Goal: Task Accomplishment & Management: Complete application form

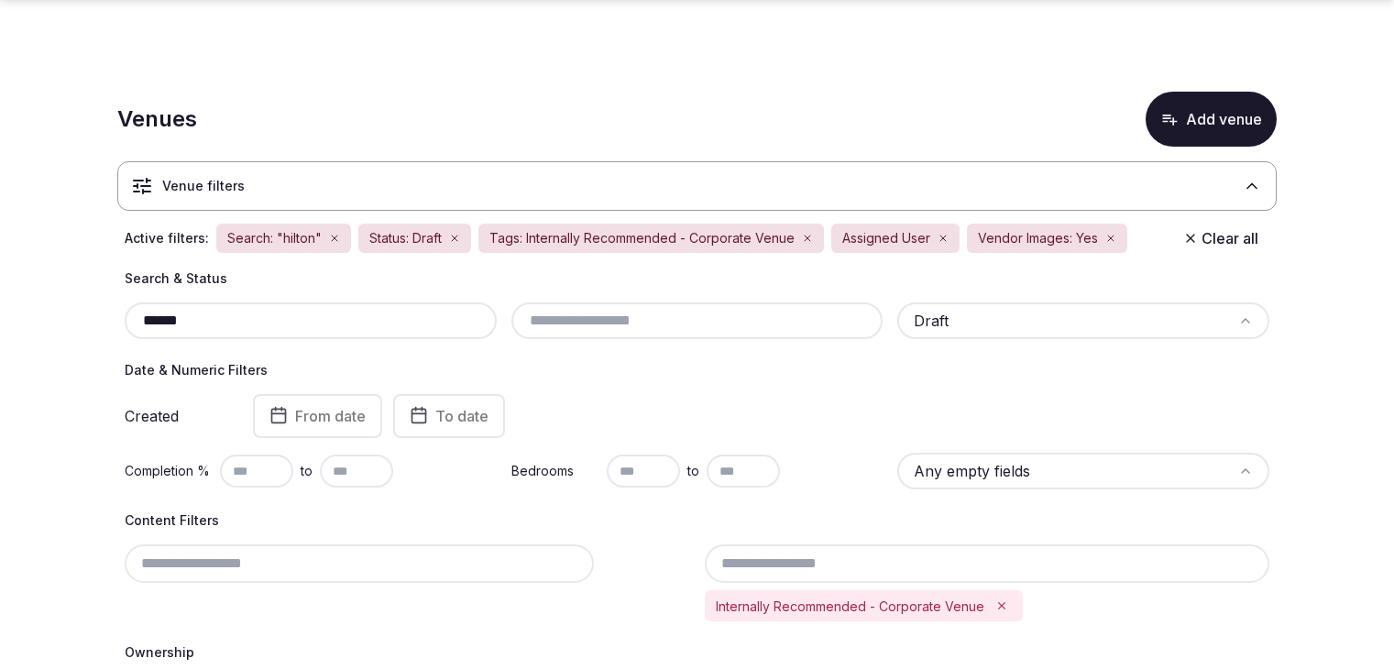
scroll to position [1586, 0]
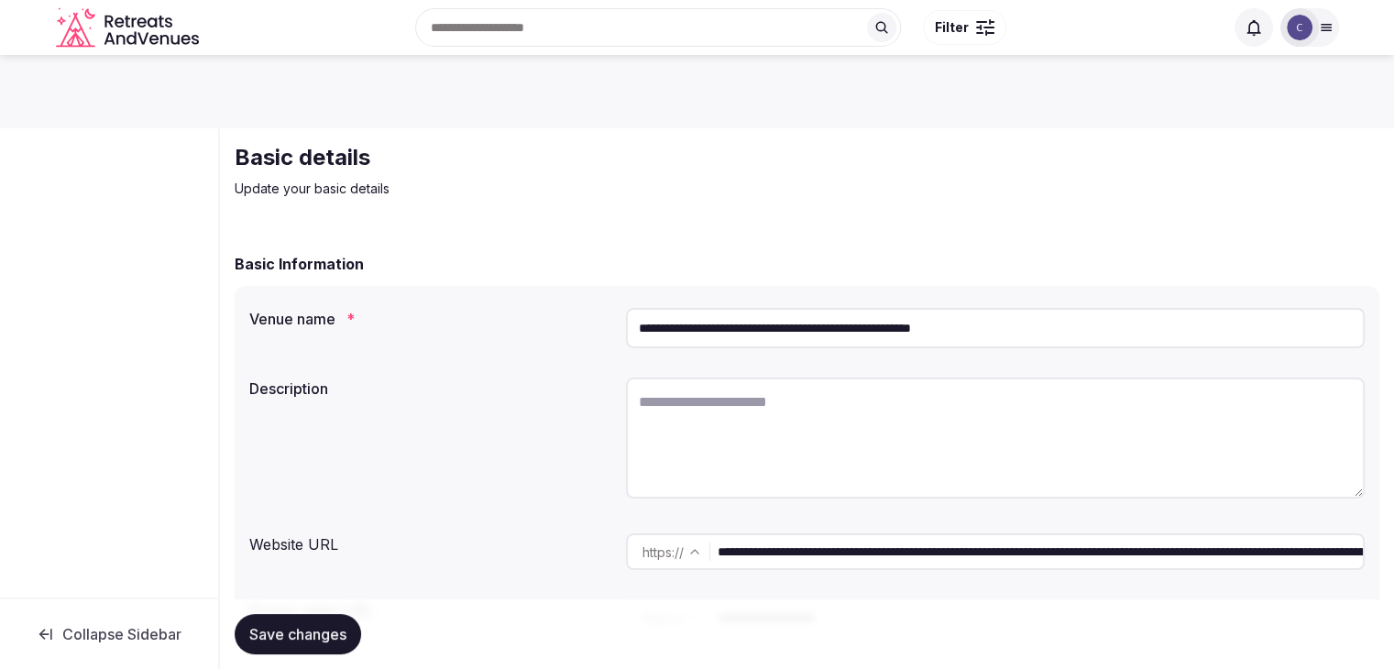
click at [1035, 330] on input "**********" at bounding box center [995, 328] width 739 height 40
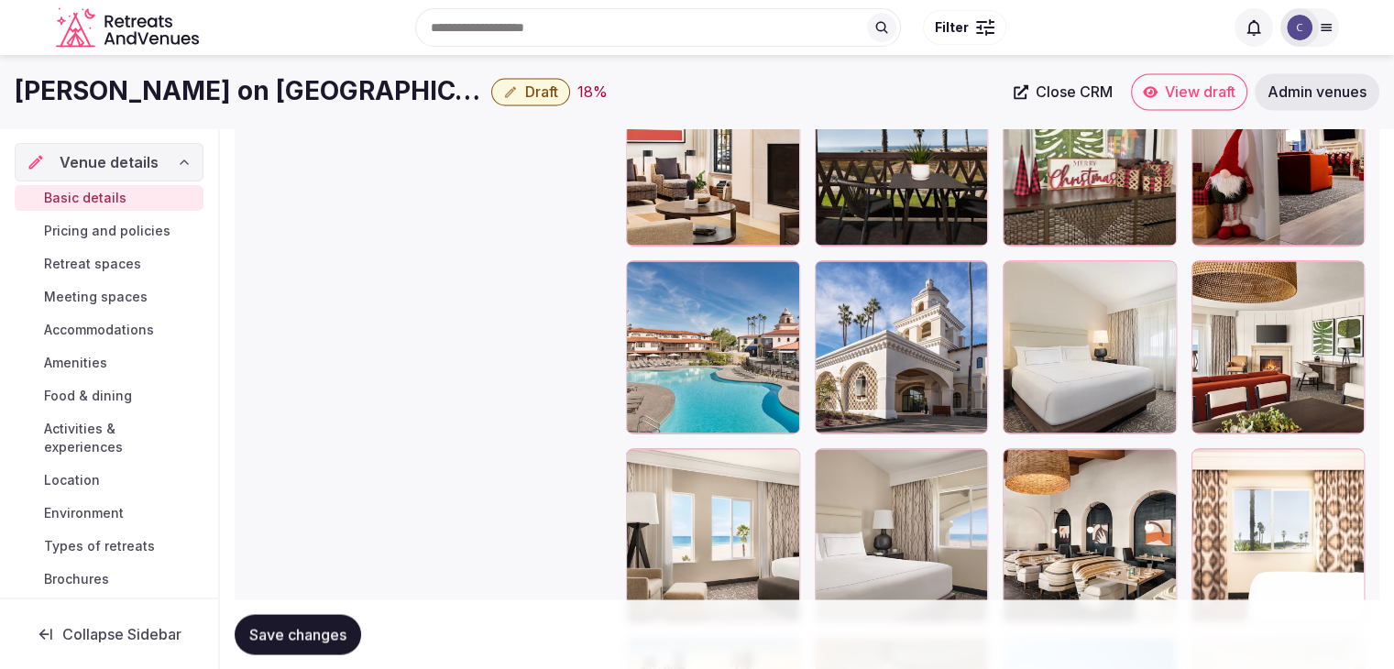
scroll to position [3303, 0]
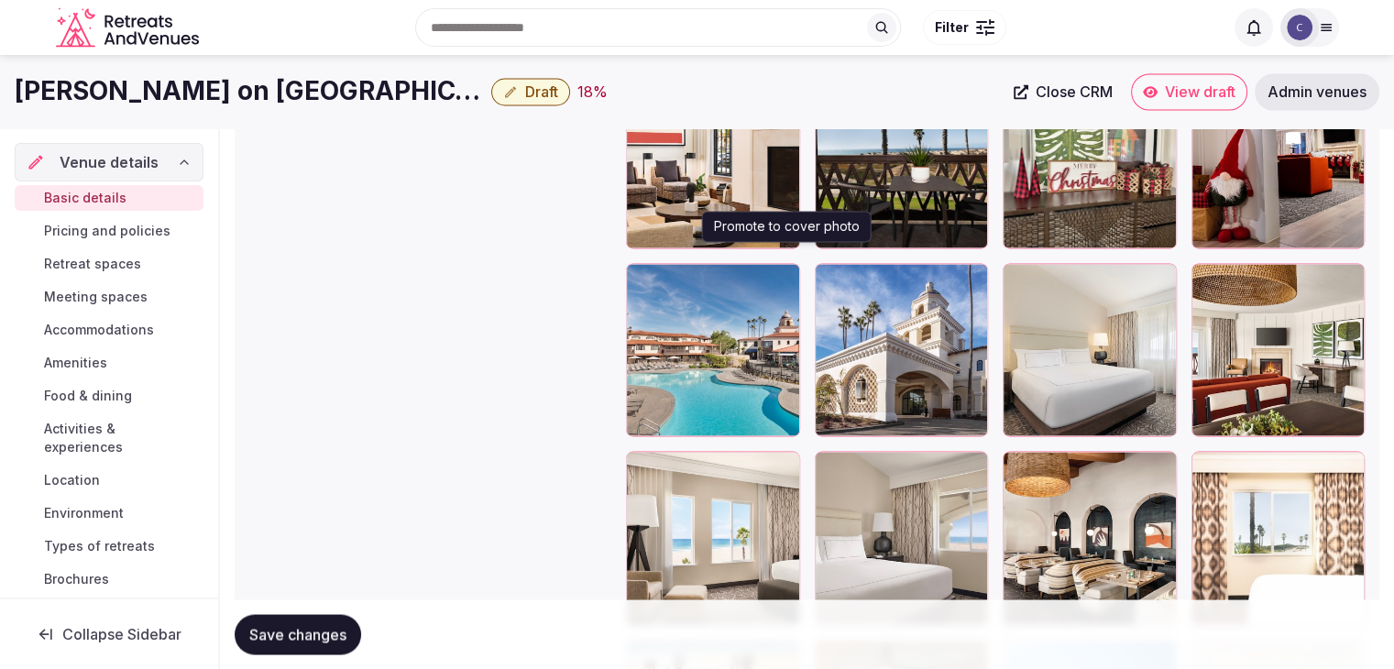
click at [783, 274] on icon "button" at bounding box center [781, 281] width 15 height 15
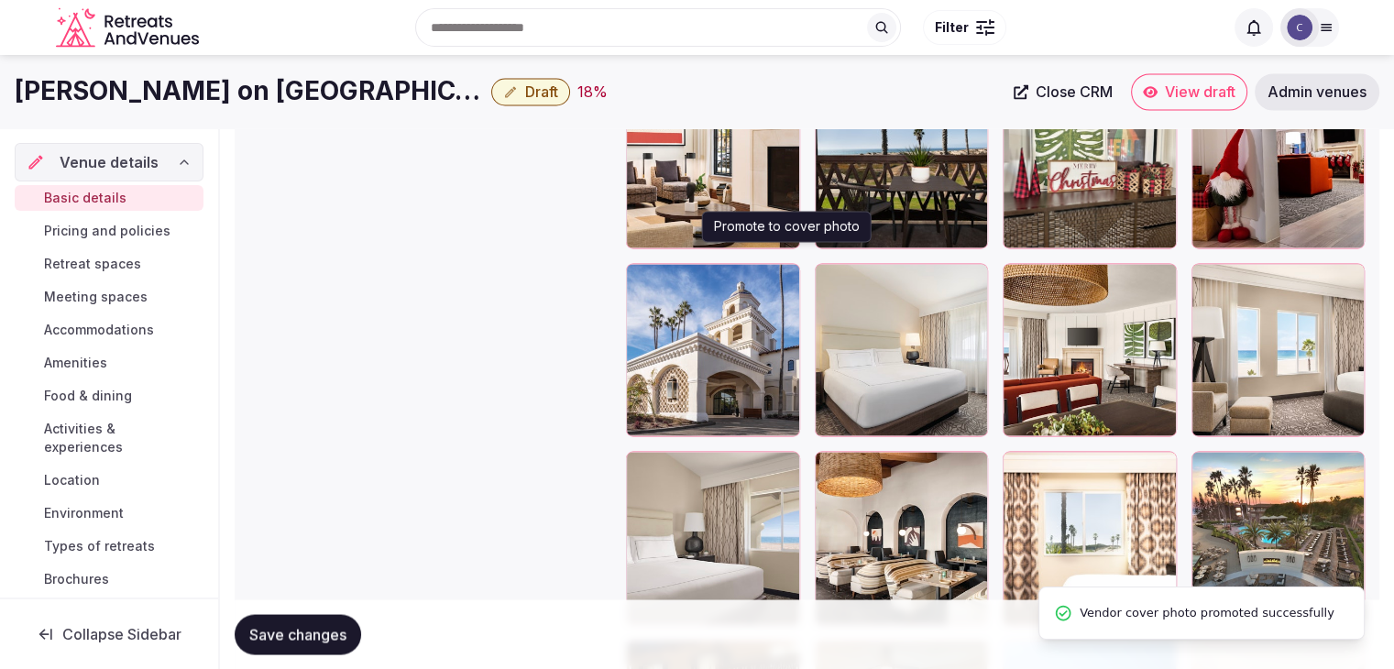
click at [781, 274] on icon "button" at bounding box center [781, 281] width 15 height 15
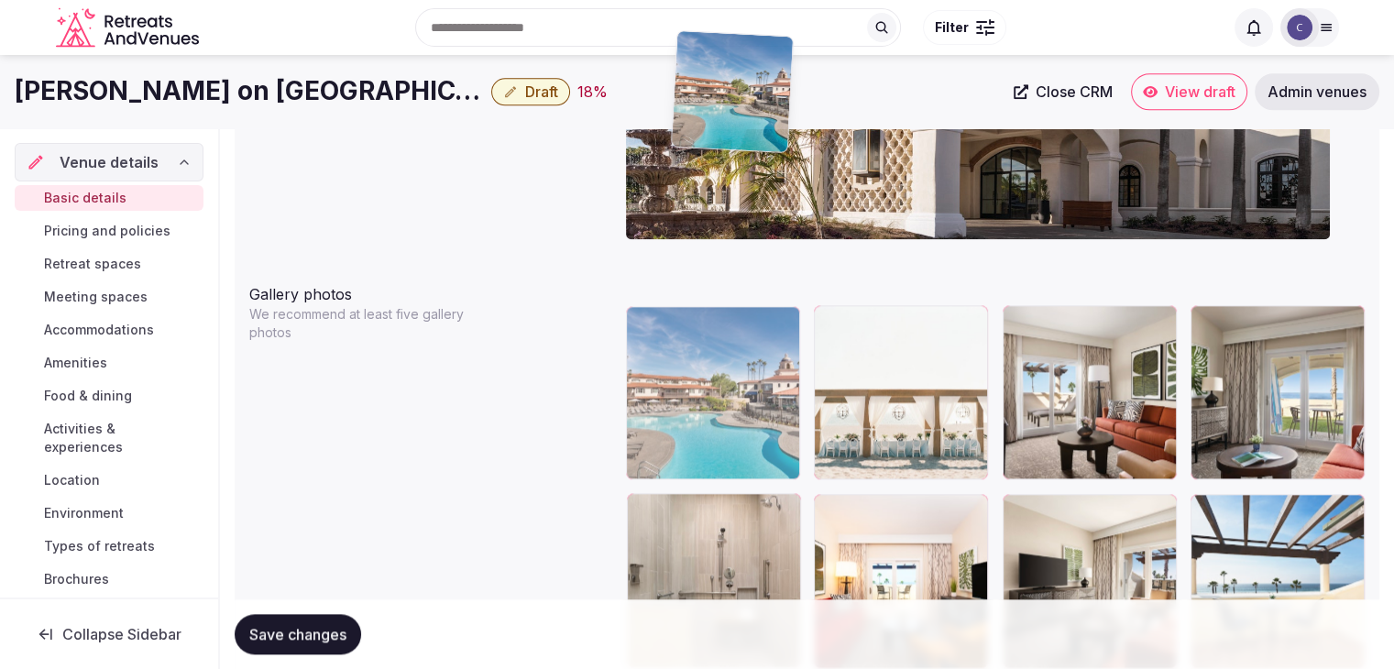
scroll to position [1916, 0]
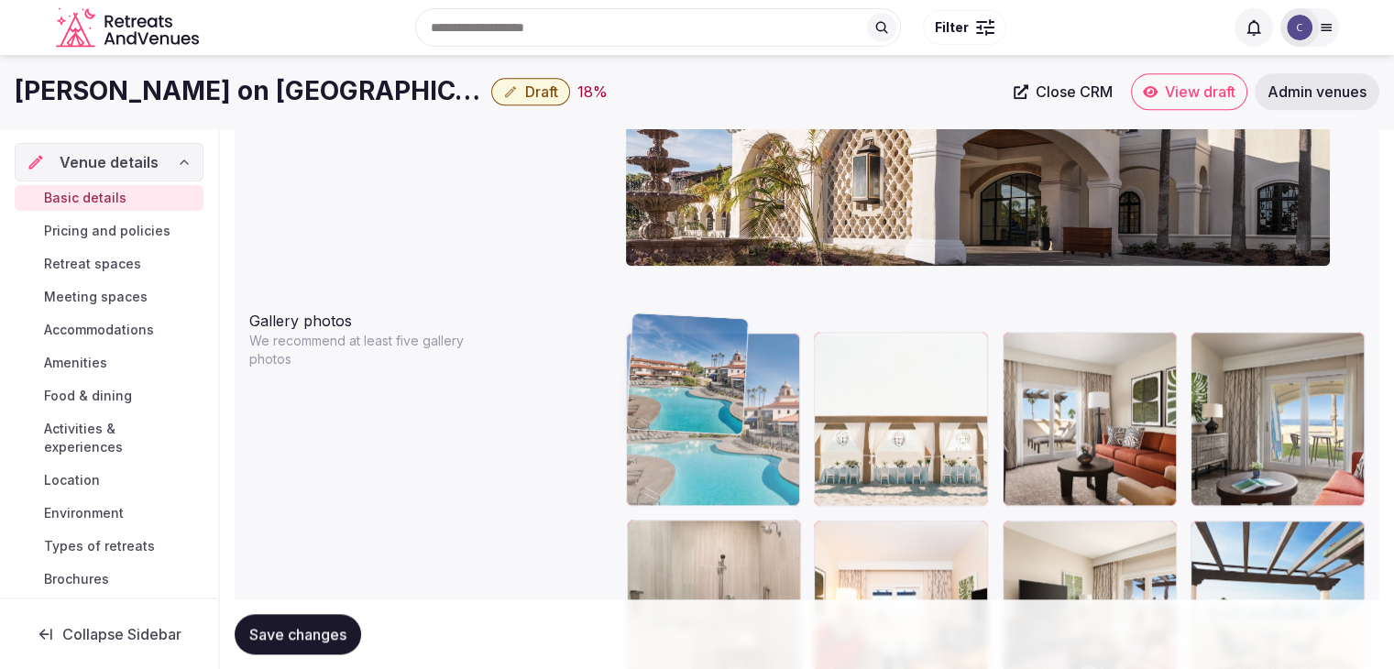
drag, startPoint x: 639, startPoint y: 262, endPoint x: 689, endPoint y: 303, distance: 65.1
click at [689, 303] on body "**********" at bounding box center [697, 492] width 1394 height 4817
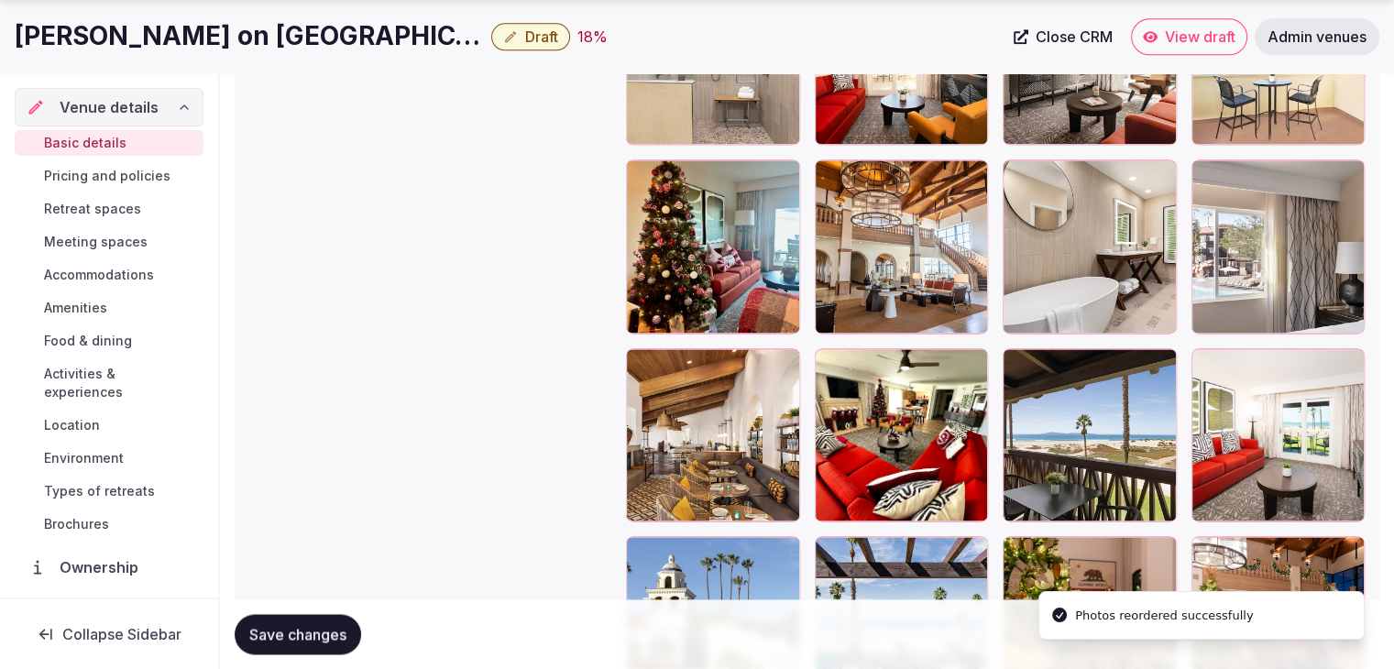
scroll to position [2649, 0]
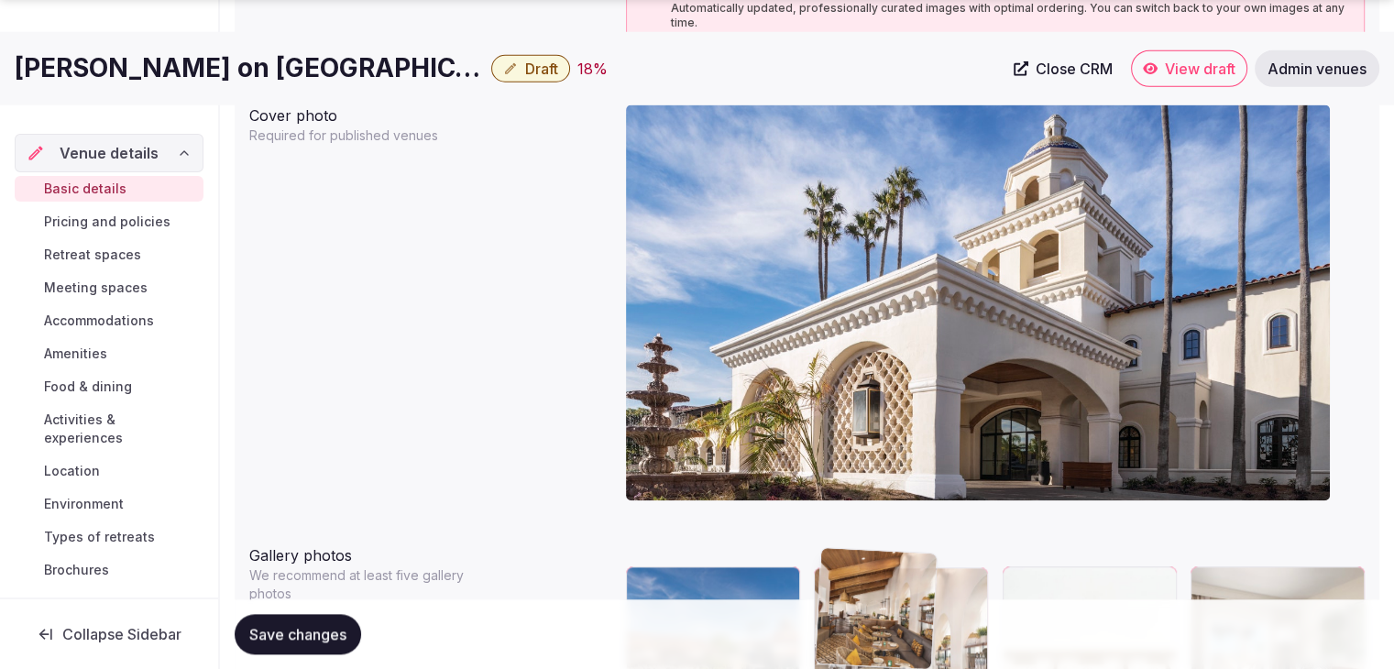
drag, startPoint x: 642, startPoint y: 150, endPoint x: 857, endPoint y: 580, distance: 480.3
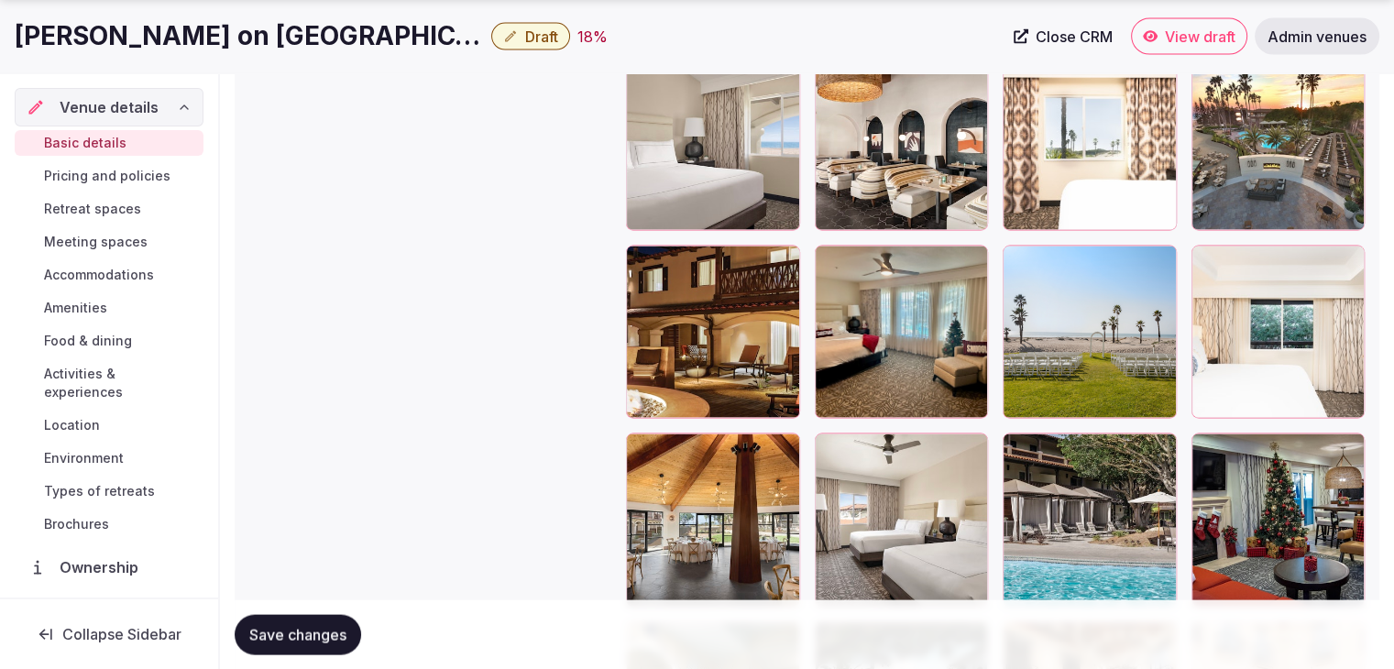
scroll to position [3789, 0]
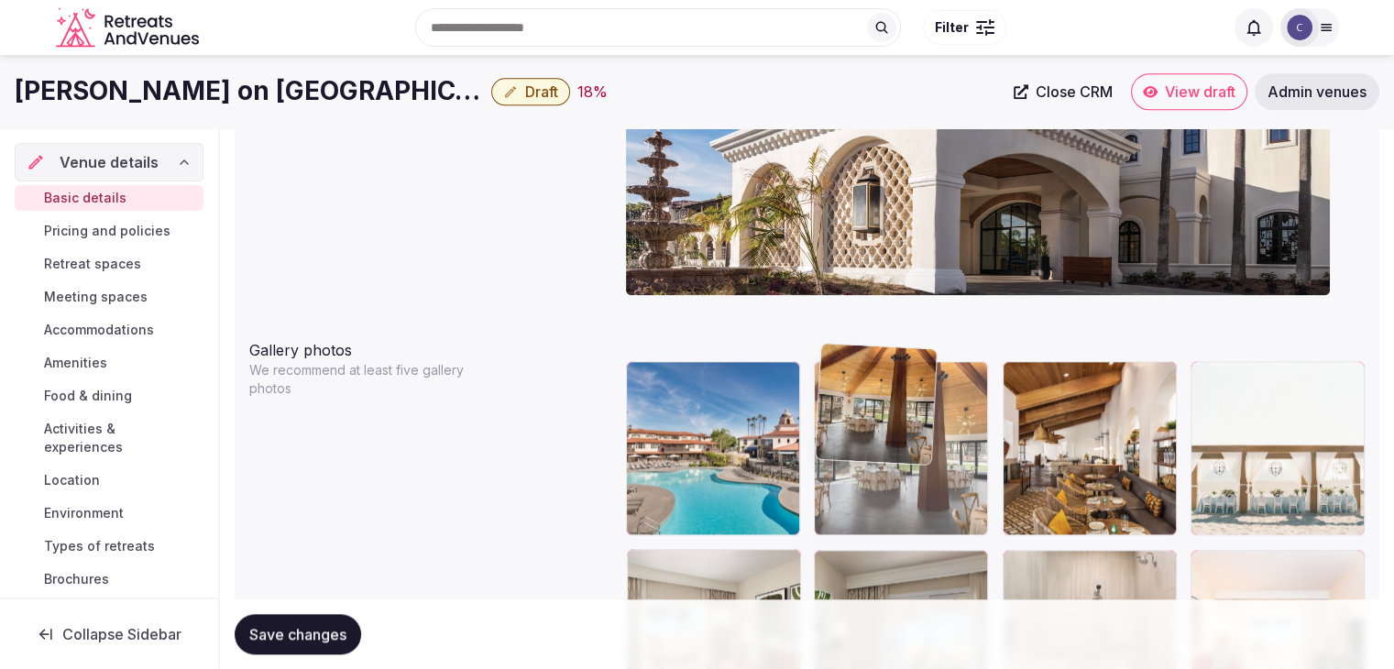
drag, startPoint x: 639, startPoint y: 337, endPoint x: 850, endPoint y: 338, distance: 211.7
click at [850, 336] on body "**********" at bounding box center [697, 521] width 1394 height 4817
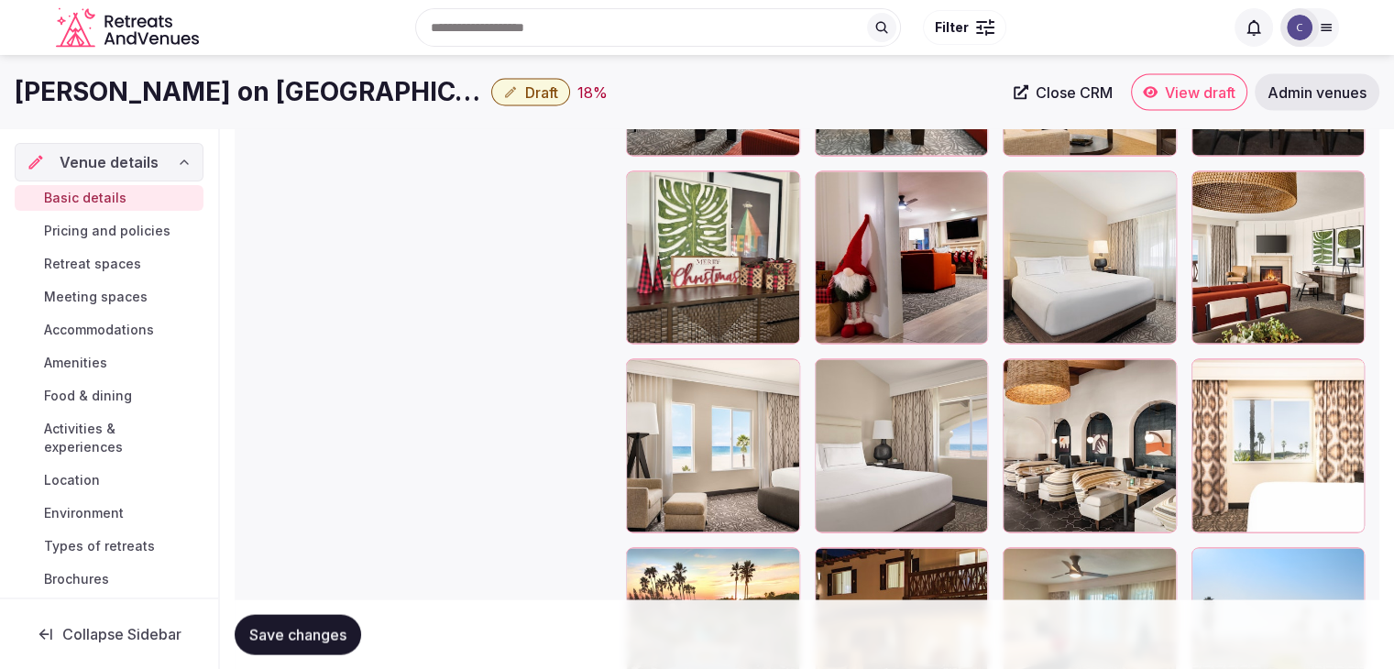
scroll to position [3303, 0]
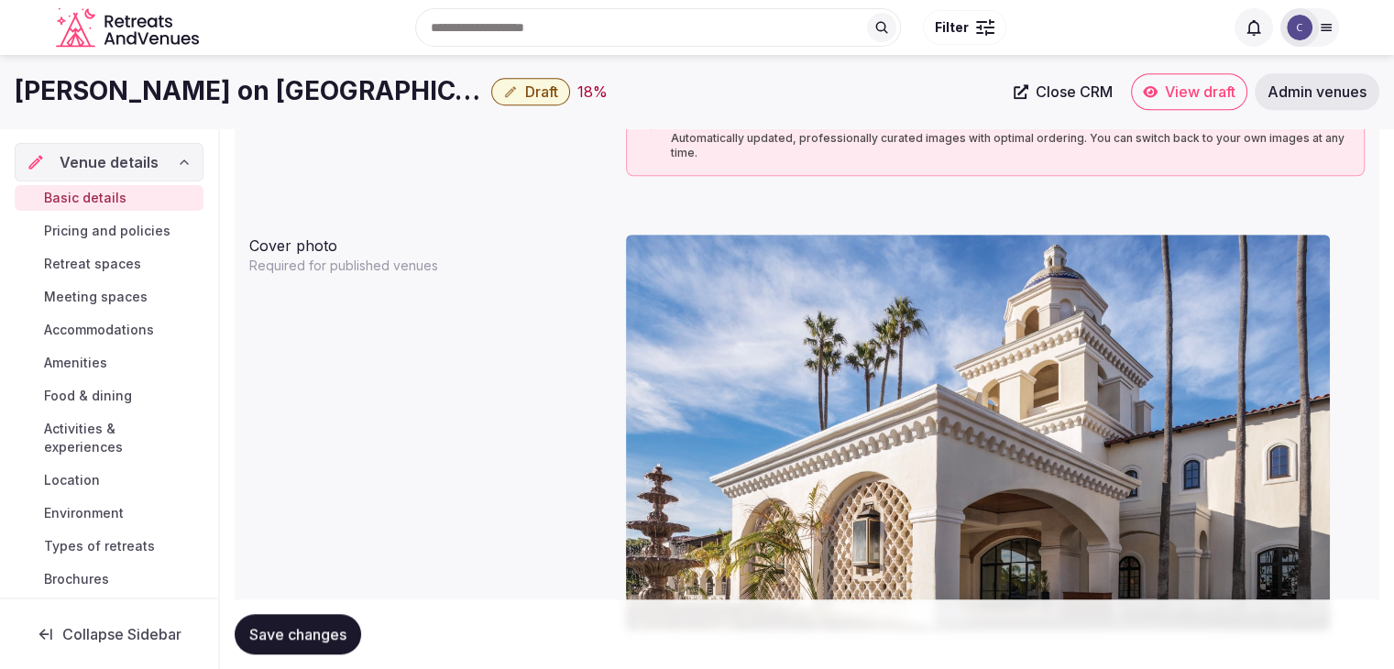
drag, startPoint x: 1016, startPoint y: 261, endPoint x: 893, endPoint y: 405, distance: 189.7
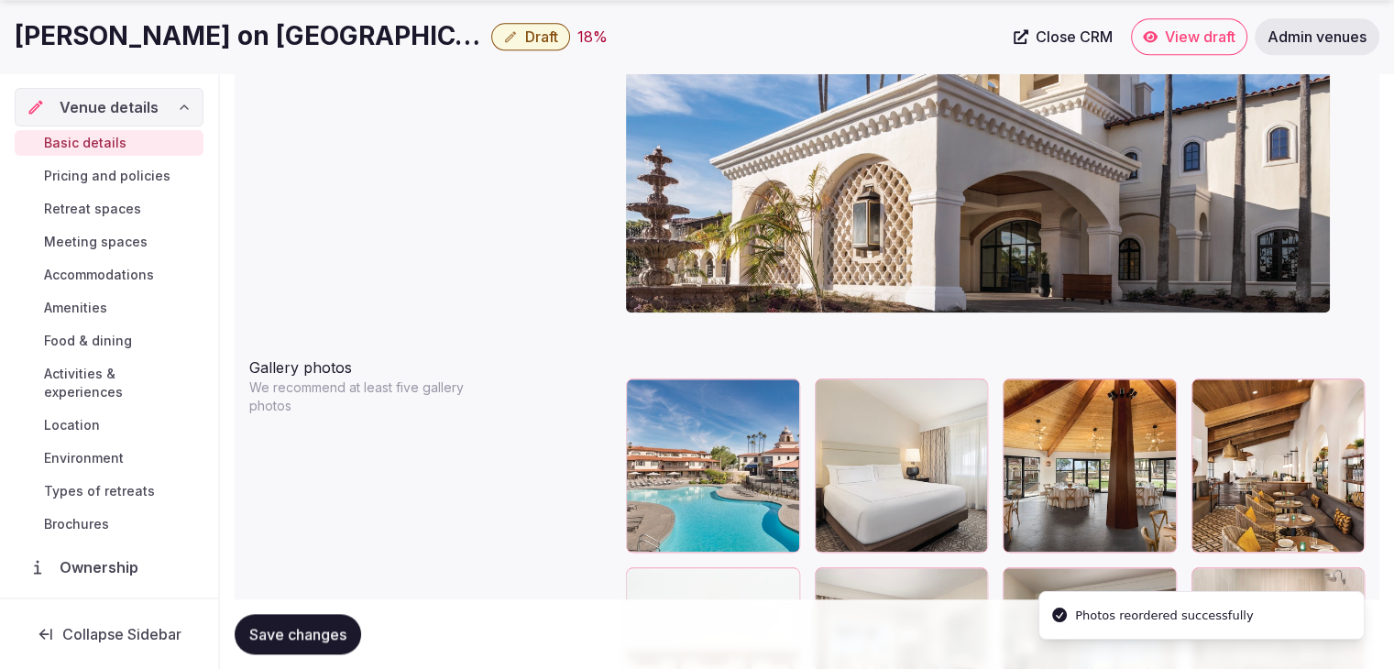
scroll to position [1946, 0]
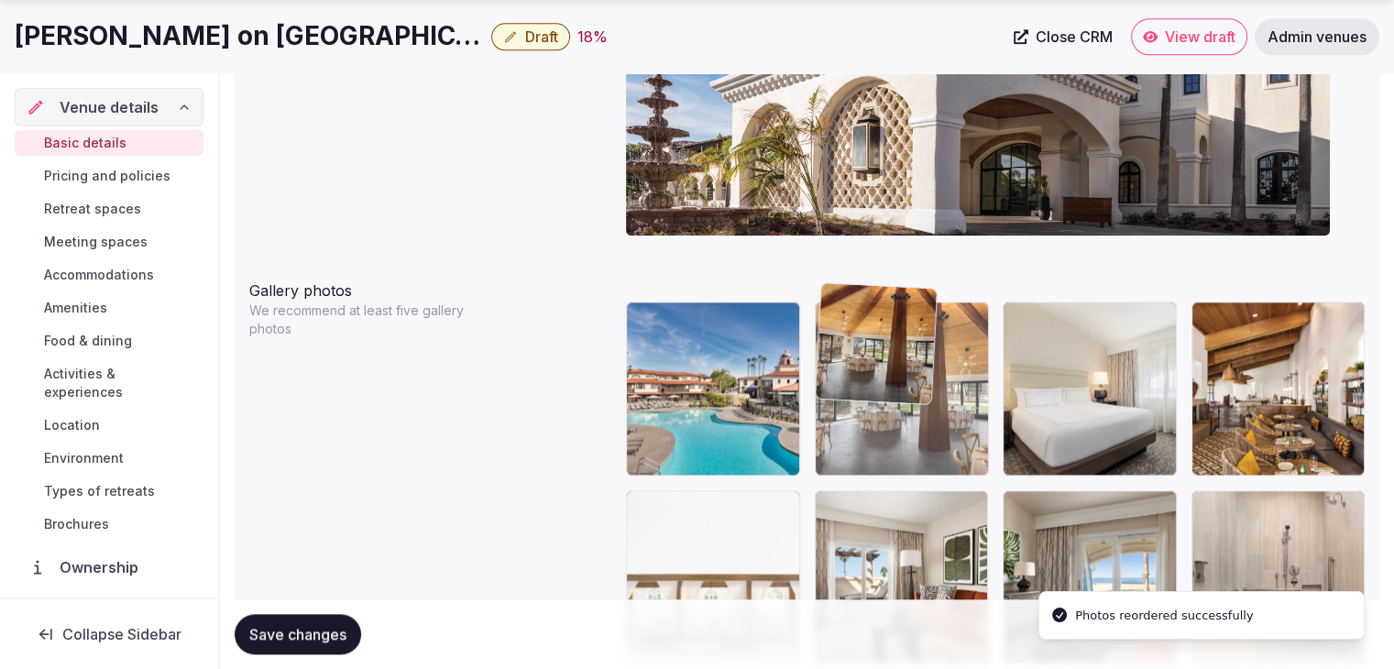
drag, startPoint x: 1016, startPoint y: 279, endPoint x: 883, endPoint y: 289, distance: 133.2
click at [883, 289] on body "**********" at bounding box center [697, 462] width 1394 height 4817
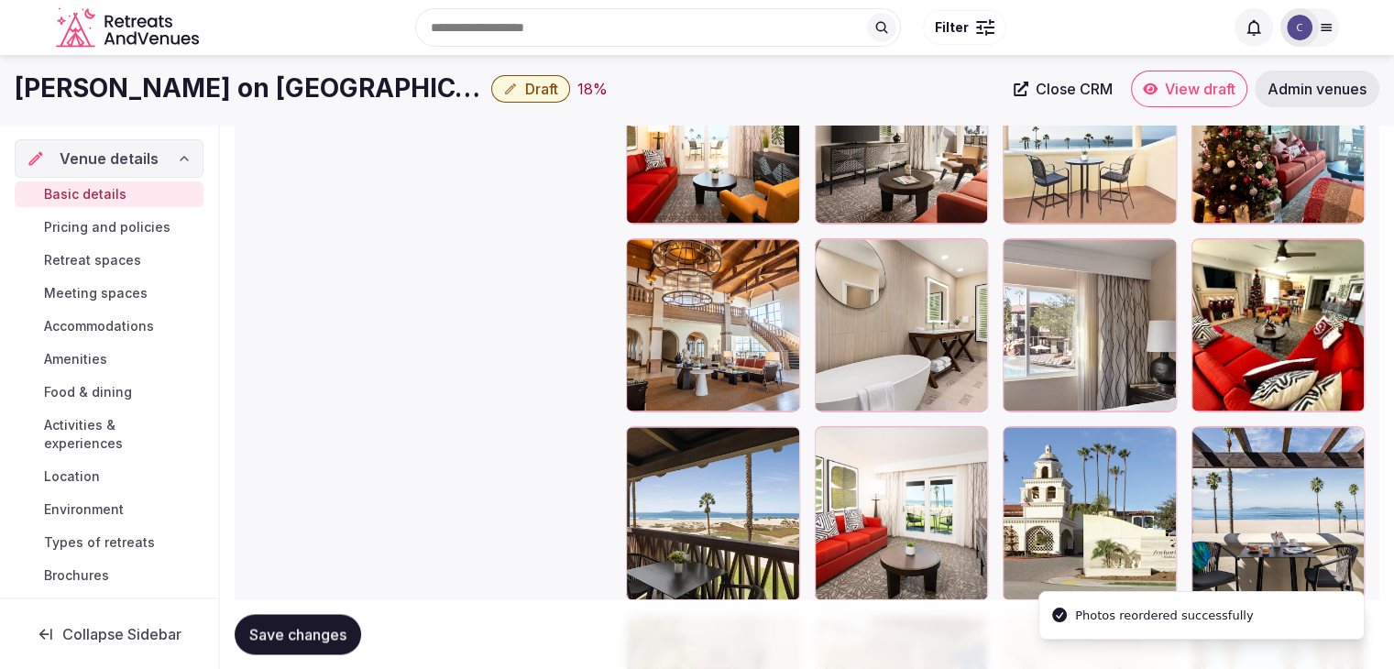
scroll to position [2496, 0]
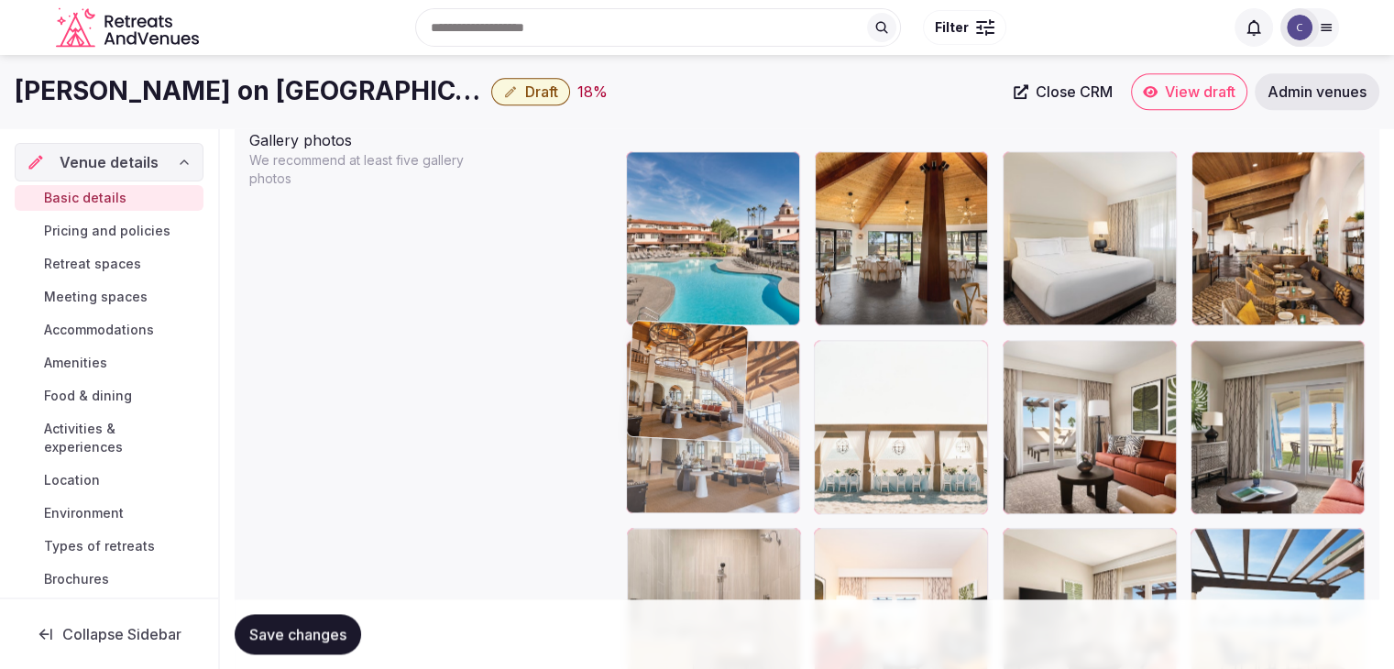
drag, startPoint x: 632, startPoint y: 312, endPoint x: 670, endPoint y: 320, distance: 38.3
click at [670, 320] on body "**********" at bounding box center [697, 311] width 1394 height 4817
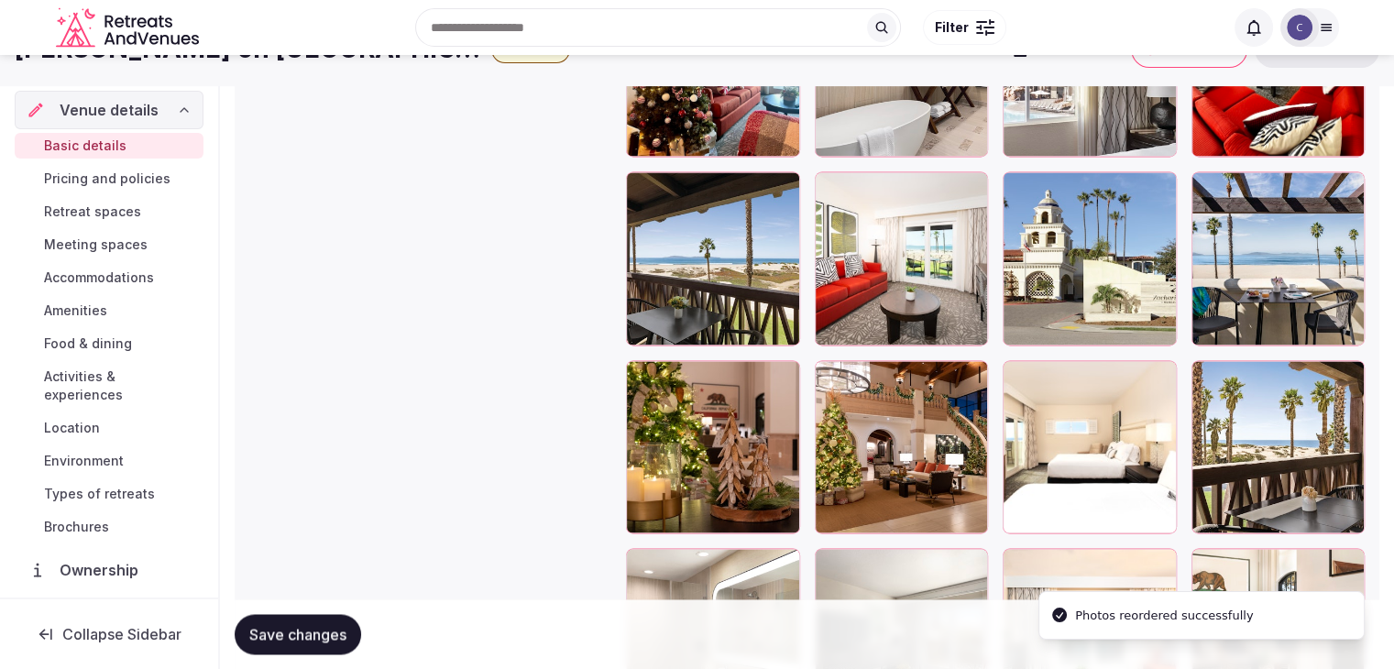
scroll to position [2646, 0]
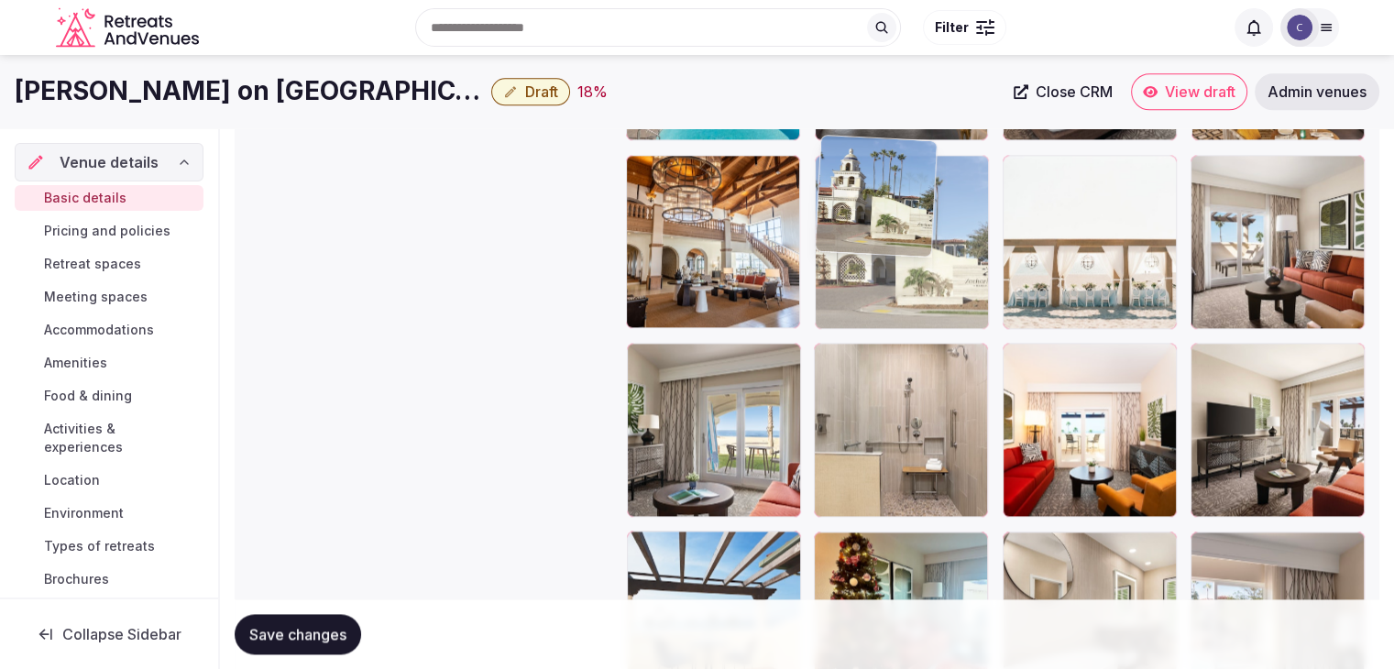
drag, startPoint x: 1023, startPoint y: 356, endPoint x: 869, endPoint y: 168, distance: 243.6
click at [870, 141] on body "**********" at bounding box center [697, 126] width 1394 height 4817
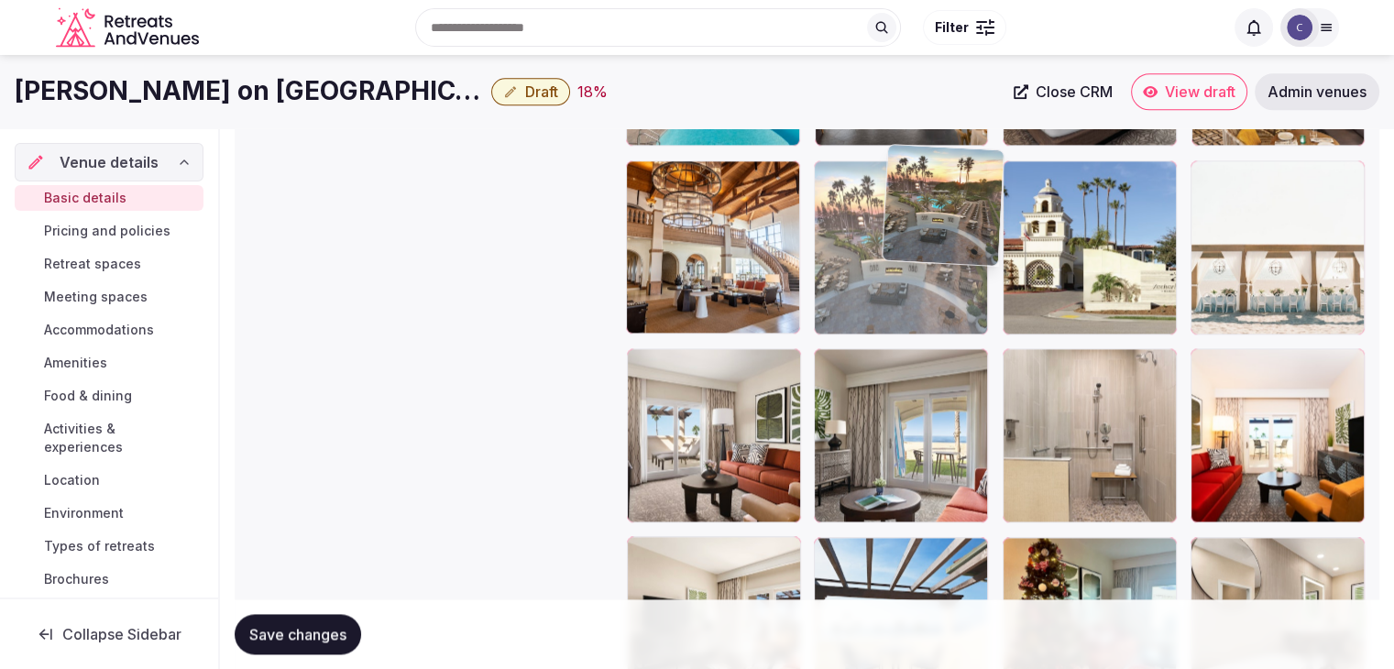
scroll to position [2248, 0]
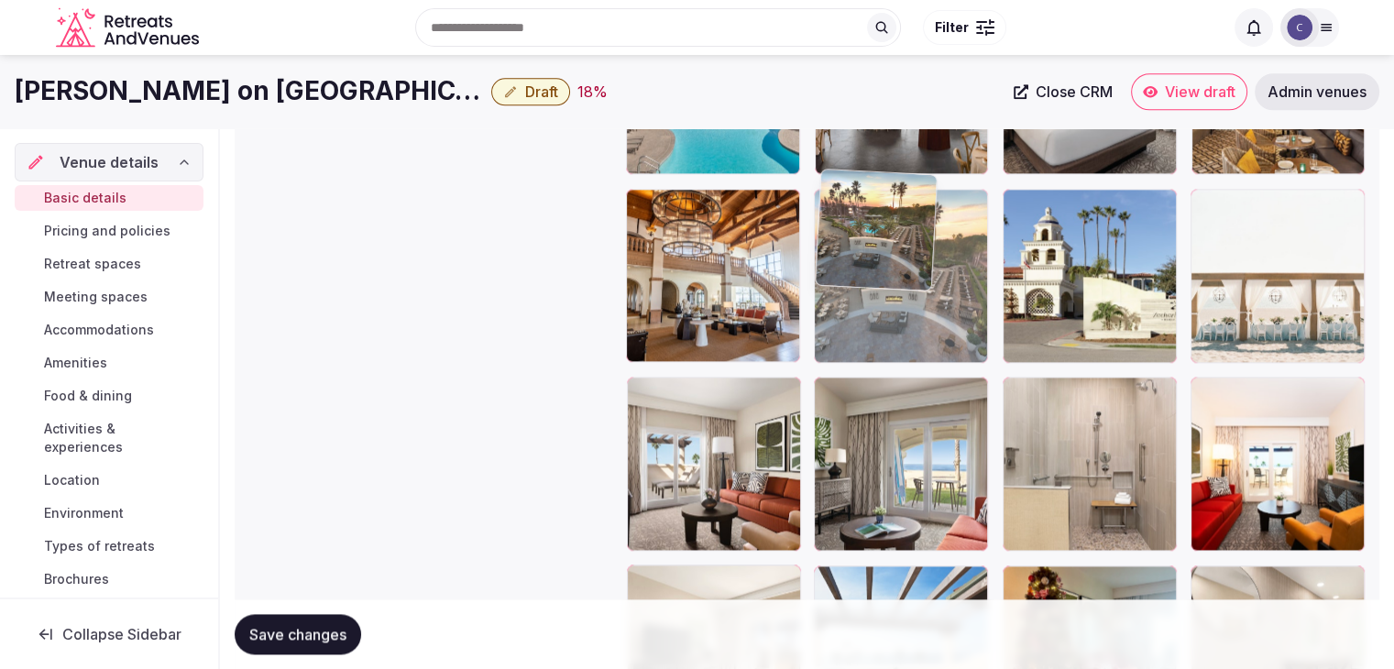
drag, startPoint x: 645, startPoint y: 378, endPoint x: 933, endPoint y: 287, distance: 301.7
click at [933, 287] on body "**********" at bounding box center [697, 160] width 1394 height 4817
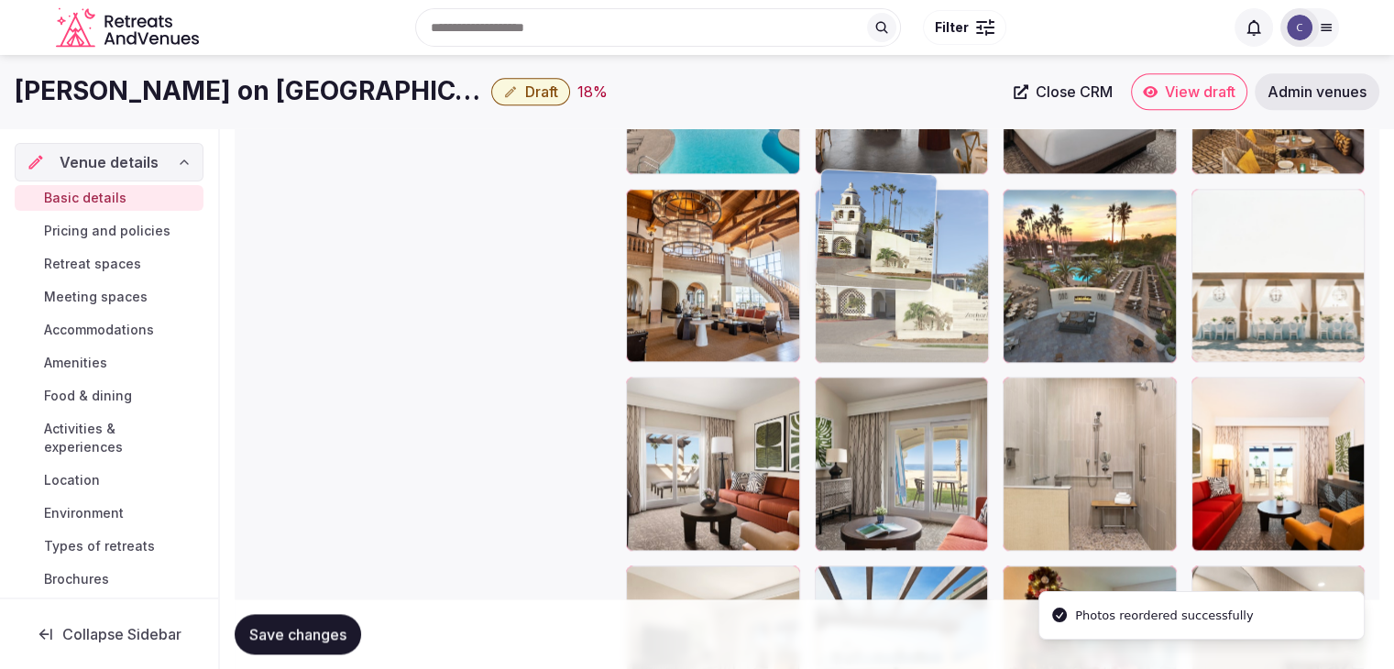
drag, startPoint x: 1032, startPoint y: 193, endPoint x: 915, endPoint y: 202, distance: 116.7
click at [915, 202] on body "**********" at bounding box center [697, 160] width 1394 height 4817
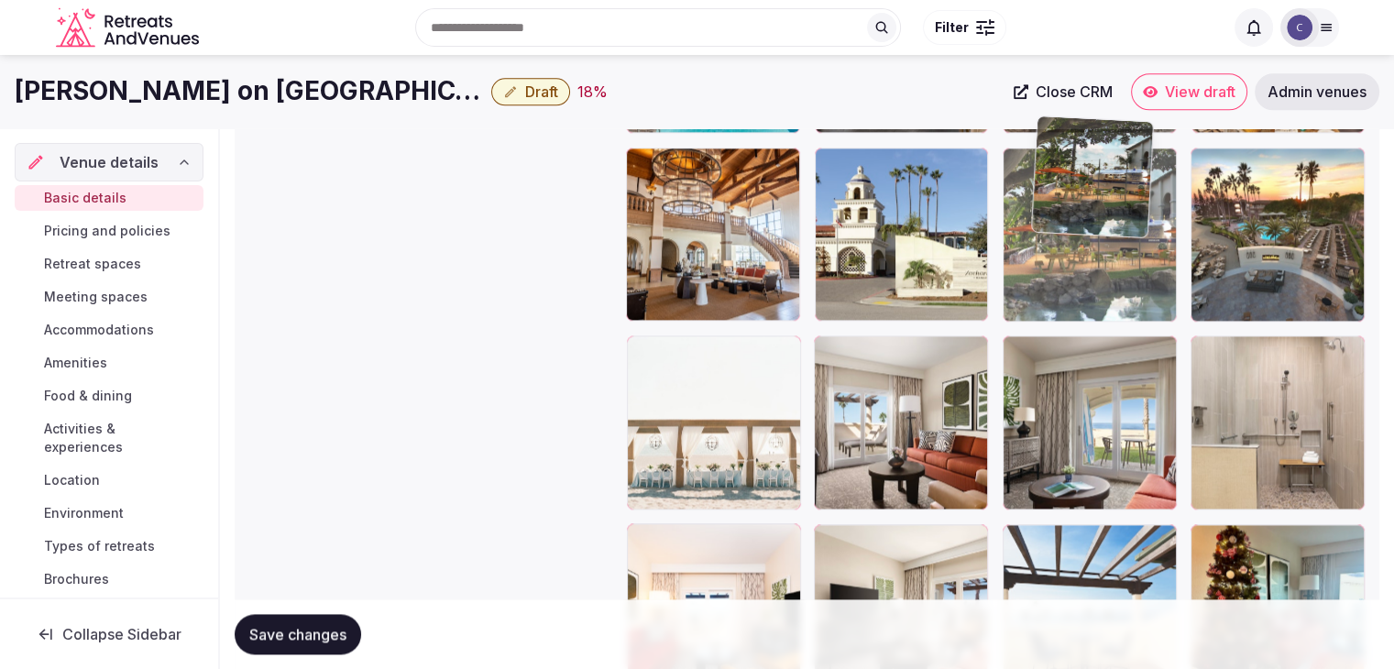
scroll to position [2287, 0]
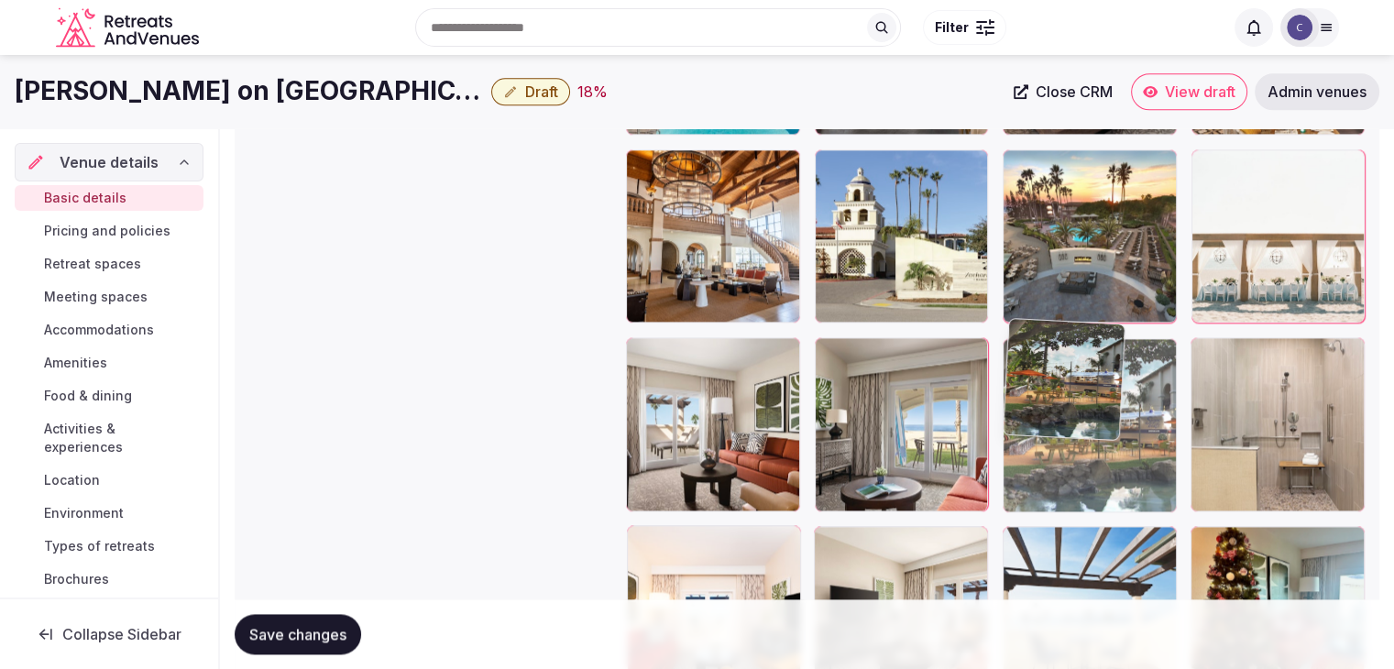
drag, startPoint x: 834, startPoint y: 231, endPoint x: 1056, endPoint y: 322, distance: 239.6
click at [1056, 322] on body "**********" at bounding box center [697, 121] width 1394 height 4817
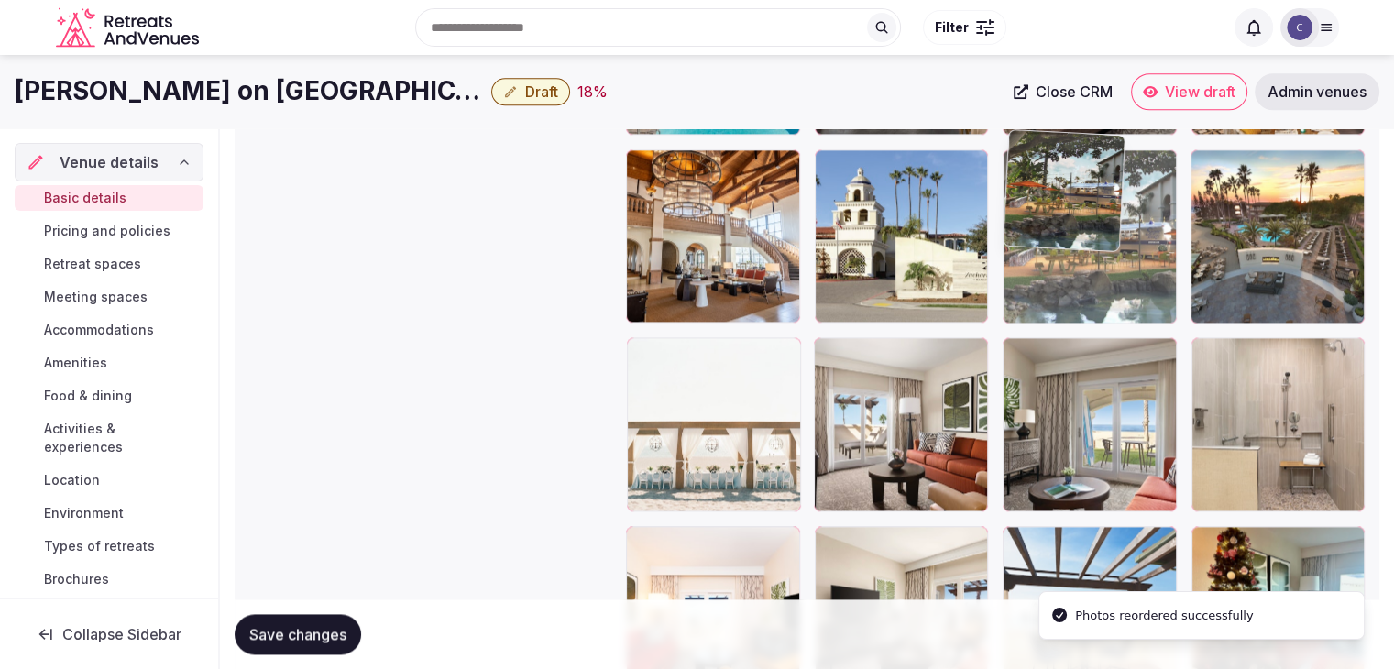
drag, startPoint x: 1010, startPoint y: 333, endPoint x: 1078, endPoint y: 264, distance: 96.5
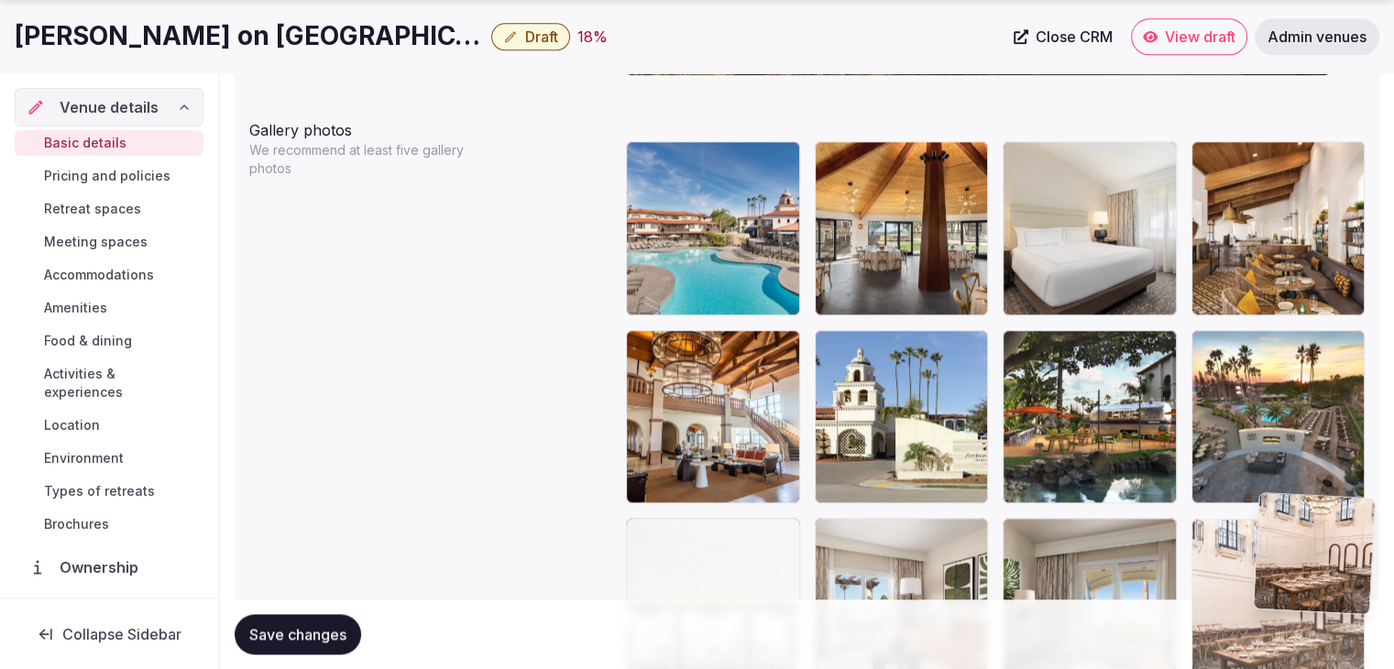
scroll to position [2118, 0]
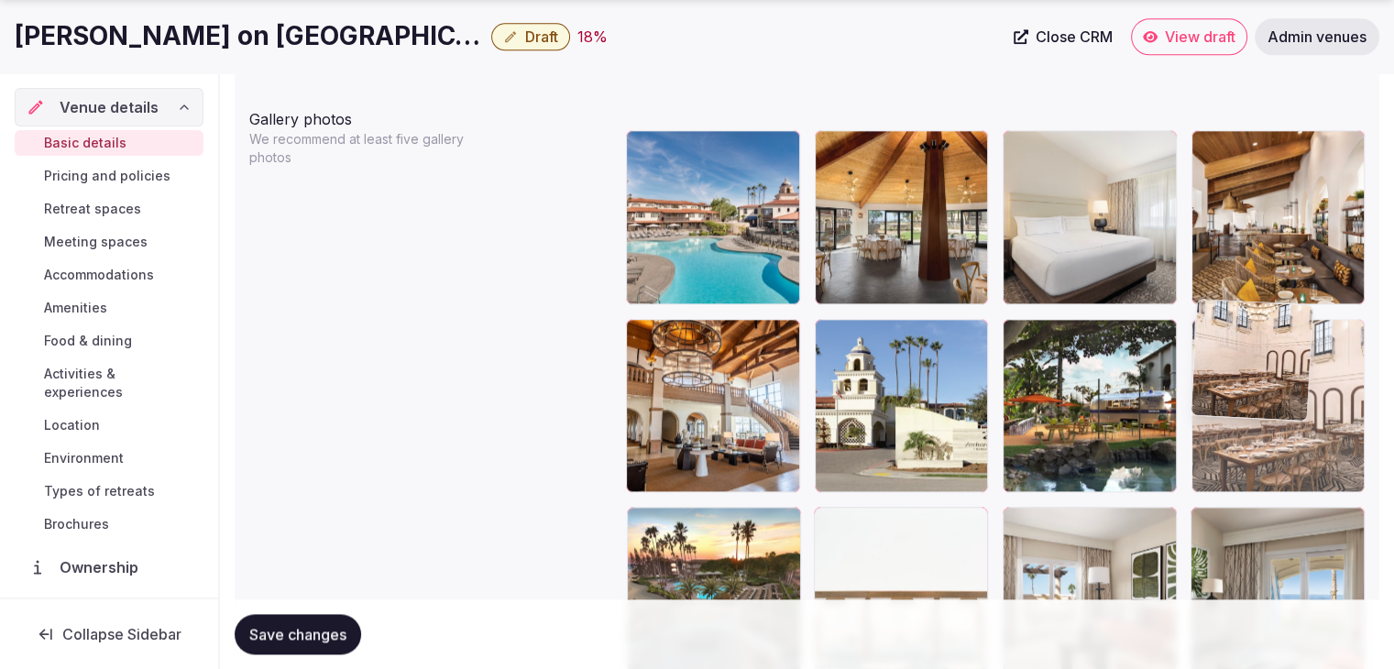
drag, startPoint x: 1208, startPoint y: 236, endPoint x: 1256, endPoint y: 320, distance: 96.5
click at [1256, 320] on body "**********" at bounding box center [697, 290] width 1394 height 4817
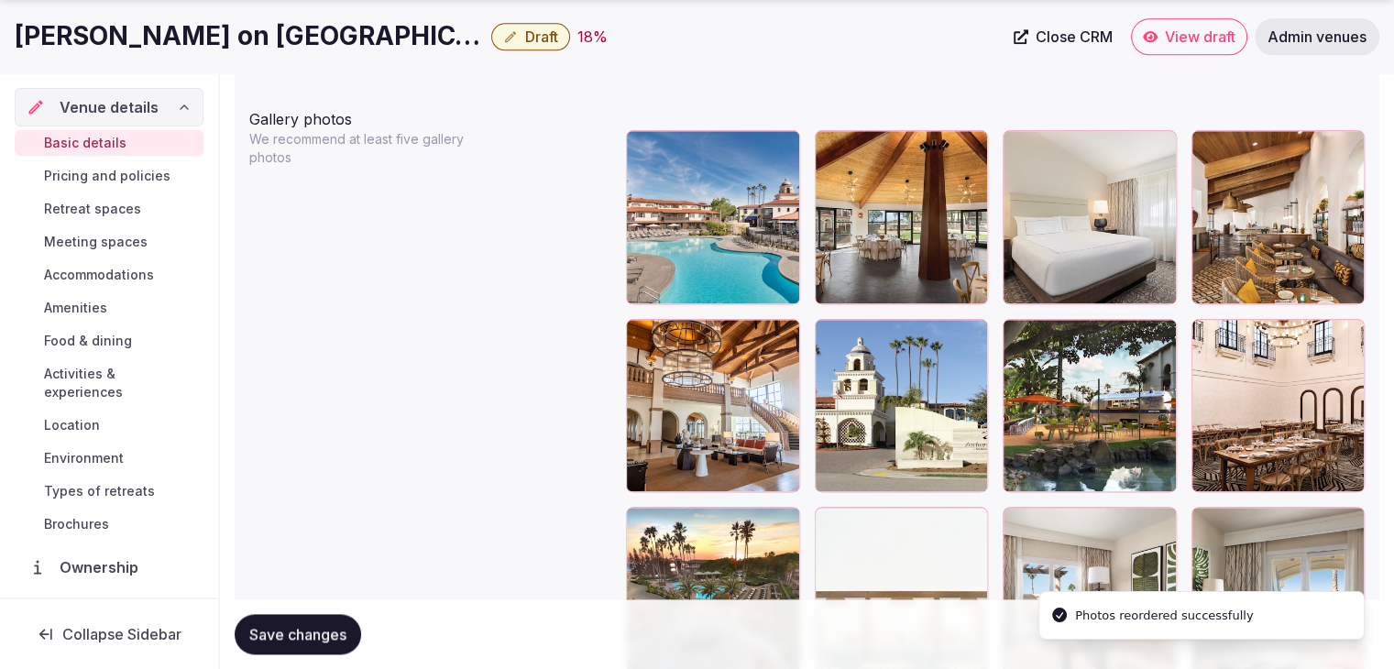
click at [279, 628] on span "Save changes" at bounding box center [297, 634] width 97 height 18
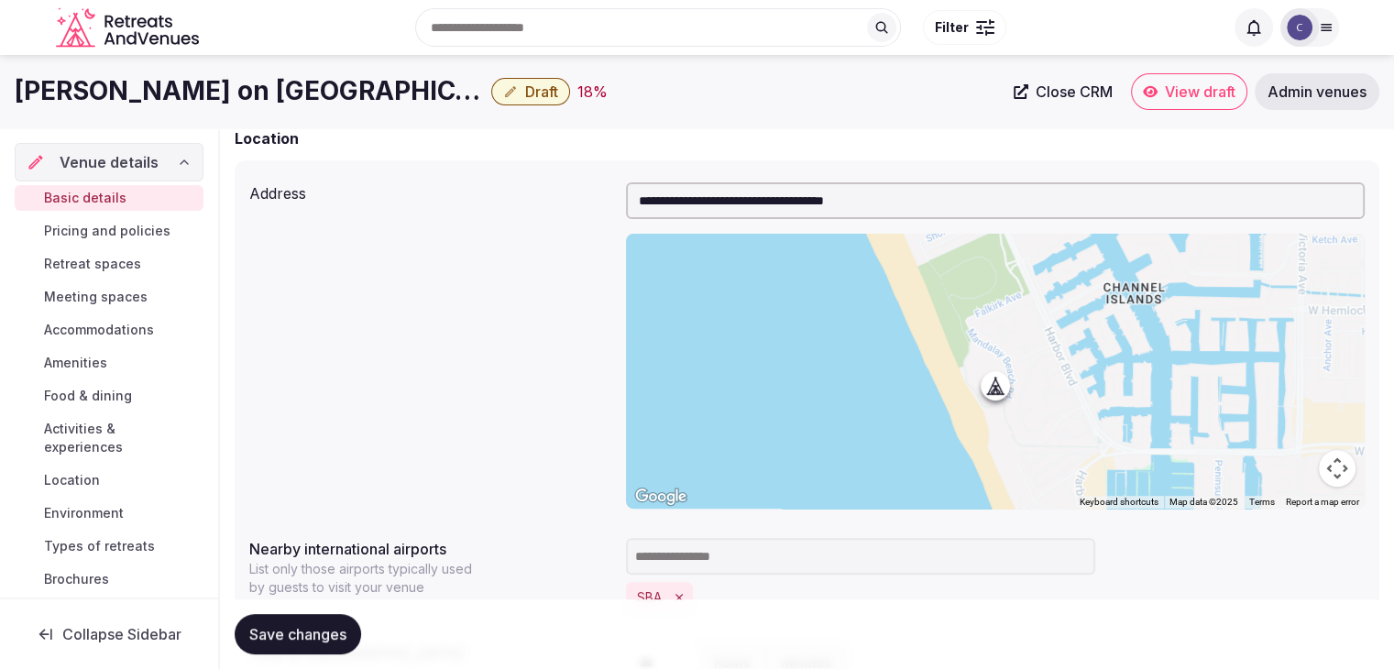
scroll to position [285, 0]
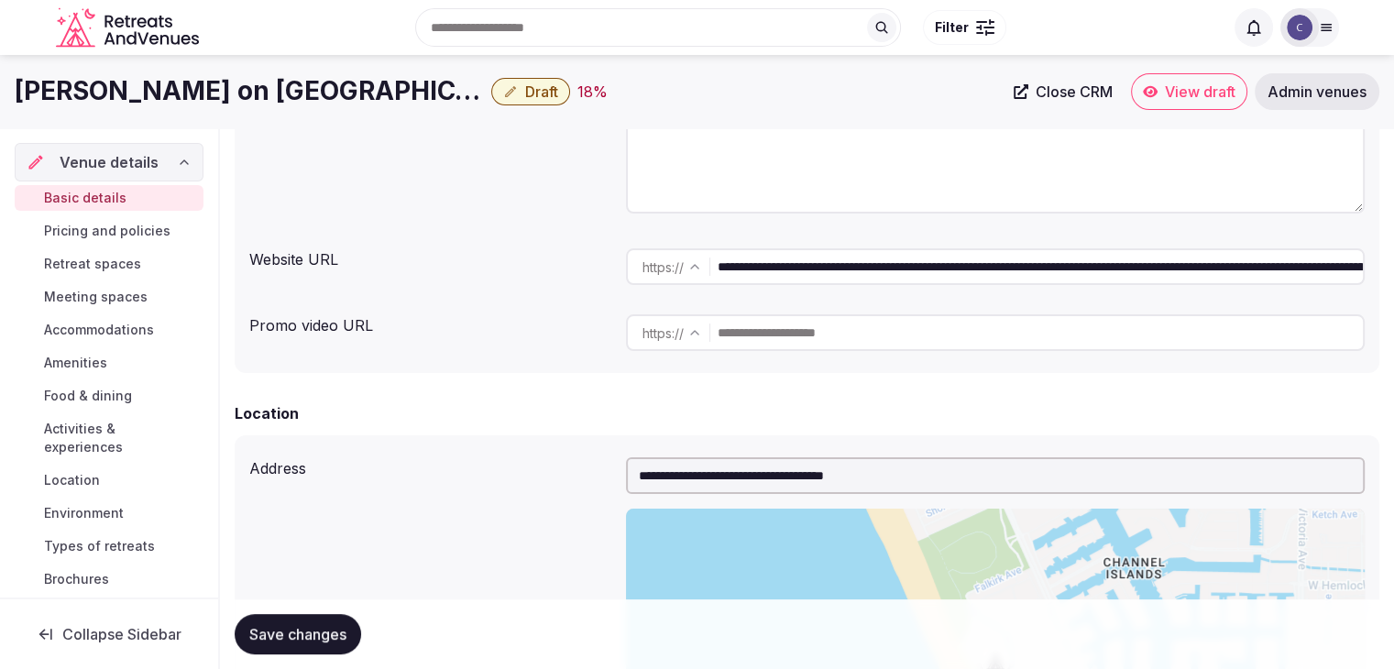
drag, startPoint x: 1162, startPoint y: 269, endPoint x: 576, endPoint y: 214, distance: 588.1
click at [576, 214] on div "**********" at bounding box center [807, 187] width 1144 height 372
click at [304, 630] on span "Save changes" at bounding box center [297, 634] width 97 height 18
click at [132, 322] on span "Accommodations" at bounding box center [99, 330] width 110 height 18
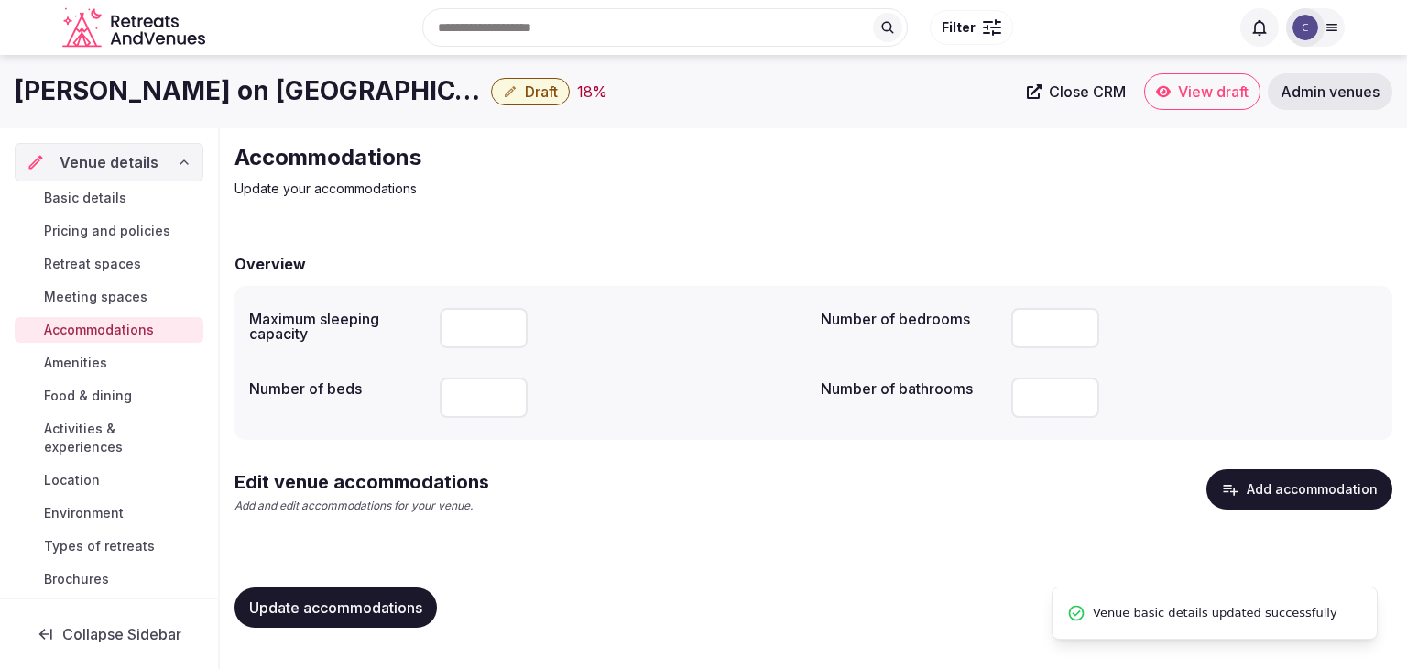
click at [116, 396] on span "Food & dining" at bounding box center [88, 396] width 88 height 18
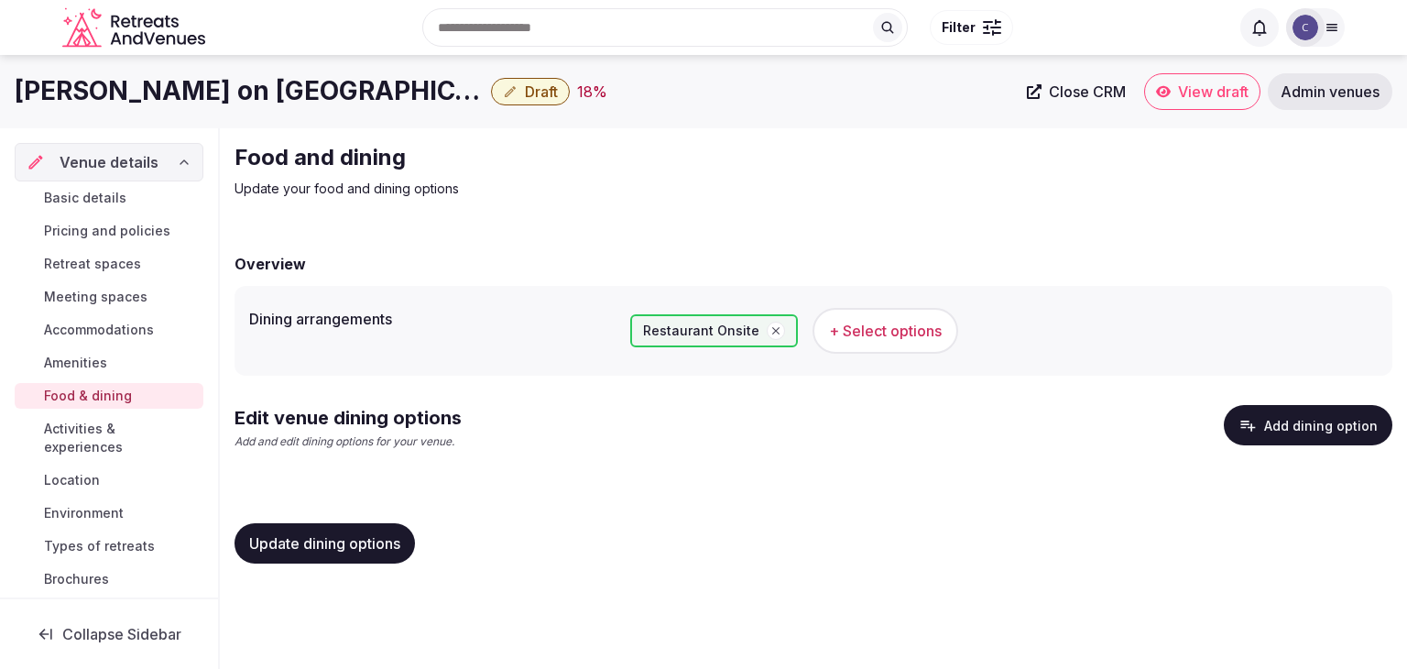
click at [300, 93] on h1 "[PERSON_NAME] on [GEOGRAPHIC_DATA], Curio Collection by [PERSON_NAME]" at bounding box center [249, 91] width 469 height 36
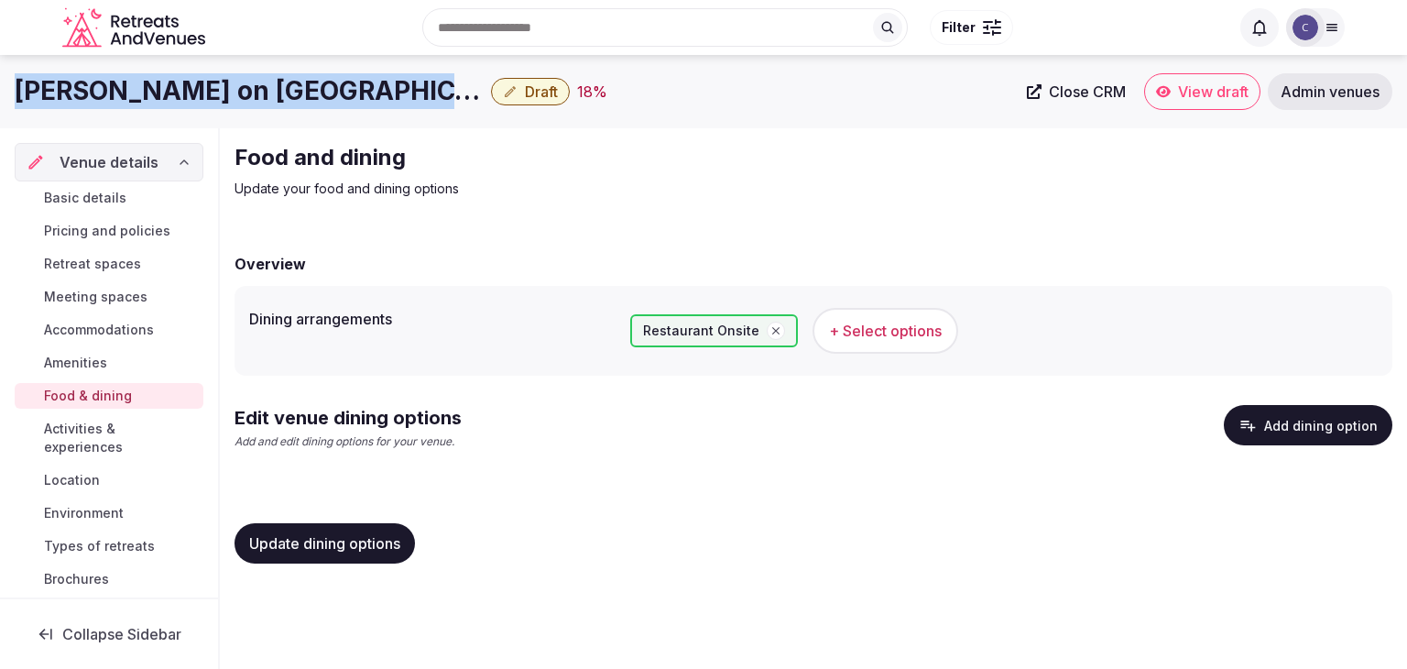
click at [300, 93] on h1 "[PERSON_NAME] on [GEOGRAPHIC_DATA], Curio Collection by [PERSON_NAME]" at bounding box center [249, 91] width 469 height 36
copy div "[PERSON_NAME] on [GEOGRAPHIC_DATA], Curio Collection by [PERSON_NAME]"
click at [895, 333] on span "+ Select options" at bounding box center [885, 331] width 113 height 20
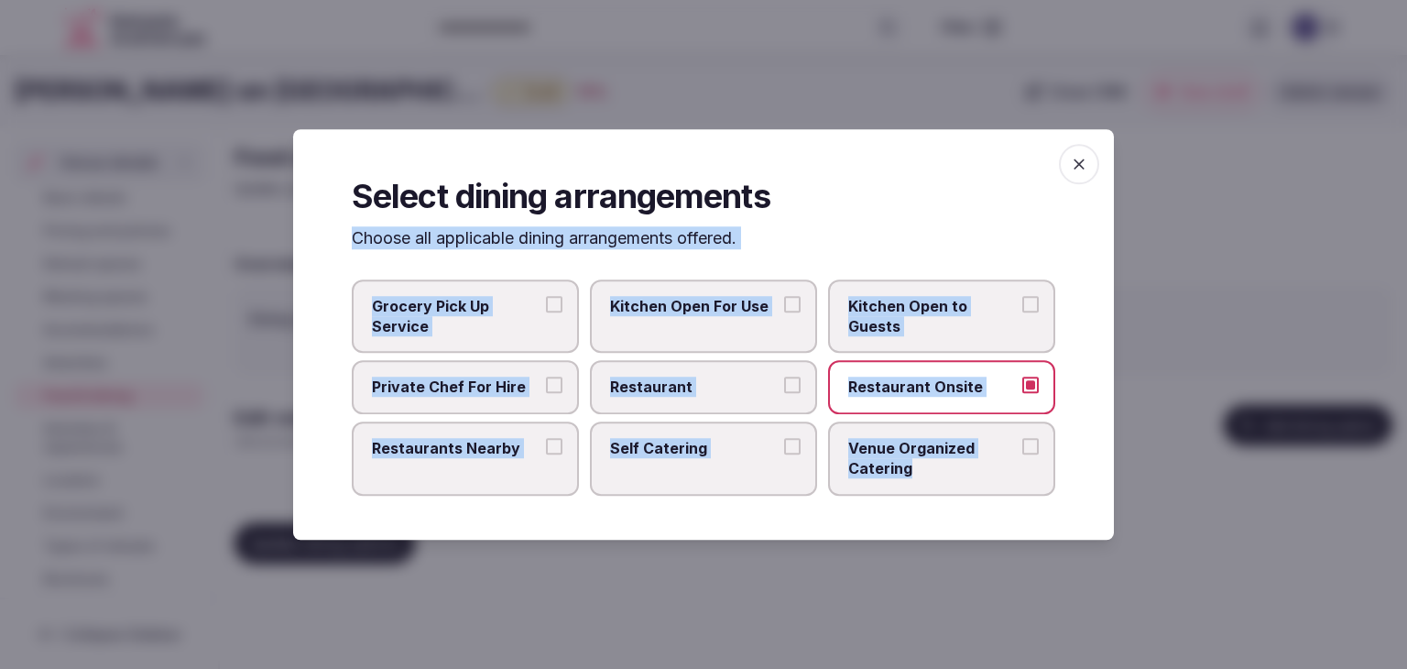
drag, startPoint x: 339, startPoint y: 246, endPoint x: 978, endPoint y: 475, distance: 678.2
click at [978, 475] on div "Select dining arrangements Choose all applicable dining arrangements offered. G…" at bounding box center [703, 334] width 821 height 411
copy div "Choose all applicable dining arrangements offered. Grocery Pick Up Service Kitc…"
click at [735, 386] on span "Restaurant" at bounding box center [694, 388] width 169 height 20
click at [784, 386] on button "Restaurant" at bounding box center [792, 386] width 16 height 16
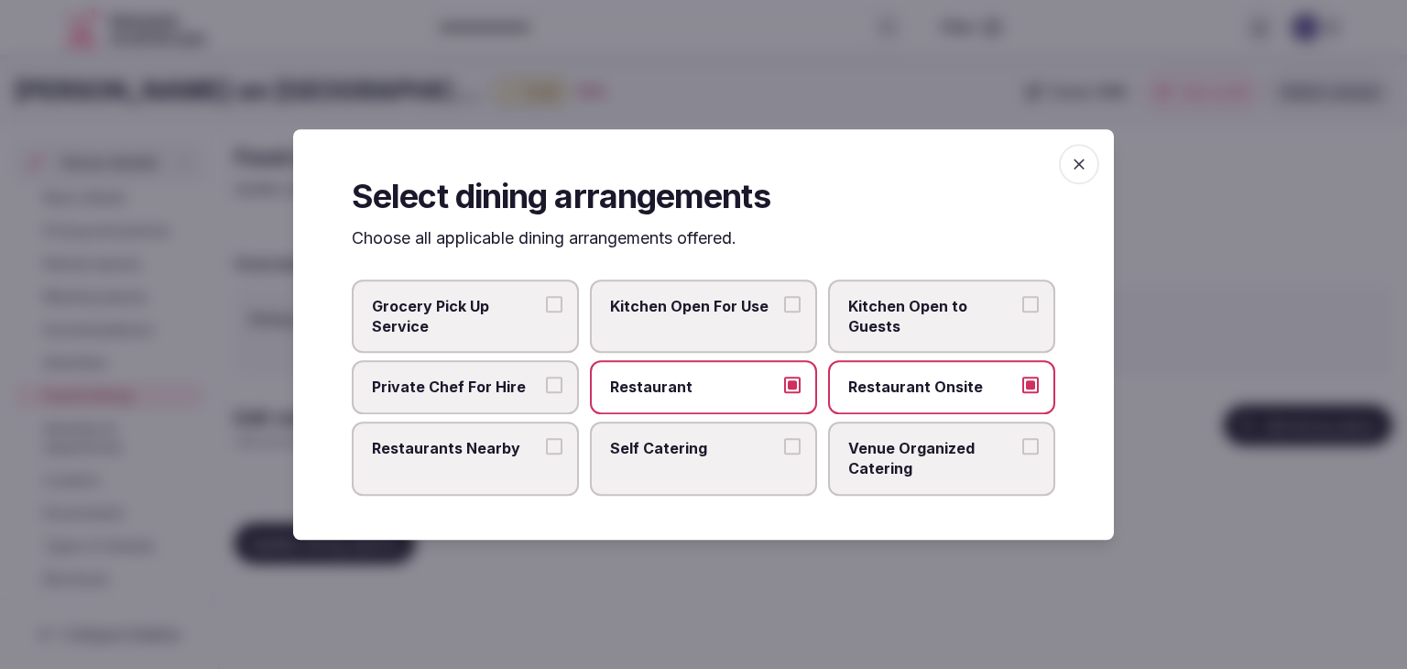
click at [877, 460] on span "Venue Organized Catering" at bounding box center [933, 458] width 169 height 41
click at [1023, 455] on button "Venue Organized Catering" at bounding box center [1031, 446] width 16 height 16
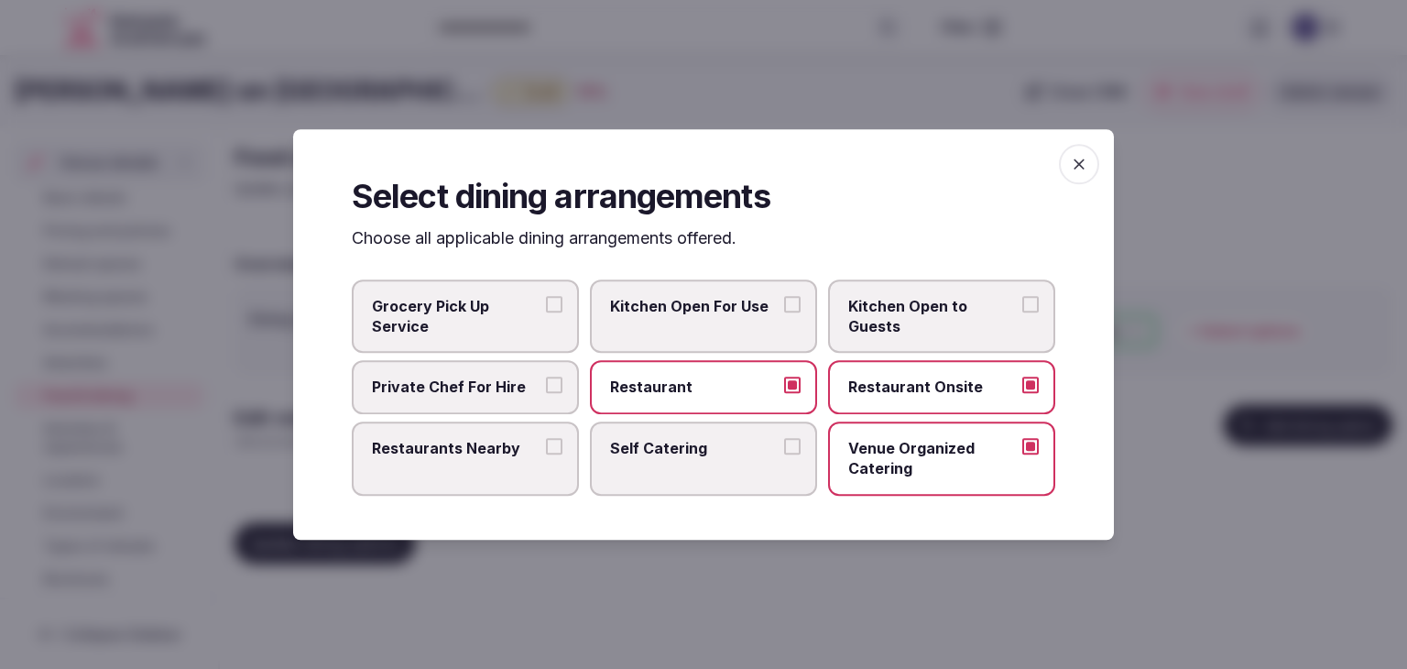
click at [487, 461] on label "Restaurants Nearby" at bounding box center [465, 459] width 227 height 74
click at [546, 455] on button "Restaurants Nearby" at bounding box center [554, 446] width 16 height 16
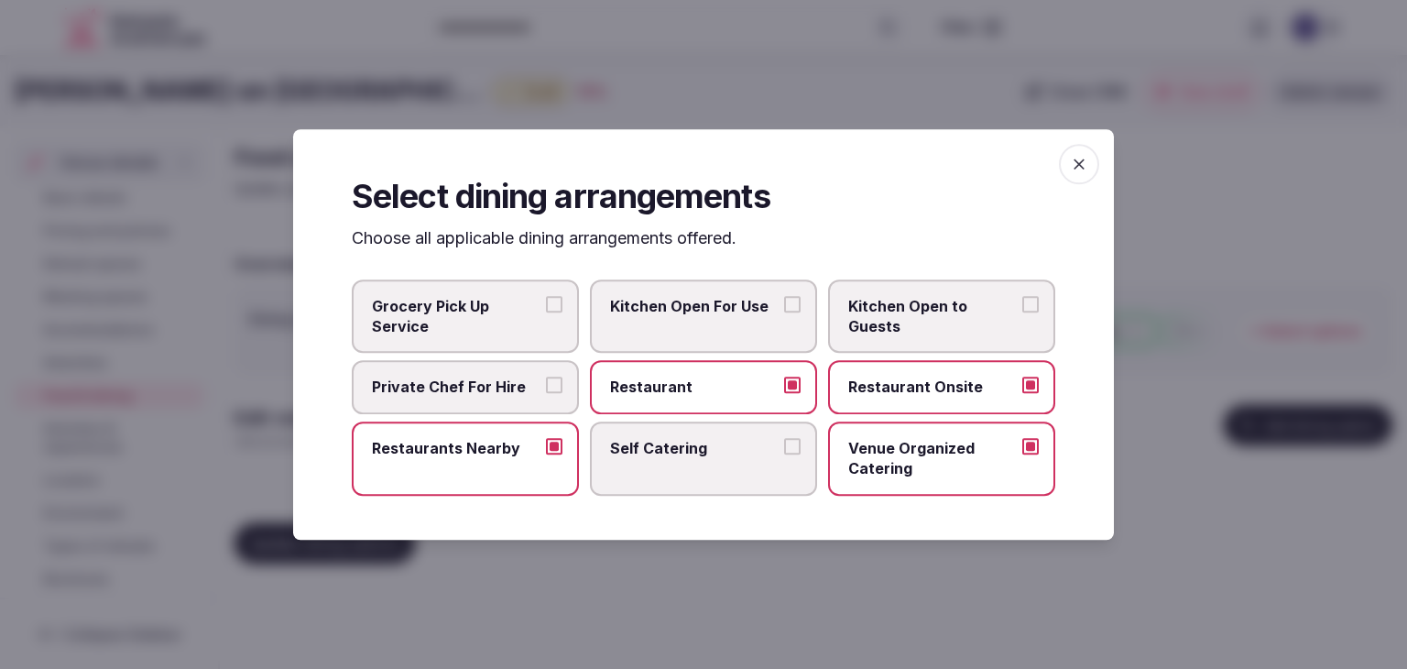
click at [1081, 164] on icon "button" at bounding box center [1079, 164] width 18 height 18
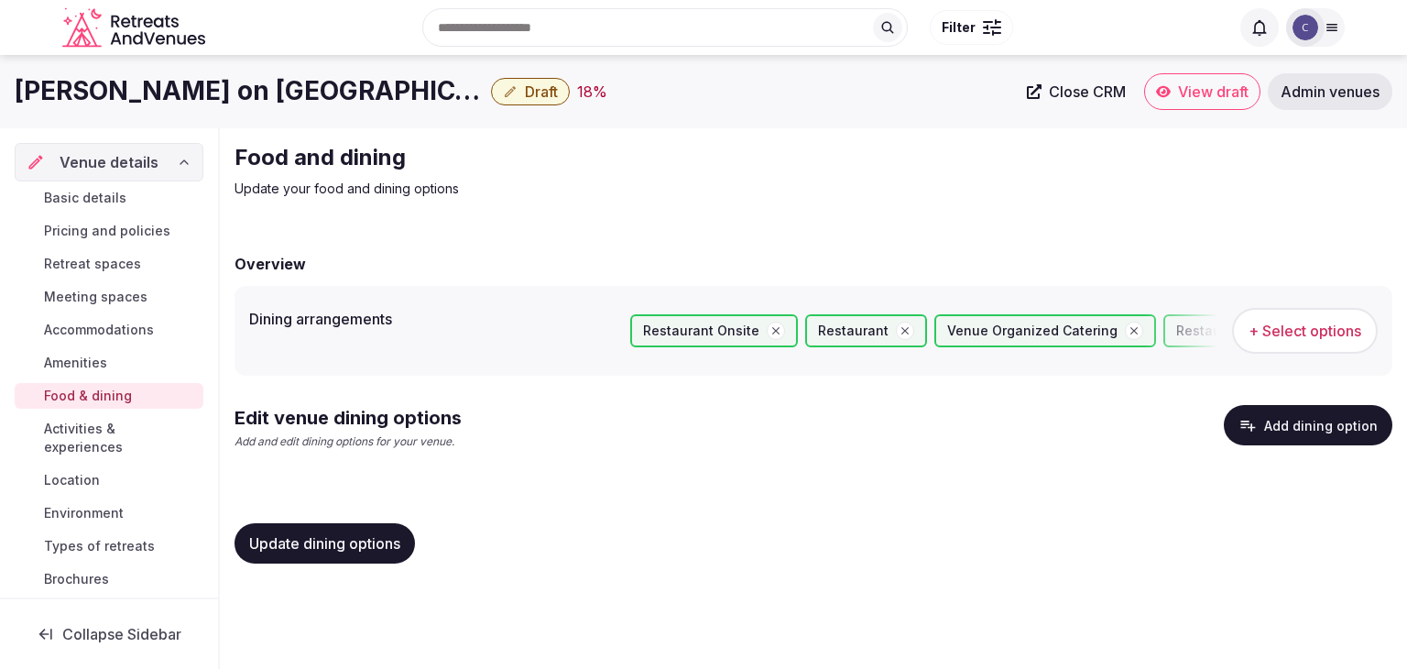
click at [353, 550] on span "Update dining options" at bounding box center [324, 543] width 151 height 18
click at [377, 536] on span "Update dining options" at bounding box center [324, 543] width 151 height 18
click at [1312, 427] on button "Add dining option" at bounding box center [1308, 425] width 169 height 40
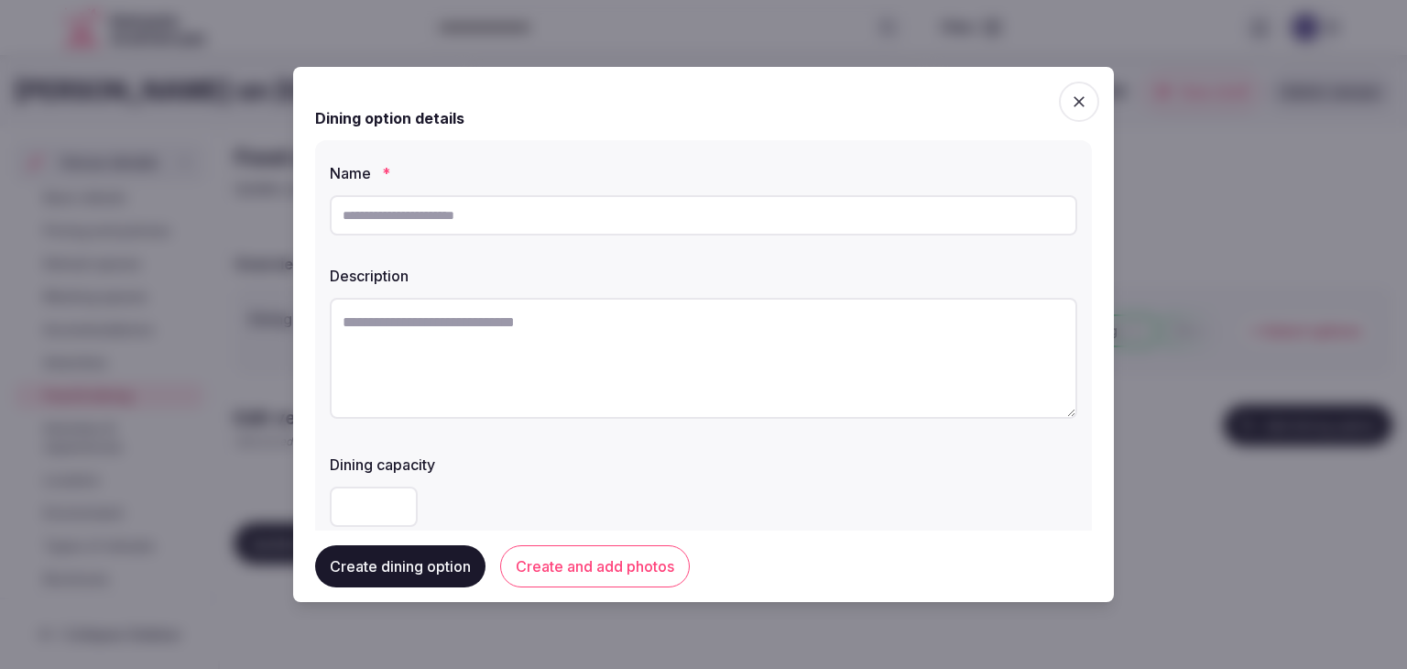
click at [630, 224] on input "text" at bounding box center [704, 215] width 748 height 40
paste input "**********"
type input "**********"
click at [641, 371] on textarea at bounding box center [704, 358] width 748 height 121
paste textarea "**********"
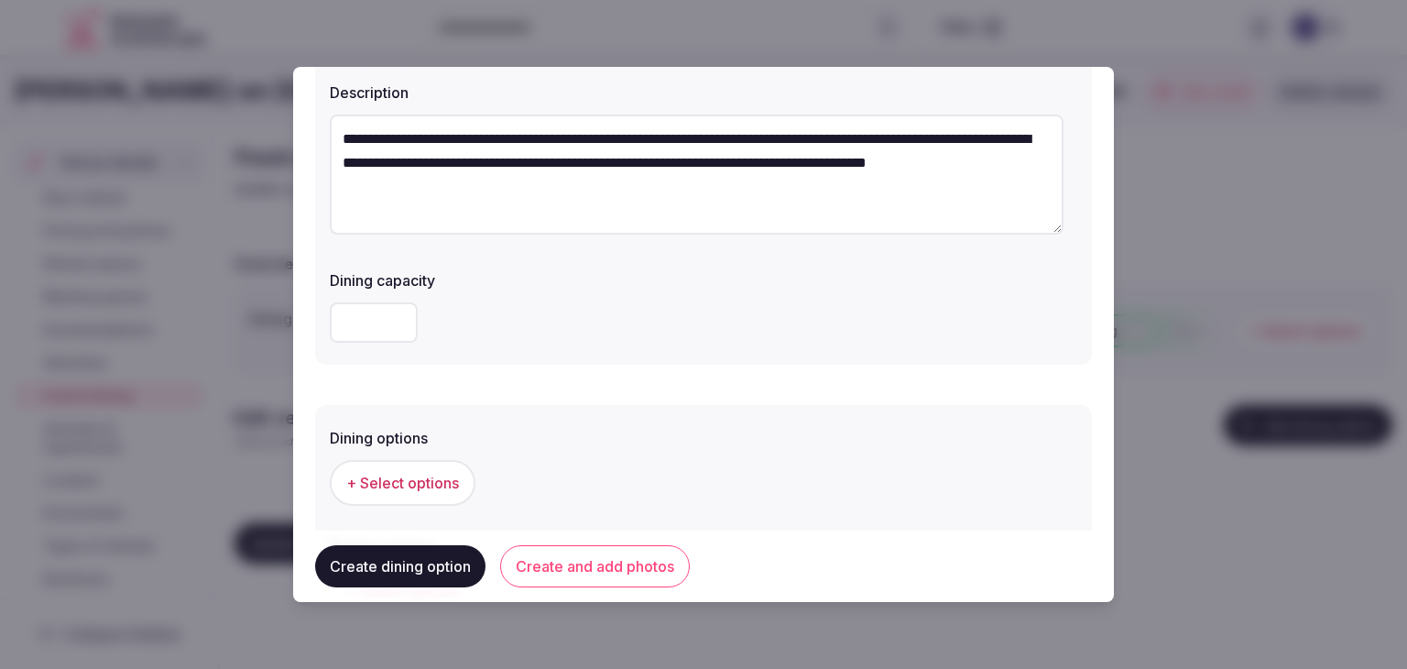
scroll to position [275, 0]
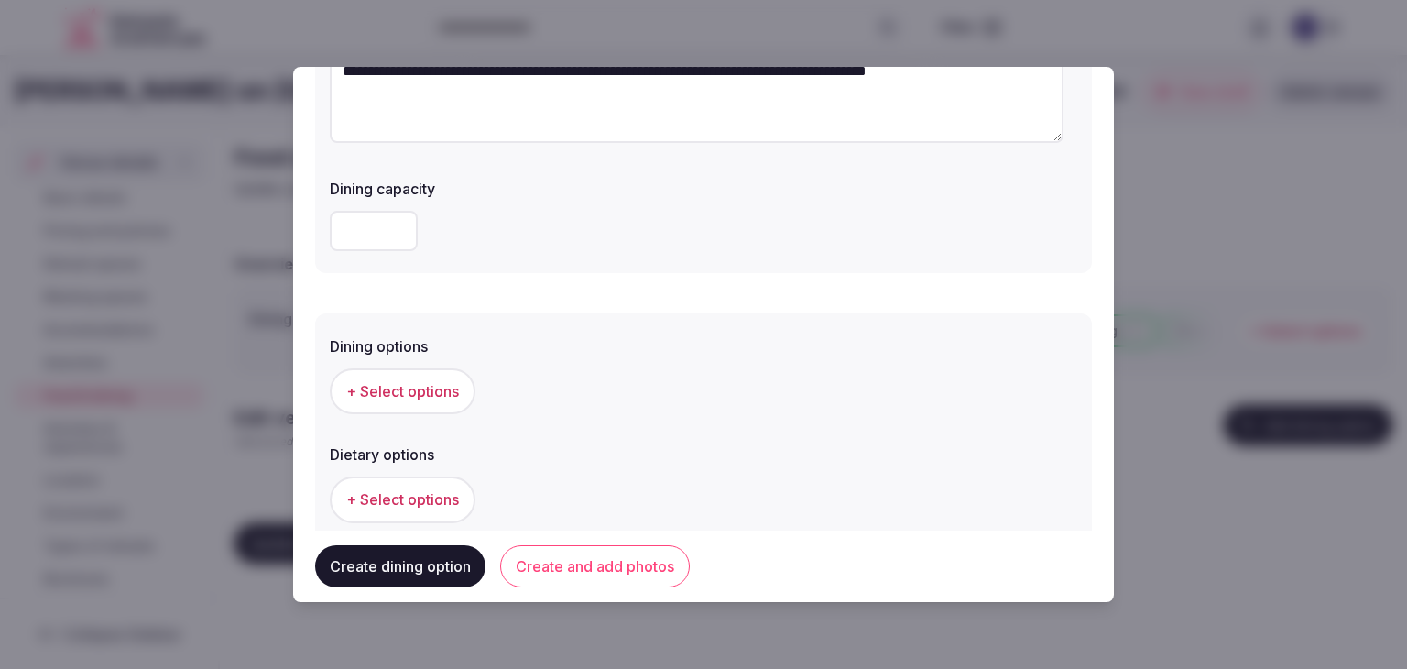
type textarea "**********"
click at [423, 389] on span "+ Select options" at bounding box center [402, 391] width 113 height 20
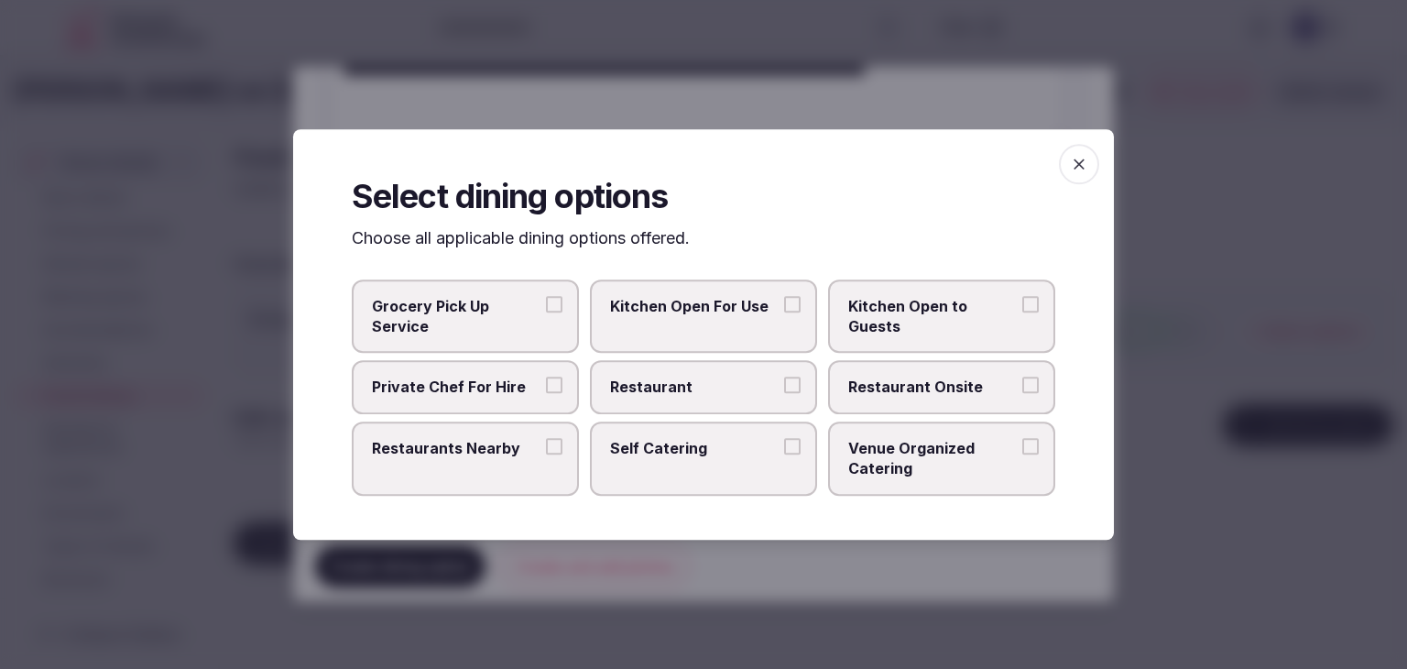
drag, startPoint x: 713, startPoint y: 400, endPoint x: 739, endPoint y: 400, distance: 26.6
click at [715, 400] on label "Restaurant" at bounding box center [703, 387] width 227 height 53
click at [784, 394] on button "Restaurant" at bounding box center [792, 386] width 16 height 16
click at [916, 387] on span "Restaurant Onsite" at bounding box center [933, 388] width 169 height 20
click at [1023, 387] on button "Restaurant Onsite" at bounding box center [1031, 386] width 16 height 16
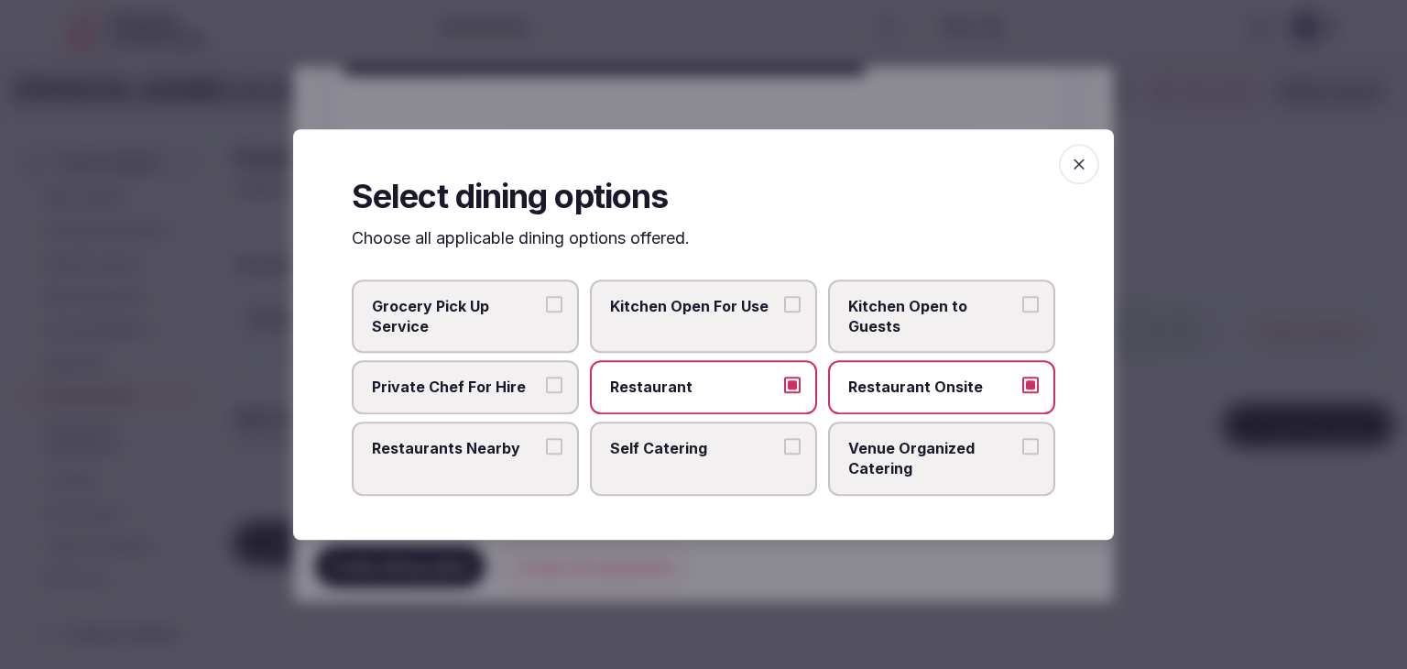
click at [1081, 155] on icon "button" at bounding box center [1079, 164] width 18 height 18
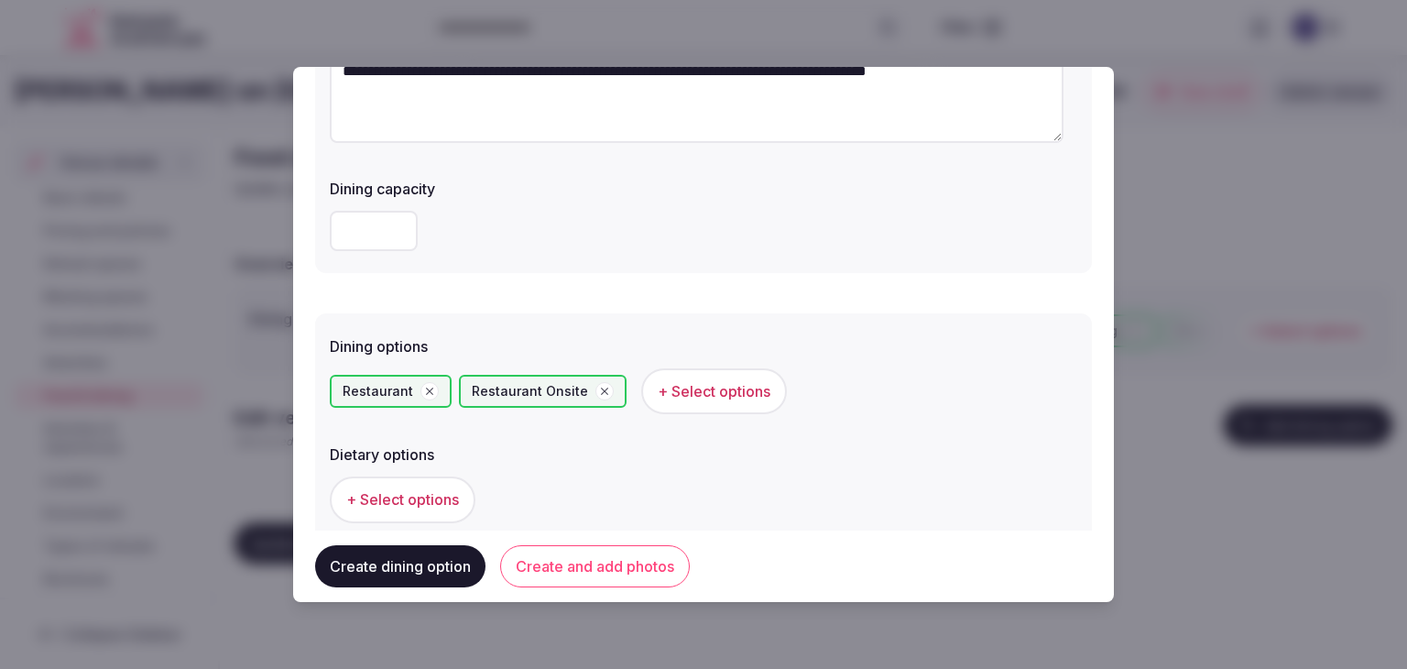
click at [574, 560] on button "Create and add photos" at bounding box center [595, 566] width 190 height 42
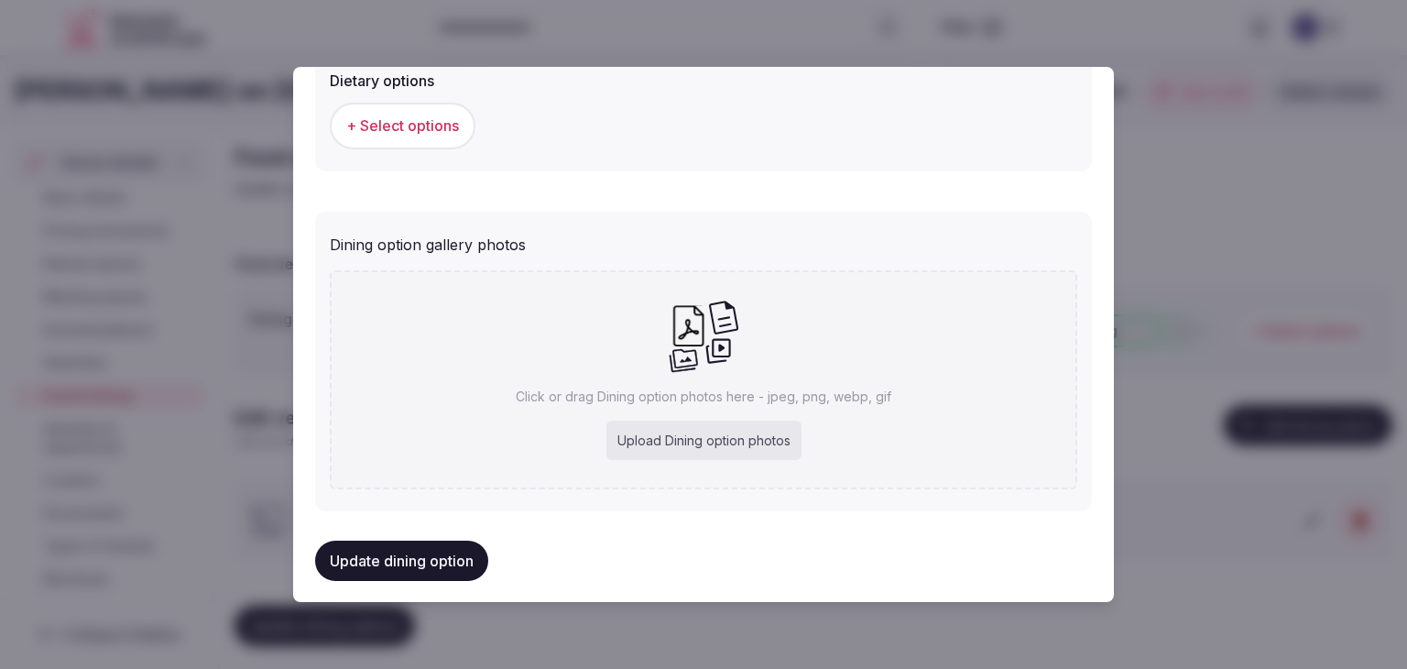
scroll to position [663, 0]
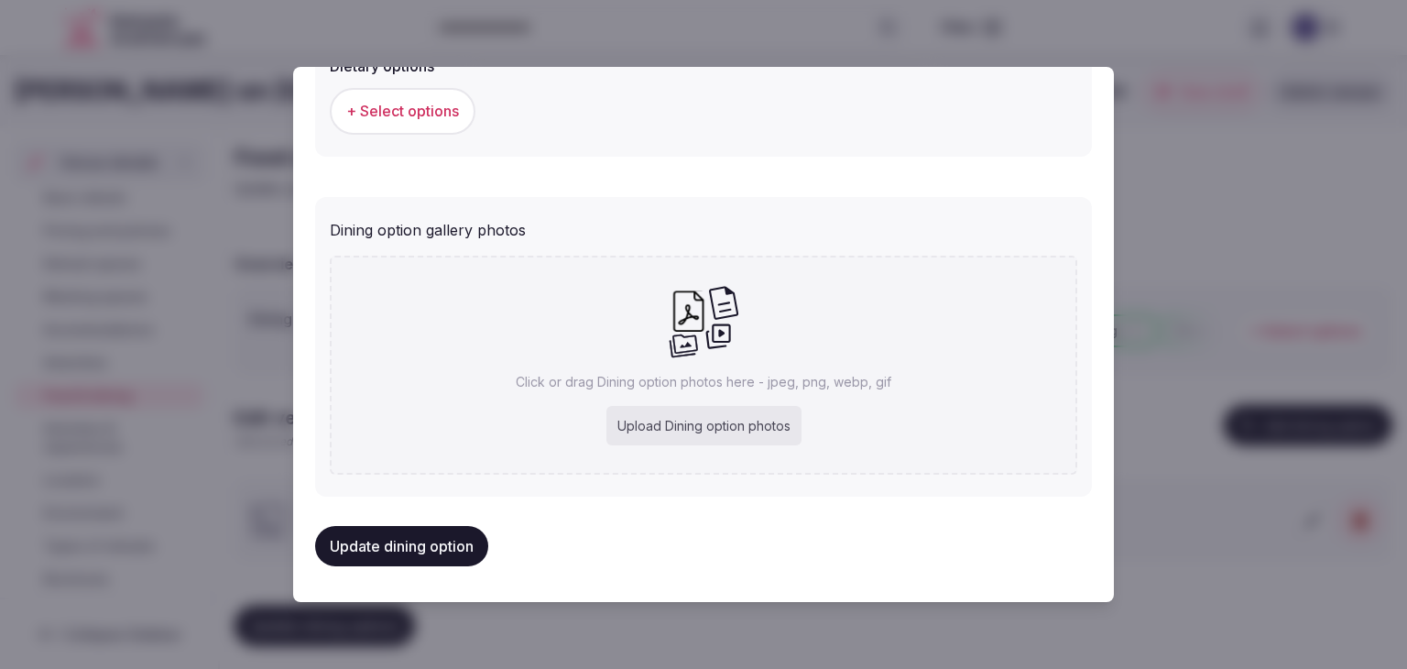
click at [466, 547] on button "Update dining option" at bounding box center [401, 546] width 173 height 40
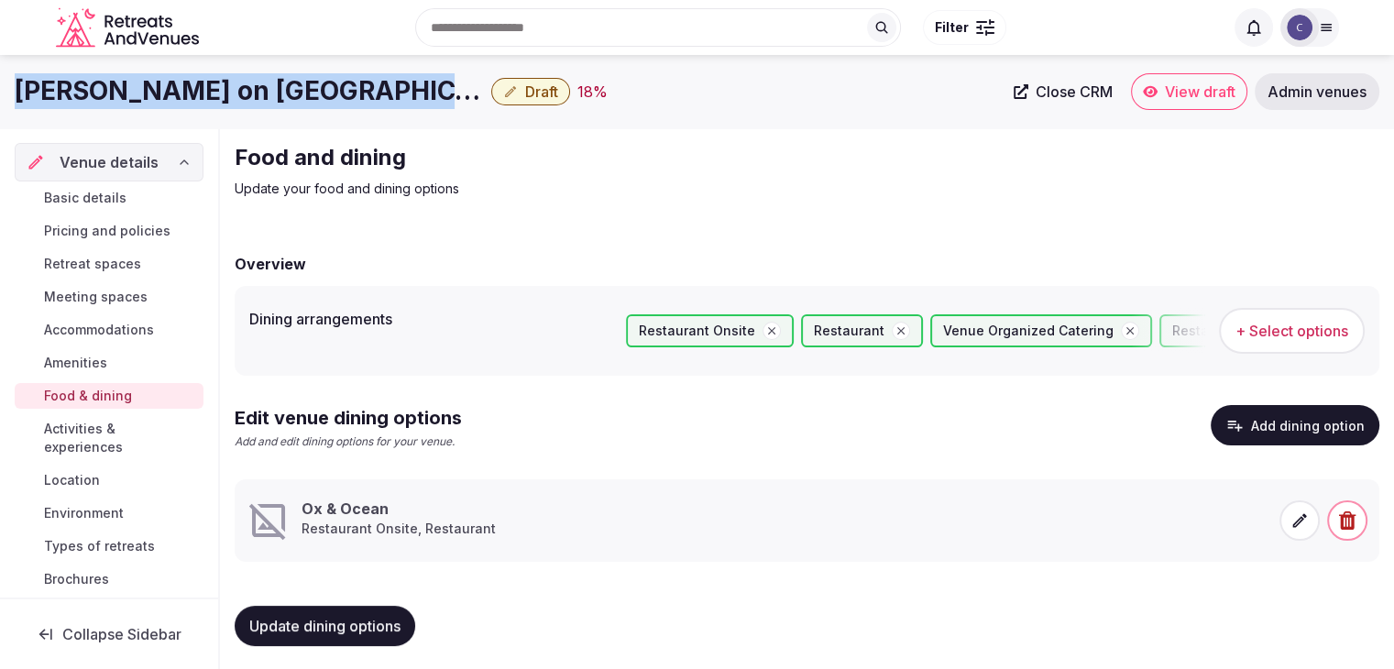
drag, startPoint x: 7, startPoint y: 88, endPoint x: 443, endPoint y: 96, distance: 435.3
click at [443, 96] on div "Zachari Dunes on Mandalay Beach, Curio Collection by Hilton Draft 18 % Close CR…" at bounding box center [697, 91] width 1394 height 37
copy h1 "Zachari Dunes on Mandalay Beach"
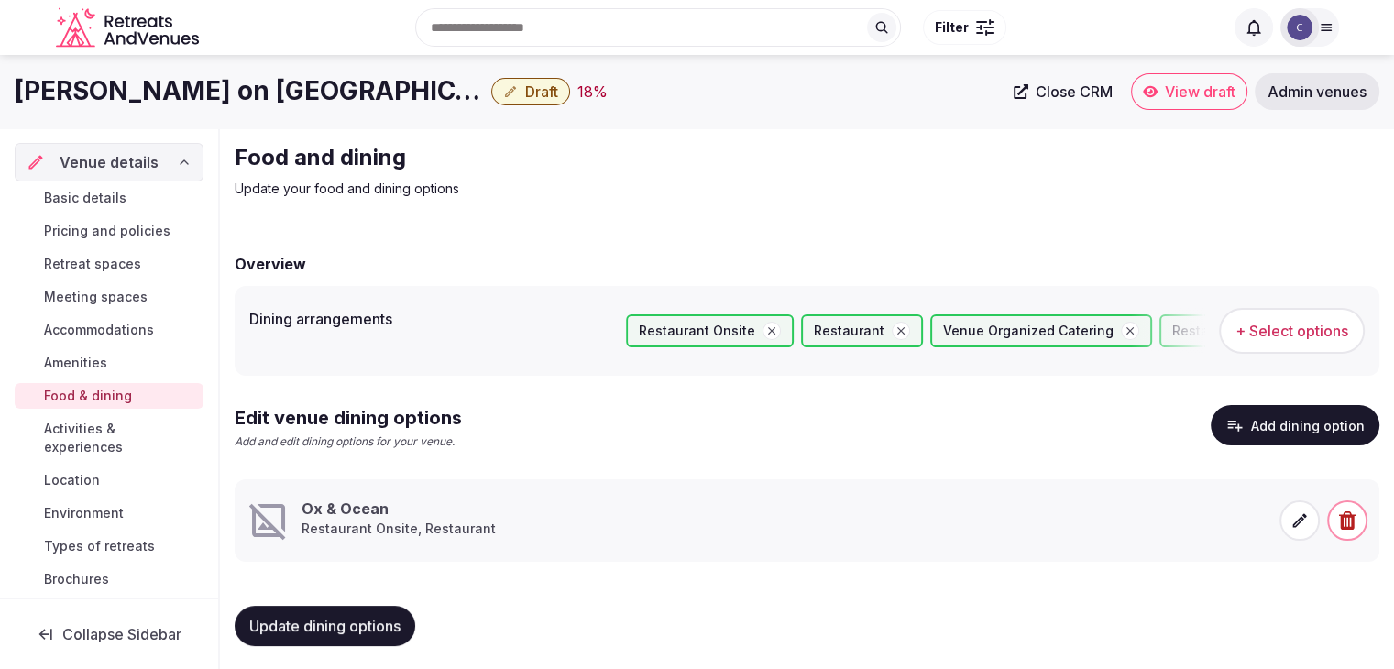
click at [1303, 522] on icon at bounding box center [1299, 520] width 18 height 18
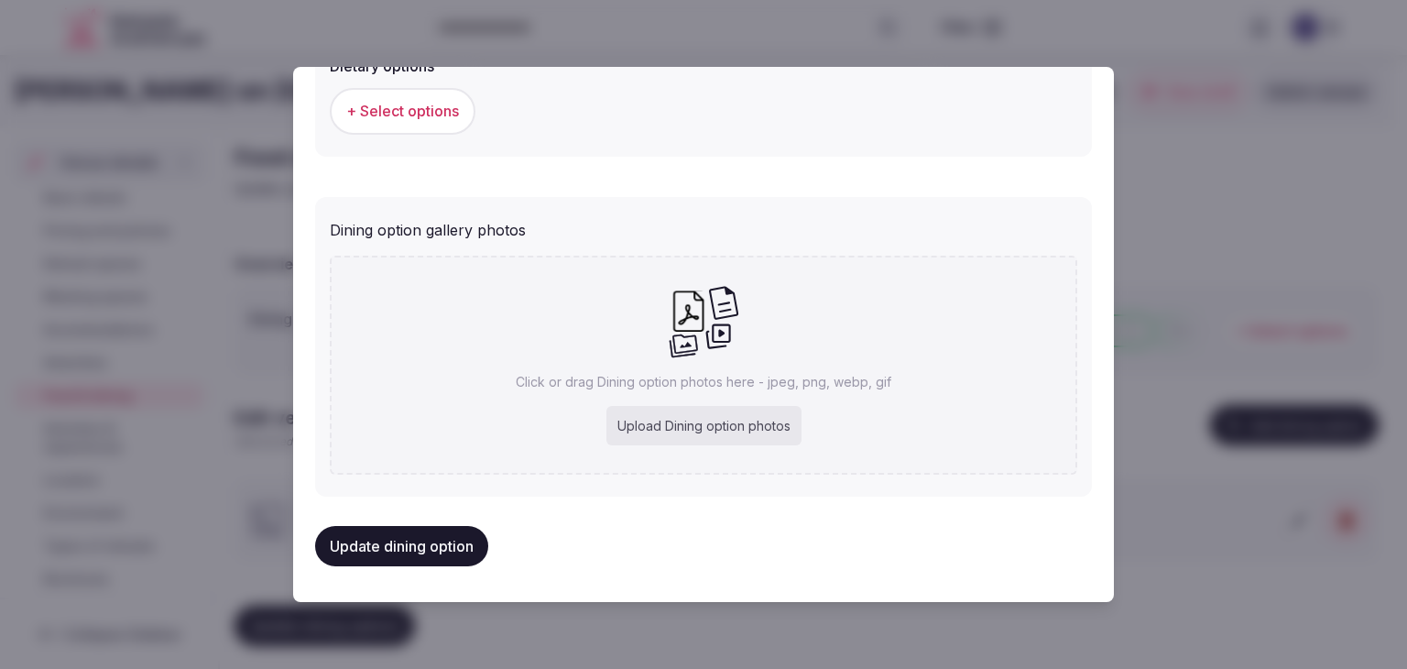
click at [711, 421] on div "Upload Dining option photos" at bounding box center [704, 426] width 195 height 40
type input "**********"
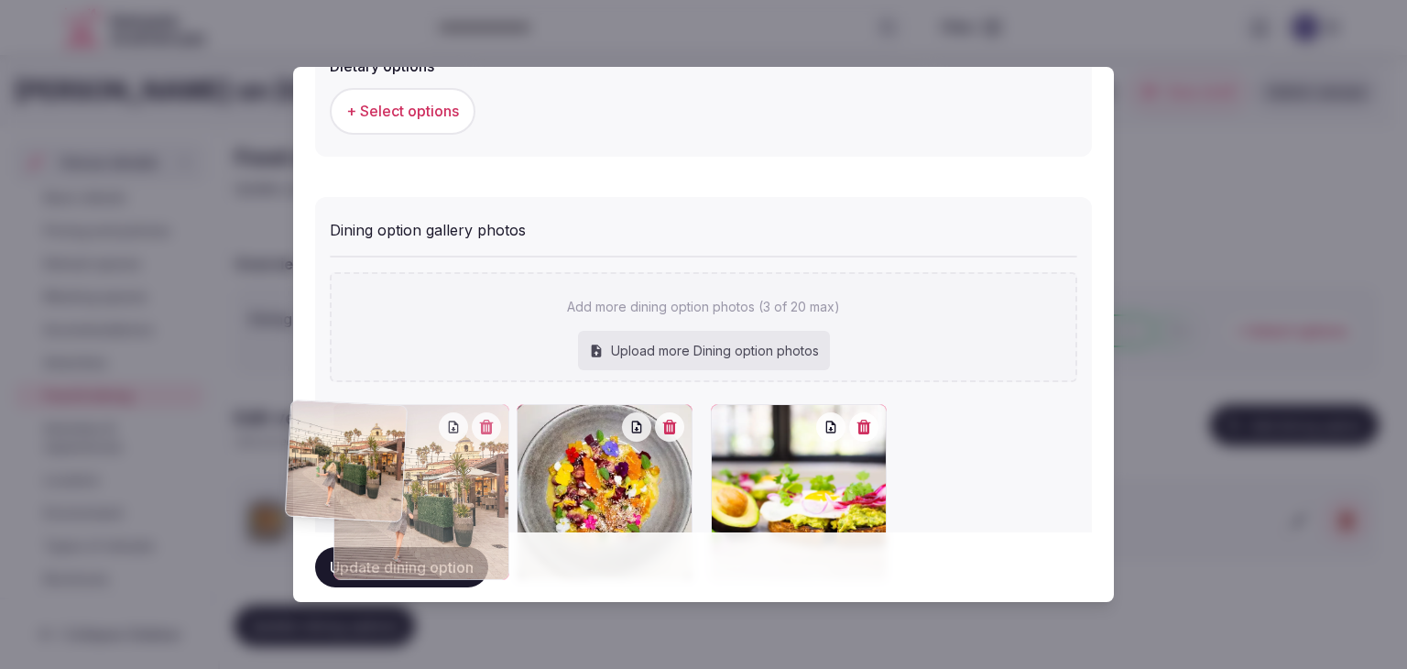
drag, startPoint x: 526, startPoint y: 408, endPoint x: 341, endPoint y: 442, distance: 188.2
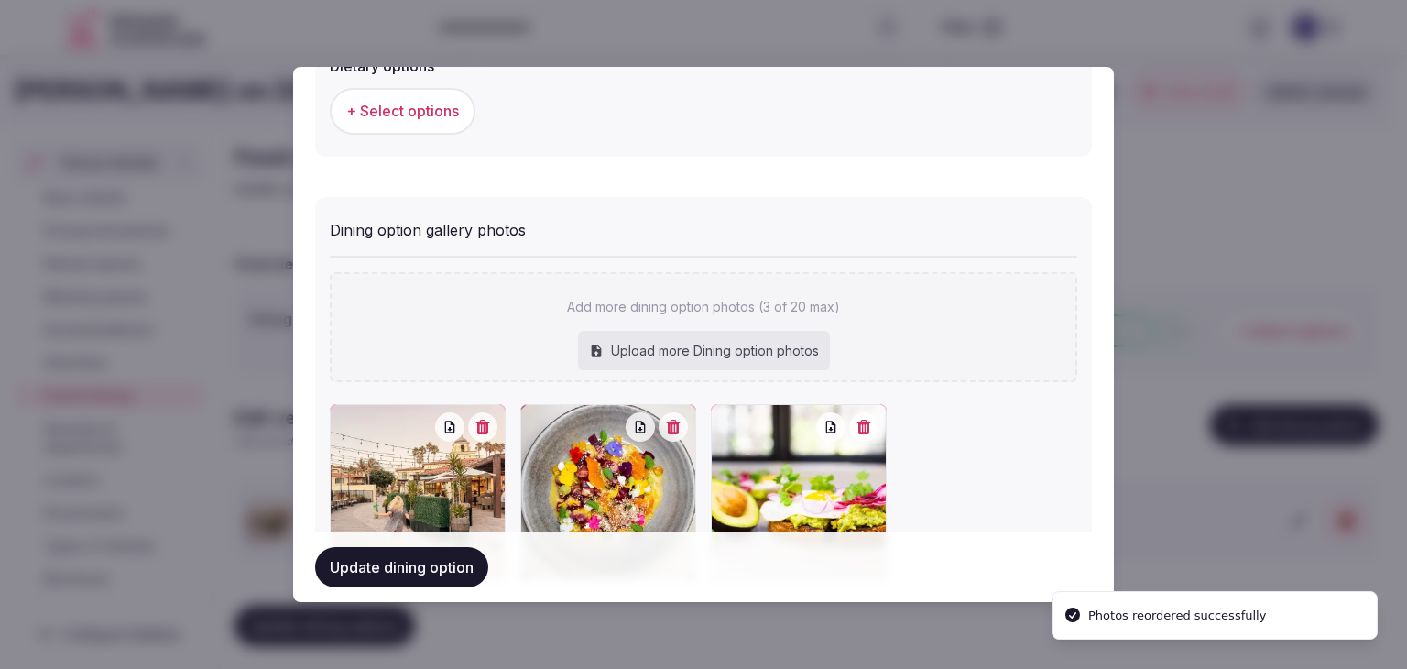
drag, startPoint x: 432, startPoint y: 562, endPoint x: 542, endPoint y: 592, distance: 114.0
click at [433, 562] on button "Update dining option" at bounding box center [401, 567] width 173 height 40
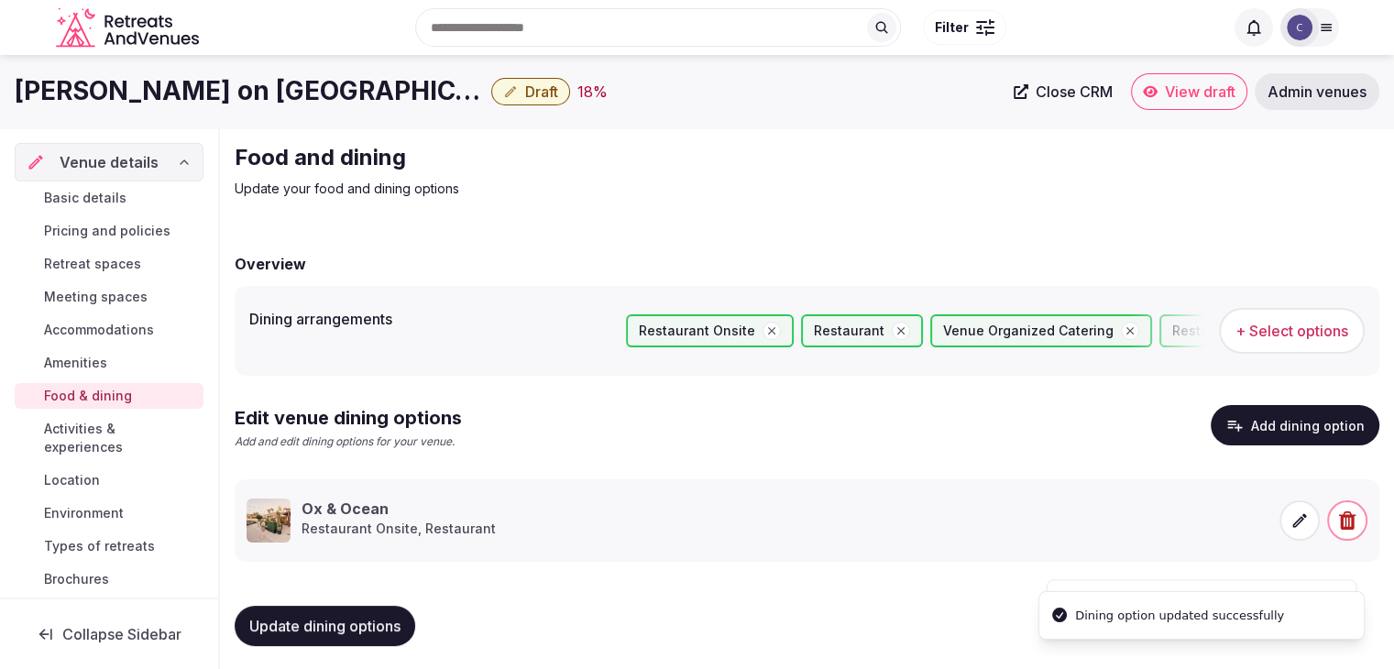
click at [319, 637] on button "Update dining options" at bounding box center [325, 626] width 181 height 40
click at [145, 328] on span "Accommodations" at bounding box center [99, 330] width 110 height 18
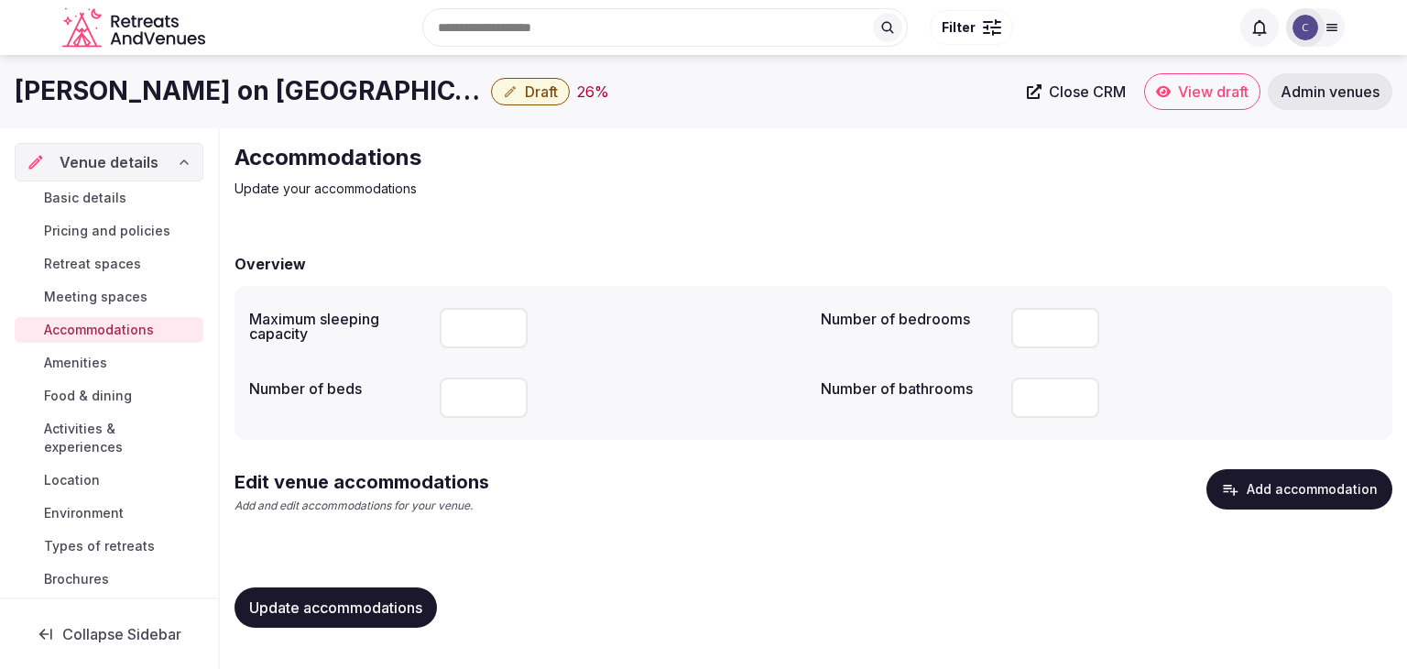
click at [1268, 474] on button "Add accommodation" at bounding box center [1300, 489] width 186 height 40
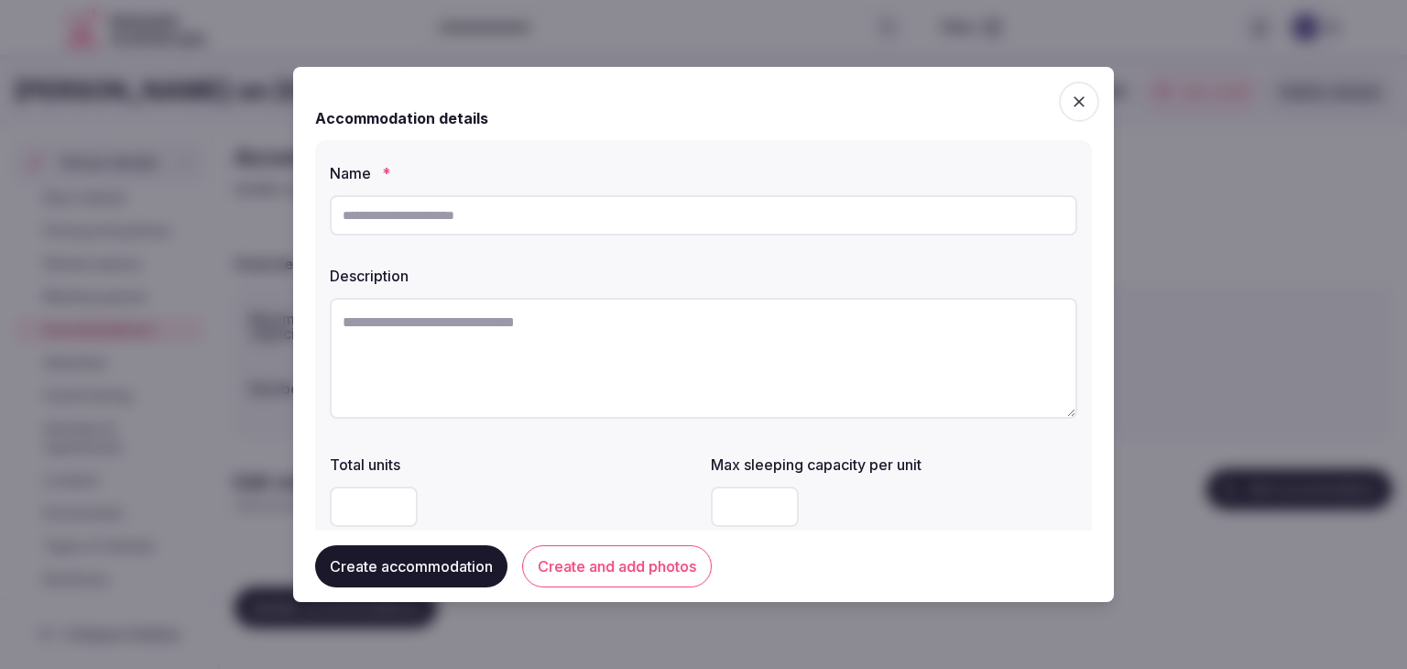
click at [610, 231] on input "text" at bounding box center [704, 215] width 748 height 40
type input "**********"
click at [639, 331] on textarea at bounding box center [704, 358] width 748 height 121
paste textarea "**********"
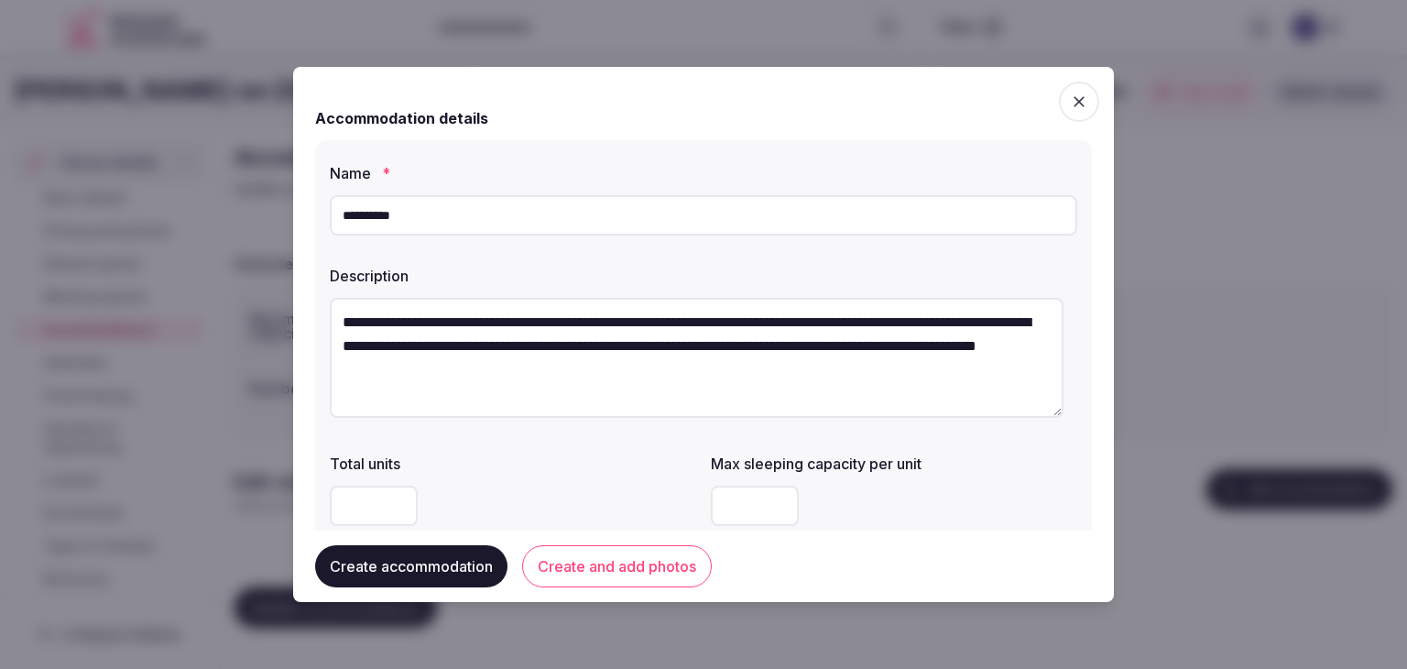
scroll to position [10, 0]
type textarea "**********"
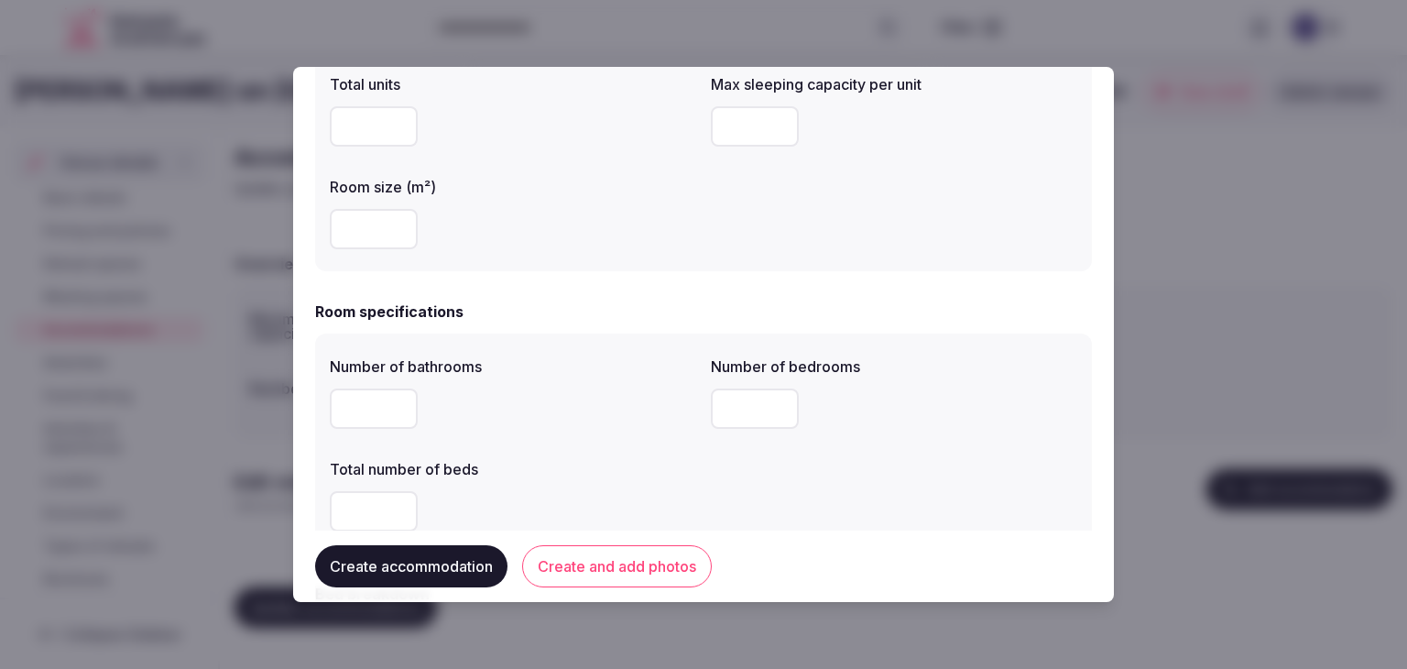
scroll to position [275, 0]
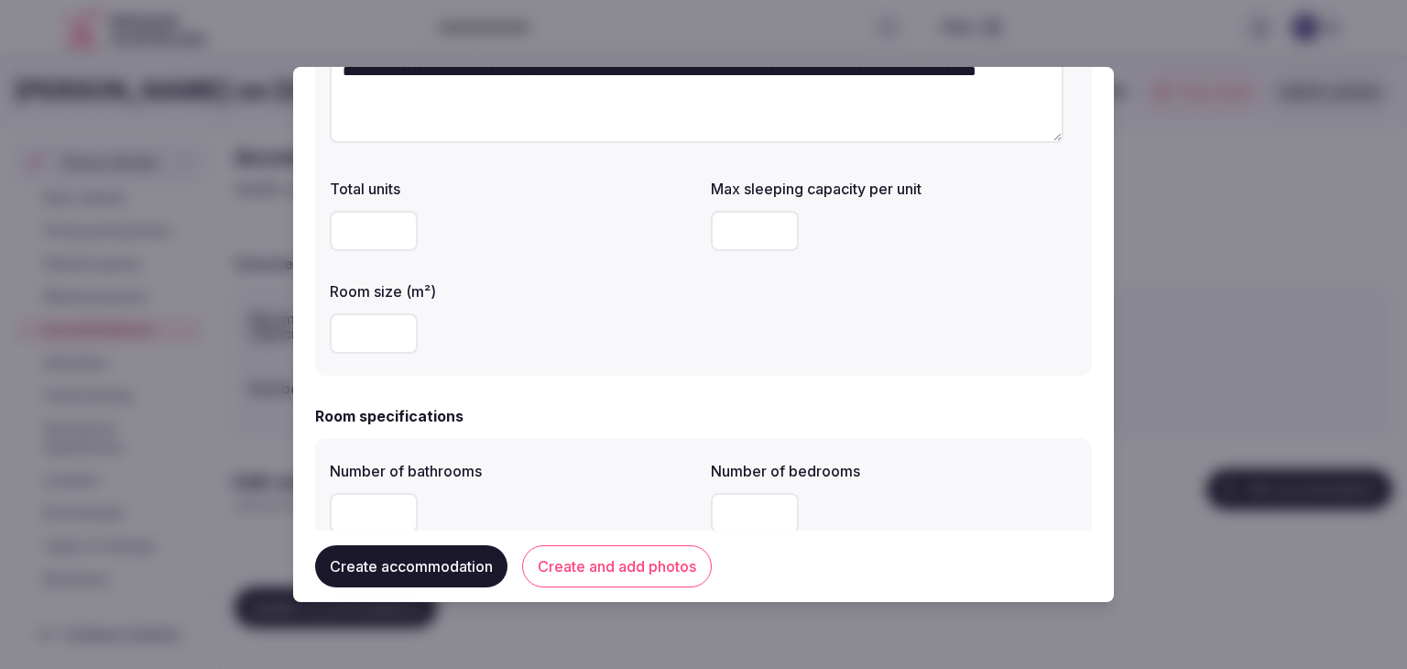
click at [739, 245] on input "number" at bounding box center [755, 231] width 88 height 40
type input "*"
drag, startPoint x: 673, startPoint y: 350, endPoint x: 545, endPoint y: 393, distance: 134.5
click at [673, 351] on div at bounding box center [513, 333] width 367 height 40
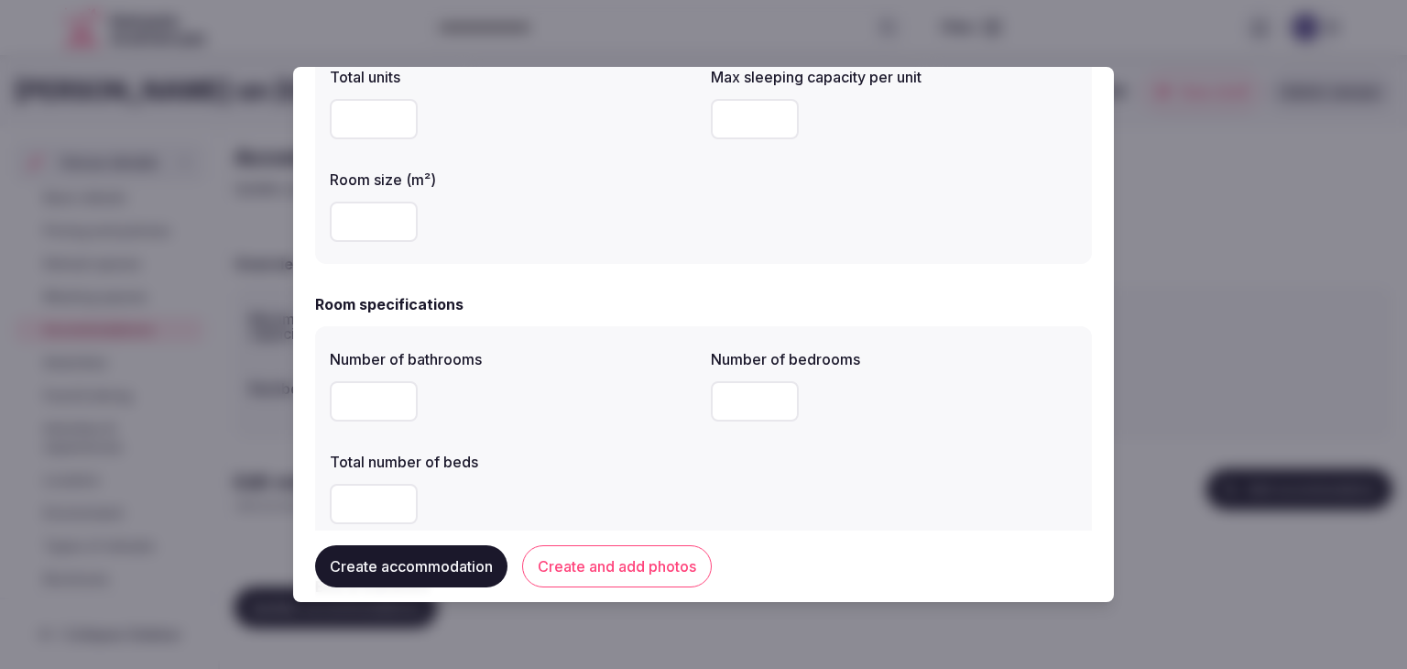
scroll to position [458, 0]
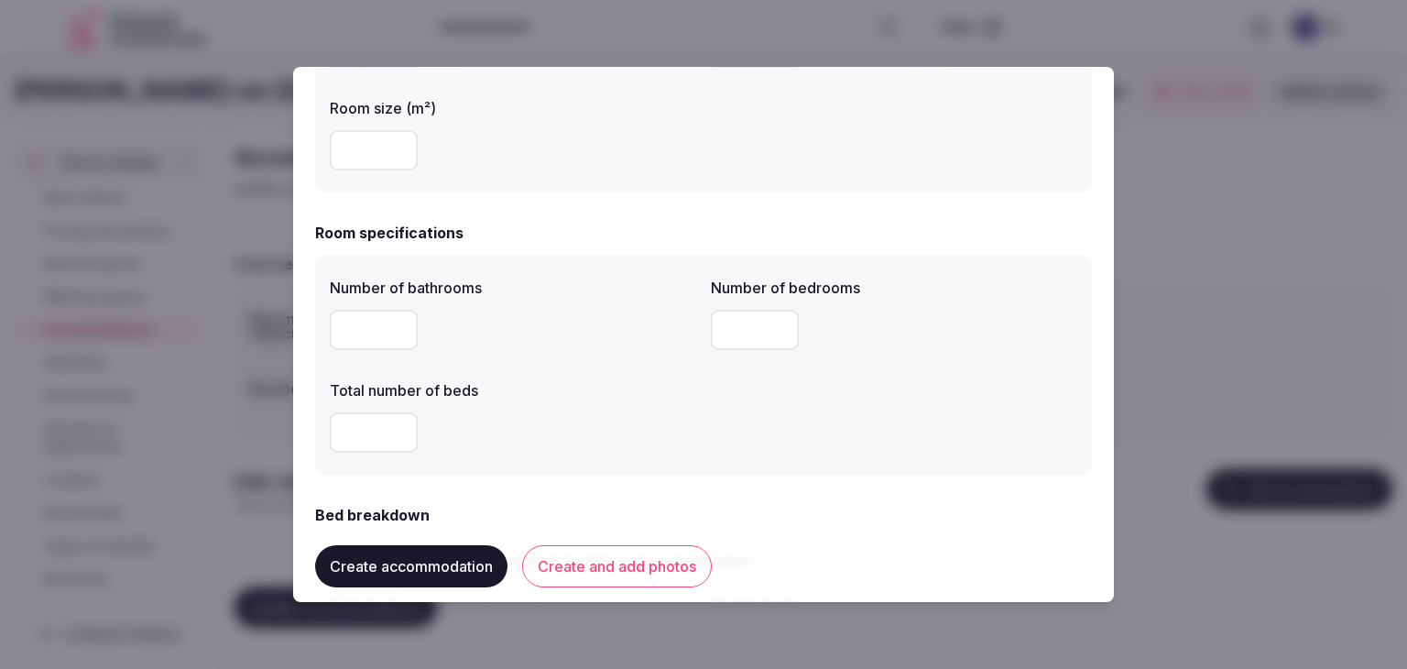
click at [336, 316] on input "number" at bounding box center [374, 330] width 88 height 40
type input "*"
click at [369, 430] on input "number" at bounding box center [374, 432] width 88 height 40
type input "*"
click at [748, 334] on input "number" at bounding box center [755, 330] width 88 height 40
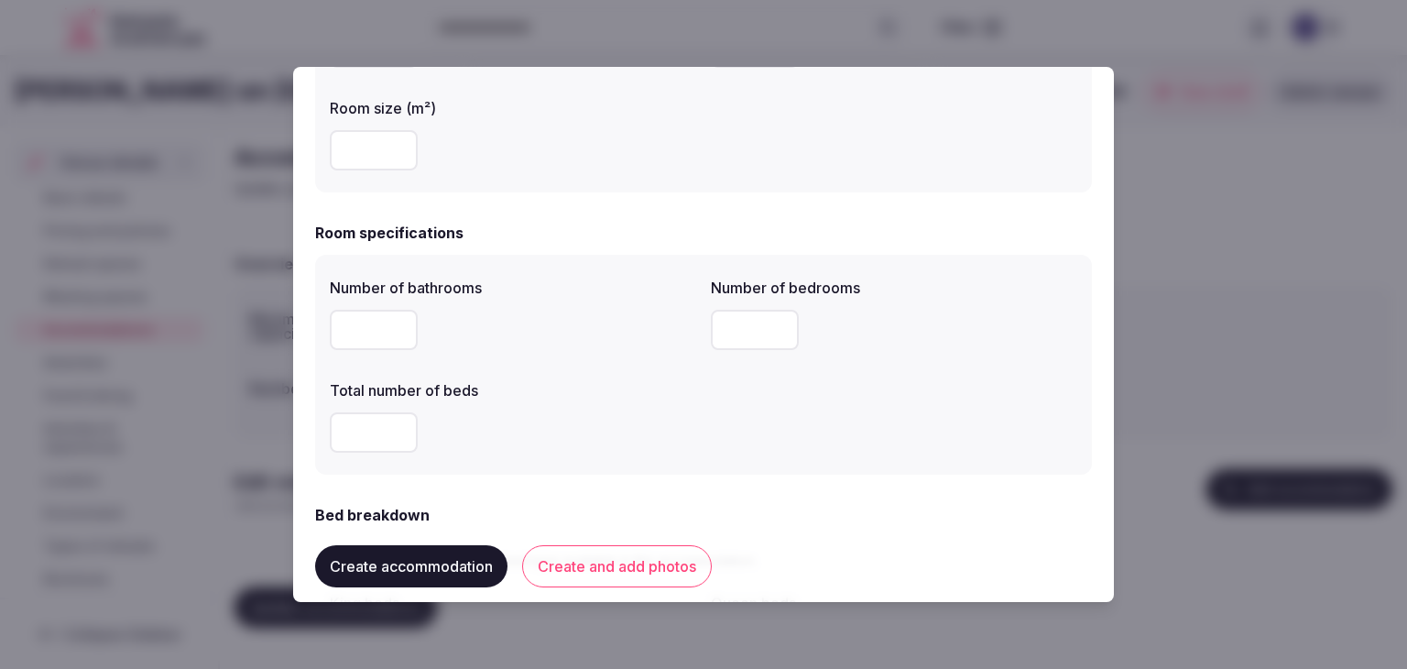
type input "*"
click at [619, 414] on div "*" at bounding box center [513, 432] width 367 height 40
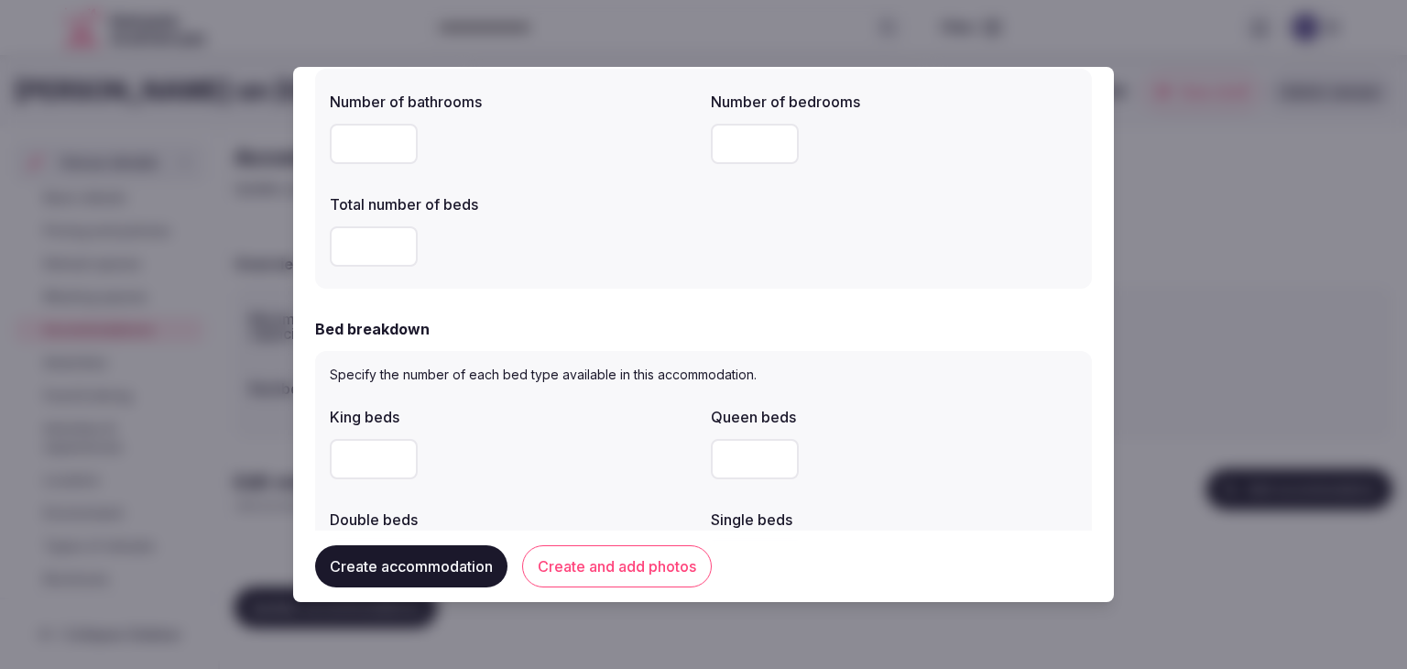
scroll to position [733, 0]
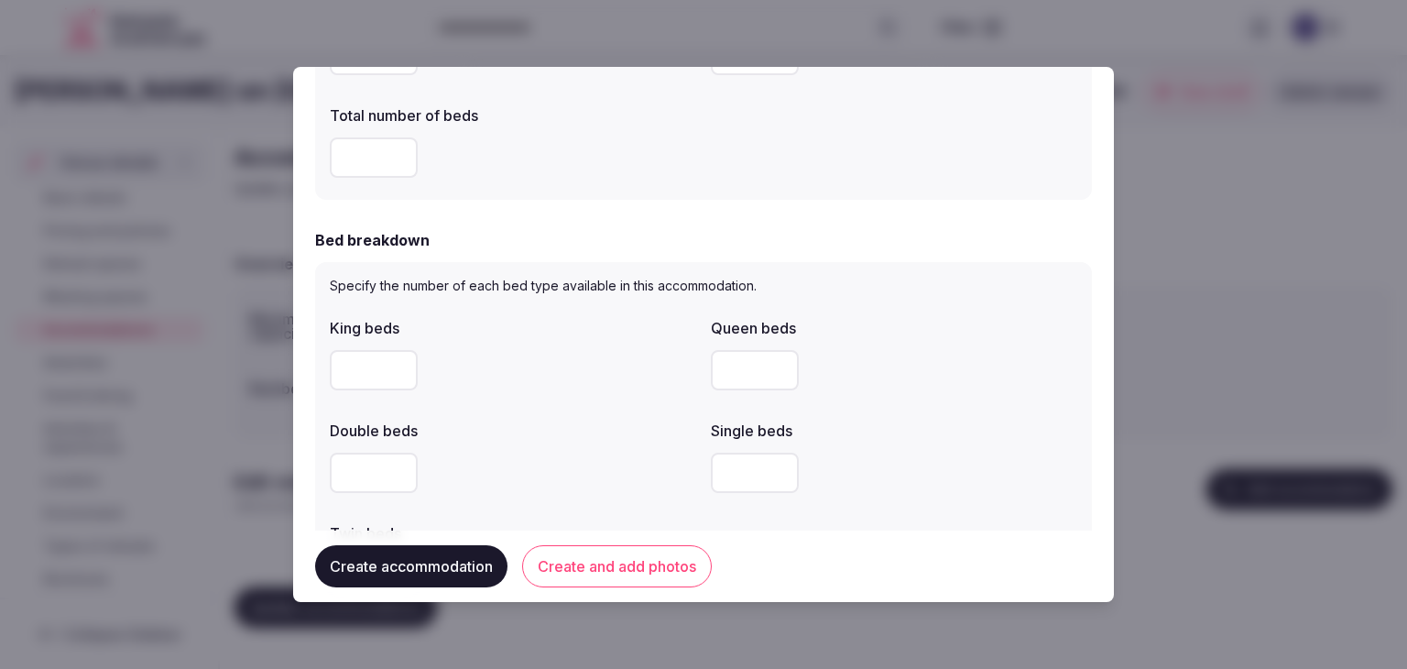
click at [356, 368] on input "number" at bounding box center [374, 370] width 88 height 40
type input "*"
click at [564, 377] on div "*" at bounding box center [513, 370] width 367 height 40
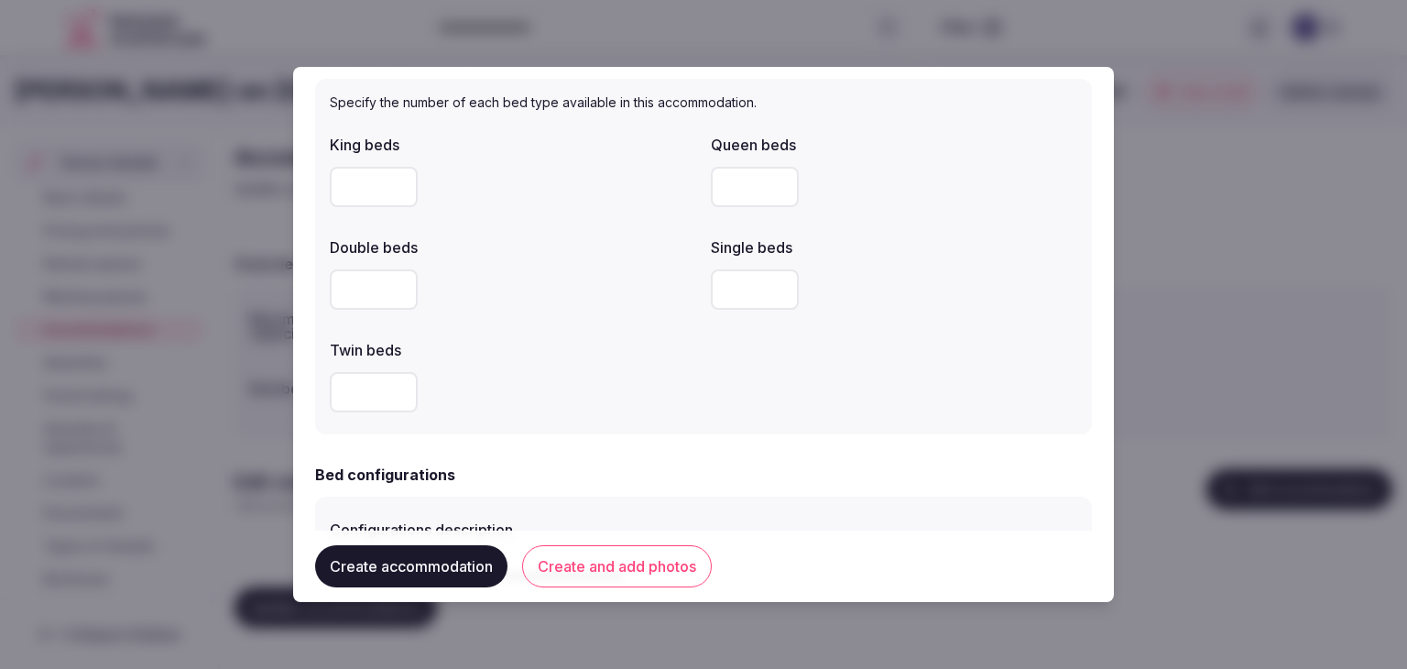
click at [573, 385] on div at bounding box center [513, 392] width 367 height 40
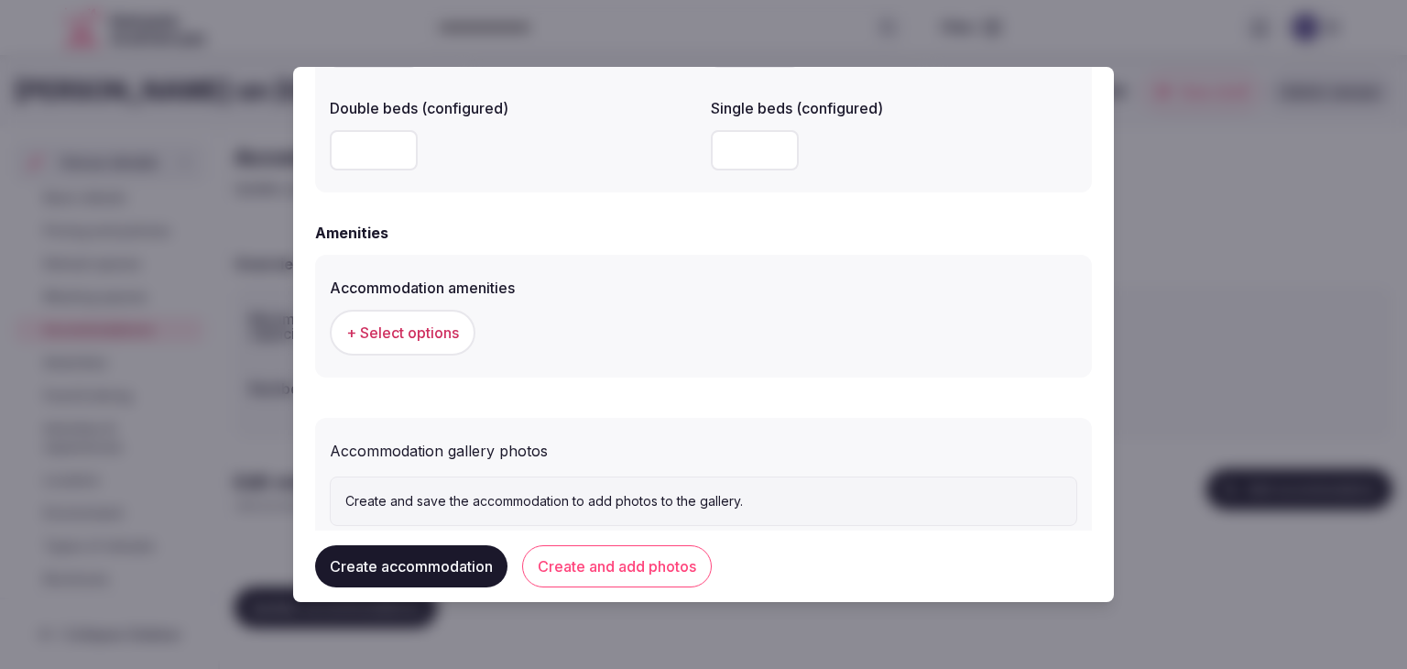
scroll to position [1682, 0]
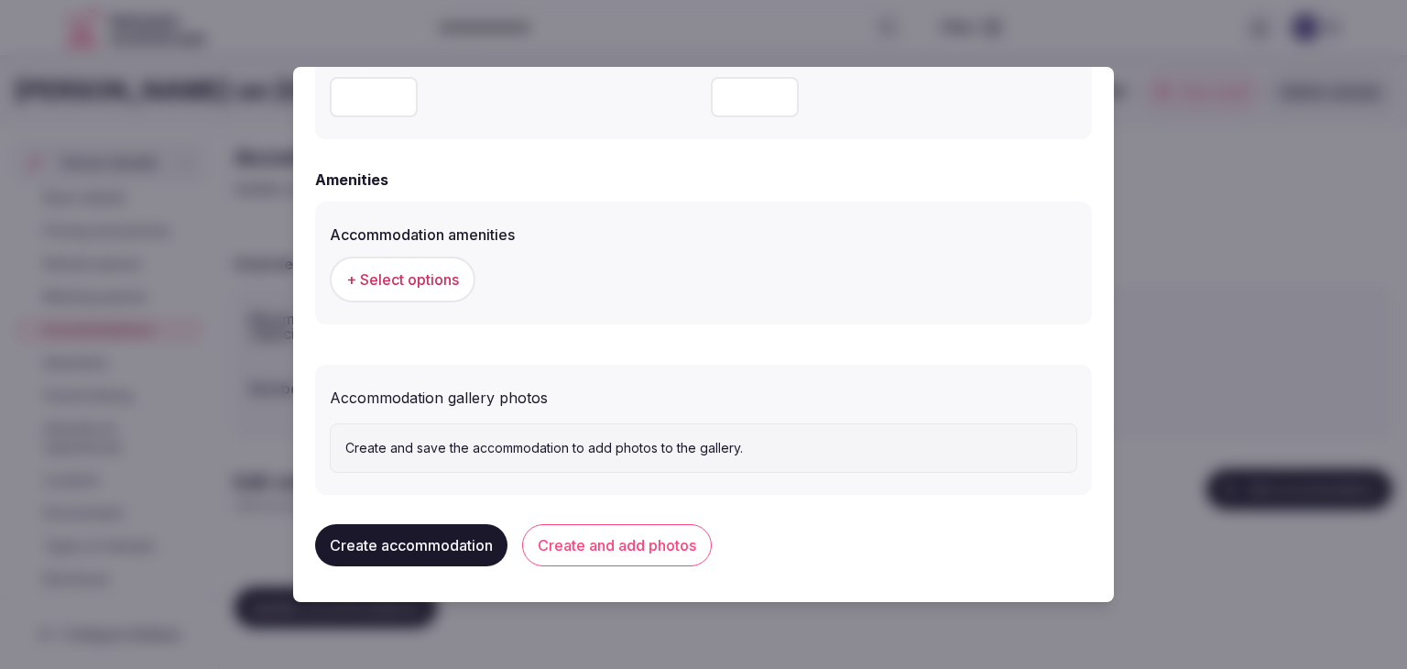
click at [417, 261] on button "+ Select options" at bounding box center [403, 280] width 146 height 46
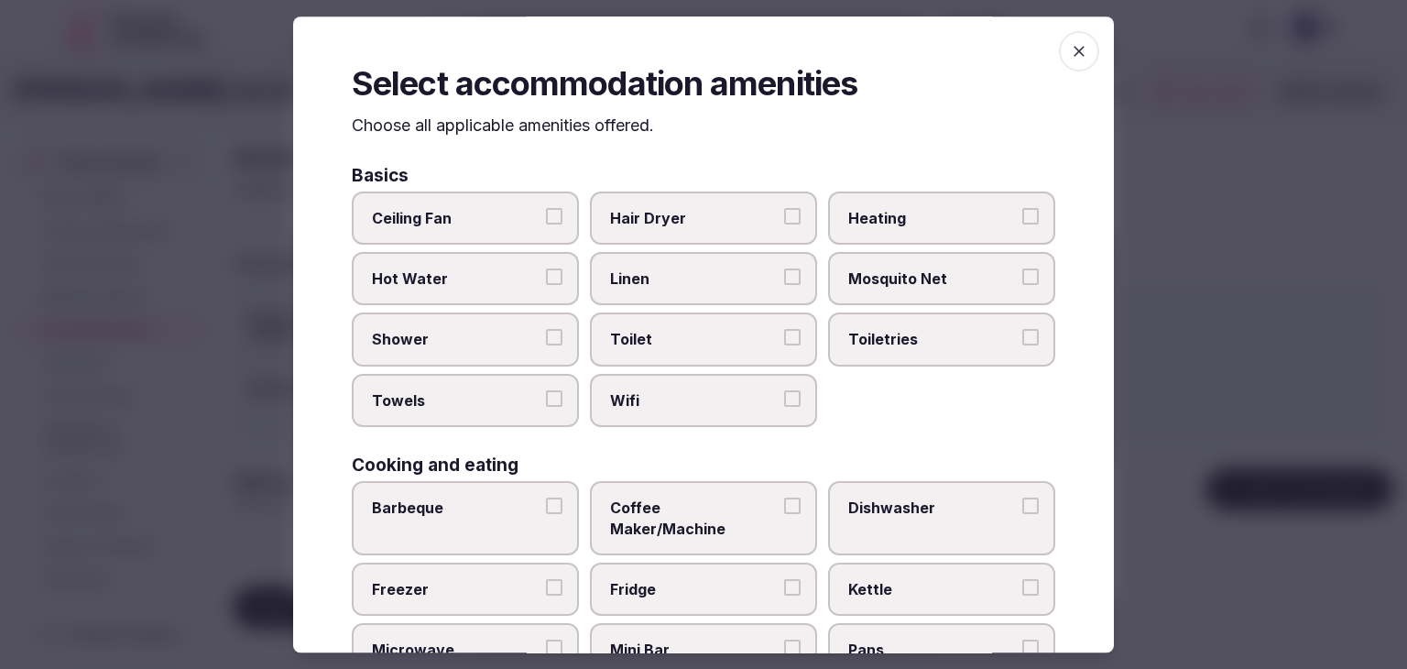
drag, startPoint x: 669, startPoint y: 386, endPoint x: 877, endPoint y: 351, distance: 210.9
click at [670, 386] on label "Wifi" at bounding box center [703, 400] width 227 height 53
click at [784, 390] on button "Wifi" at bounding box center [792, 398] width 16 height 16
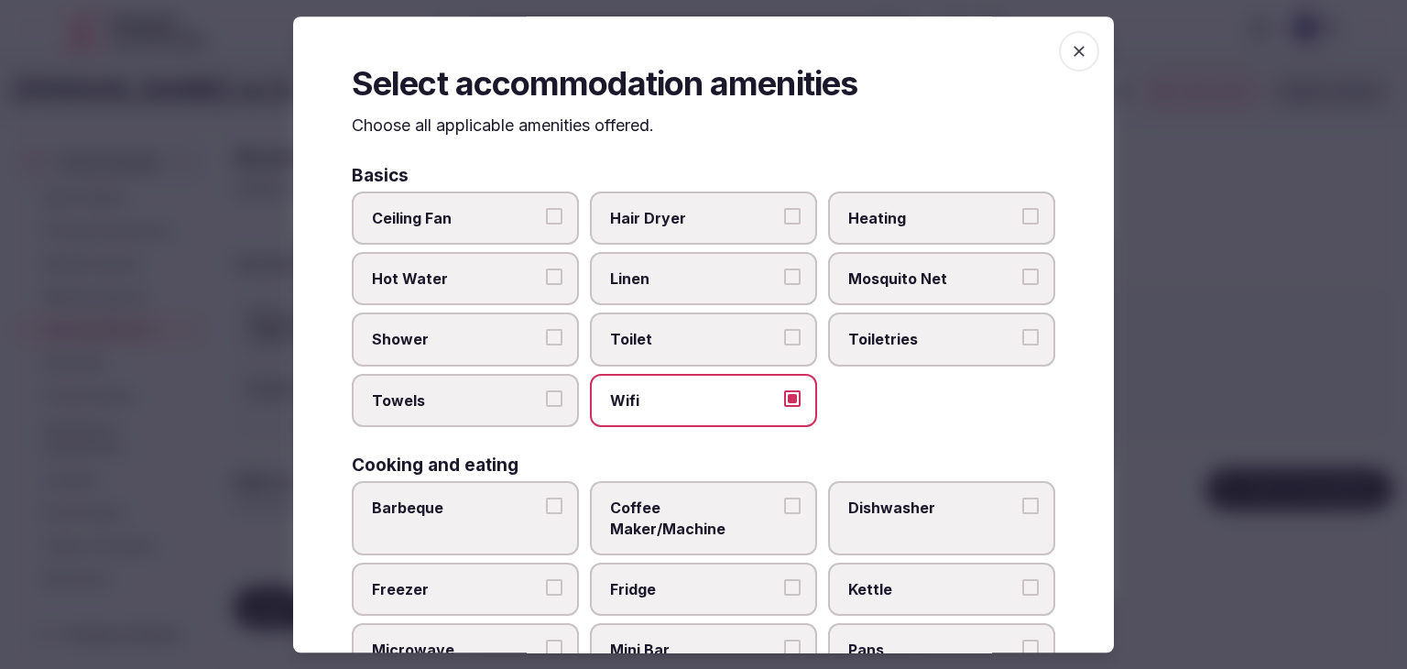
click at [941, 330] on span "Toiletries" at bounding box center [933, 340] width 169 height 20
click at [1023, 330] on button "Toiletries" at bounding box center [1031, 338] width 16 height 16
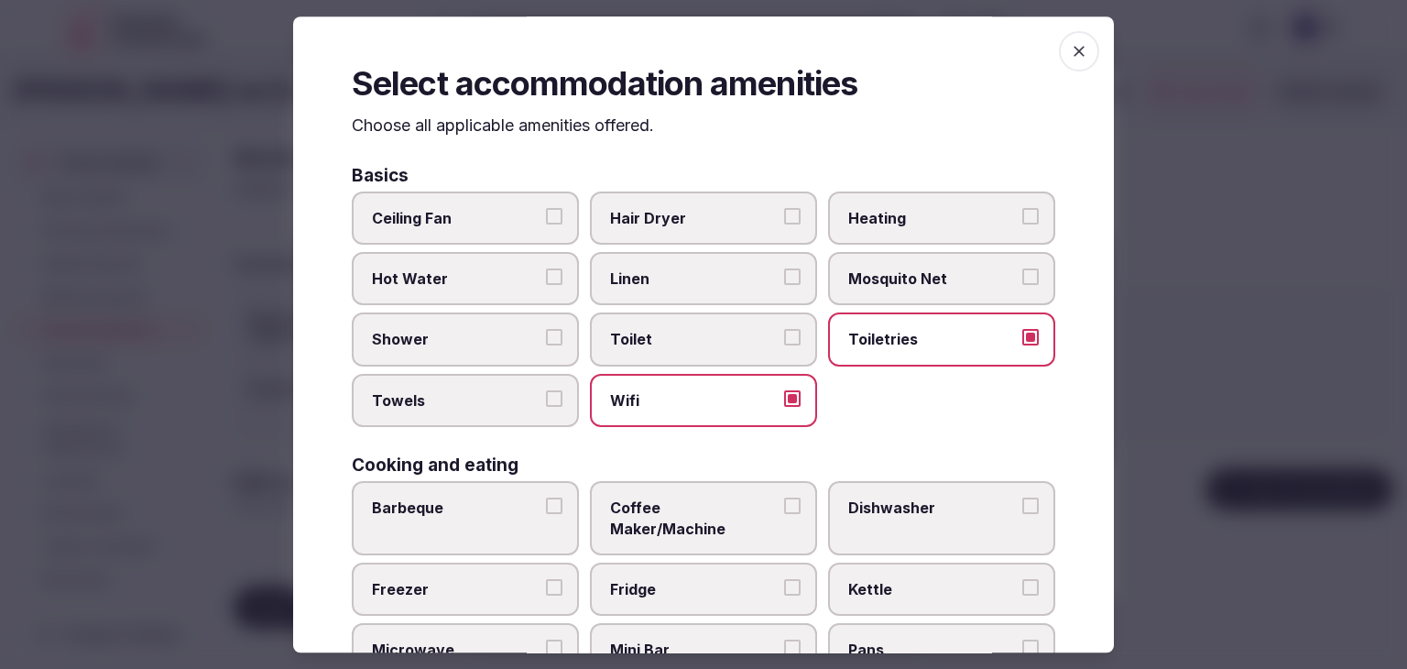
drag, startPoint x: 735, startPoint y: 217, endPoint x: 708, endPoint y: 225, distance: 27.8
click at [734, 216] on span "Hair Dryer" at bounding box center [694, 218] width 169 height 20
click at [784, 216] on button "Hair Dryer" at bounding box center [792, 216] width 16 height 16
drag, startPoint x: 466, startPoint y: 316, endPoint x: 475, endPoint y: 391, distance: 75.6
click at [465, 319] on label "Shower" at bounding box center [465, 339] width 227 height 53
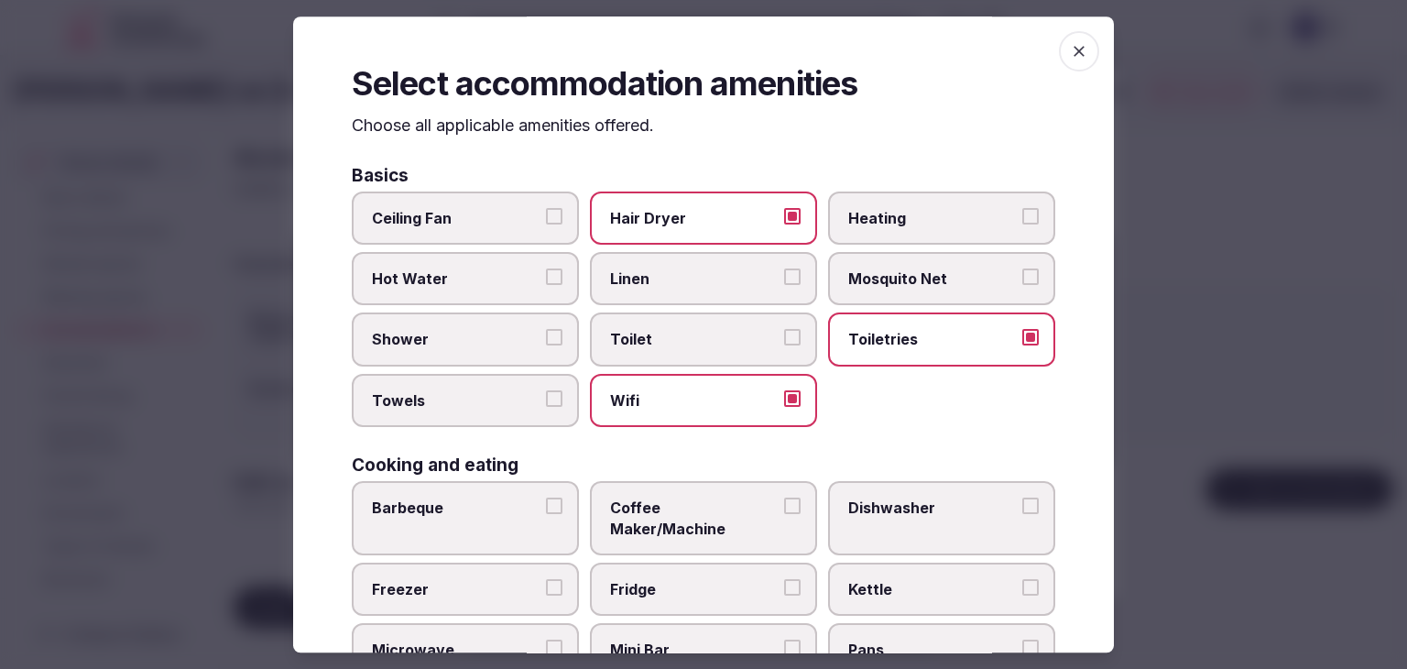
click at [546, 330] on button "Shower" at bounding box center [554, 338] width 16 height 16
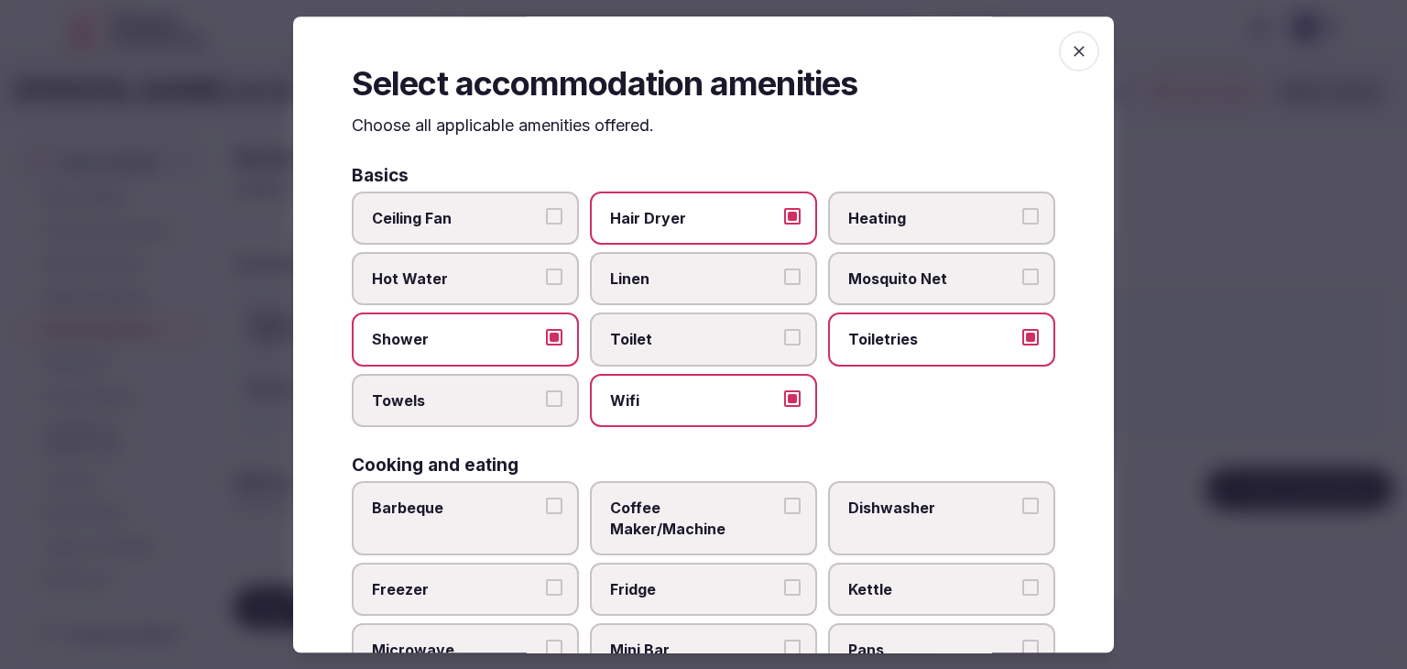
click at [475, 393] on span "Towels" at bounding box center [456, 400] width 169 height 20
click at [546, 393] on button "Towels" at bounding box center [554, 398] width 16 height 16
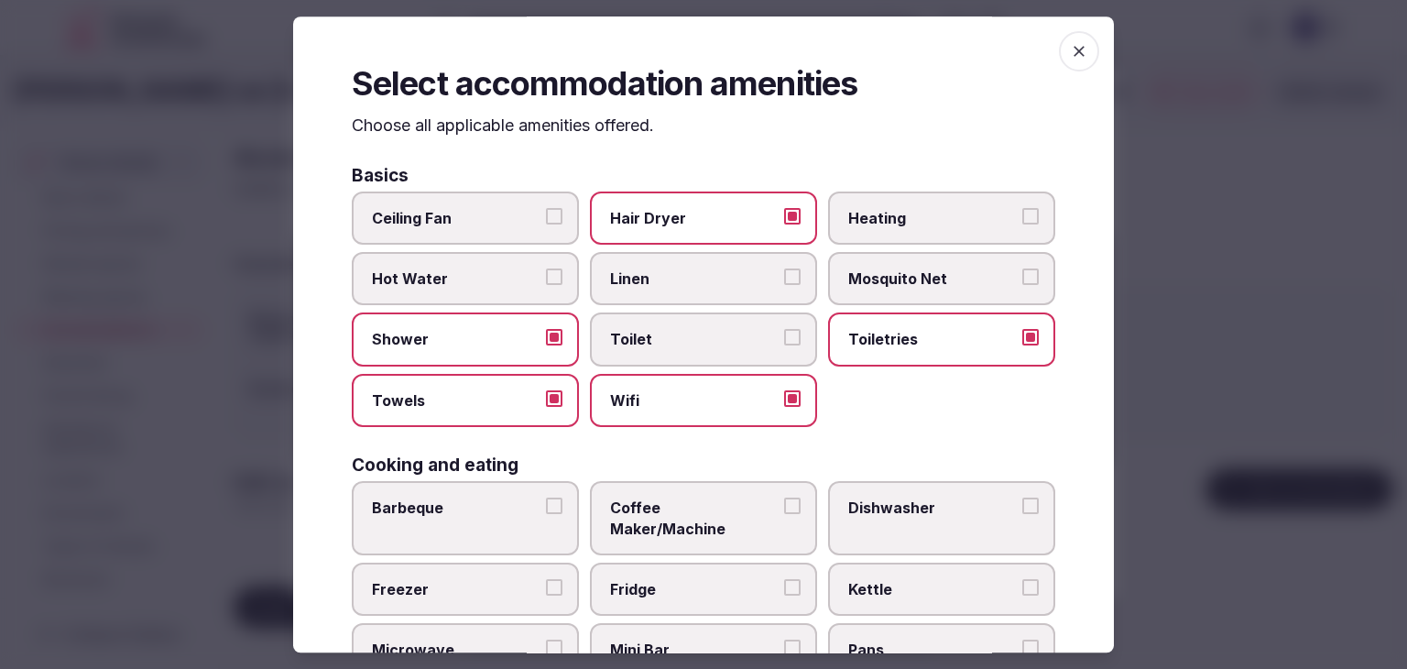
click at [684, 502] on span "Coffee Maker/Machine" at bounding box center [694, 518] width 169 height 41
click at [784, 502] on button "Coffee Maker/Machine" at bounding box center [792, 506] width 16 height 16
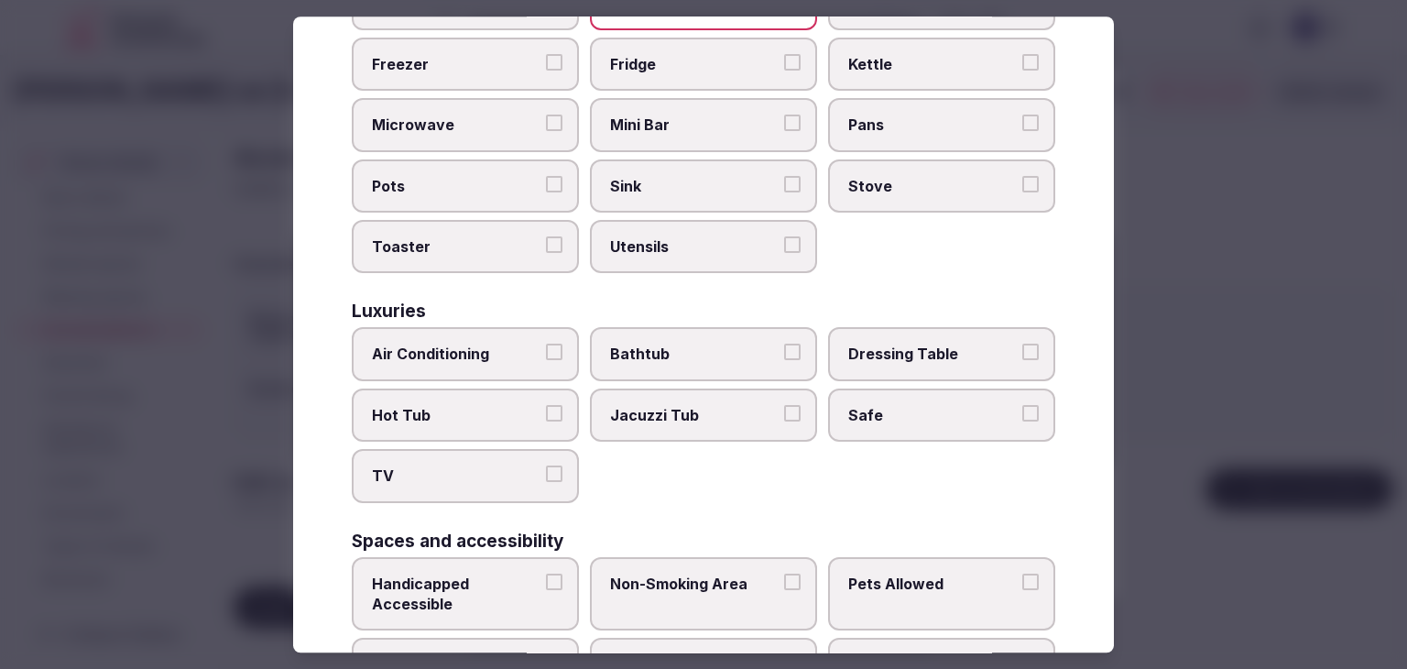
scroll to position [641, 0]
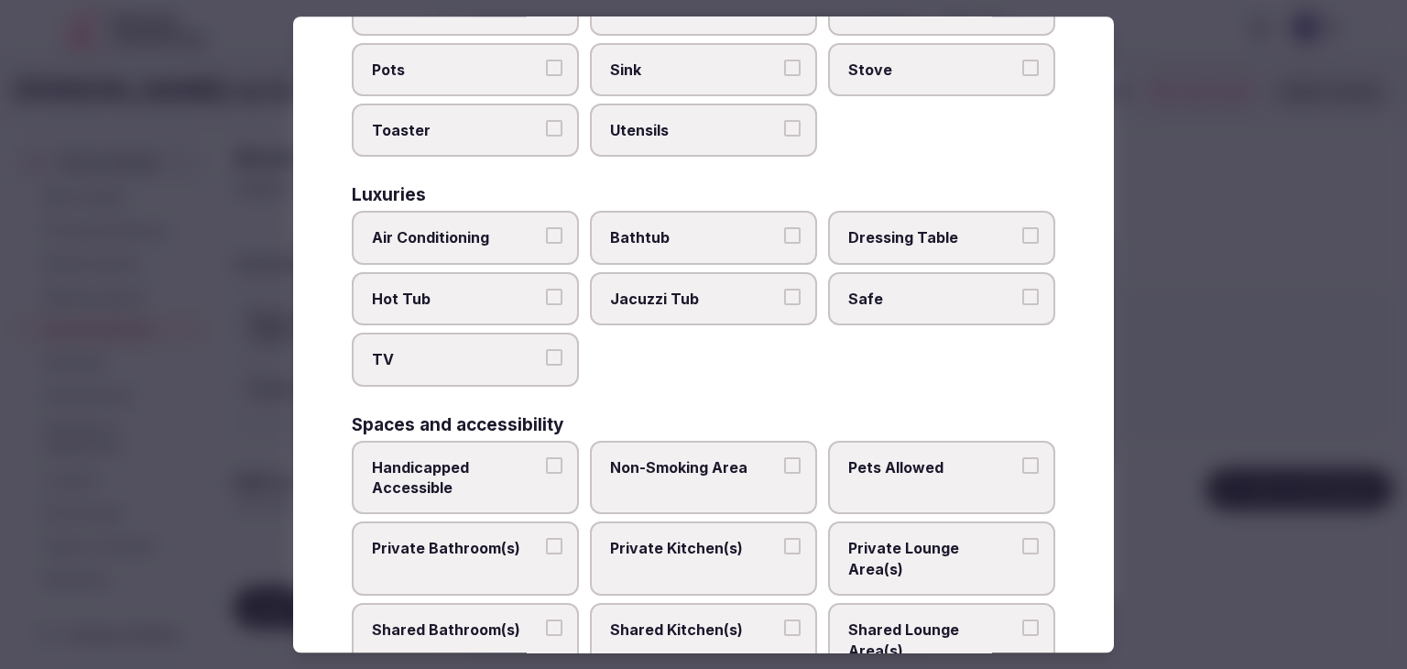
click at [514, 228] on span "Air Conditioning" at bounding box center [456, 238] width 169 height 20
click at [546, 228] on button "Air Conditioning" at bounding box center [554, 236] width 16 height 16
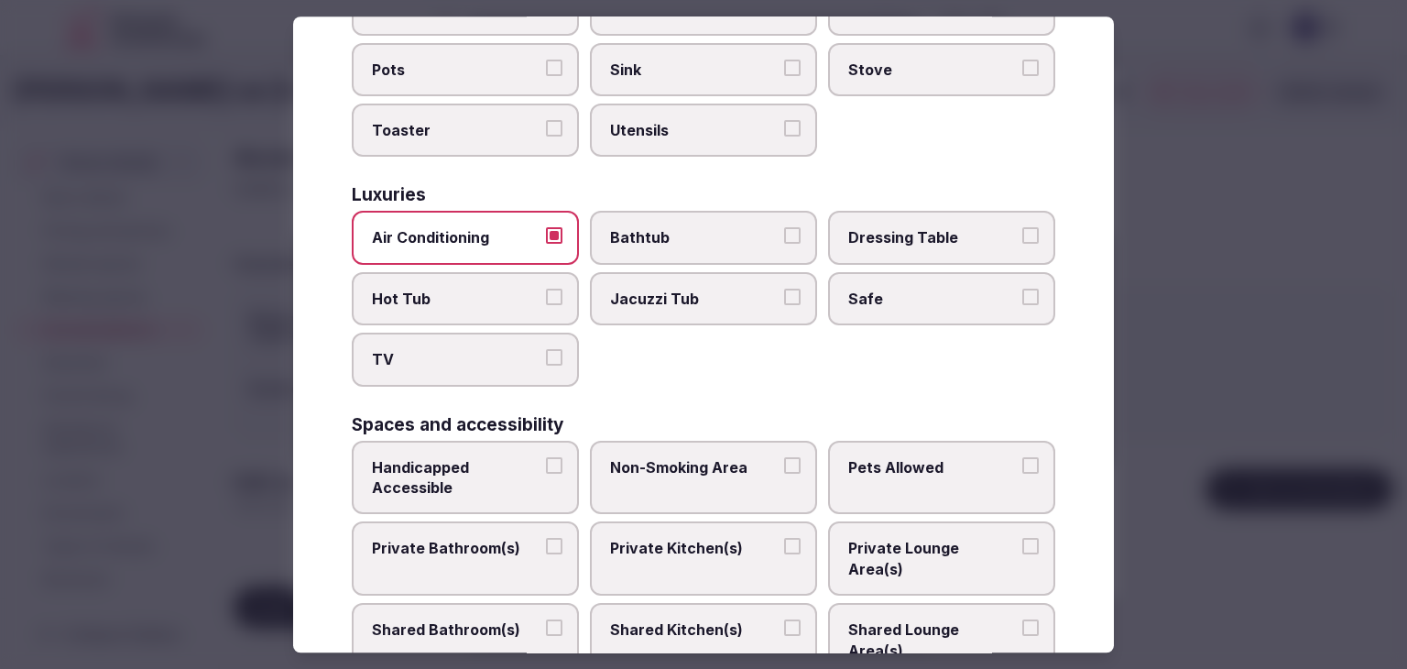
drag, startPoint x: 498, startPoint y: 329, endPoint x: 805, endPoint y: 288, distance: 309.7
click at [498, 350] on span "TV" at bounding box center [456, 360] width 169 height 20
click at [546, 350] on button "TV" at bounding box center [554, 358] width 16 height 16
click at [905, 289] on span "Safe" at bounding box center [933, 299] width 169 height 20
click at [1023, 289] on button "Safe" at bounding box center [1031, 297] width 16 height 16
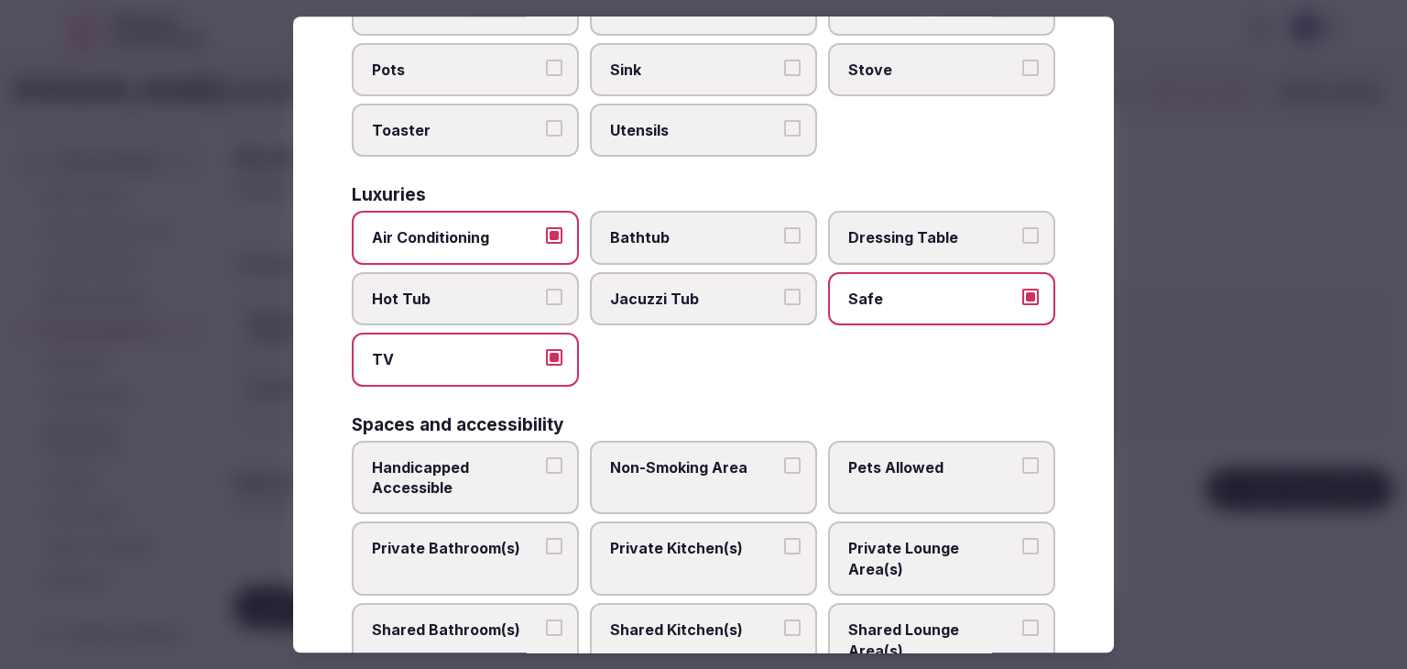
click at [424, 530] on label "Private Bathroom(s)" at bounding box center [465, 559] width 227 height 74
click at [546, 539] on button "Private Bathroom(s)" at bounding box center [554, 547] width 16 height 16
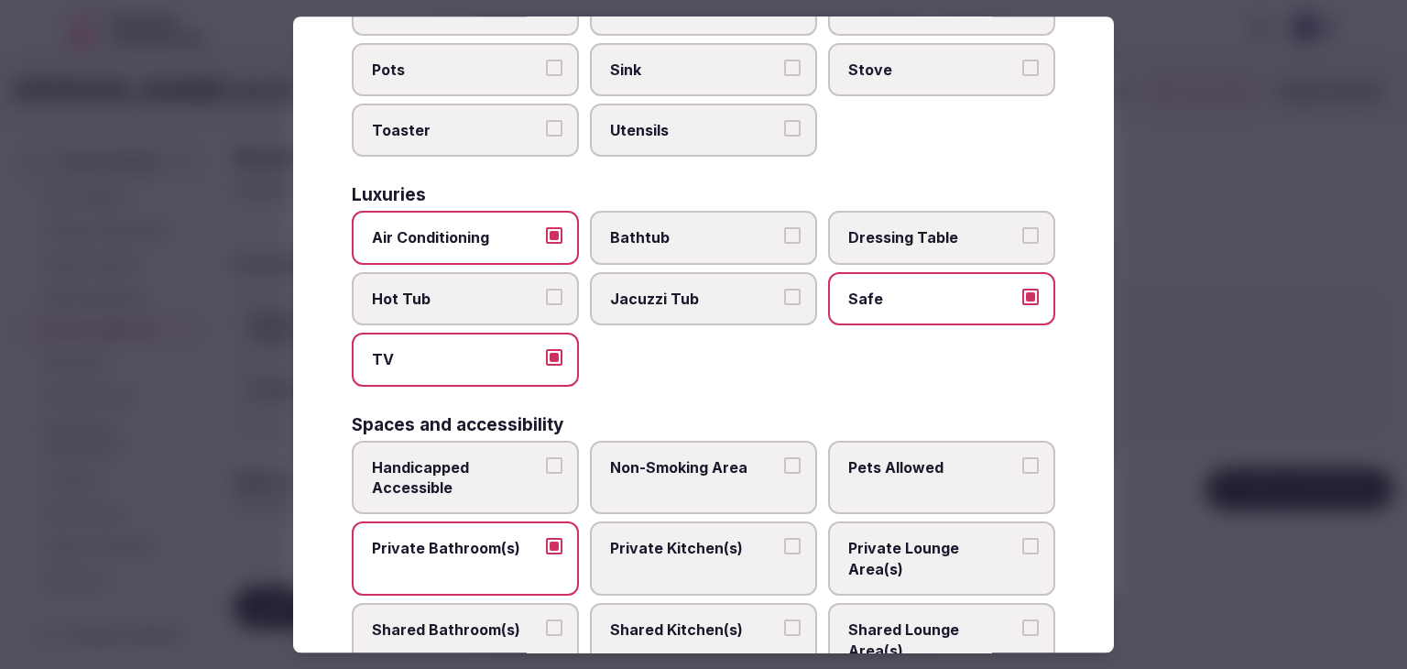
scroll to position [458, 0]
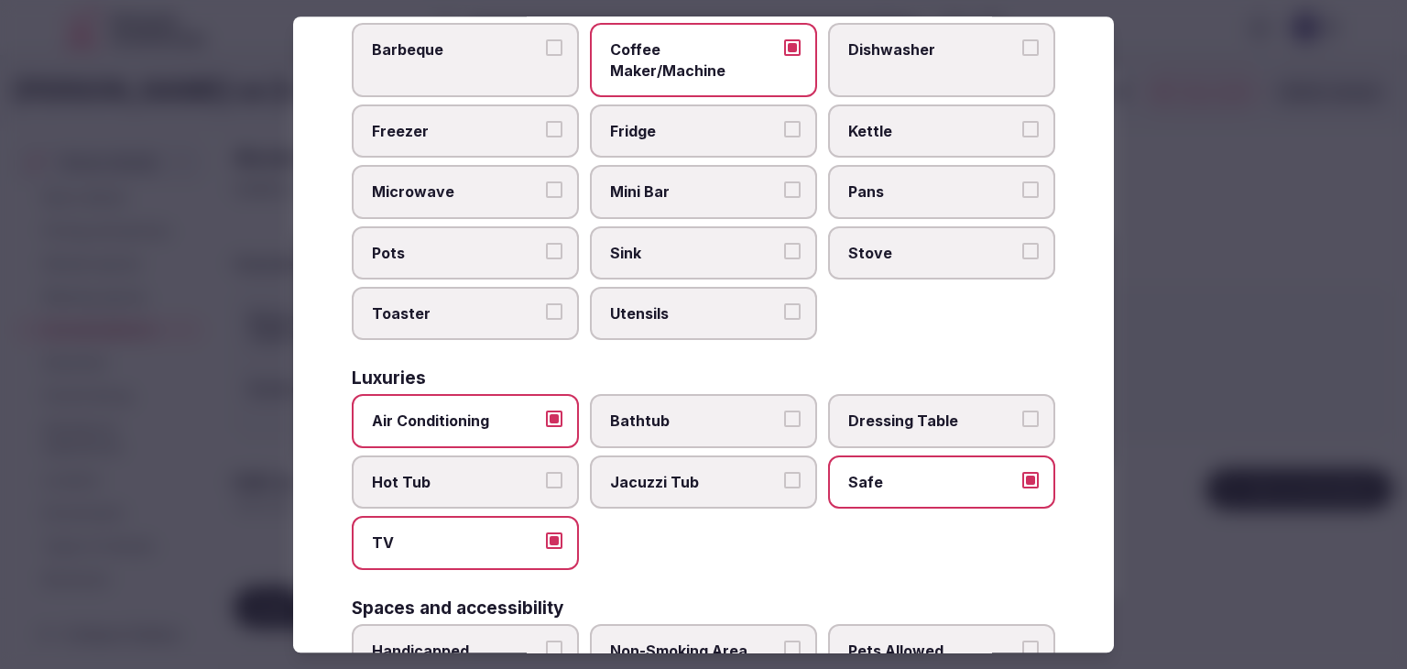
click at [498, 182] on span "Microwave" at bounding box center [456, 192] width 169 height 20
click at [546, 182] on button "Microwave" at bounding box center [554, 190] width 16 height 16
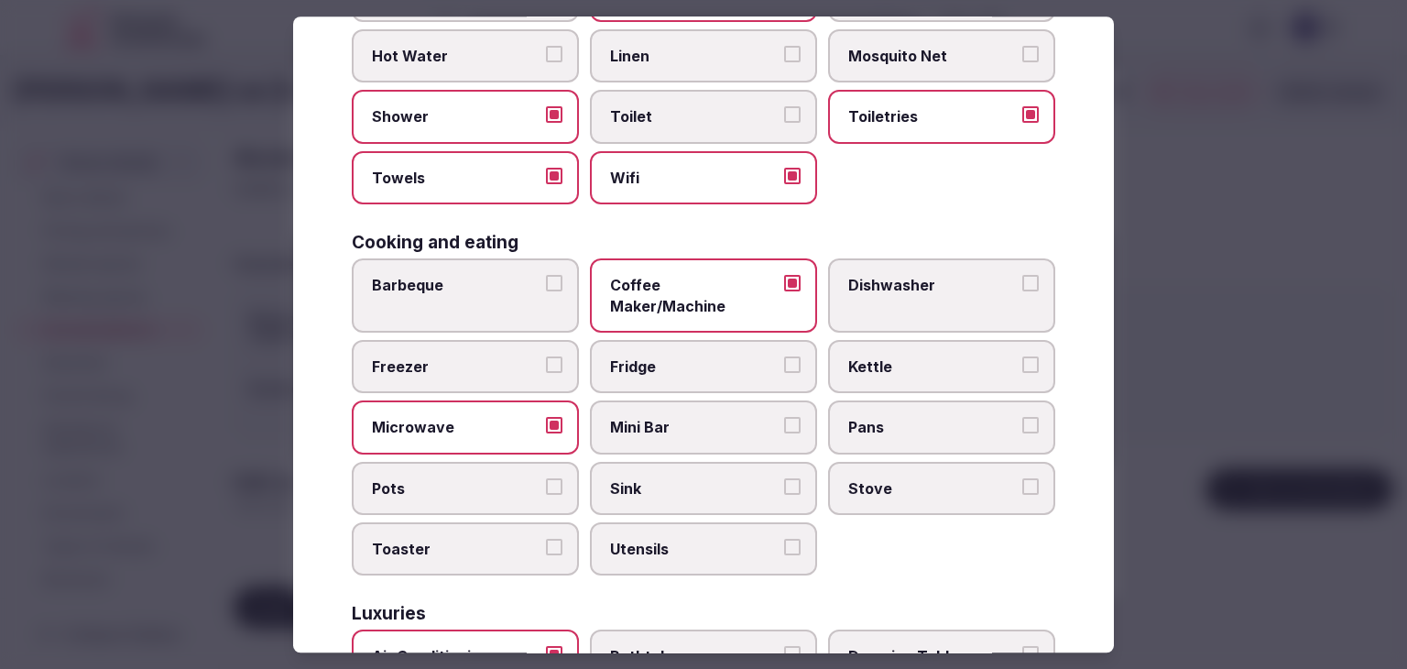
scroll to position [0, 0]
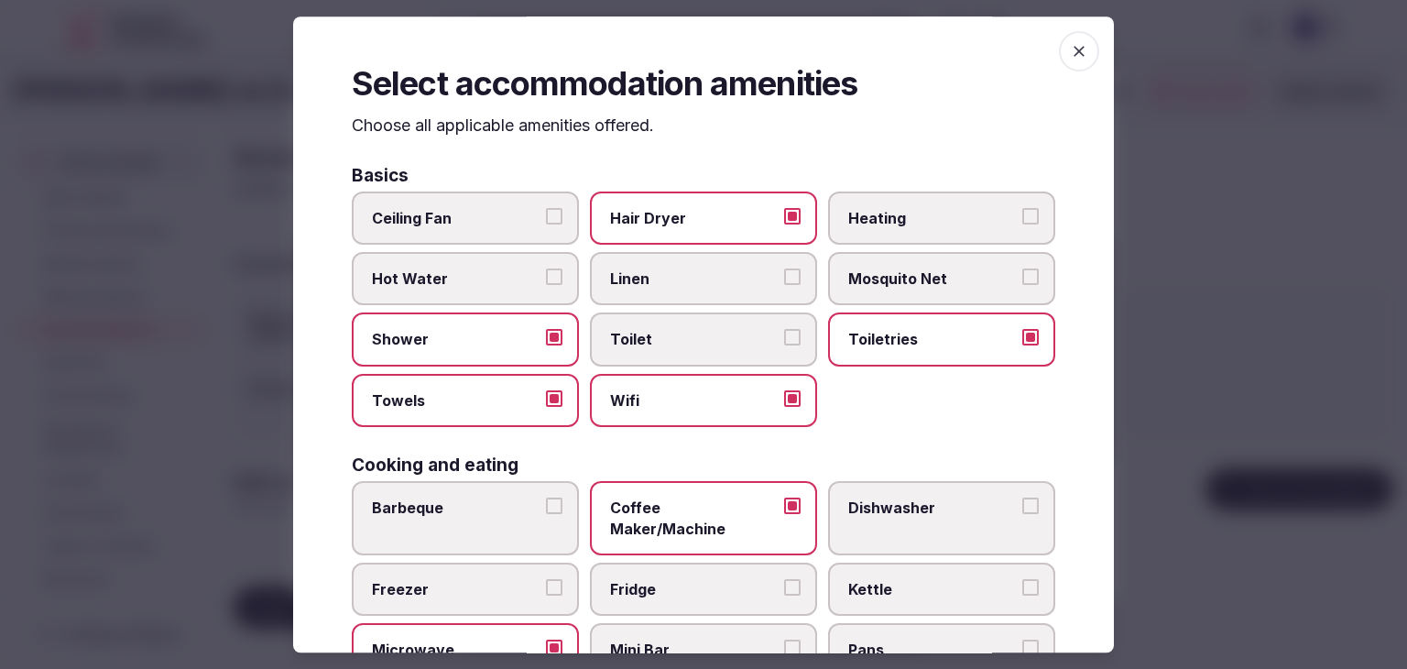
click at [495, 240] on label "Ceiling Fan" at bounding box center [465, 218] width 227 height 53
click at [546, 225] on button "Ceiling Fan" at bounding box center [554, 216] width 16 height 16
click at [707, 332] on span "Toilet" at bounding box center [694, 340] width 169 height 20
click at [784, 332] on button "Toilet" at bounding box center [792, 338] width 16 height 16
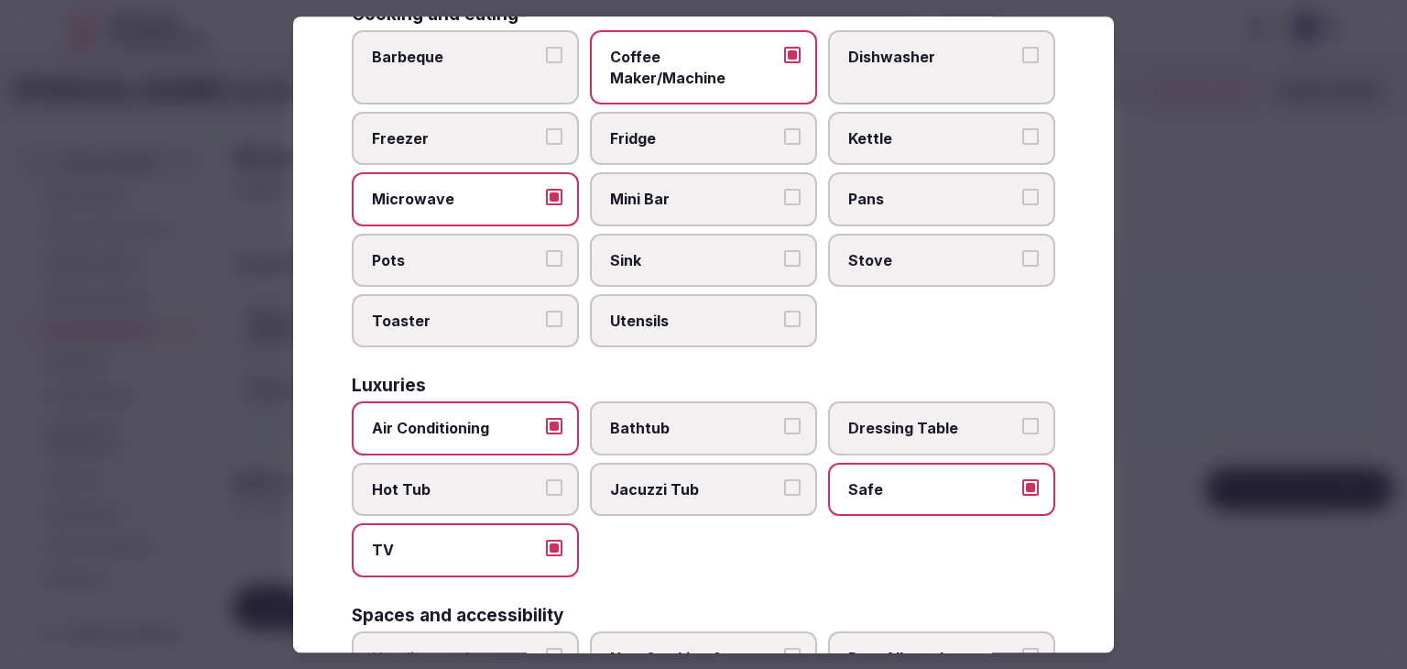
scroll to position [458, 0]
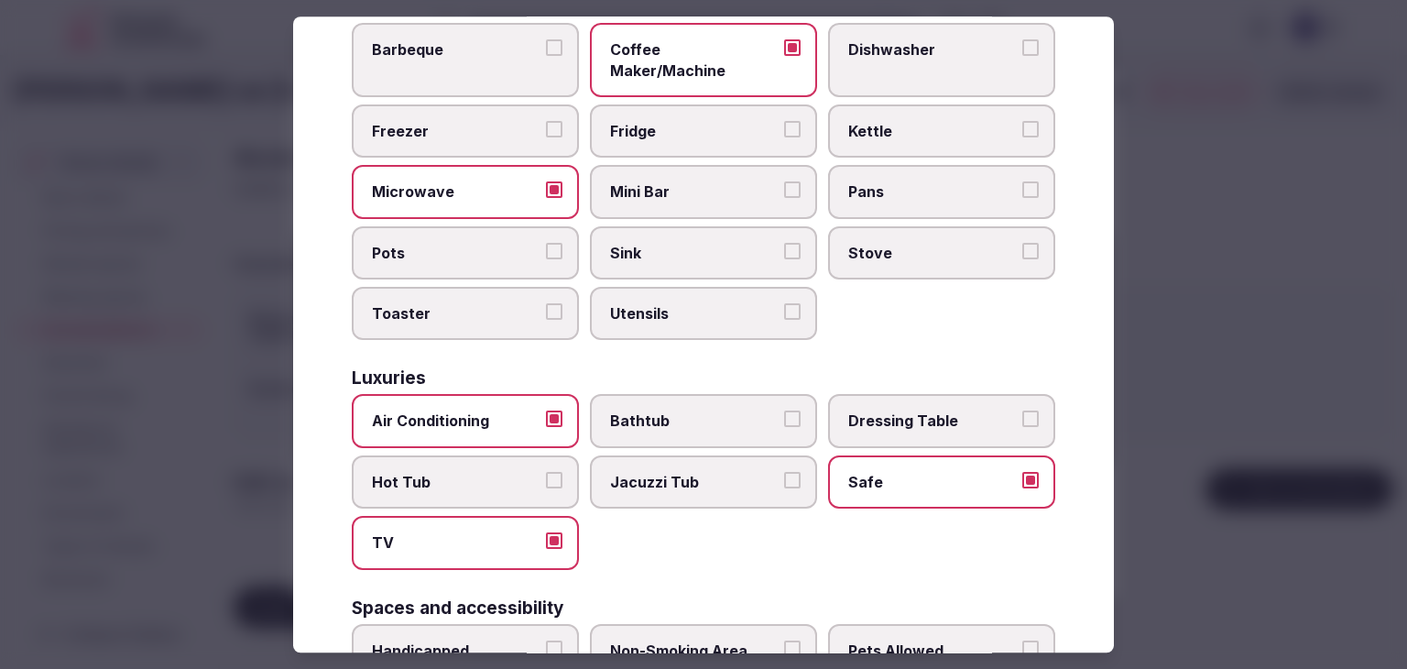
click at [695, 395] on label "Bathtub" at bounding box center [703, 421] width 227 height 53
click at [784, 411] on button "Bathtub" at bounding box center [792, 419] width 16 height 16
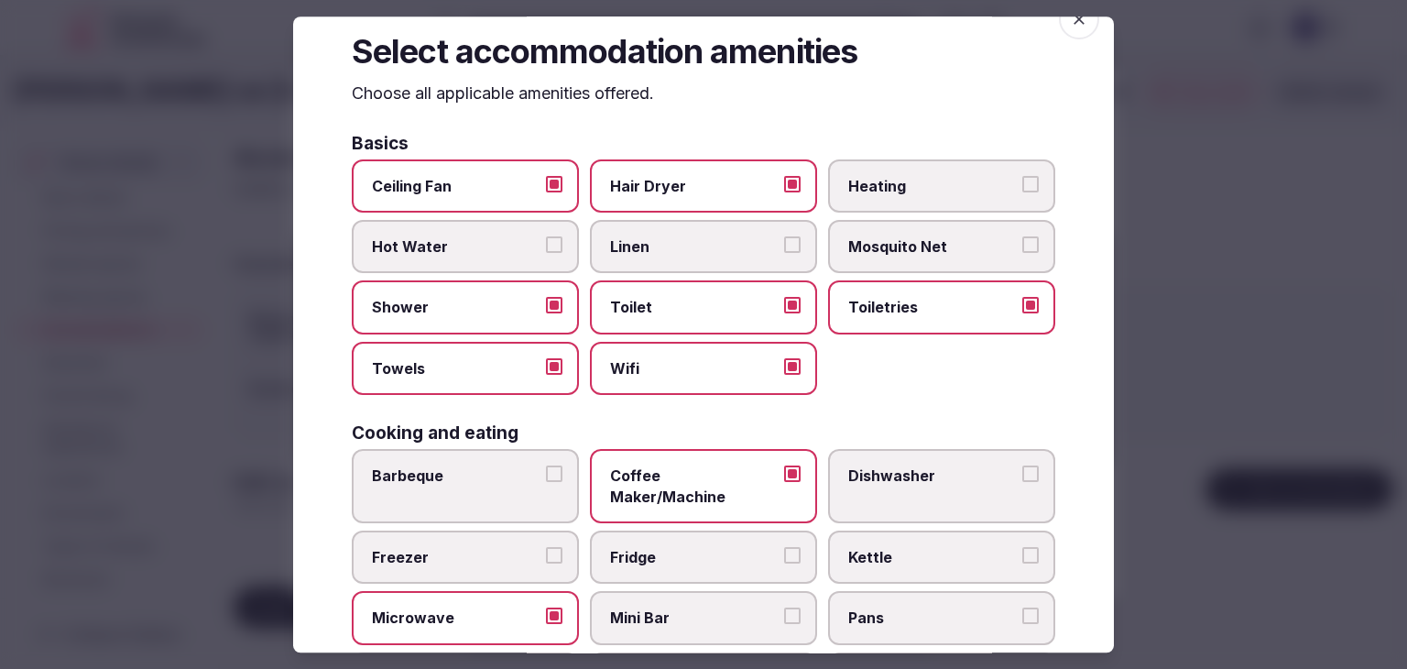
scroll to position [0, 0]
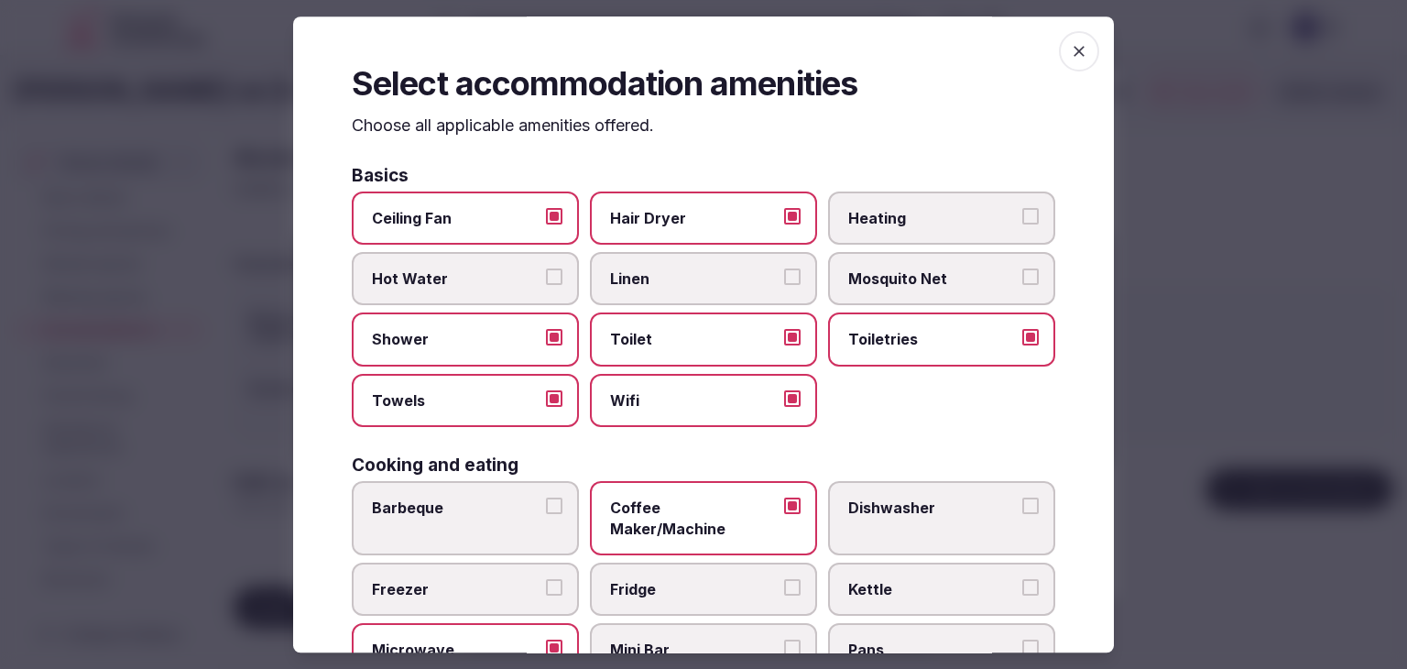
click at [1070, 49] on icon "button" at bounding box center [1079, 51] width 18 height 18
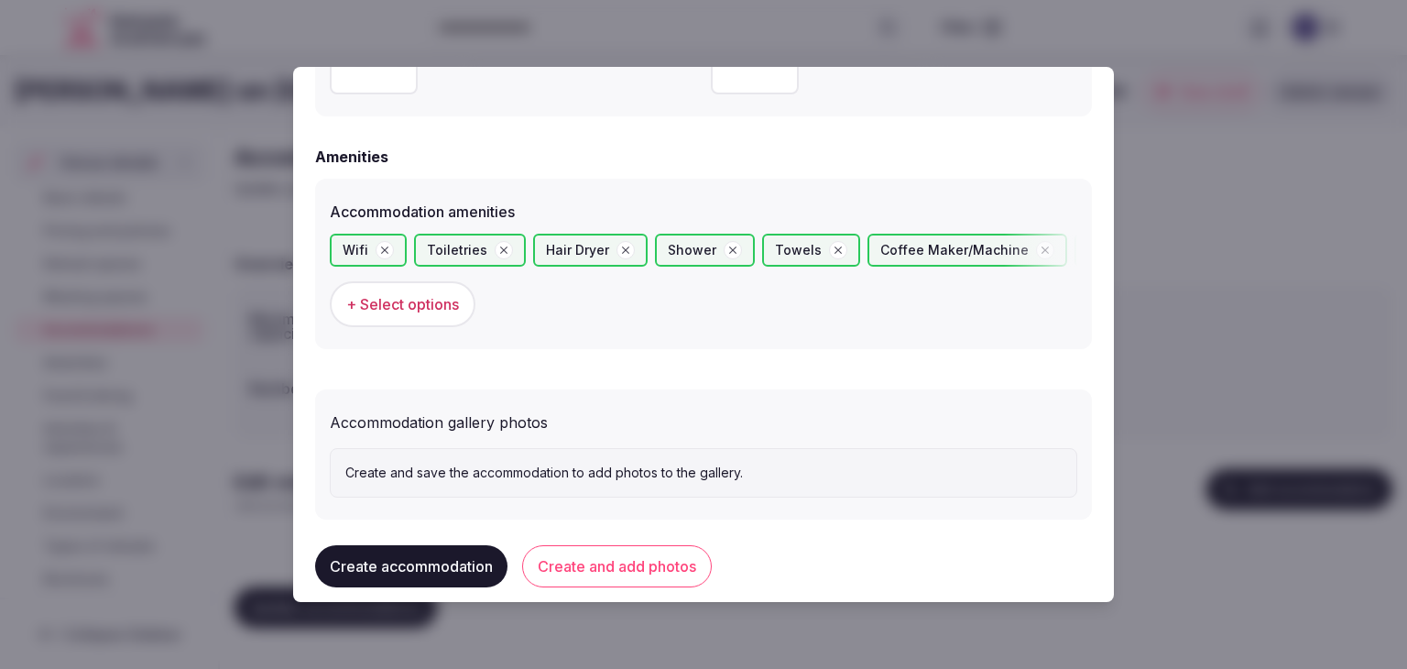
scroll to position [1729, 0]
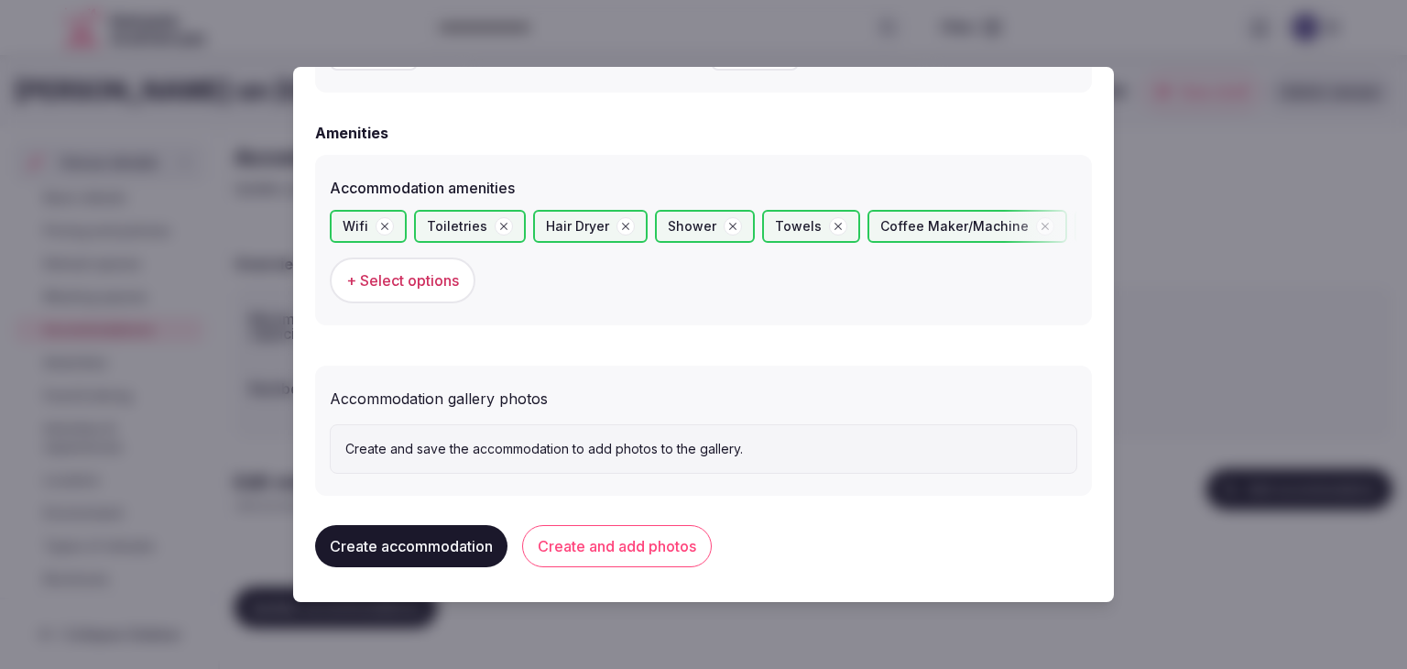
click at [601, 551] on button "Create and add photos" at bounding box center [617, 546] width 190 height 42
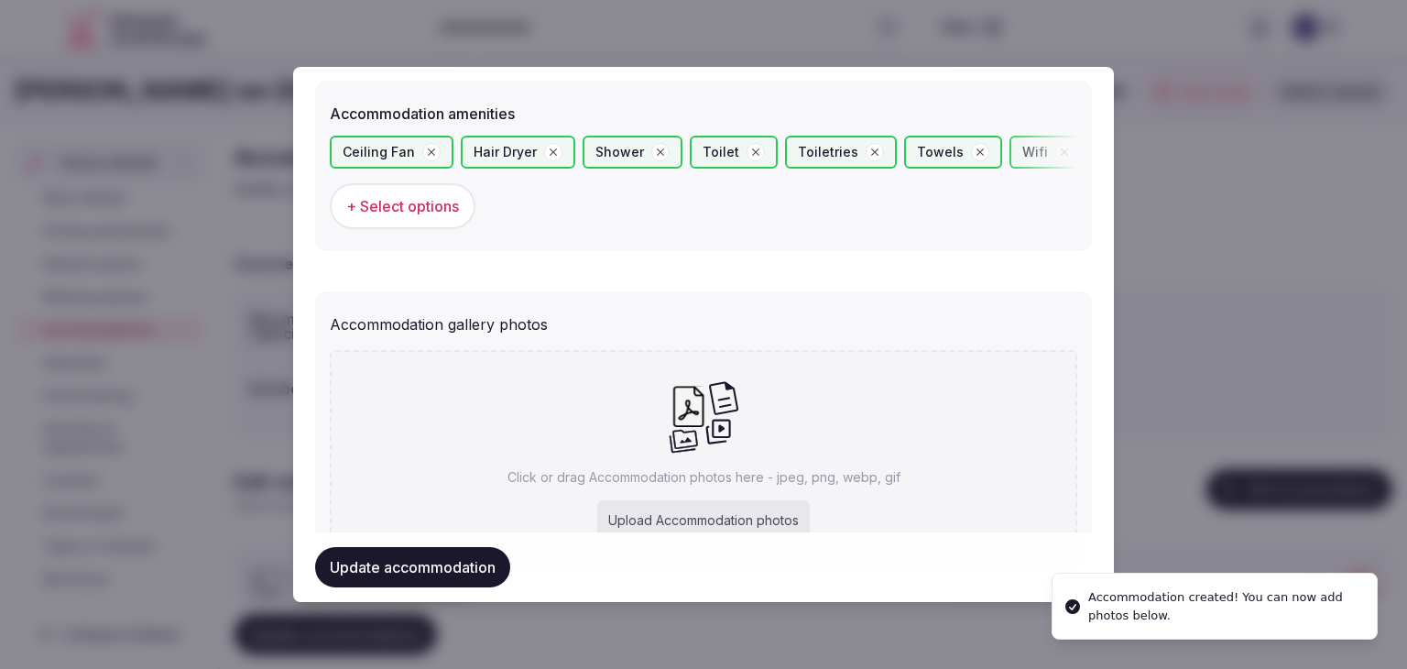
scroll to position [1898, 0]
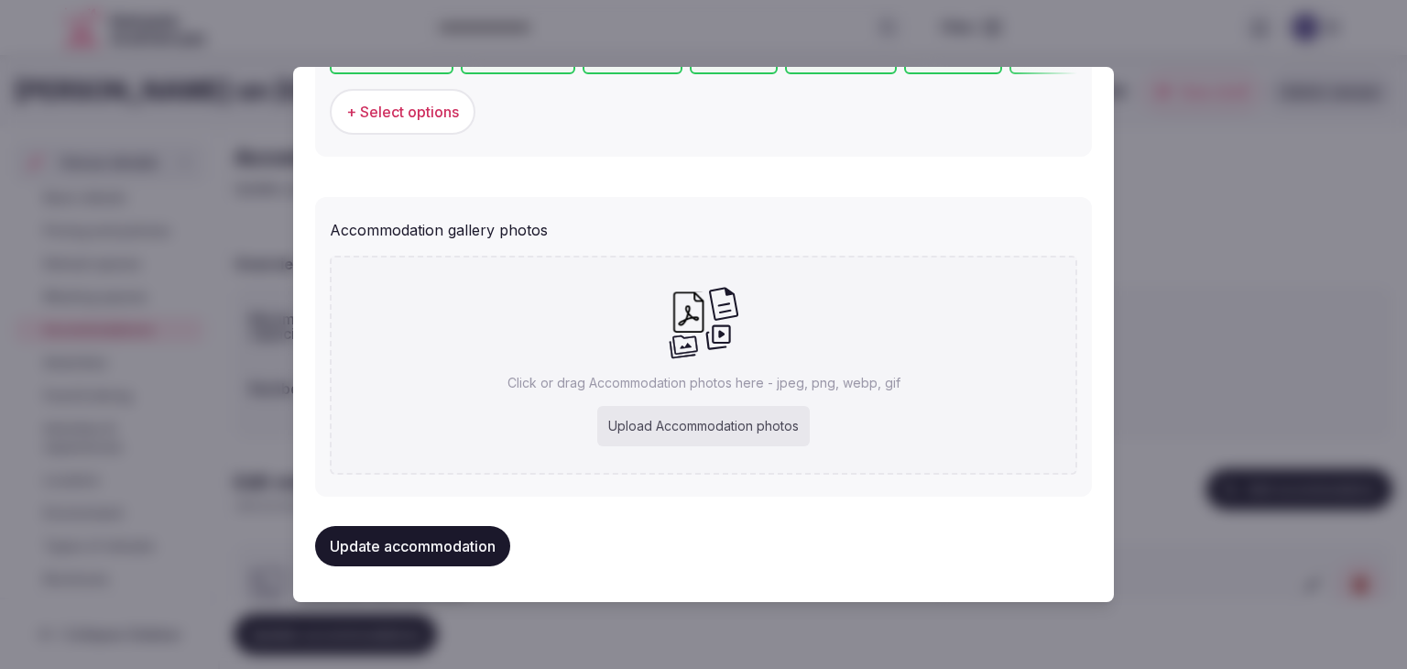
click at [690, 413] on div "Upload Accommodation photos" at bounding box center [703, 426] width 213 height 40
type input "**********"
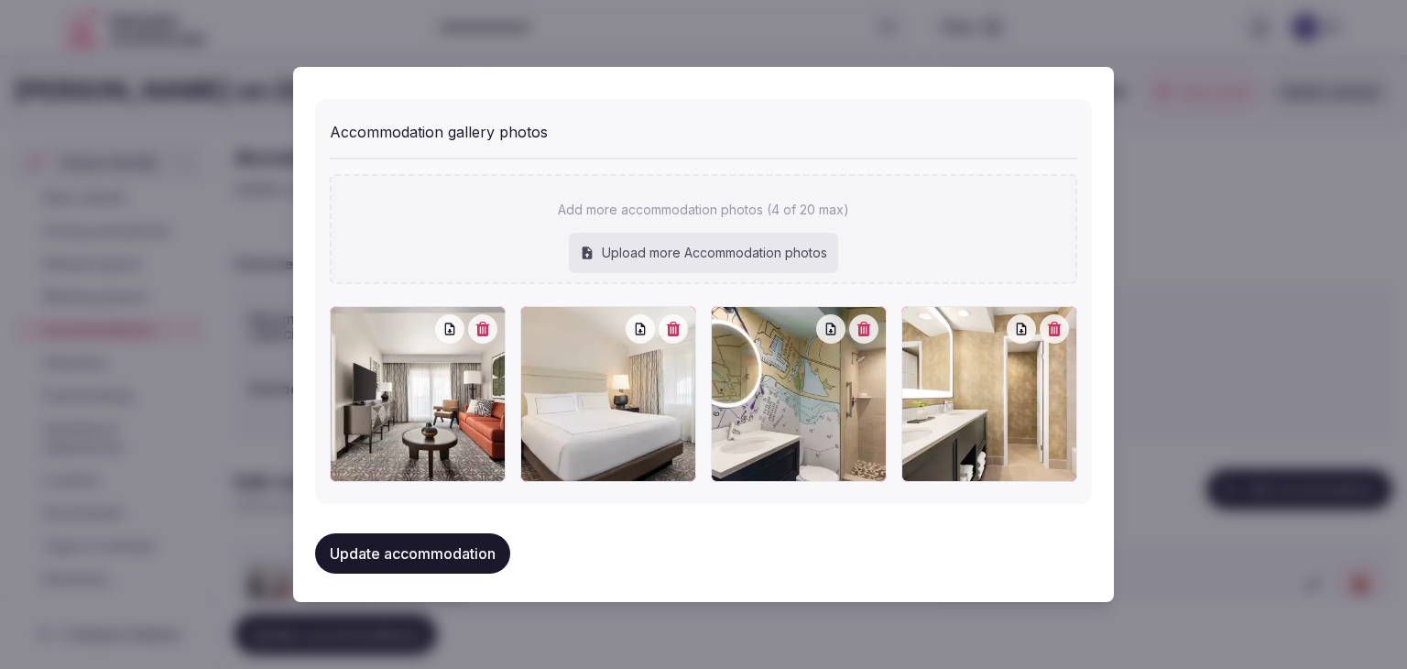
scroll to position [1999, 0]
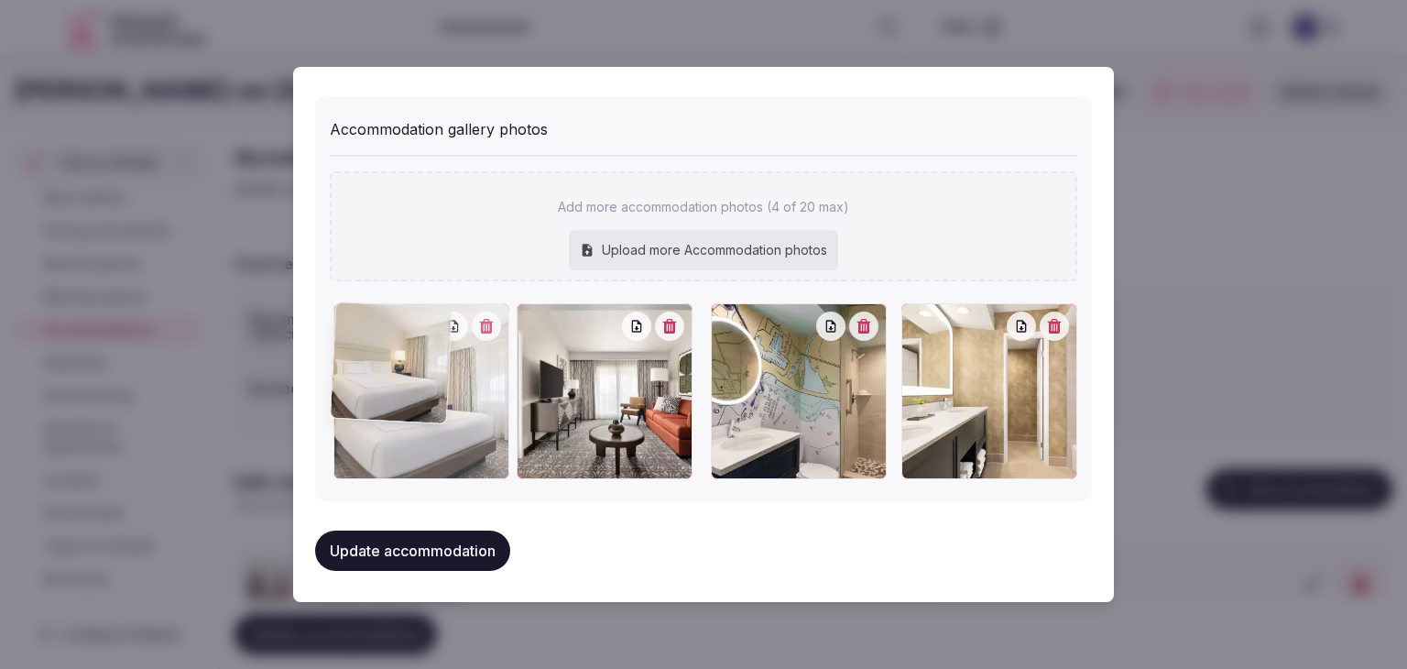
drag, startPoint x: 541, startPoint y: 316, endPoint x: 392, endPoint y: 334, distance: 149.6
click at [392, 334] on div at bounding box center [422, 391] width 176 height 176
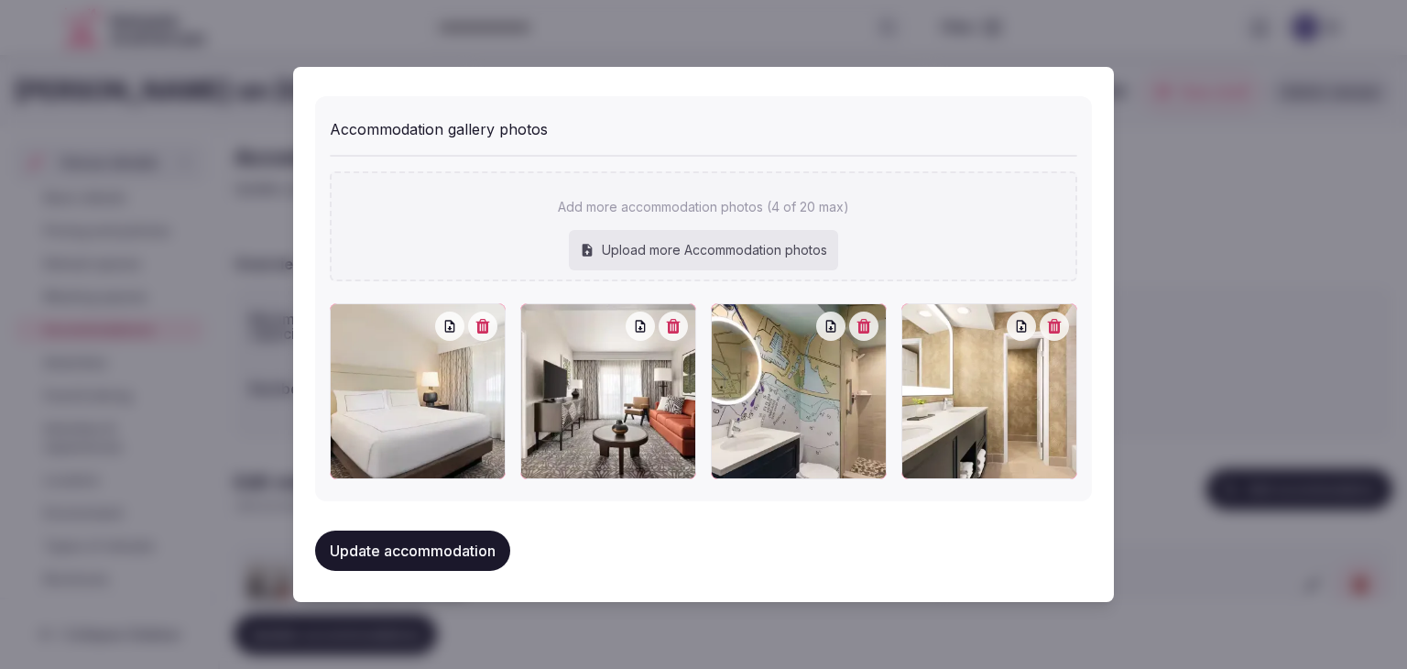
click at [473, 547] on button "Update accommodation" at bounding box center [412, 551] width 195 height 40
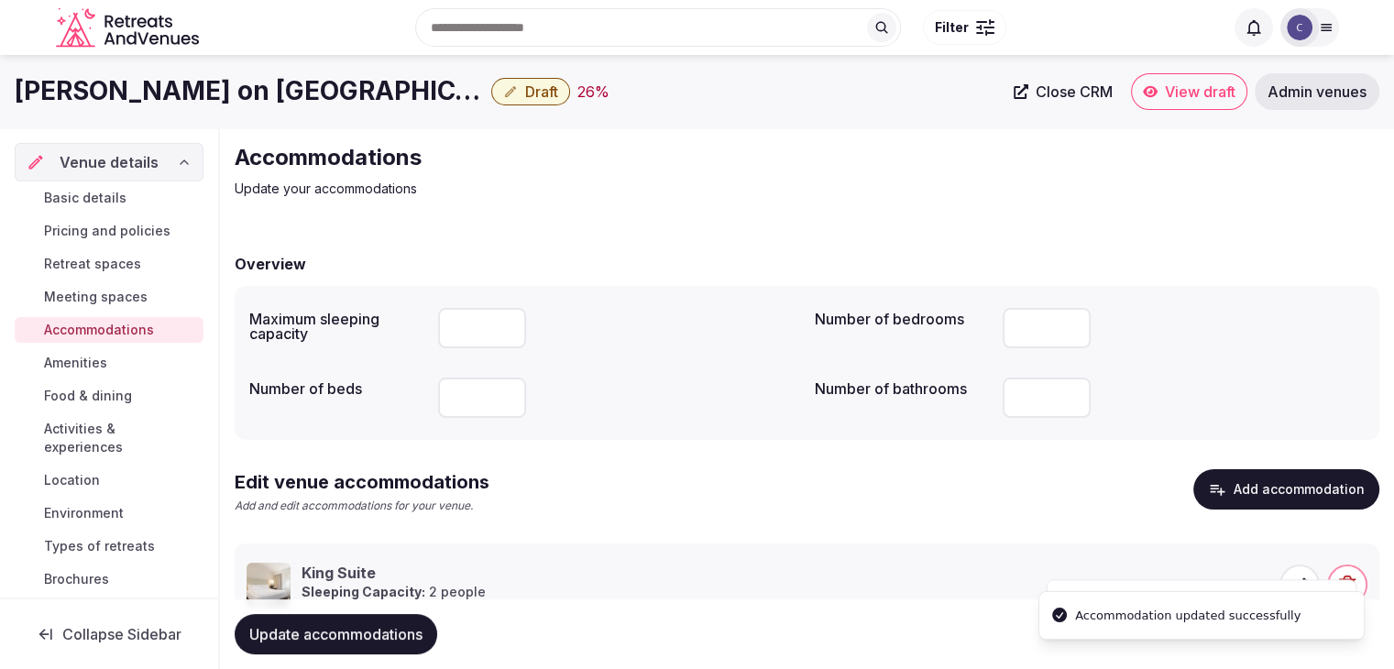
click at [385, 635] on span "Update accommodations" at bounding box center [335, 634] width 173 height 18
click at [115, 290] on span "Meeting spaces" at bounding box center [96, 297] width 104 height 18
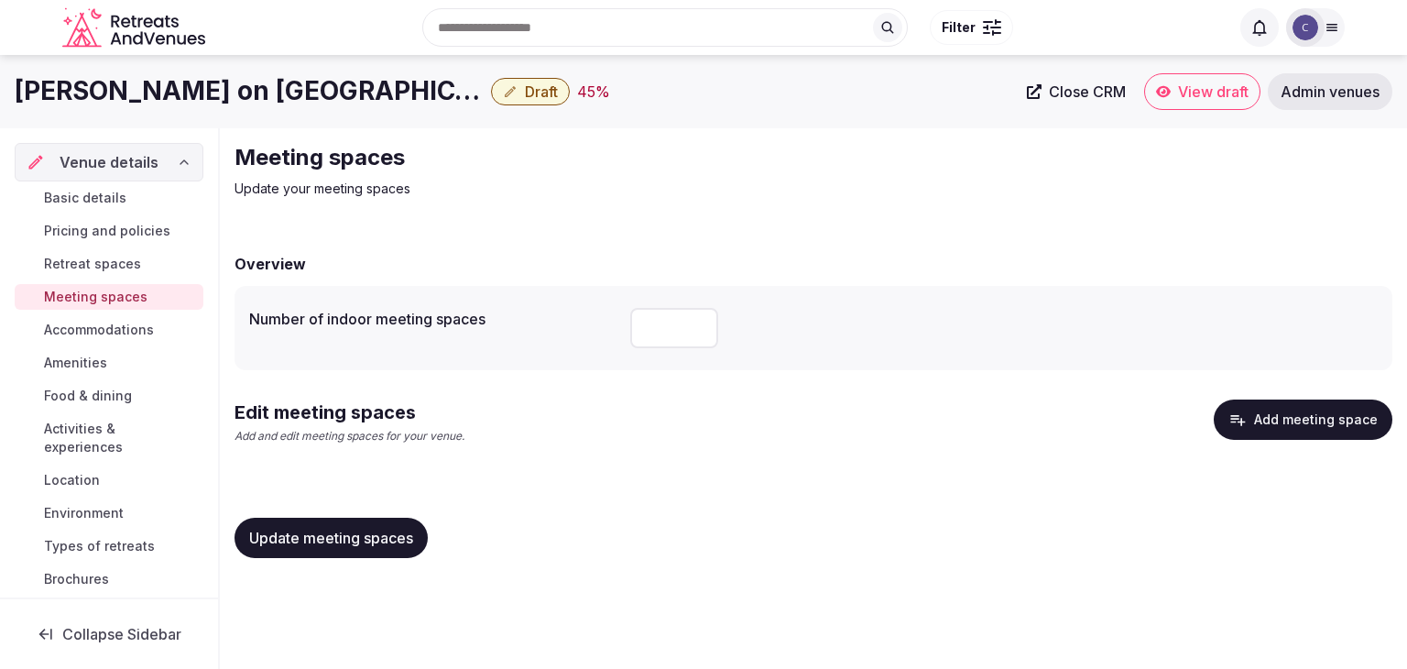
click at [1294, 422] on button "Add meeting space" at bounding box center [1303, 420] width 179 height 40
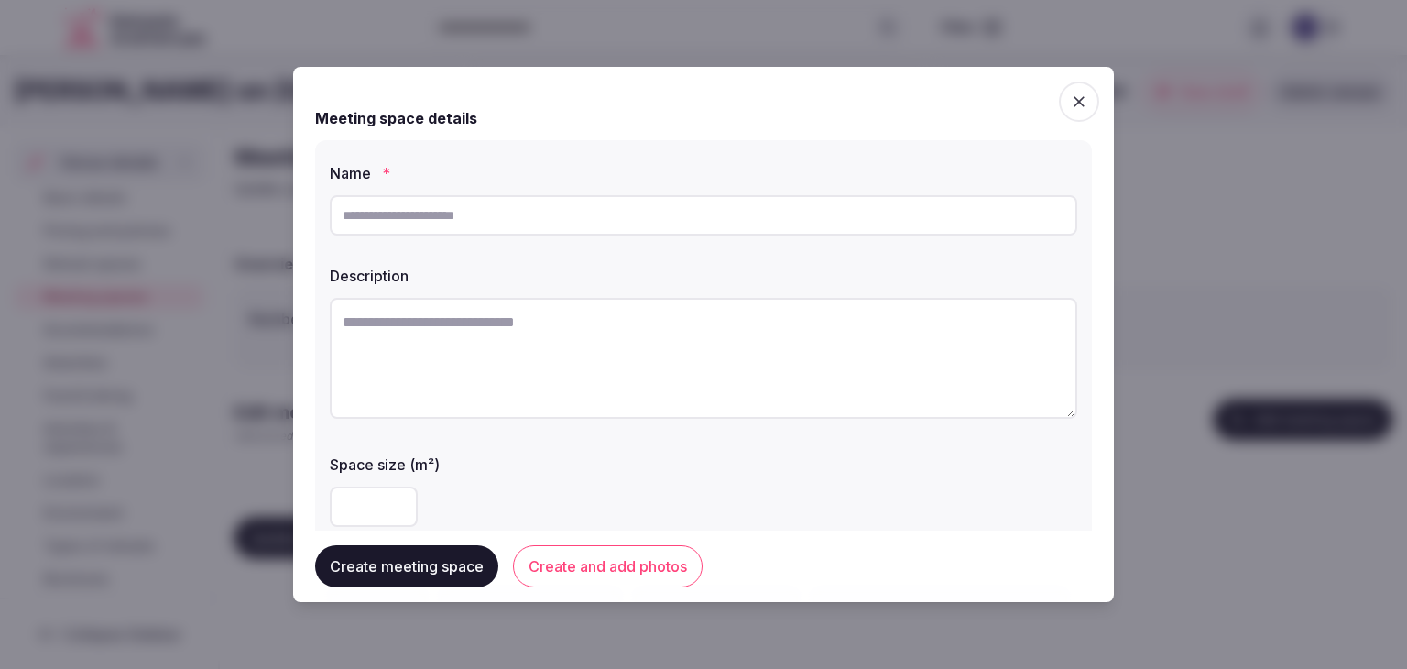
click at [467, 214] on input "text" at bounding box center [704, 215] width 748 height 40
paste input "**********"
type input "**********"
click at [654, 353] on textarea at bounding box center [704, 358] width 748 height 121
paste textarea "**********"
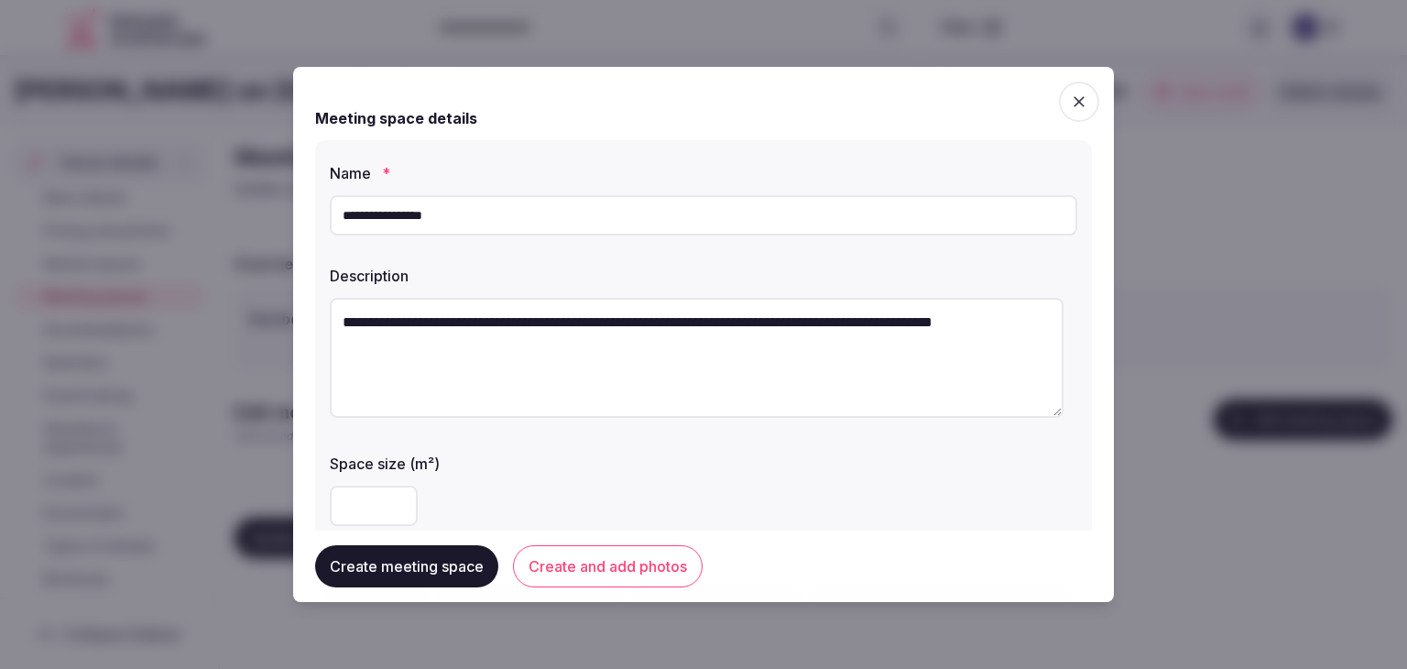
click at [301, 316] on div "**********" at bounding box center [703, 334] width 821 height 535
click at [728, 320] on textarea "**********" at bounding box center [697, 358] width 734 height 120
paste textarea "**********"
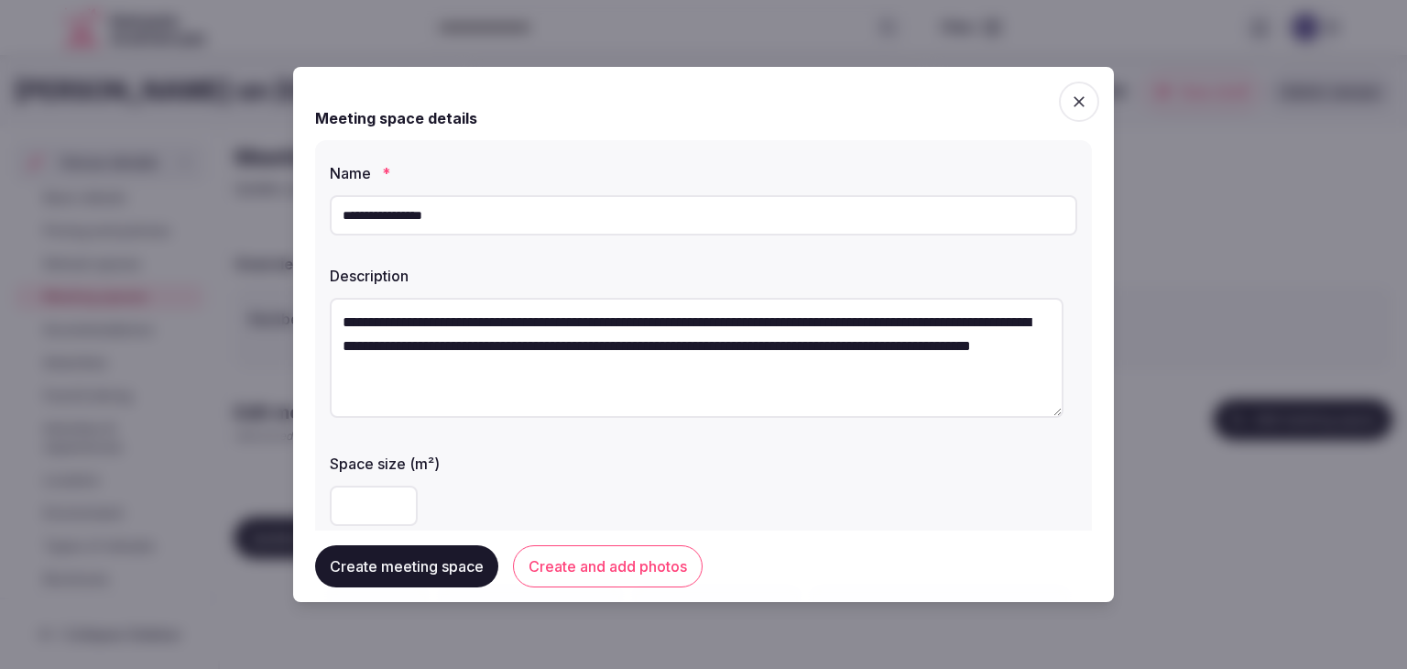
type textarea "**********"
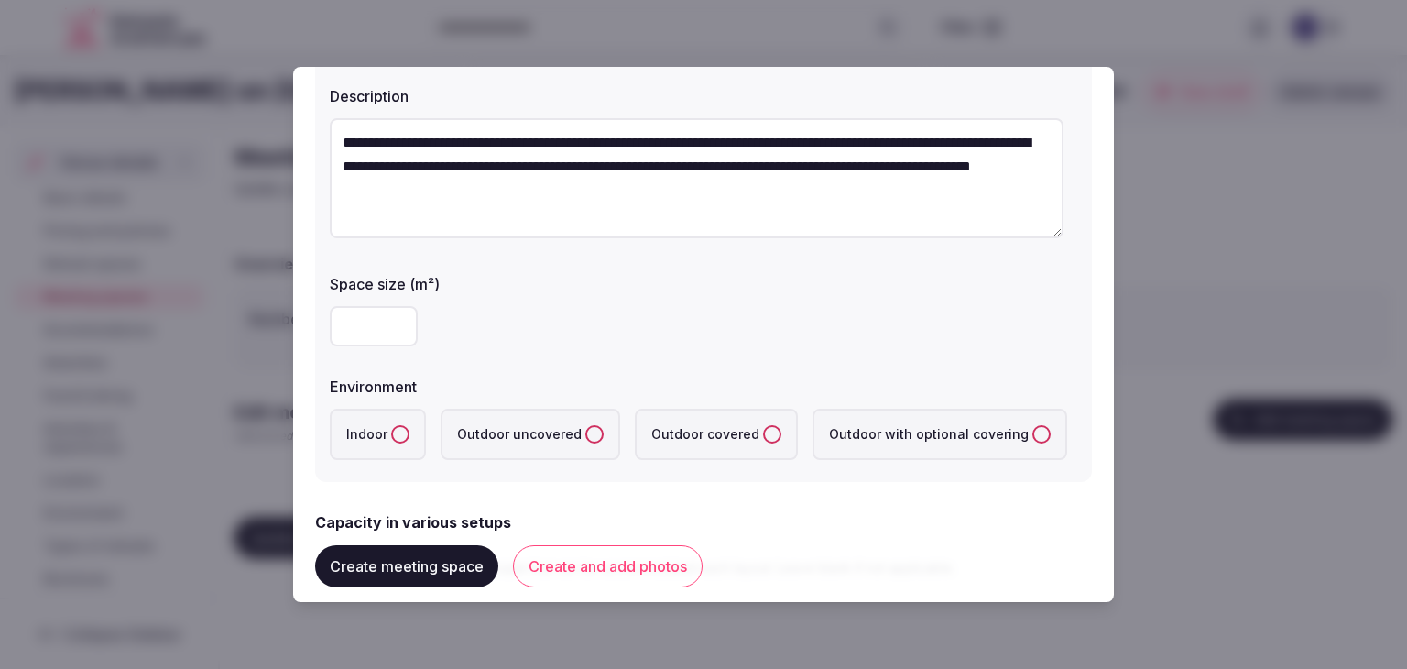
scroll to position [275, 0]
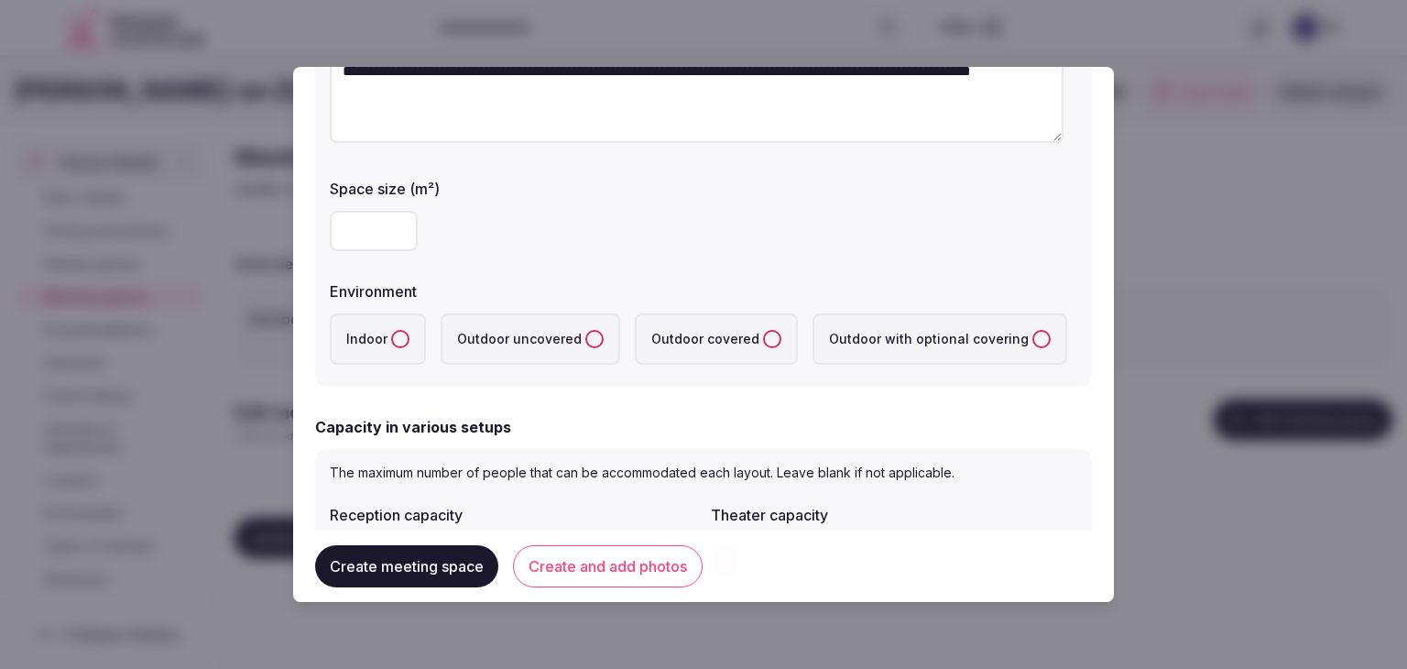
click at [384, 335] on label "Indoor" at bounding box center [378, 338] width 96 height 51
click at [391, 335] on button "Indoor" at bounding box center [400, 339] width 18 height 18
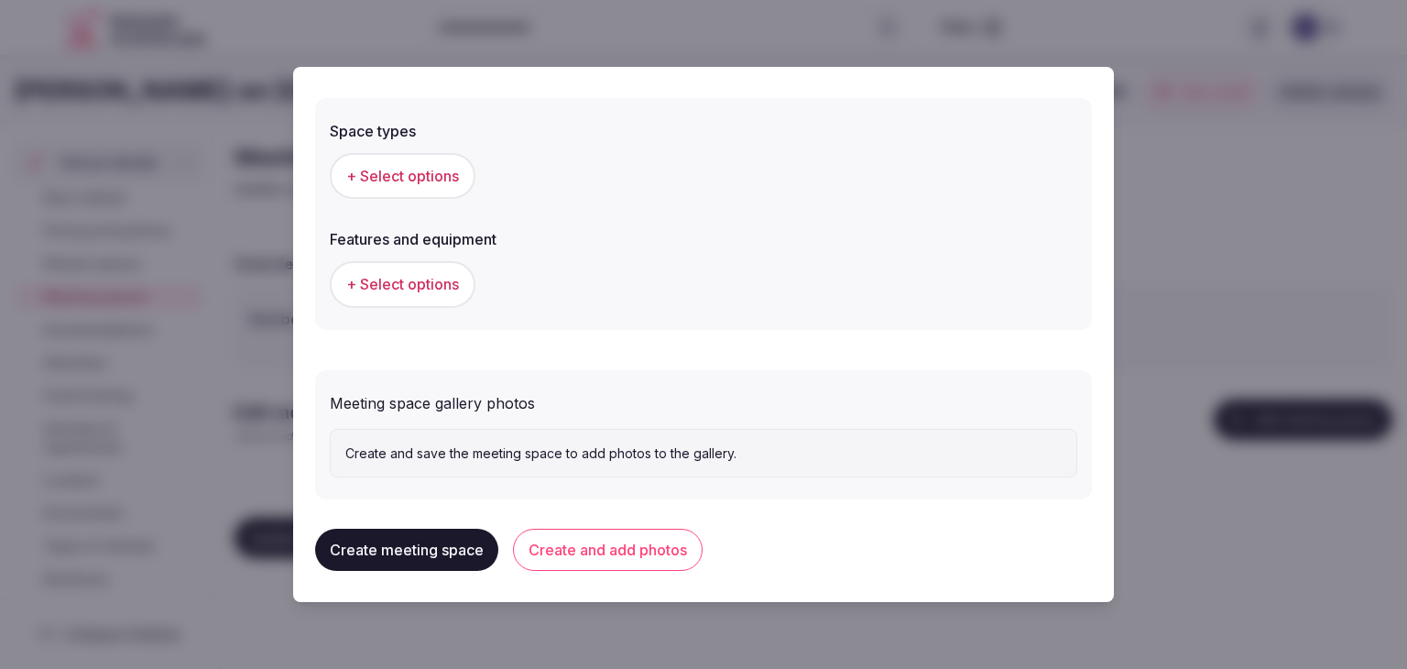
scroll to position [1025, 0]
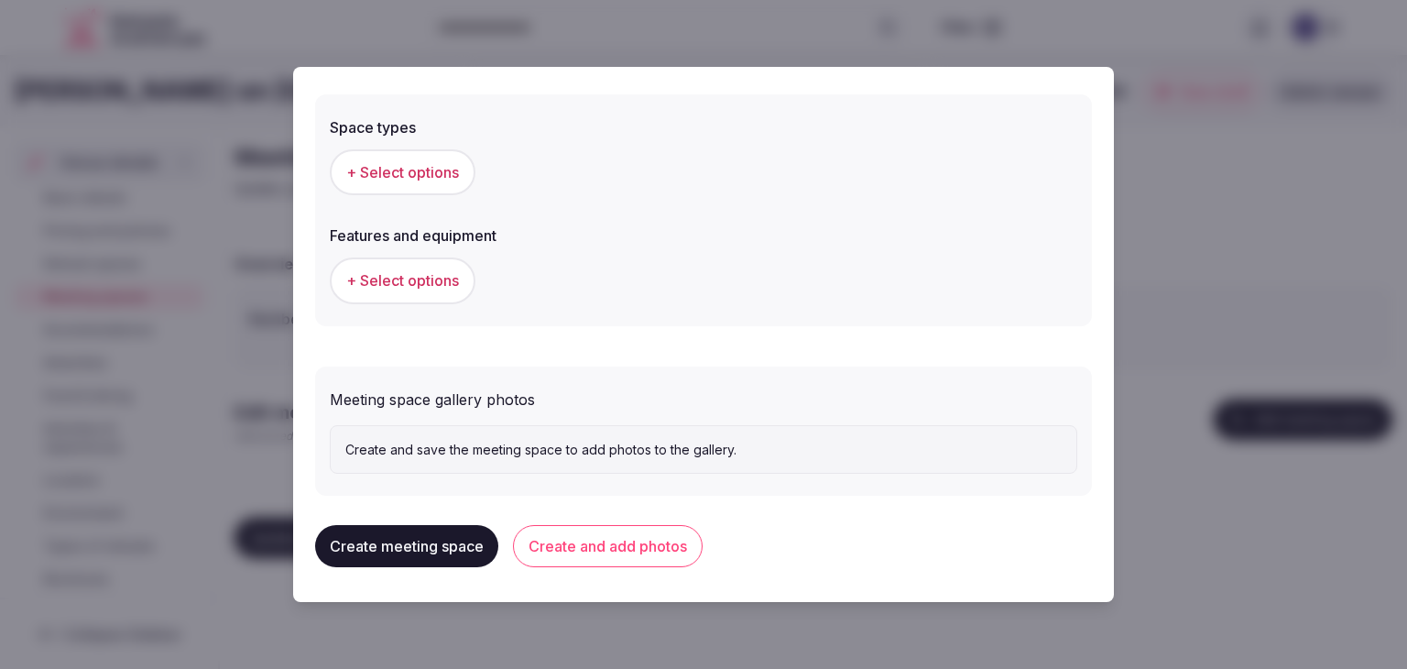
click at [441, 184] on button "+ Select options" at bounding box center [403, 172] width 146 height 46
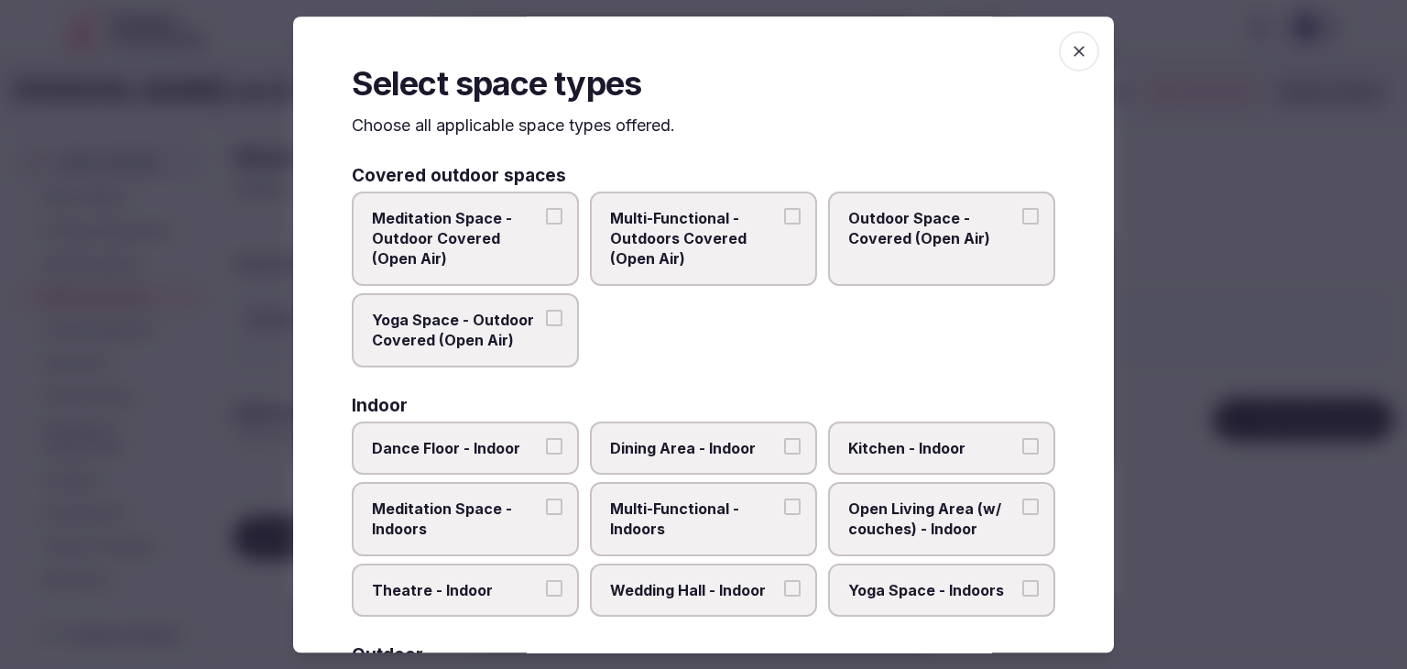
scroll to position [275, 0]
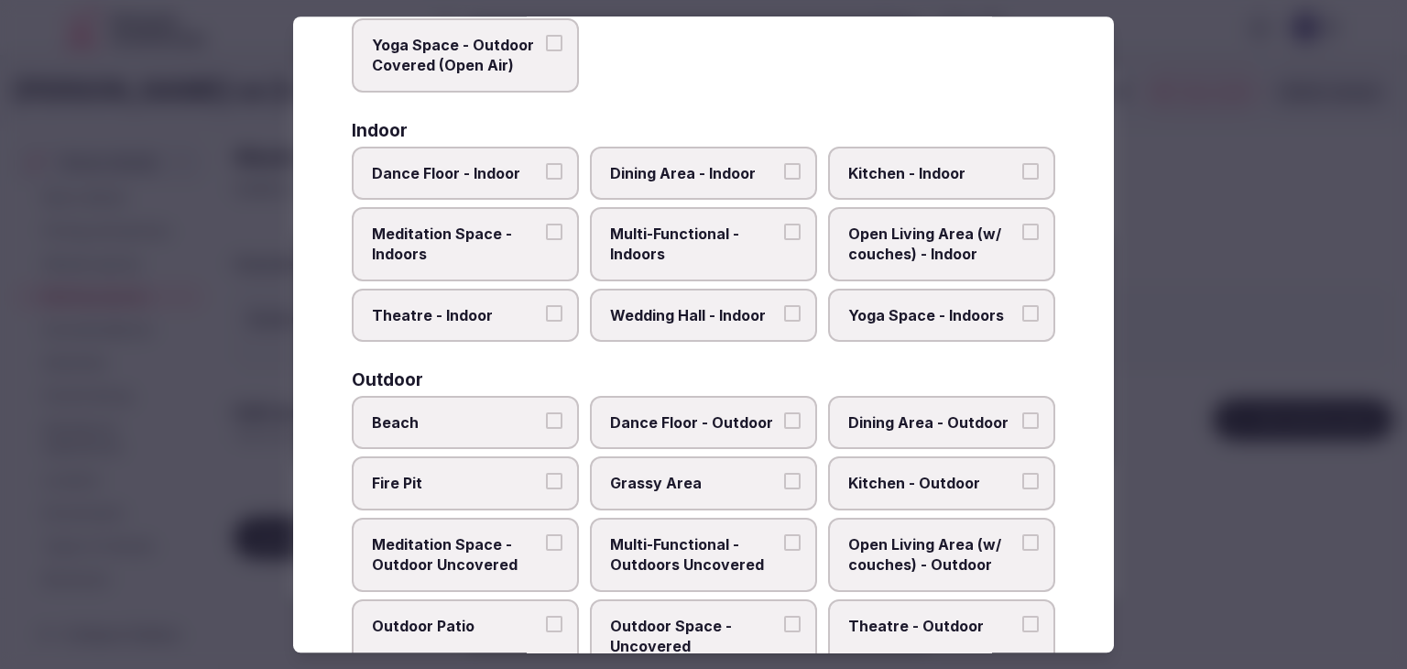
click at [713, 233] on span "Multi-Functional - Indoors" at bounding box center [694, 244] width 169 height 41
click at [784, 233] on button "Multi-Functional - Indoors" at bounding box center [792, 232] width 16 height 16
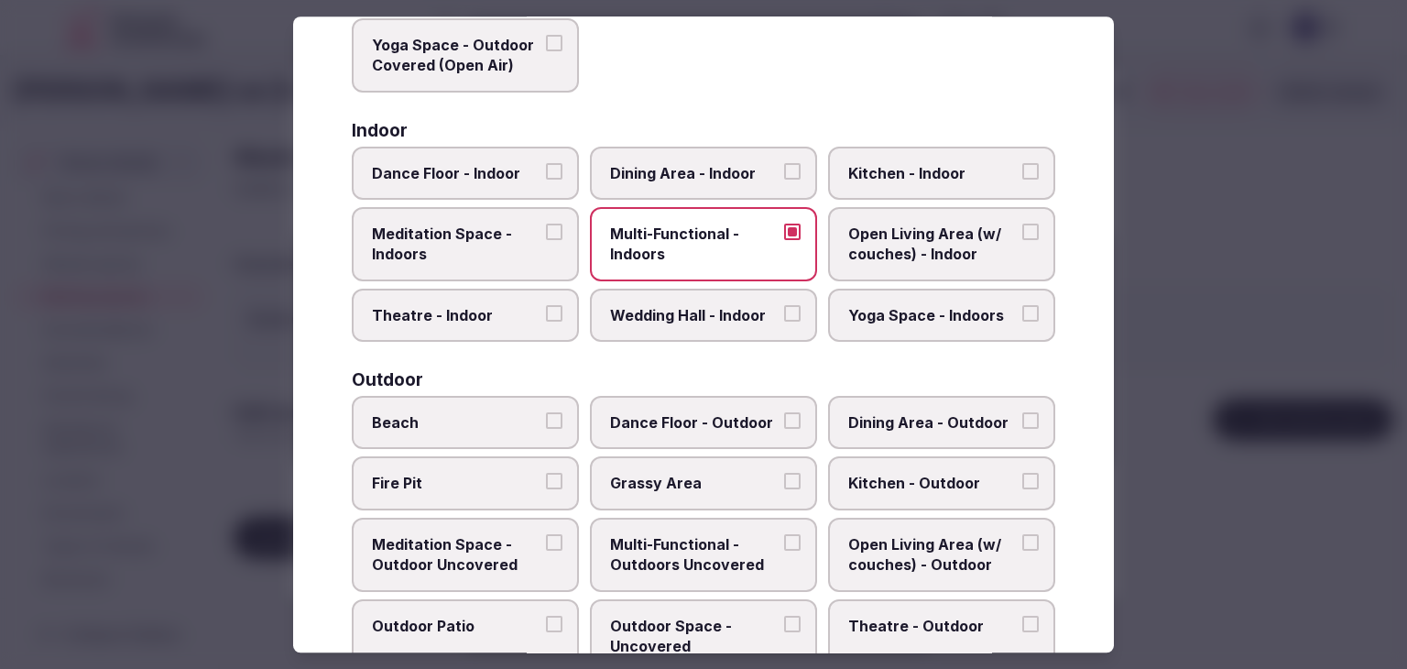
click at [713, 174] on span "Dining Area - Indoor" at bounding box center [694, 173] width 169 height 20
click at [784, 174] on button "Dining Area - Indoor" at bounding box center [792, 171] width 16 height 16
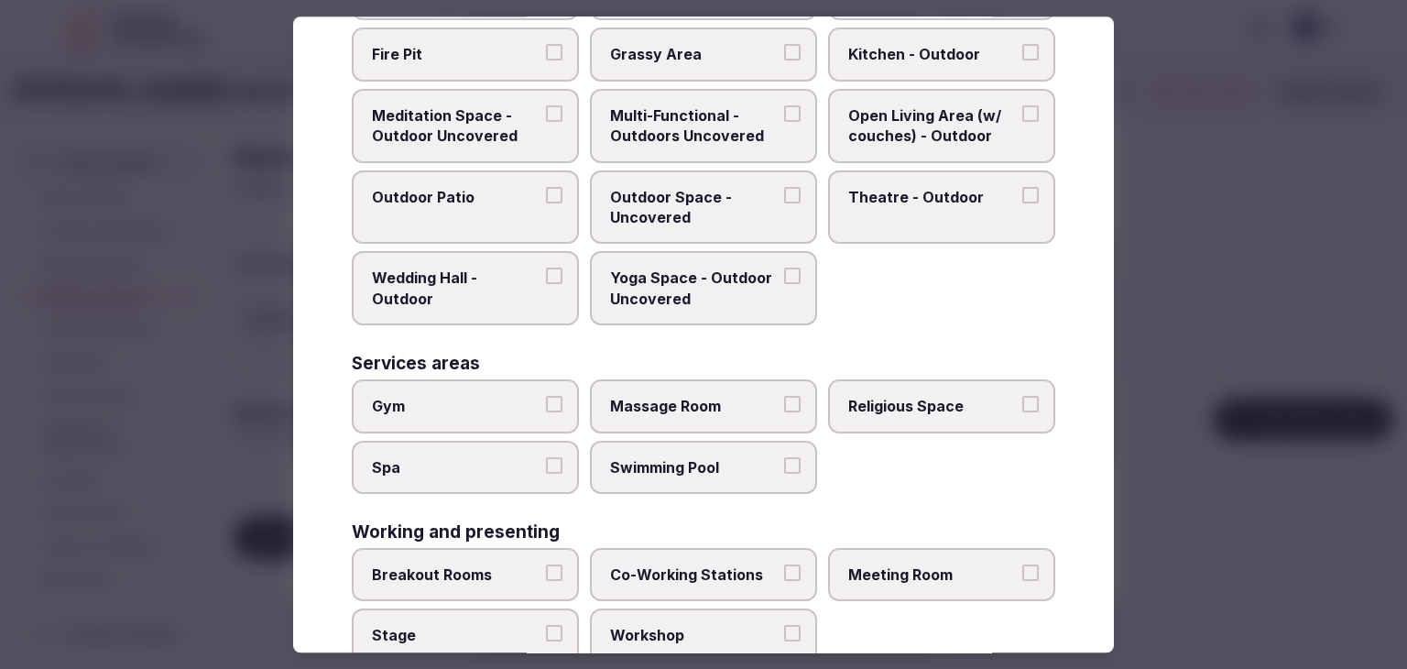
scroll to position [748, 0]
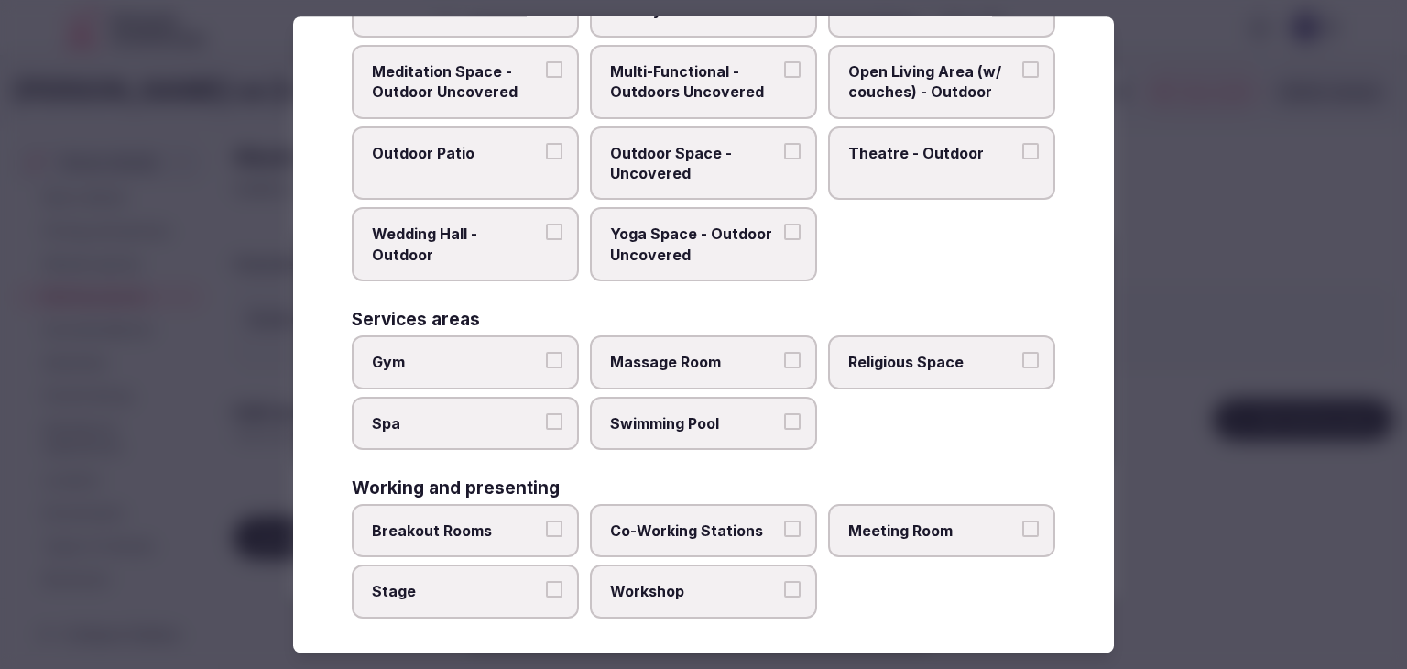
click at [941, 551] on div "Breakout Rooms Co-Working Stations Meeting Room Stage Workshop" at bounding box center [704, 561] width 704 height 115
click at [939, 530] on label "Meeting Room" at bounding box center [941, 530] width 227 height 53
click at [1023, 530] on button "Meeting Room" at bounding box center [1031, 528] width 16 height 16
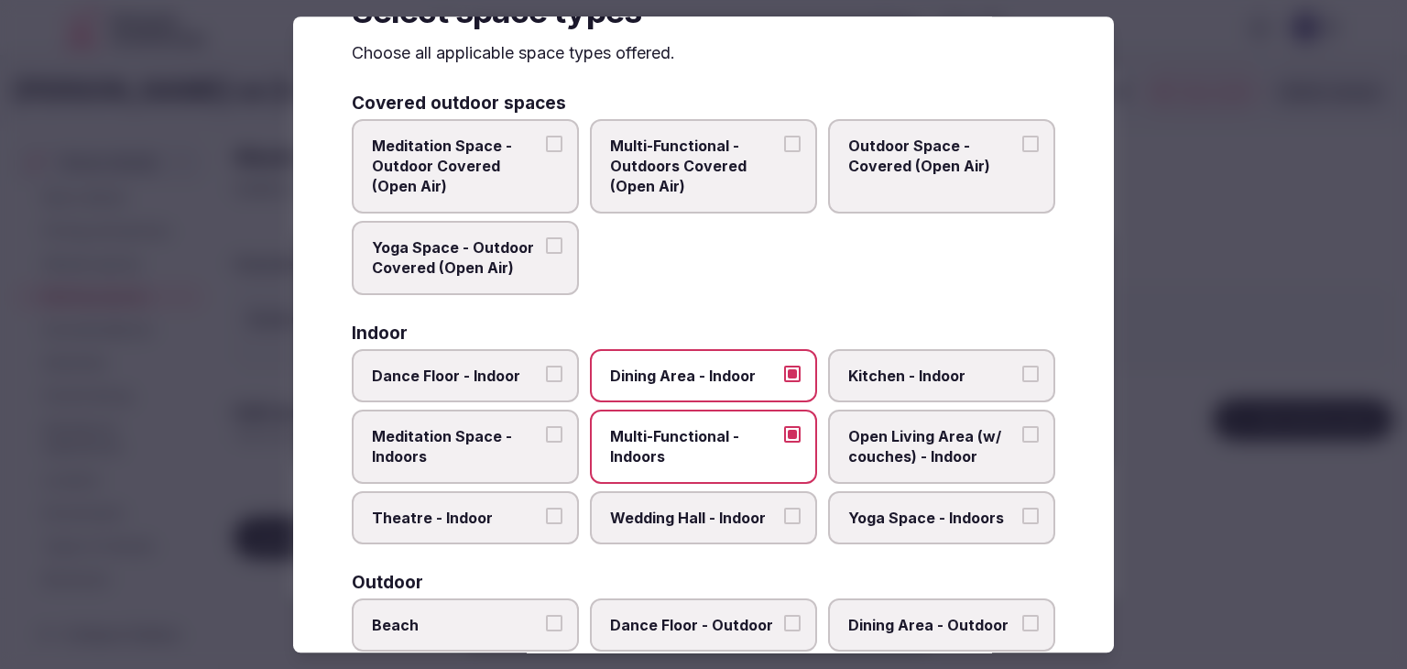
scroll to position [15, 0]
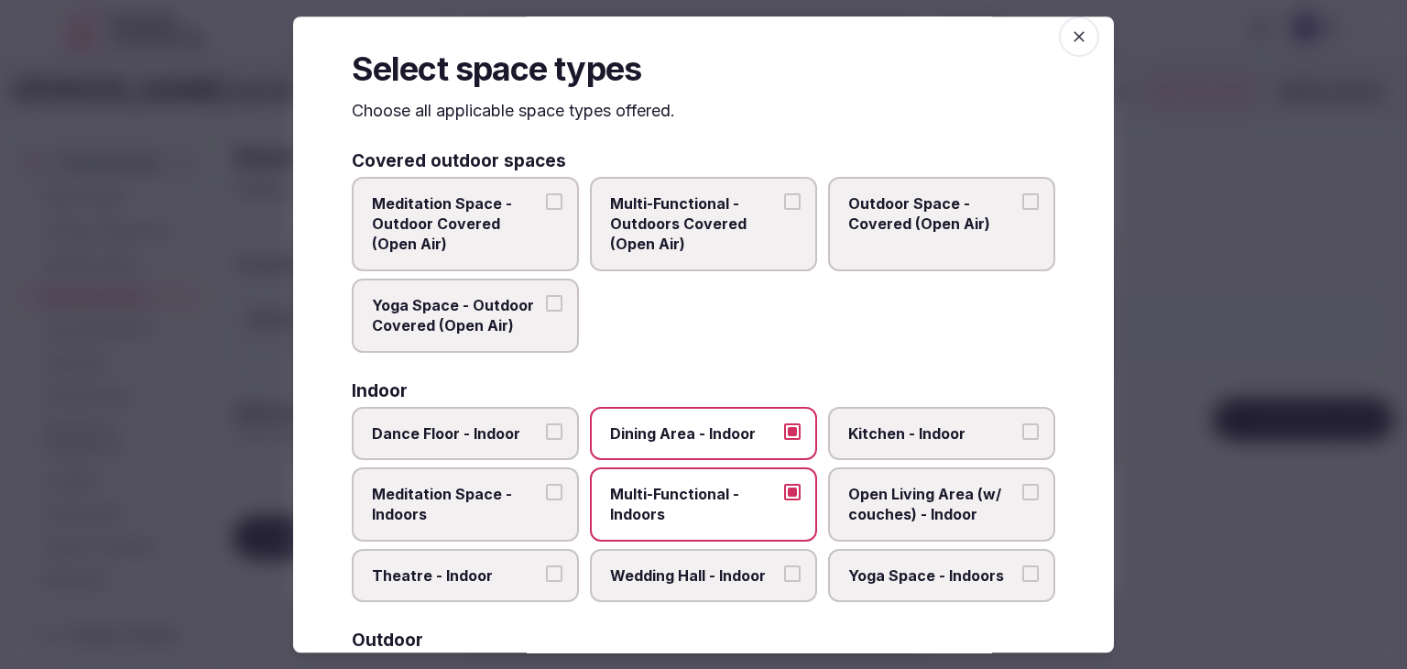
click at [706, 567] on span "Wedding Hall - Indoor" at bounding box center [694, 575] width 169 height 20
click at [784, 567] on button "Wedding Hall - Indoor" at bounding box center [792, 573] width 16 height 16
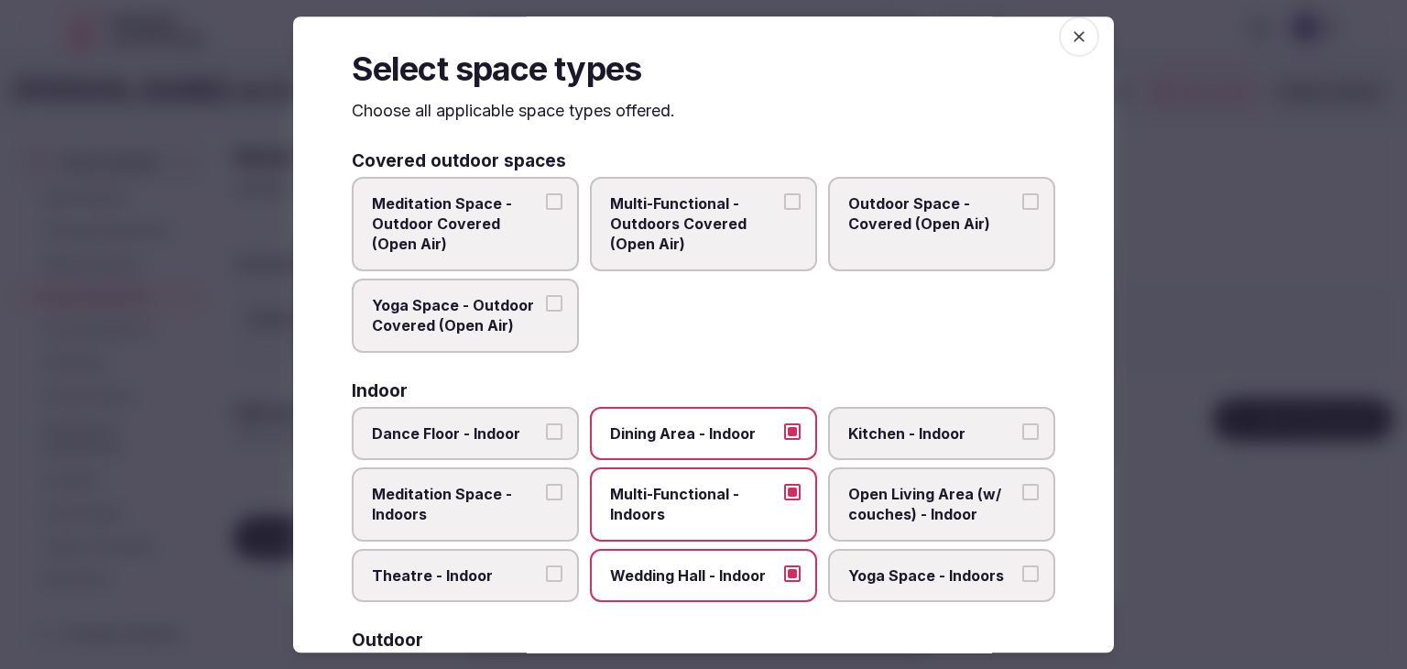
click at [1074, 38] on icon "button" at bounding box center [1079, 36] width 11 height 11
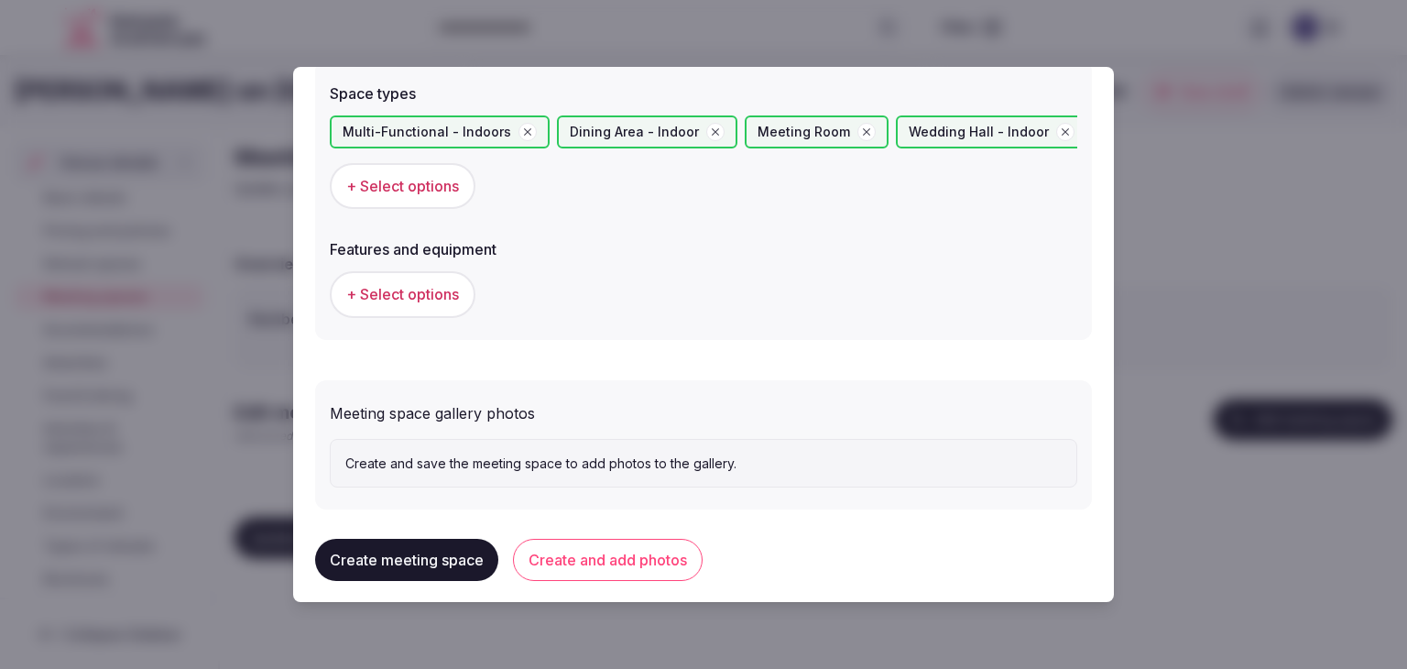
scroll to position [1072, 0]
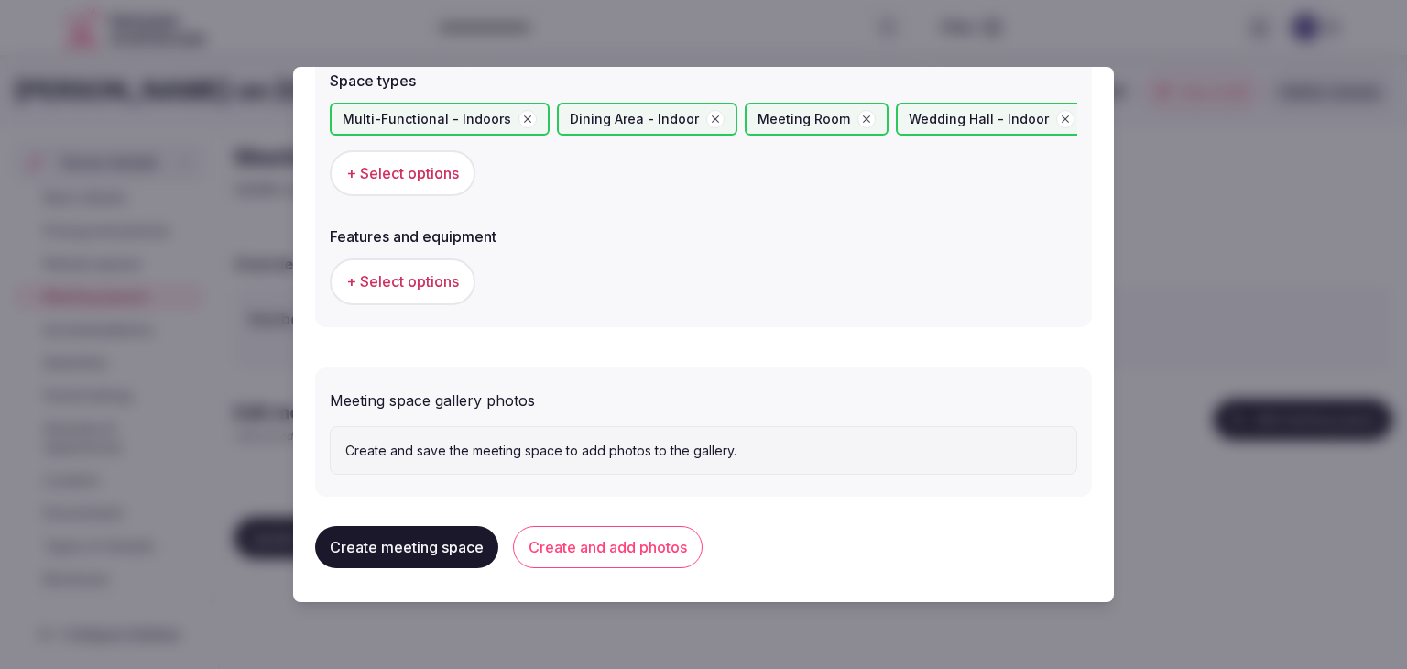
click at [629, 542] on button "Create and add photos" at bounding box center [608, 547] width 190 height 42
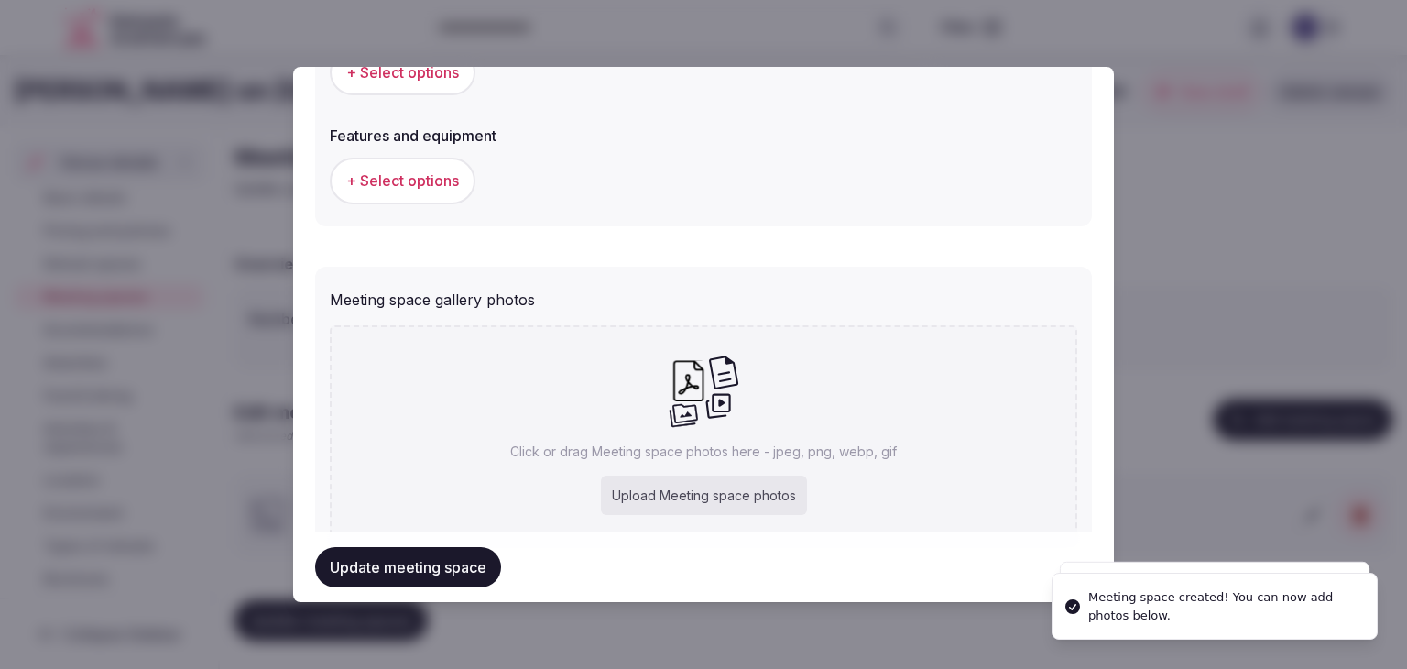
scroll to position [1241, 0]
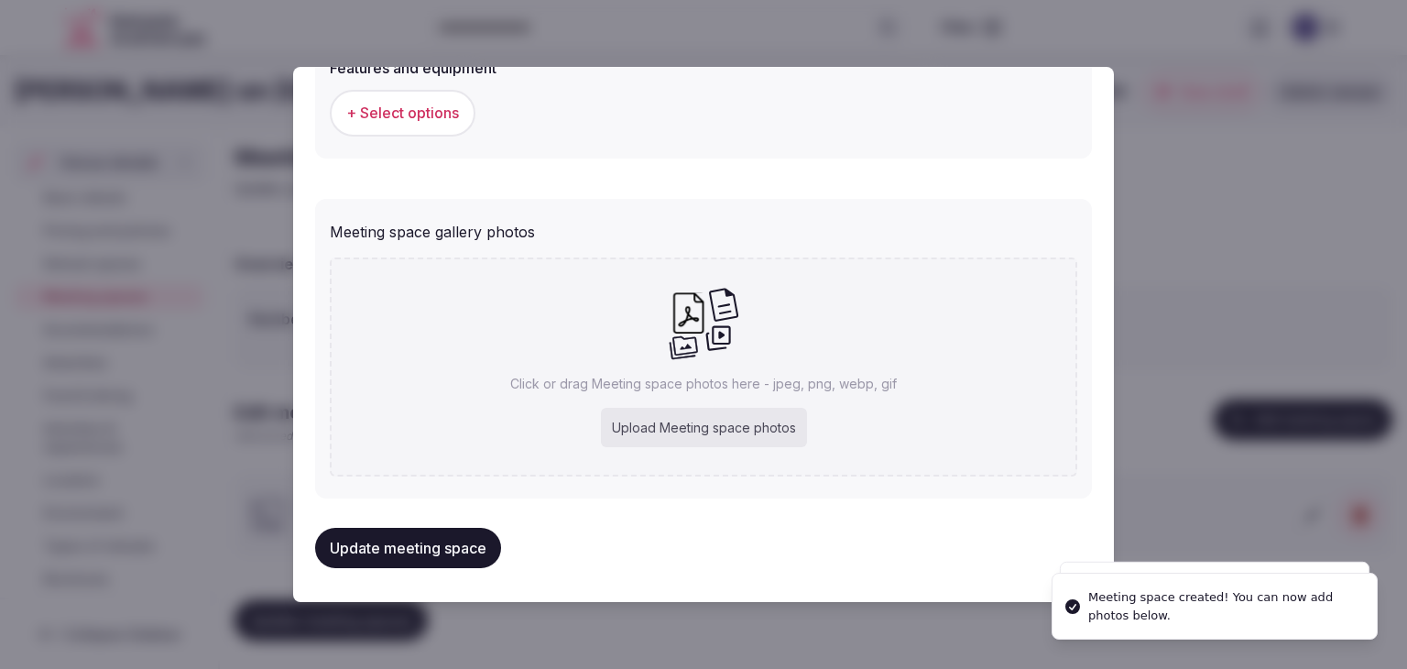
click at [659, 439] on div "Upload Meeting space photos" at bounding box center [704, 428] width 206 height 40
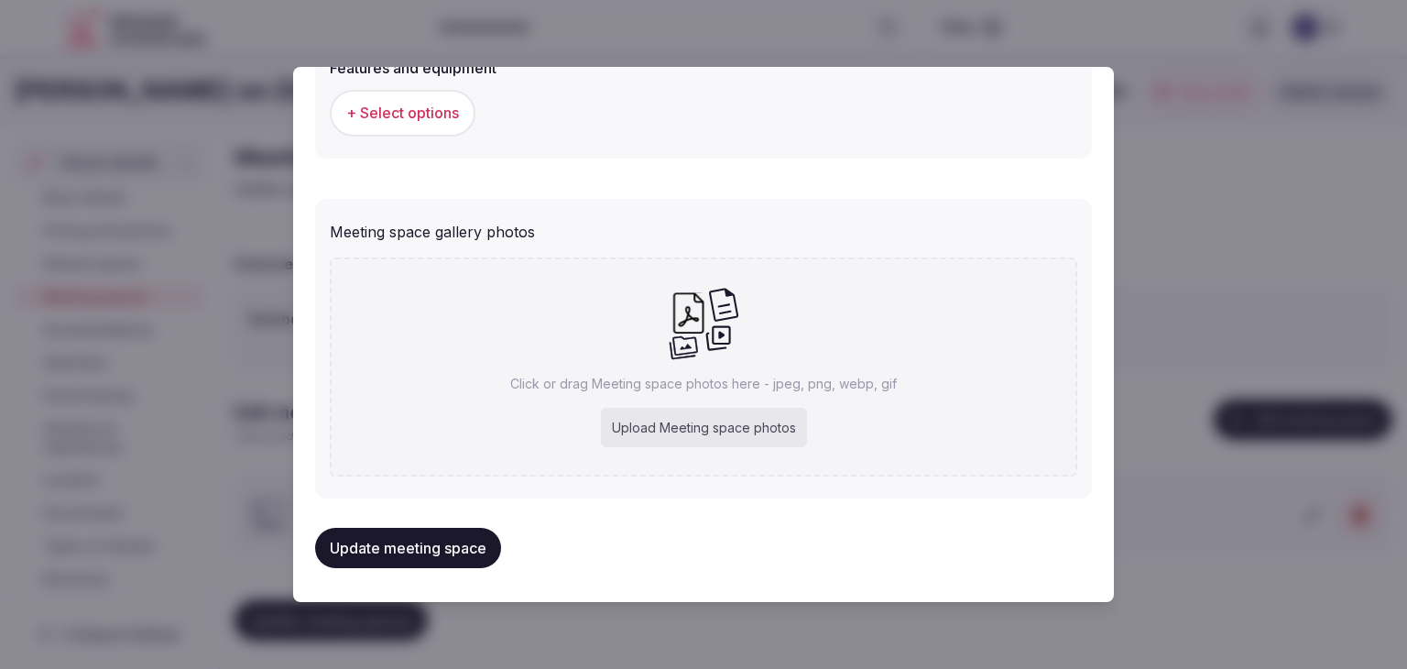
type input "**********"
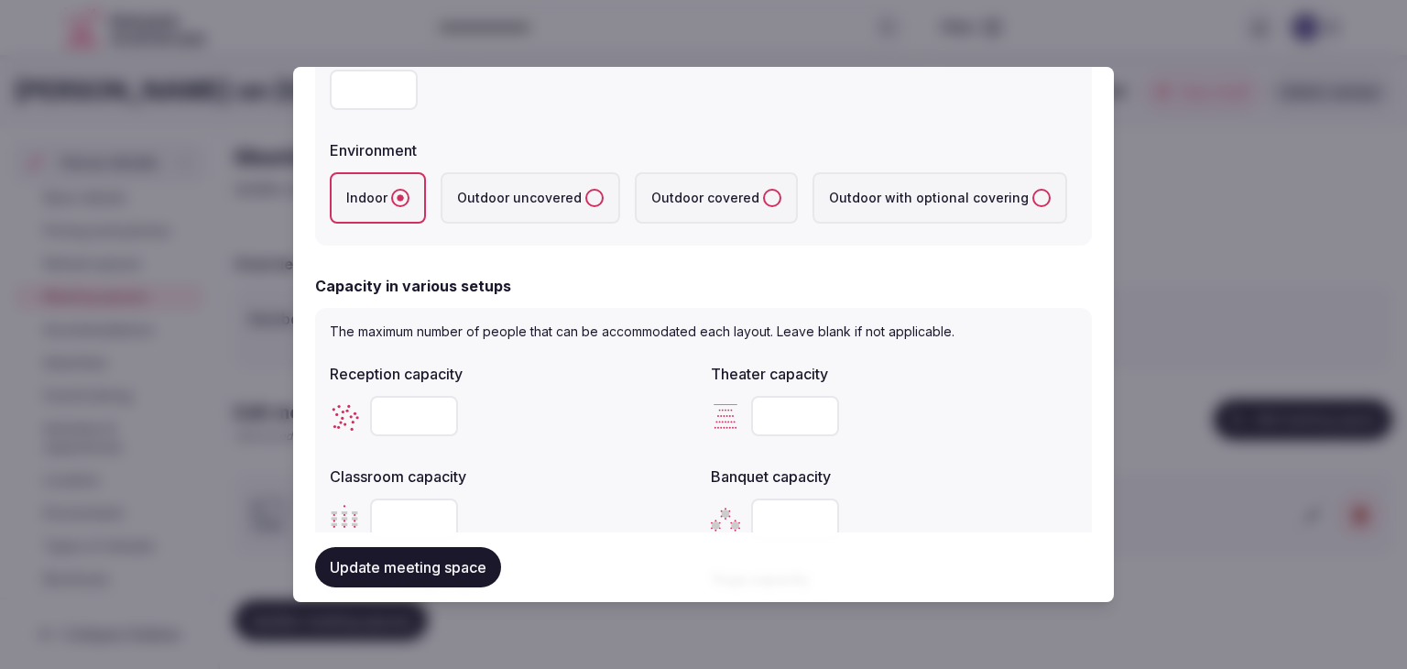
scroll to position [233, 0]
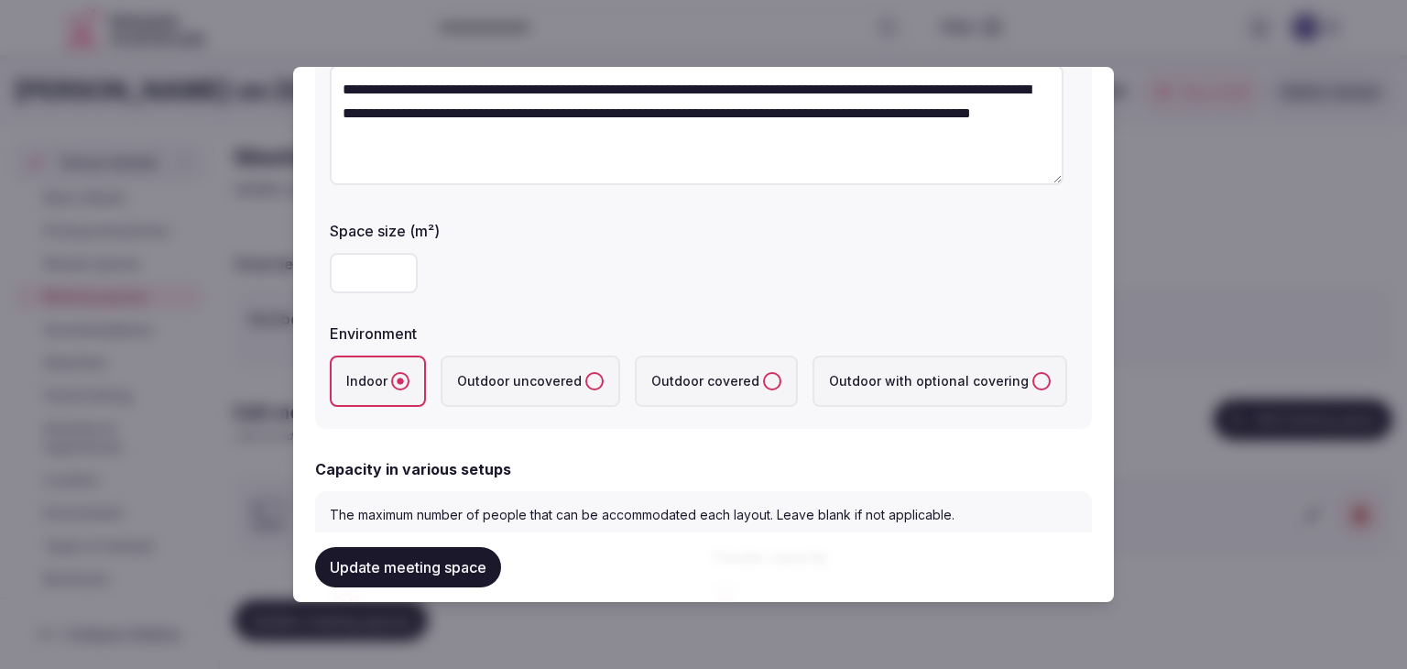
click at [352, 279] on input "number" at bounding box center [374, 273] width 88 height 40
click at [359, 279] on input "number" at bounding box center [374, 273] width 88 height 40
type input "*"
type input "***"
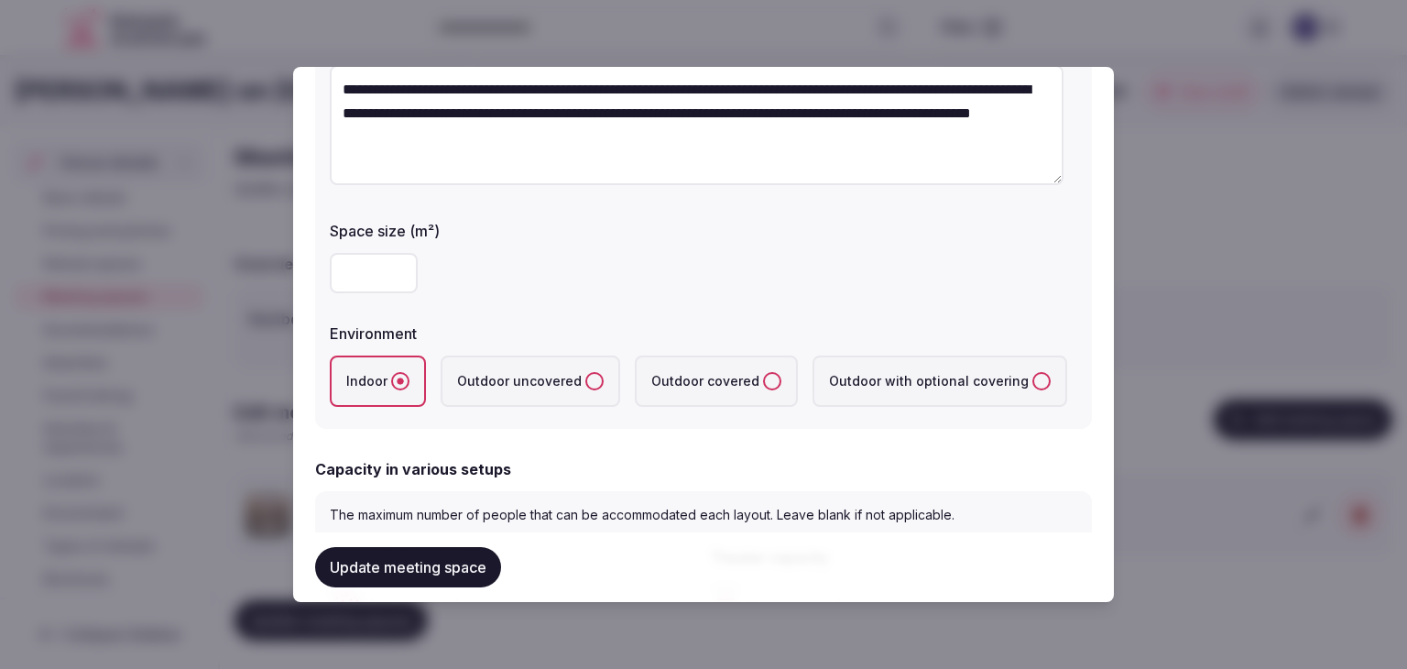
click at [539, 323] on div "Environment" at bounding box center [704, 328] width 748 height 26
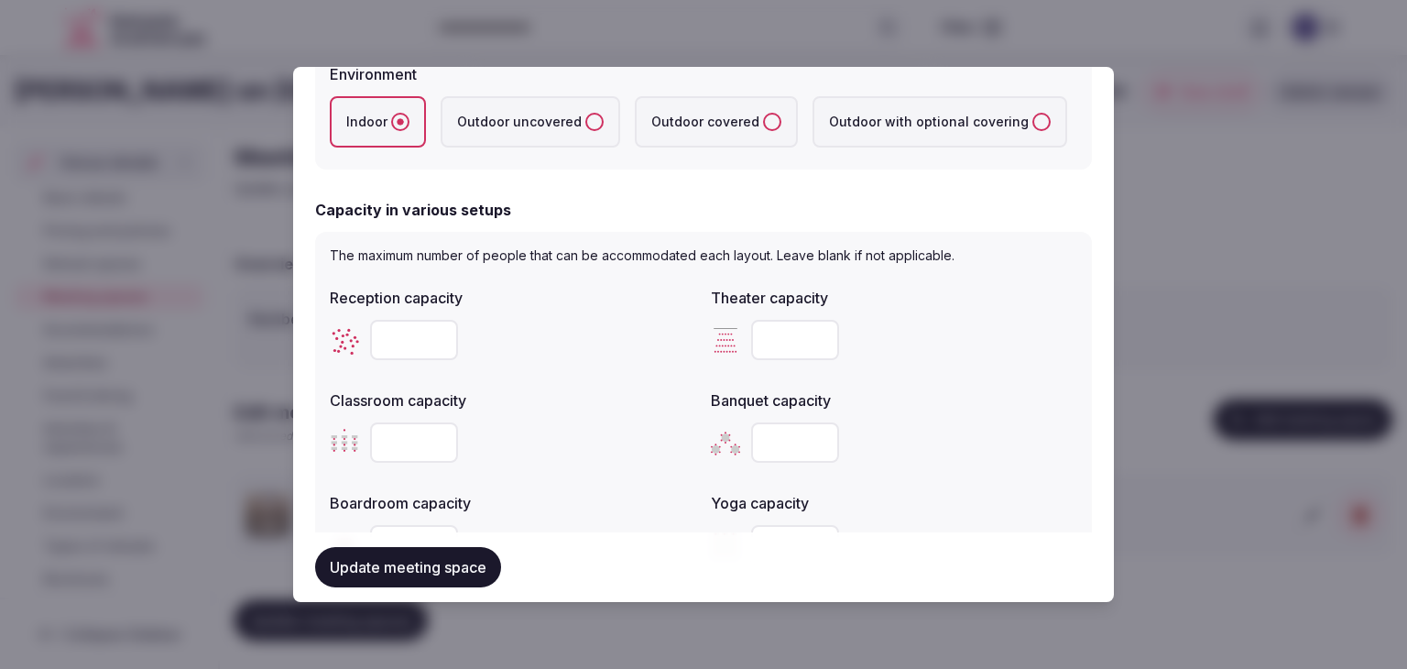
scroll to position [599, 0]
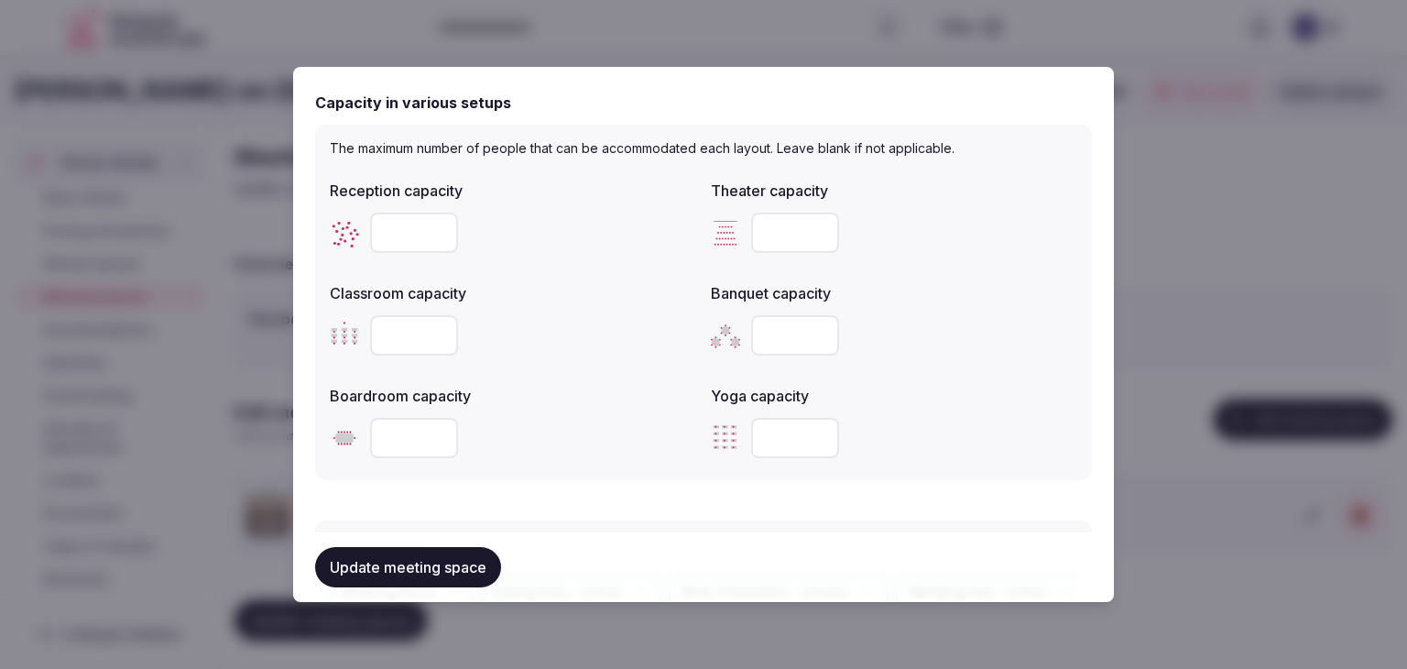
click at [400, 229] on input "number" at bounding box center [414, 233] width 88 height 40
paste input "***"
type input "***"
click at [774, 230] on input "number" at bounding box center [795, 233] width 88 height 40
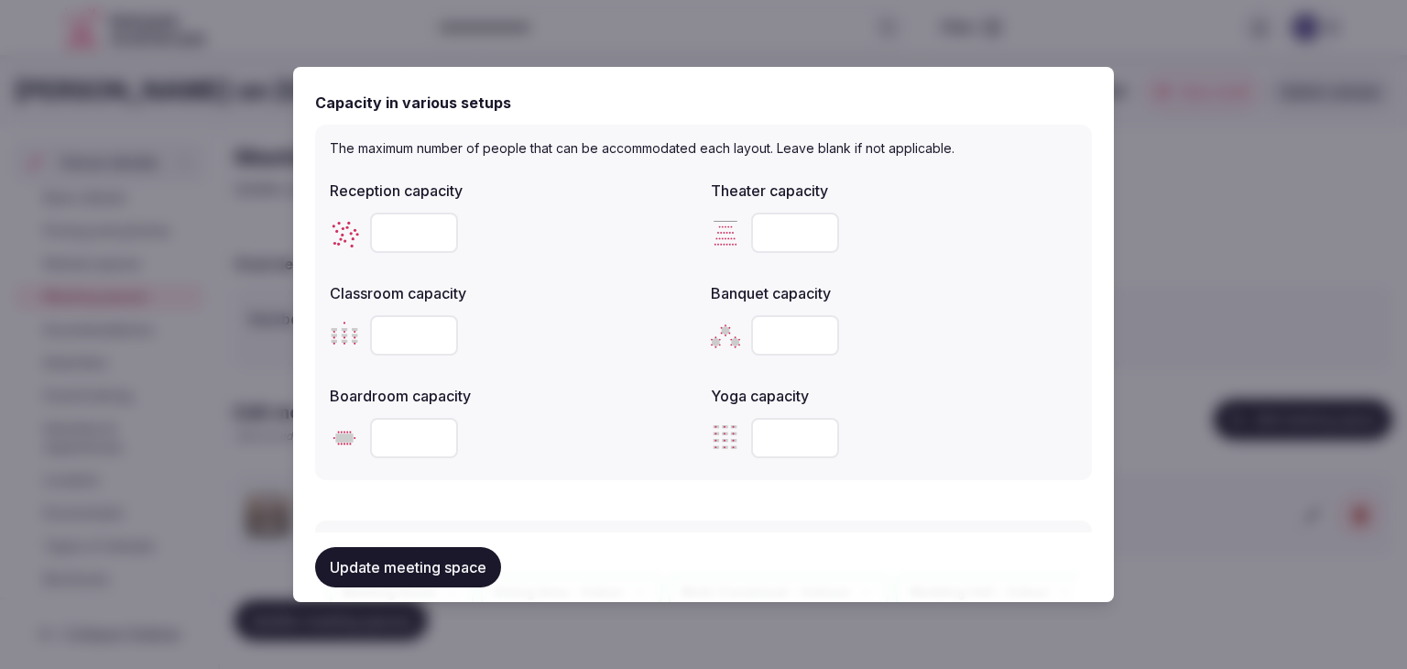
paste input "***"
type input "***"
click at [784, 345] on input "number" at bounding box center [795, 335] width 88 height 40
paste input "***"
type input "***"
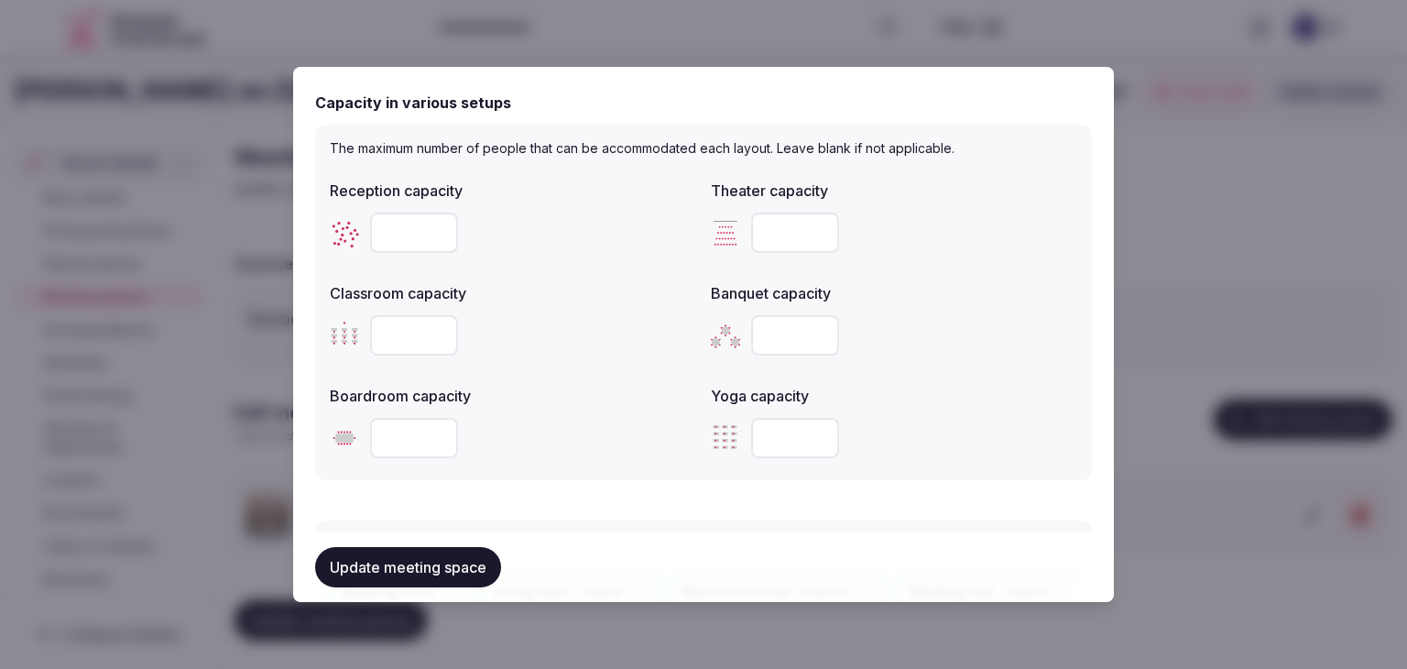
click at [384, 327] on input "number" at bounding box center [414, 335] width 88 height 40
click at [385, 327] on input "number" at bounding box center [414, 335] width 88 height 40
type input "***"
click at [546, 386] on div "Boardroom capacity" at bounding box center [513, 391] width 367 height 26
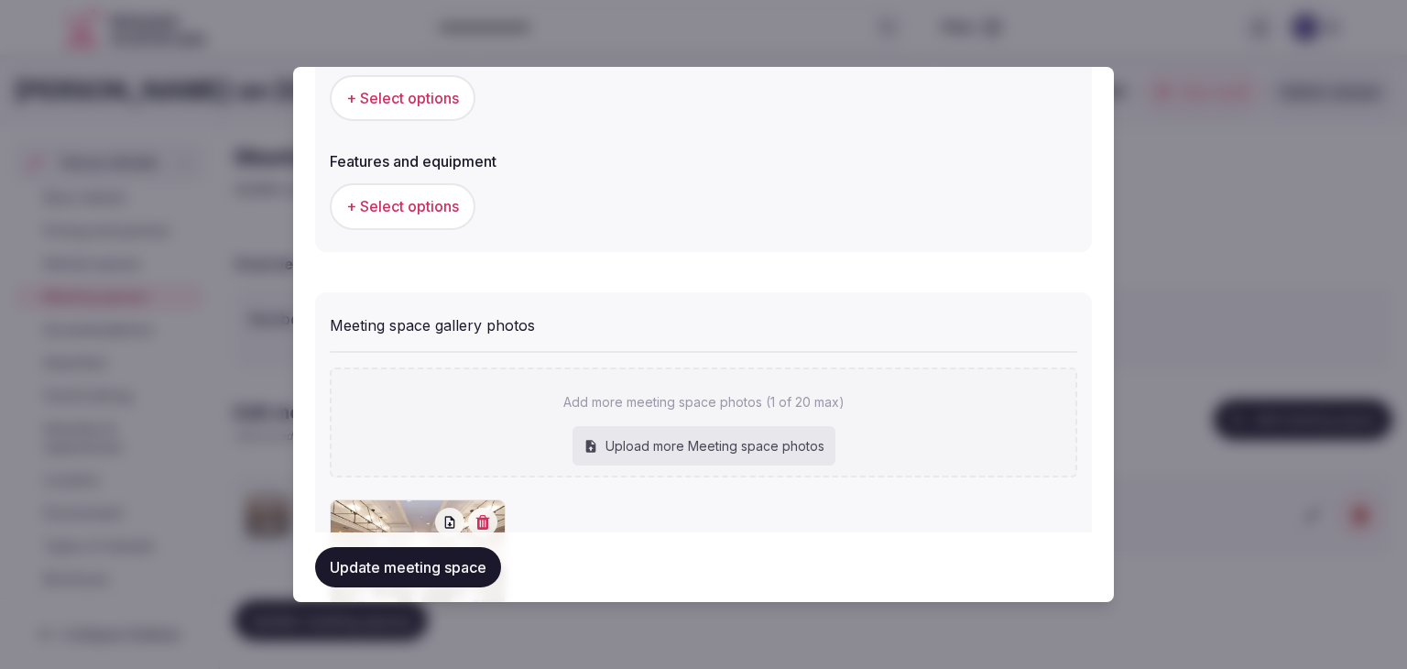
scroll to position [1149, 0]
click at [440, 184] on button "+ Select options" at bounding box center [403, 204] width 146 height 46
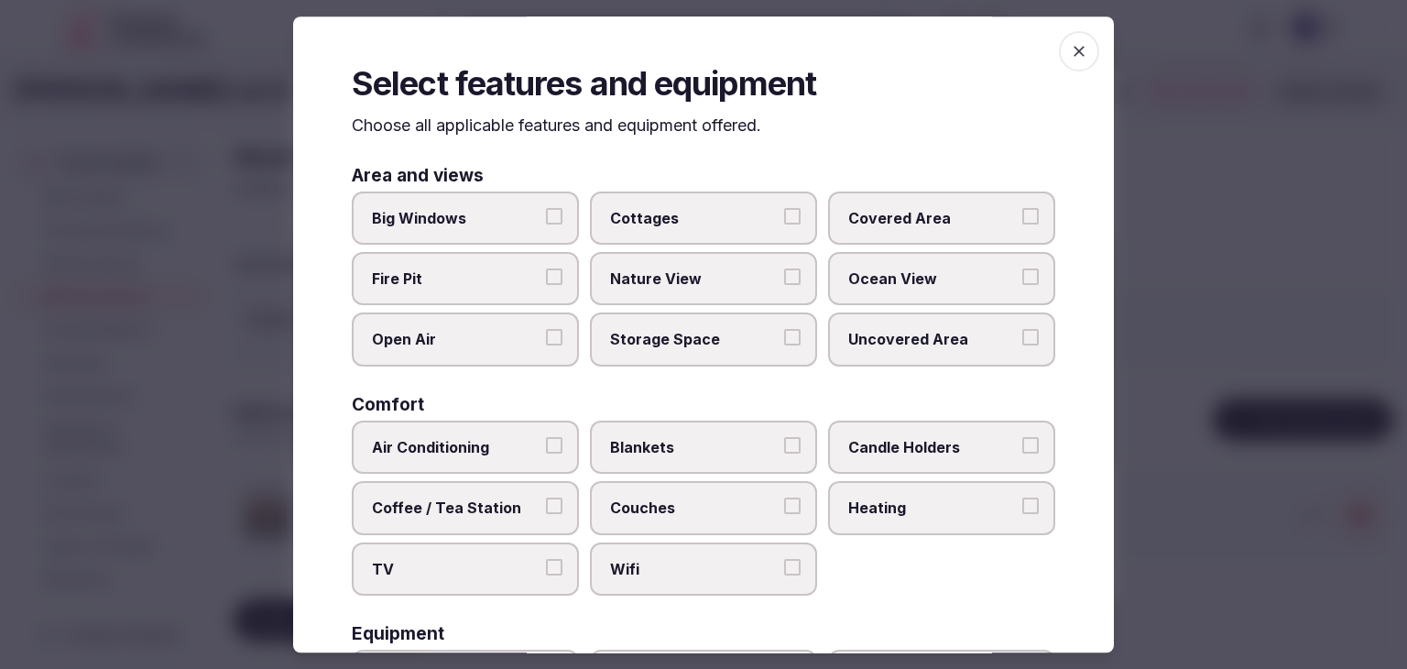
scroll to position [183, 0]
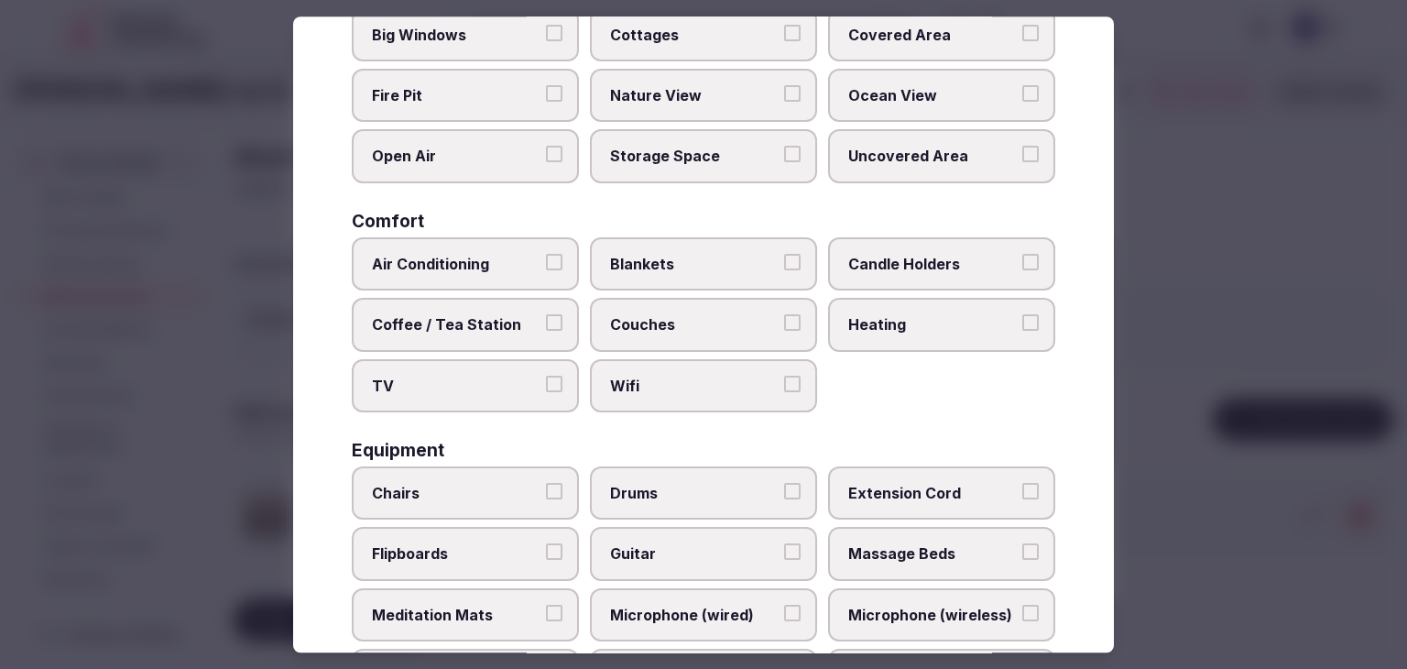
click at [677, 383] on span "Wifi" at bounding box center [694, 386] width 169 height 20
click at [784, 383] on button "Wifi" at bounding box center [792, 384] width 16 height 16
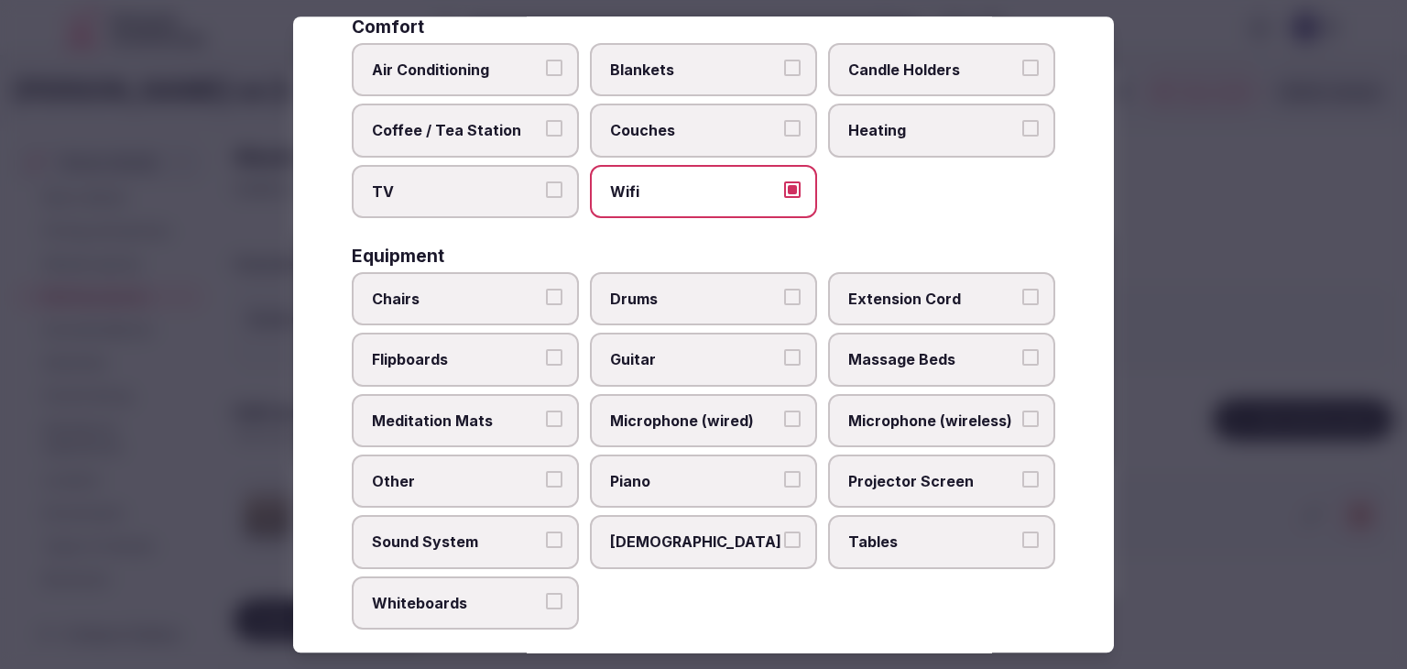
scroll to position [458, 0]
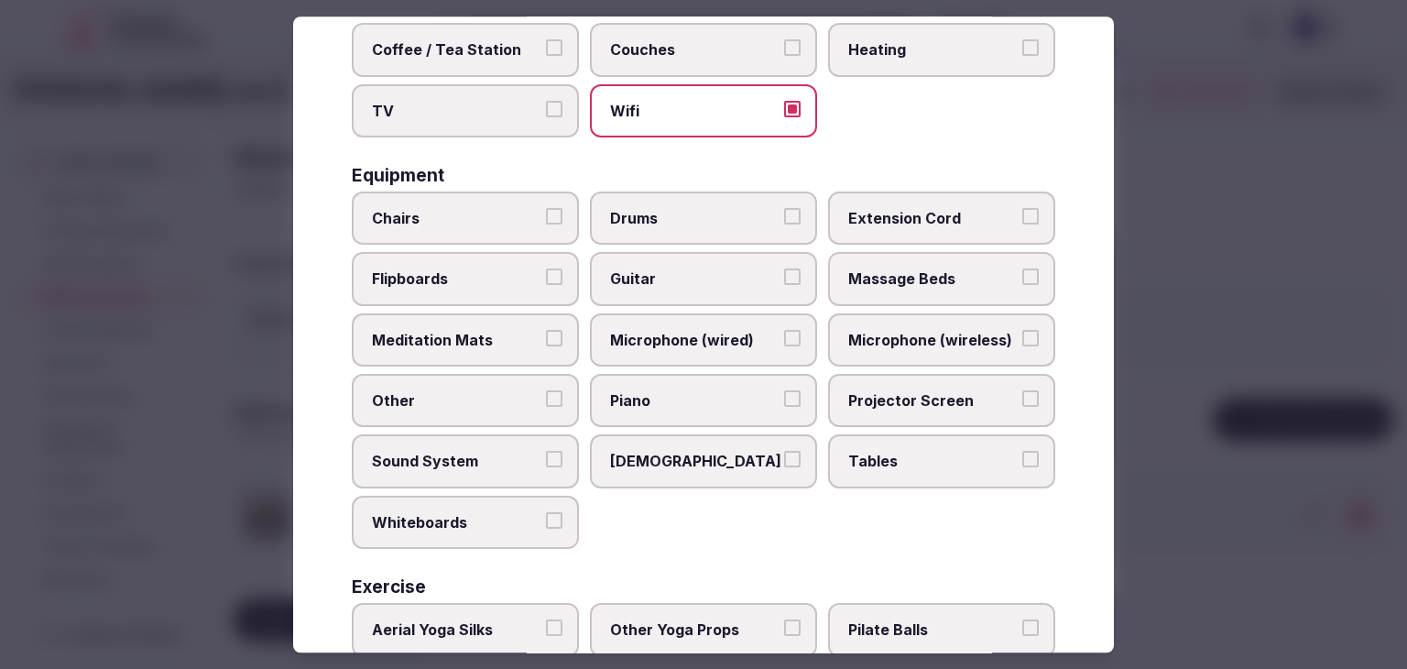
click at [891, 452] on span "Tables" at bounding box center [933, 462] width 169 height 20
click at [1023, 452] on button "Tables" at bounding box center [1031, 460] width 16 height 16
click at [894, 392] on span "Projector Screen" at bounding box center [933, 400] width 169 height 20
click at [1023, 392] on button "Projector Screen" at bounding box center [1031, 398] width 16 height 16
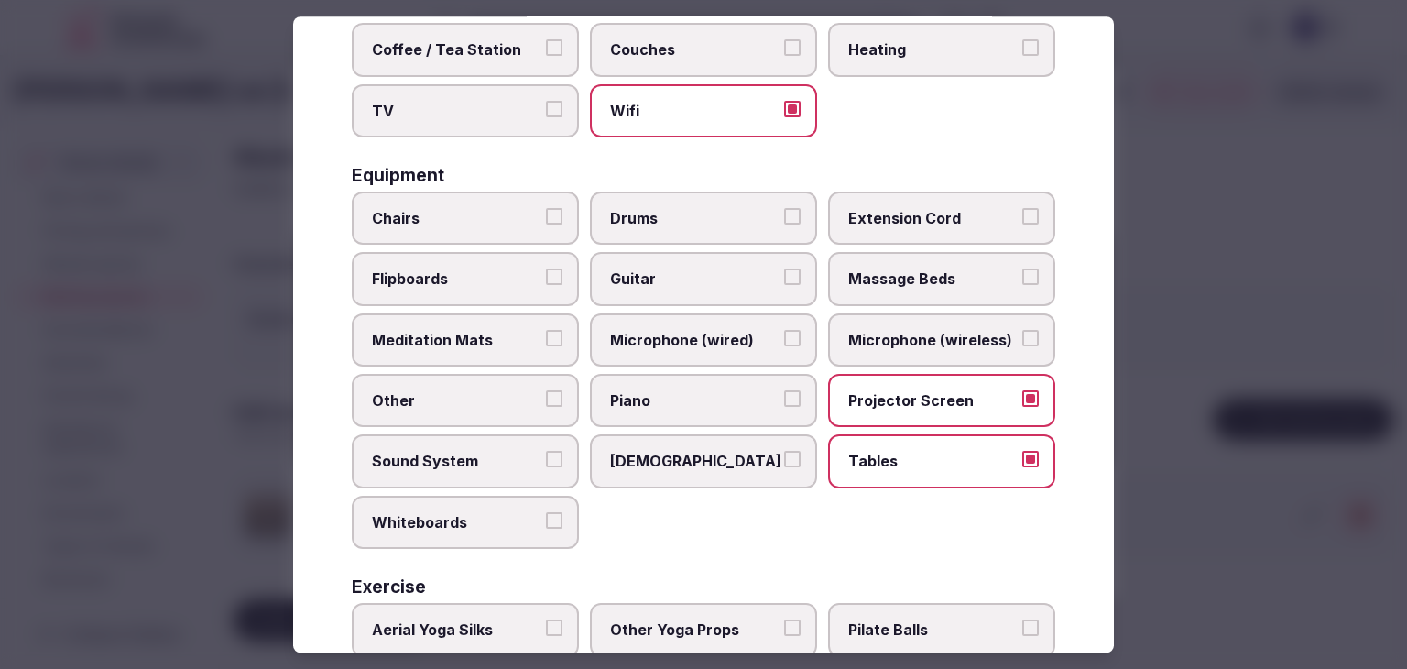
click at [502, 212] on span "Chairs" at bounding box center [456, 218] width 169 height 20
click at [546, 212] on button "Chairs" at bounding box center [554, 216] width 16 height 16
click at [878, 323] on label "Microphone (wireless)" at bounding box center [941, 339] width 227 height 53
click at [1023, 330] on button "Microphone (wireless)" at bounding box center [1031, 338] width 16 height 16
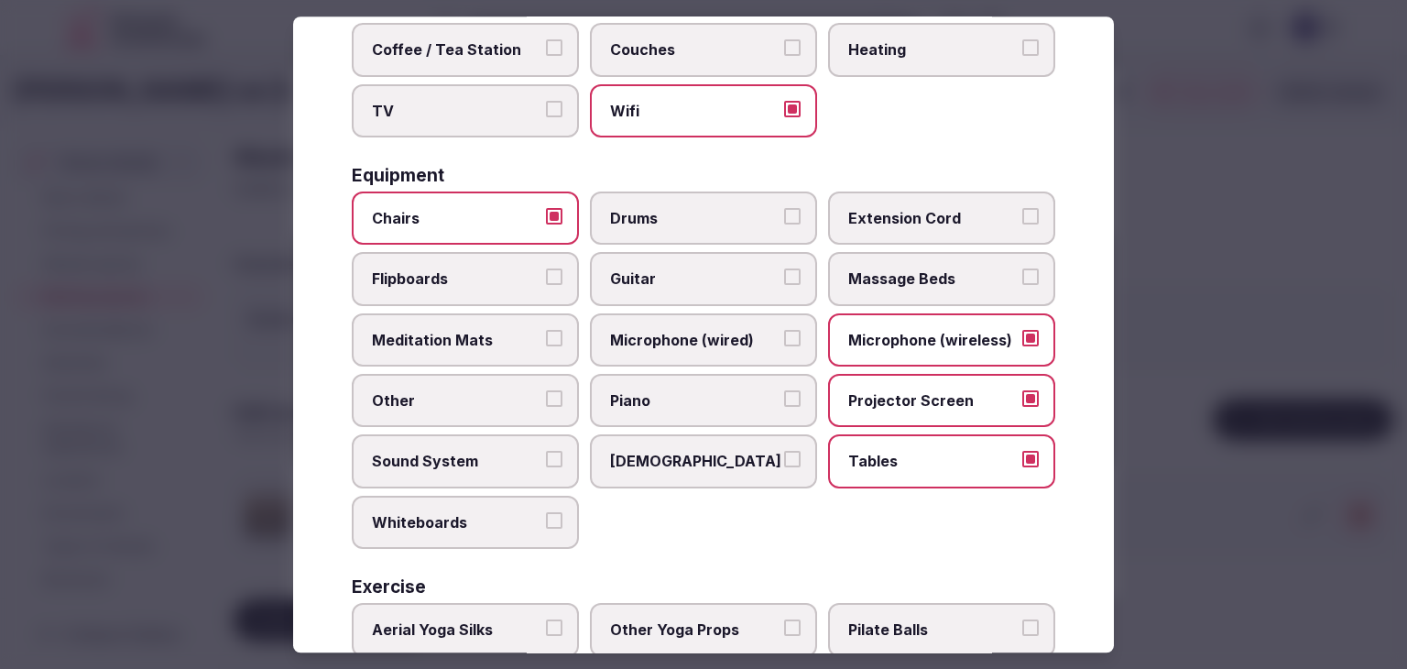
click at [444, 269] on span "Flipboards" at bounding box center [456, 279] width 169 height 20
click at [546, 269] on button "Flipboards" at bounding box center [554, 277] width 16 height 16
drag, startPoint x: 448, startPoint y: 452, endPoint x: 456, endPoint y: 517, distance: 65.6
click at [450, 456] on span "Sound System" at bounding box center [456, 462] width 169 height 20
click at [546, 456] on button "Sound System" at bounding box center [554, 460] width 16 height 16
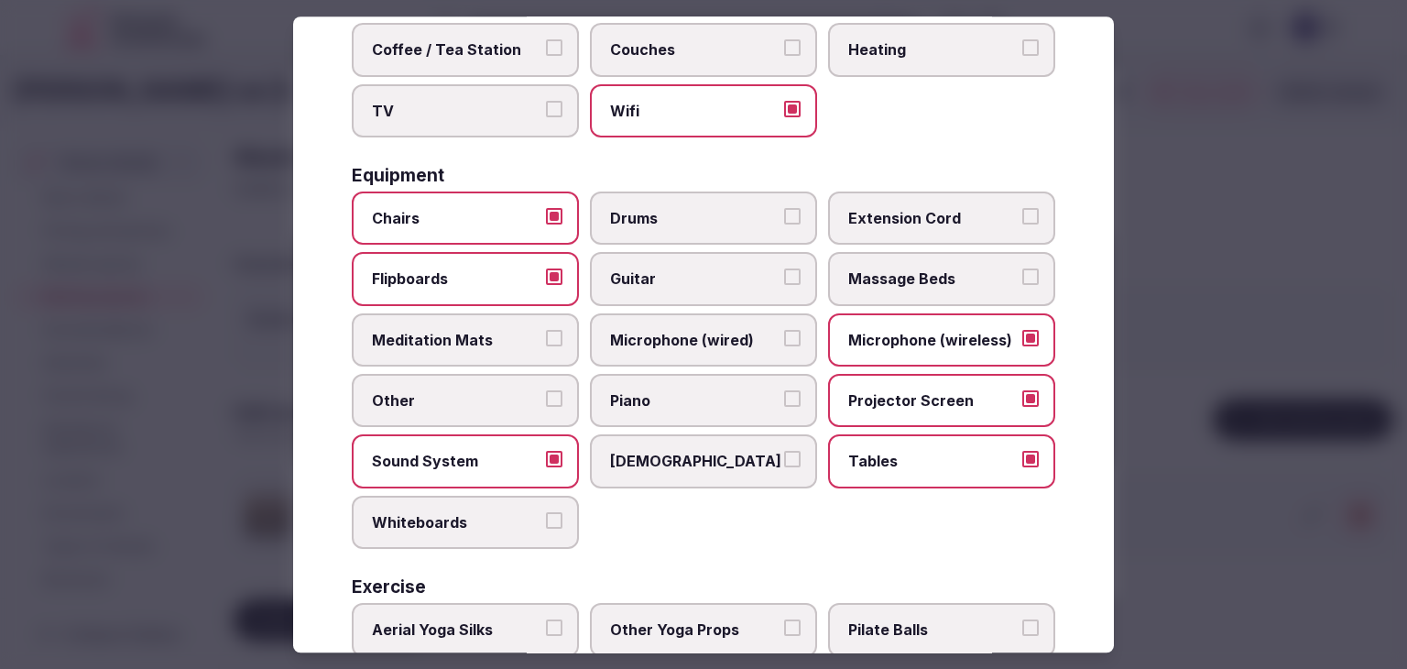
click at [456, 519] on span "Whiteboards" at bounding box center [456, 522] width 169 height 20
click at [546, 519] on button "Whiteboards" at bounding box center [554, 520] width 16 height 16
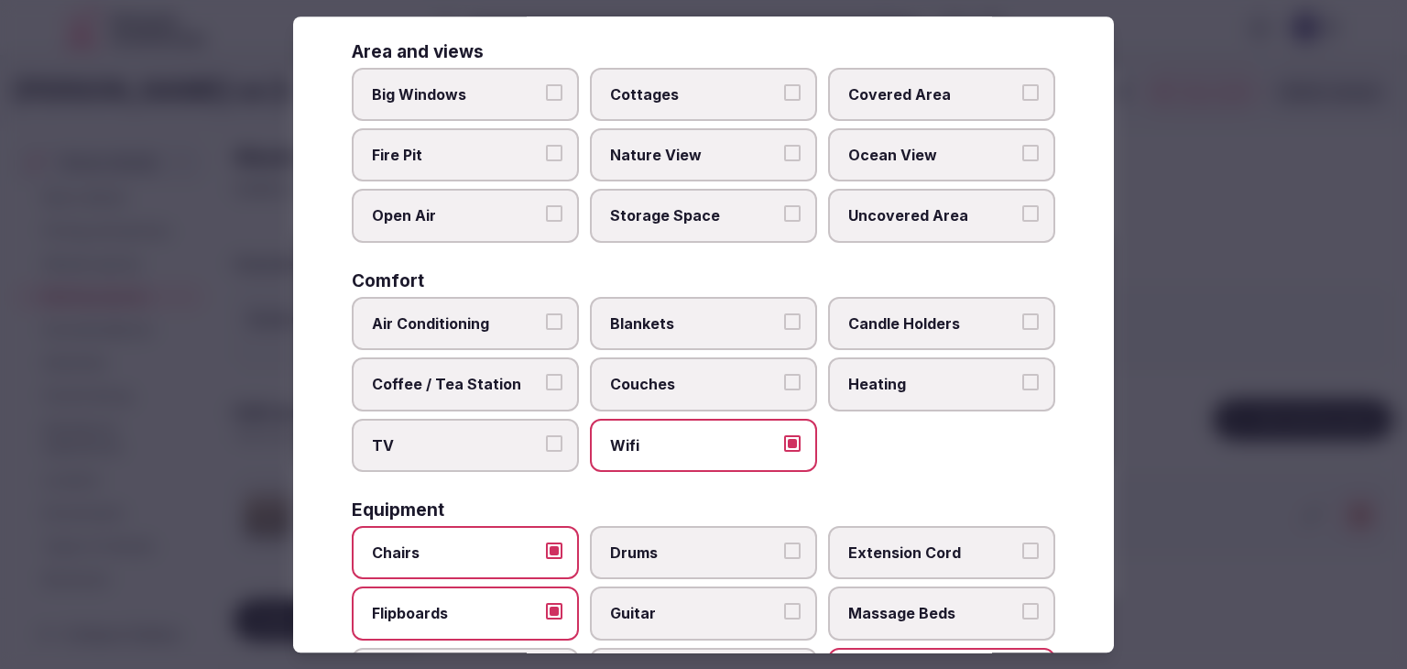
scroll to position [92, 0]
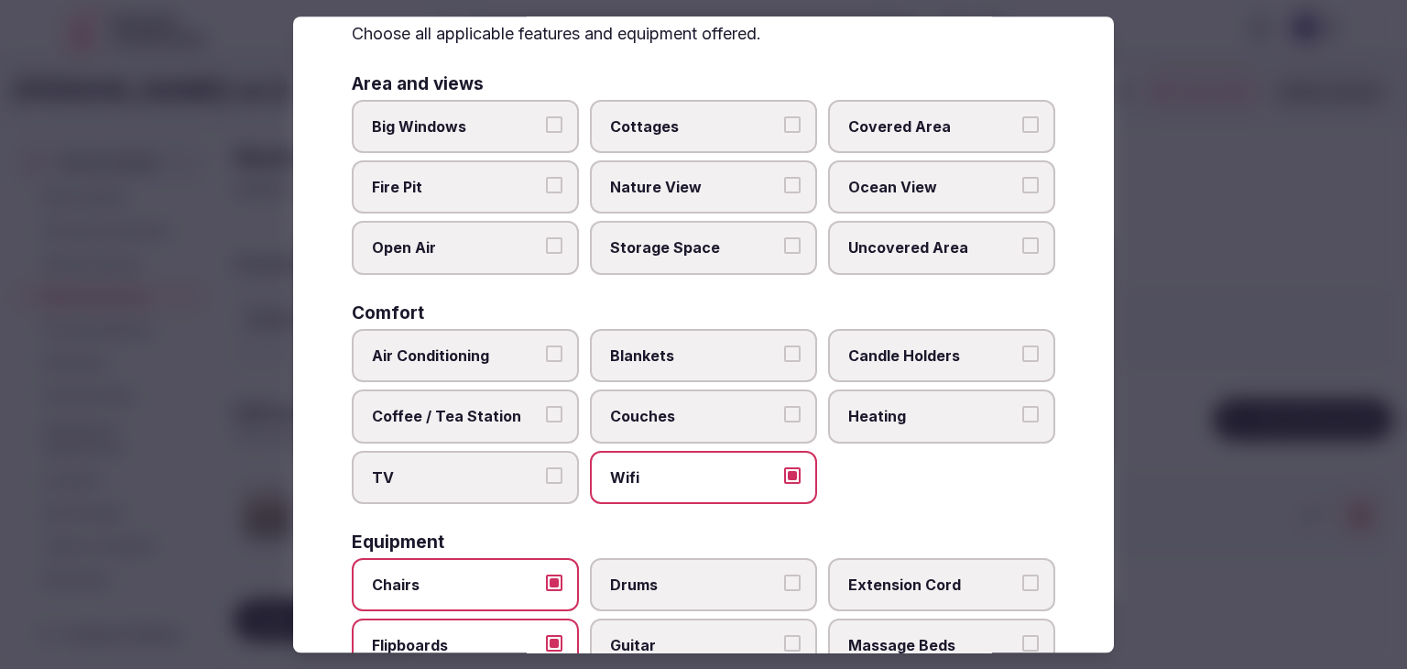
click at [473, 467] on span "TV" at bounding box center [456, 477] width 169 height 20
click at [546, 467] on button "TV" at bounding box center [554, 475] width 16 height 16
drag, startPoint x: 476, startPoint y: 417, endPoint x: 477, endPoint y: 389, distance: 27.6
click at [476, 415] on span "Coffee / Tea Station" at bounding box center [456, 416] width 169 height 20
click at [546, 415] on button "Coffee / Tea Station" at bounding box center [554, 414] width 16 height 16
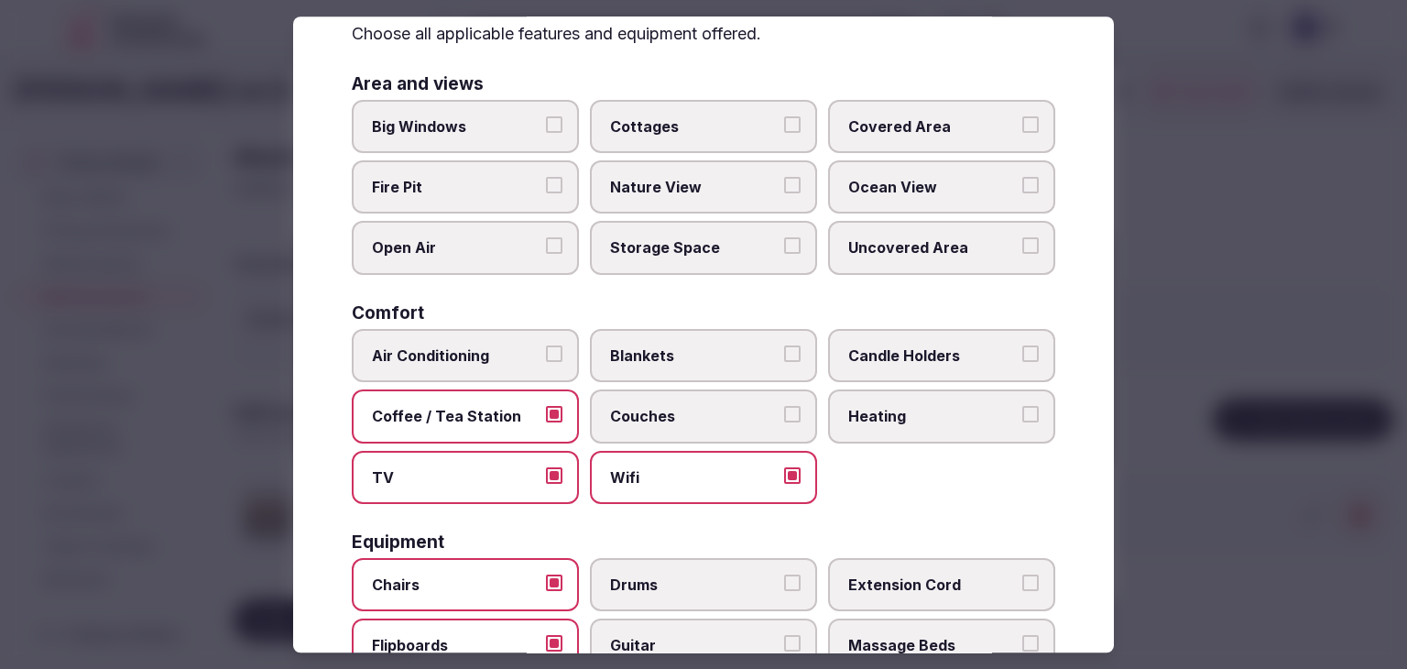
click at [484, 345] on span "Air Conditioning" at bounding box center [456, 355] width 169 height 20
click at [546, 345] on button "Air Conditioning" at bounding box center [554, 353] width 16 height 16
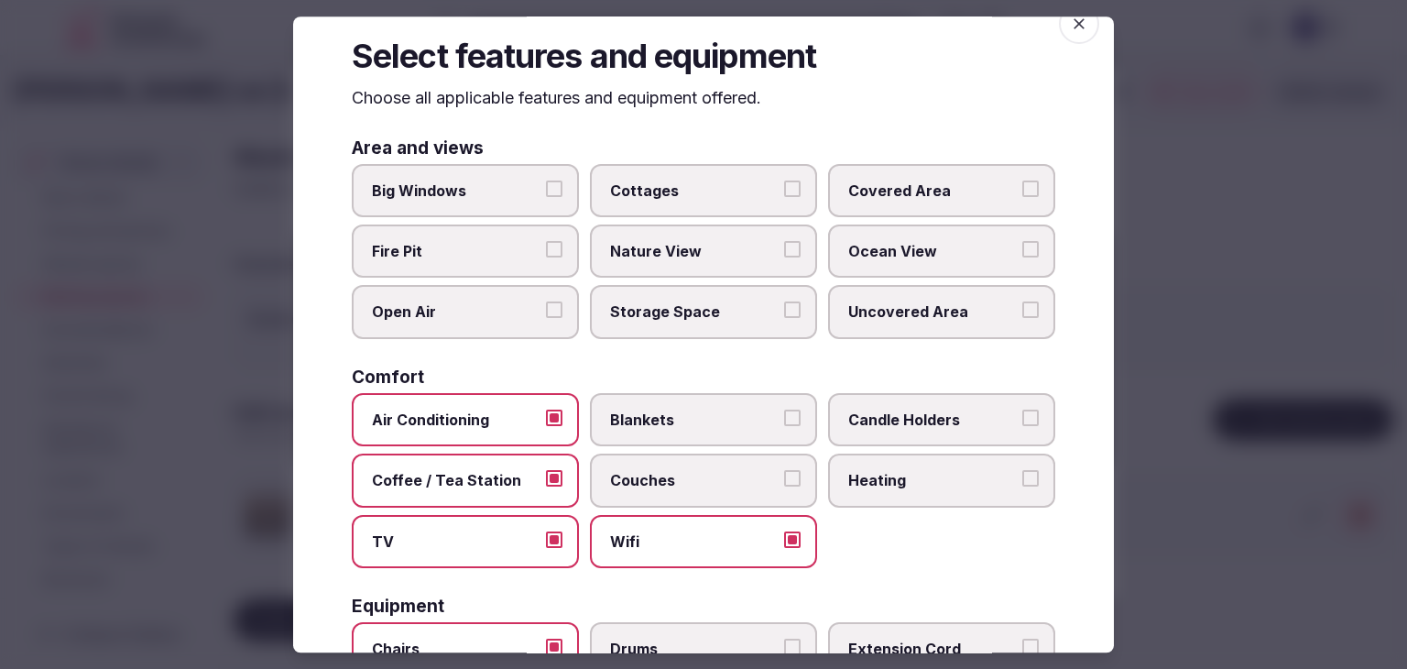
scroll to position [0, 0]
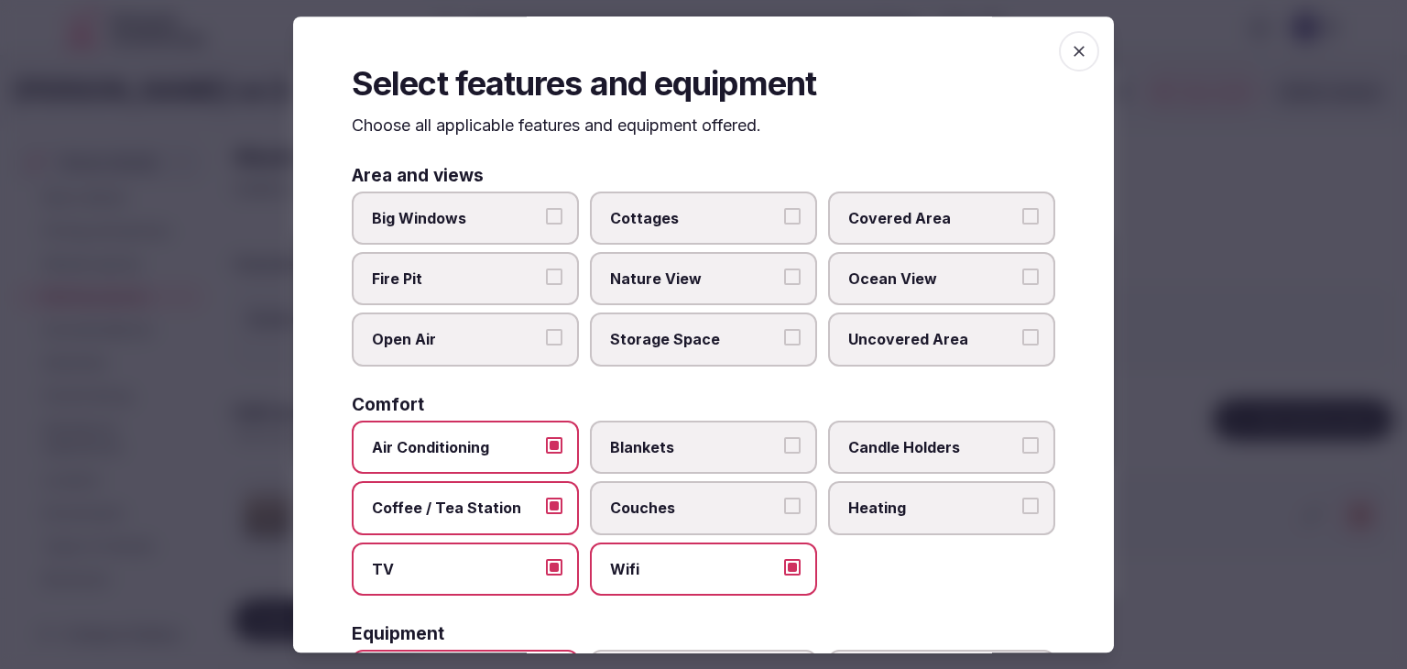
click at [1070, 49] on icon "button" at bounding box center [1079, 51] width 18 height 18
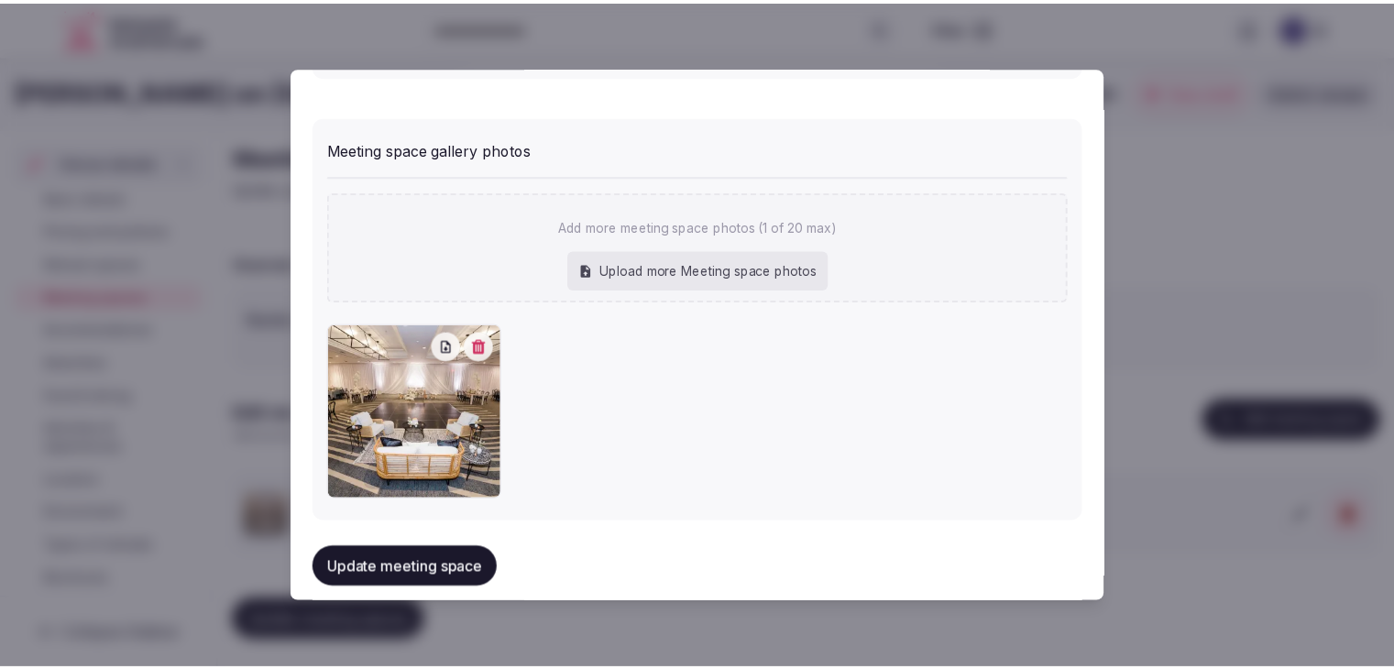
scroll to position [1389, 0]
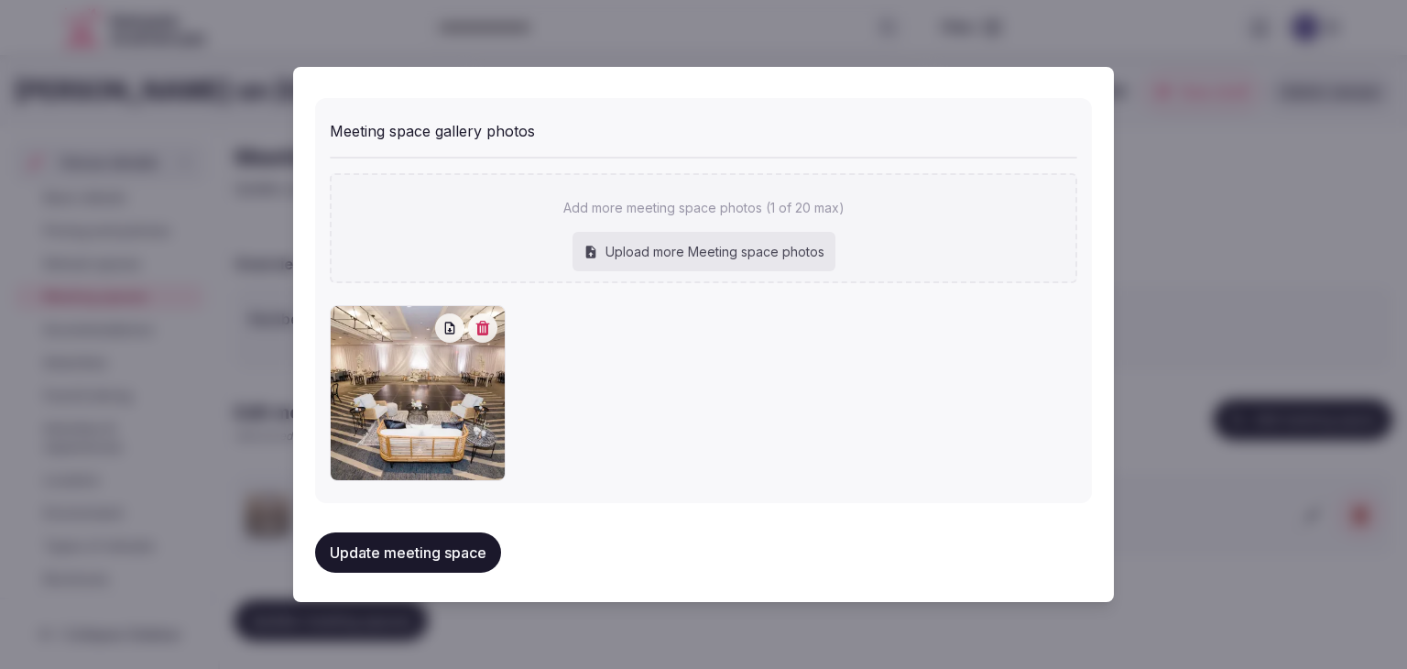
click at [447, 539] on button "Update meeting space" at bounding box center [408, 552] width 186 height 40
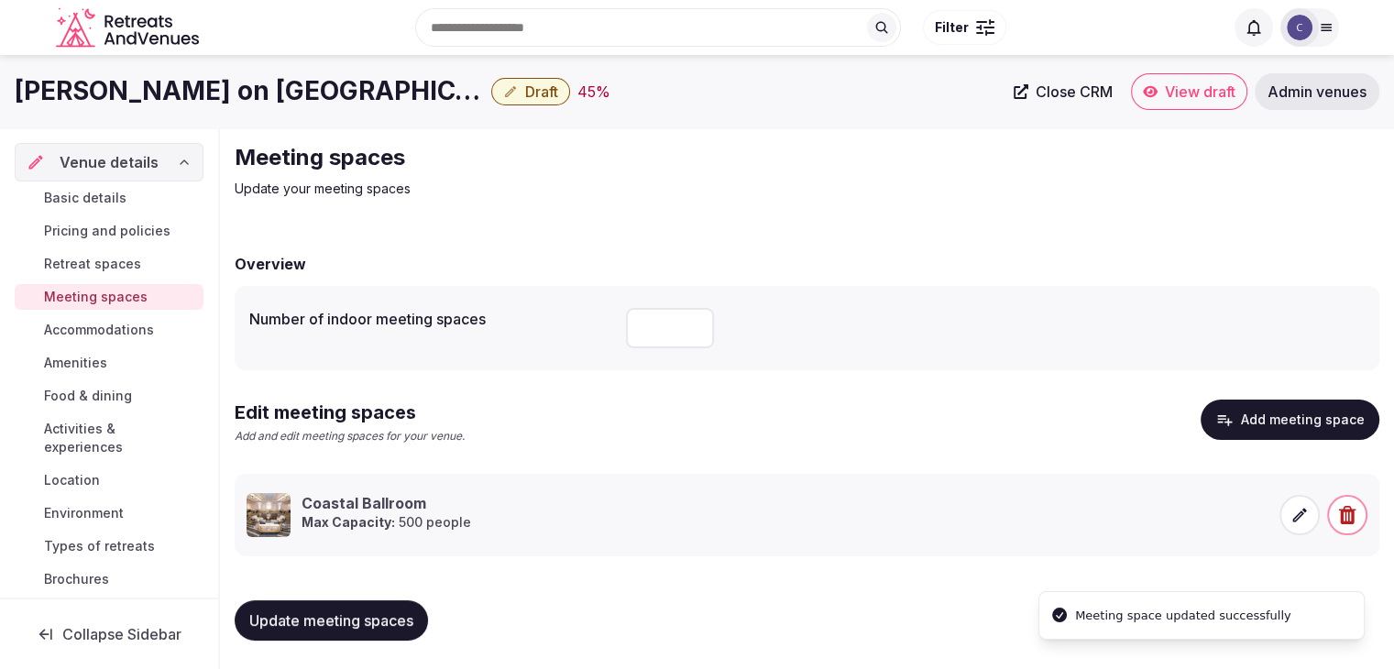
click at [193, 104] on h1 "[PERSON_NAME] on [GEOGRAPHIC_DATA], Curio Collection by [PERSON_NAME]" at bounding box center [249, 91] width 469 height 36
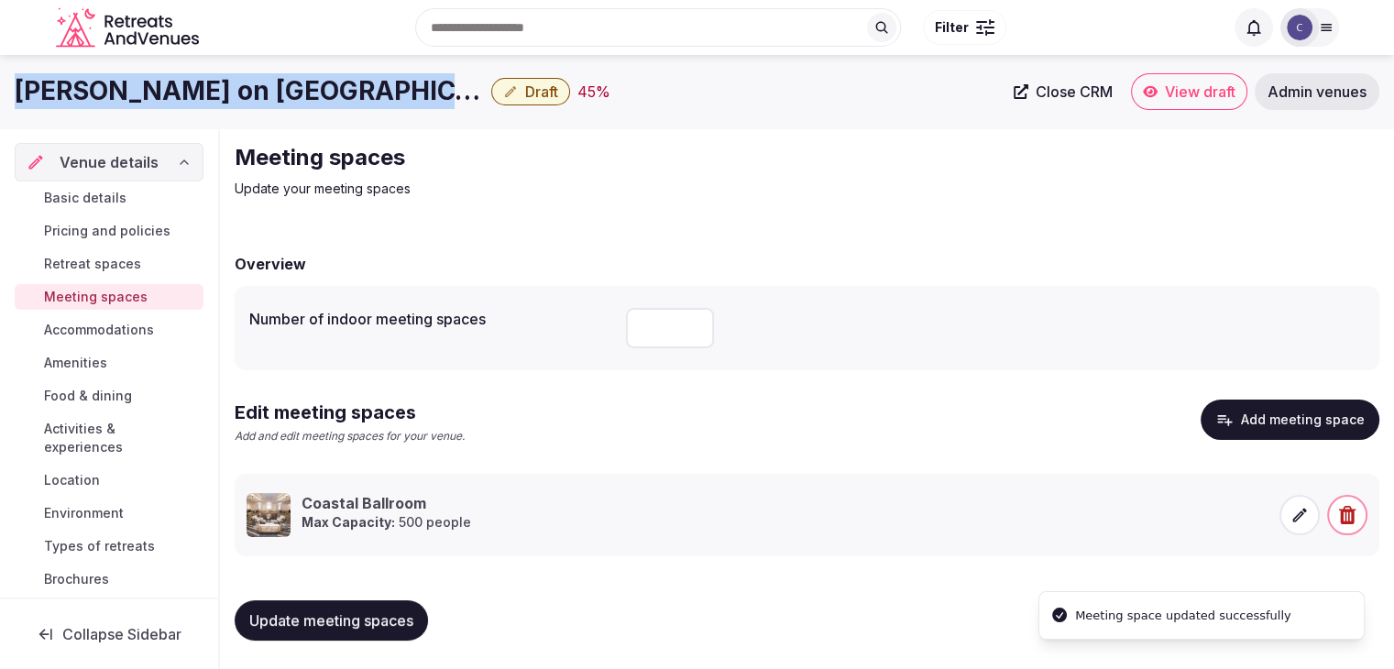
click at [193, 104] on h1 "[PERSON_NAME] on [GEOGRAPHIC_DATA], Curio Collection by [PERSON_NAME]" at bounding box center [249, 91] width 469 height 36
copy div "[PERSON_NAME] on [GEOGRAPHIC_DATA], Curio Collection by [PERSON_NAME]"
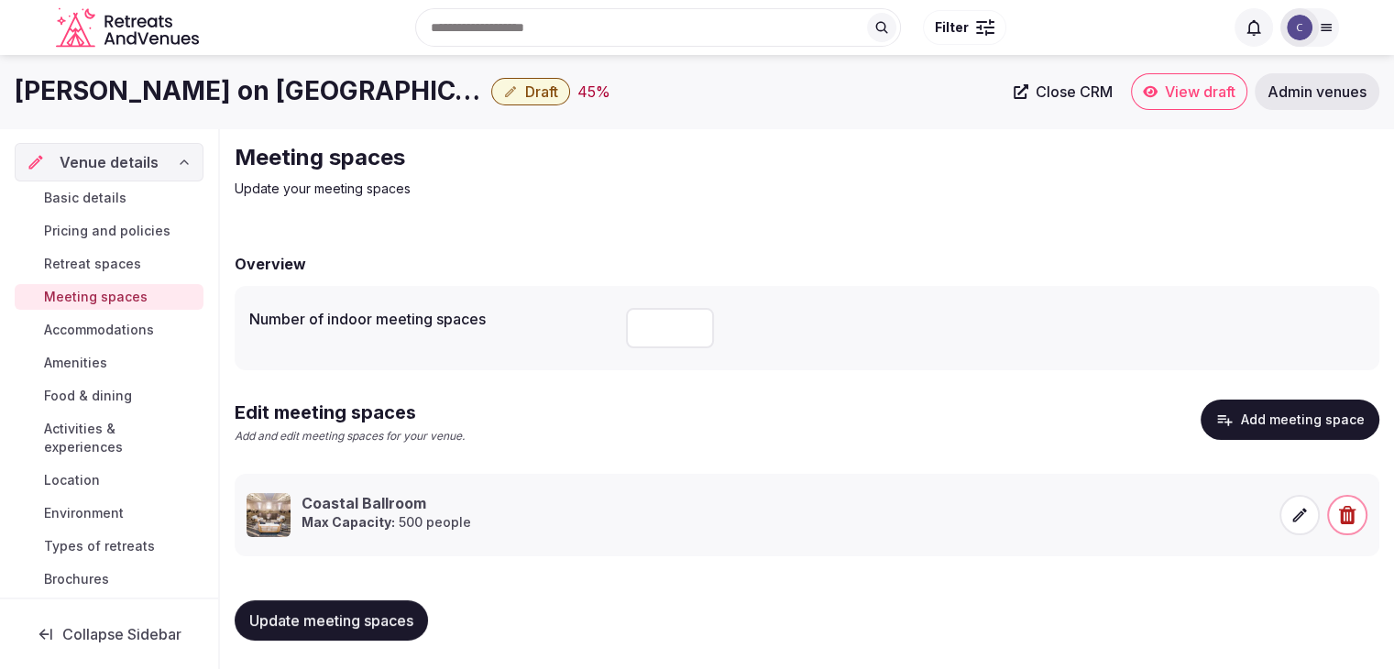
click at [671, 323] on input "number" at bounding box center [670, 328] width 88 height 40
type input "**"
click at [373, 624] on span "Update meeting spaces" at bounding box center [331, 620] width 164 height 18
click at [94, 442] on span "Activities & experiences" at bounding box center [120, 438] width 152 height 37
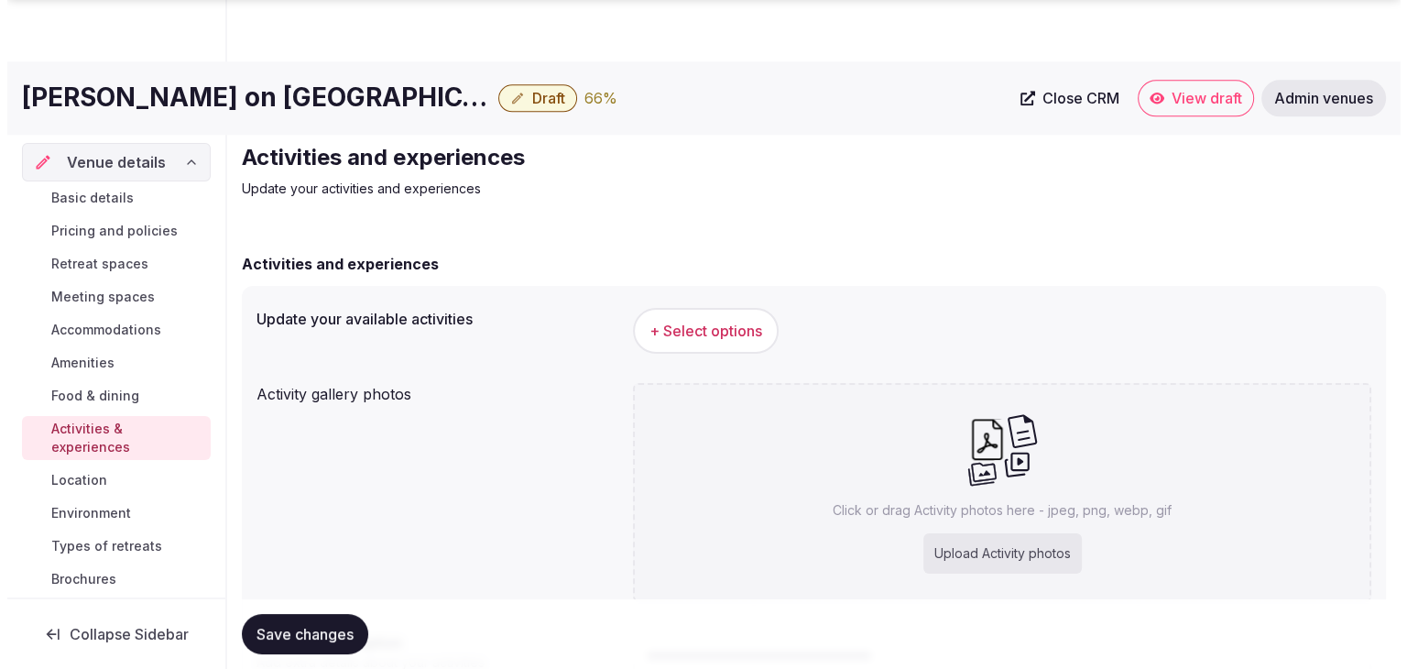
scroll to position [183, 0]
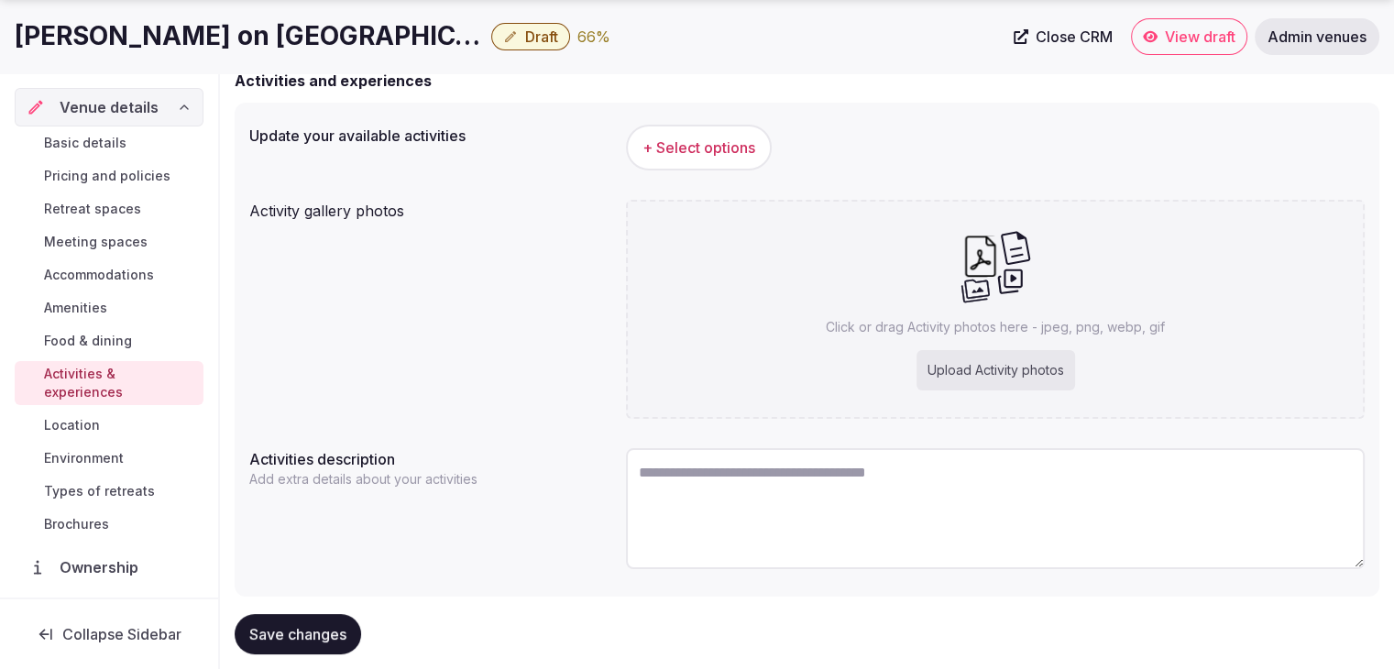
click at [993, 373] on div "Upload Activity photos" at bounding box center [995, 370] width 159 height 40
type input "**********"
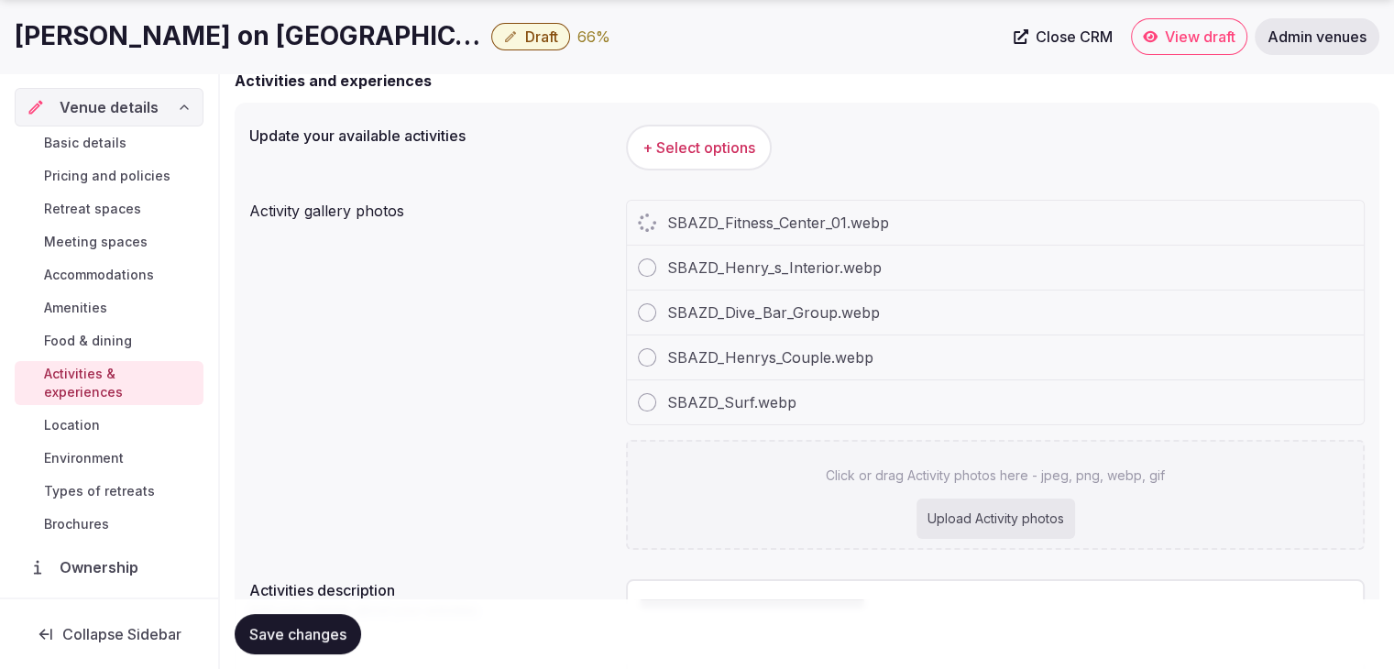
click at [209, 45] on h1 "[PERSON_NAME] on [GEOGRAPHIC_DATA], Curio Collection by [PERSON_NAME]" at bounding box center [249, 36] width 469 height 36
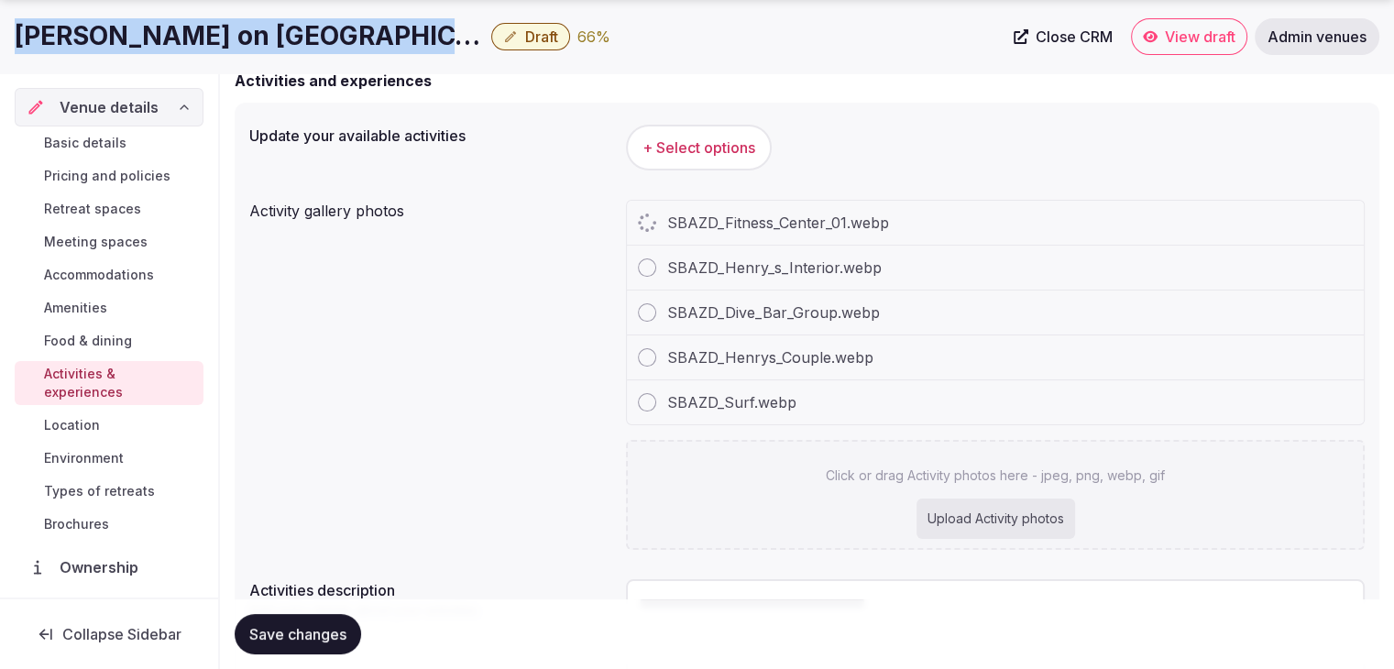
click at [209, 45] on h1 "[PERSON_NAME] on [GEOGRAPHIC_DATA], Curio Collection by [PERSON_NAME]" at bounding box center [249, 36] width 469 height 36
copy div "[PERSON_NAME] on [GEOGRAPHIC_DATA], Curio Collection by [PERSON_NAME]"
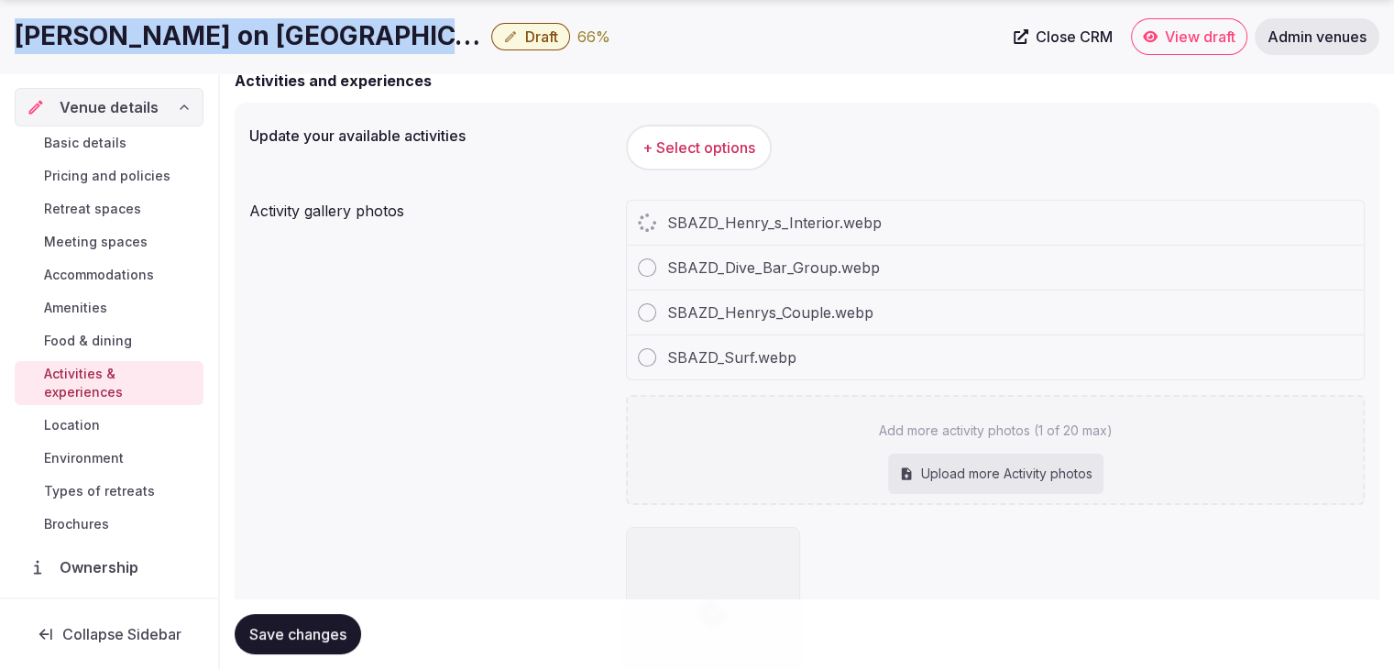
click at [734, 159] on button "+ Select options" at bounding box center [699, 148] width 146 height 46
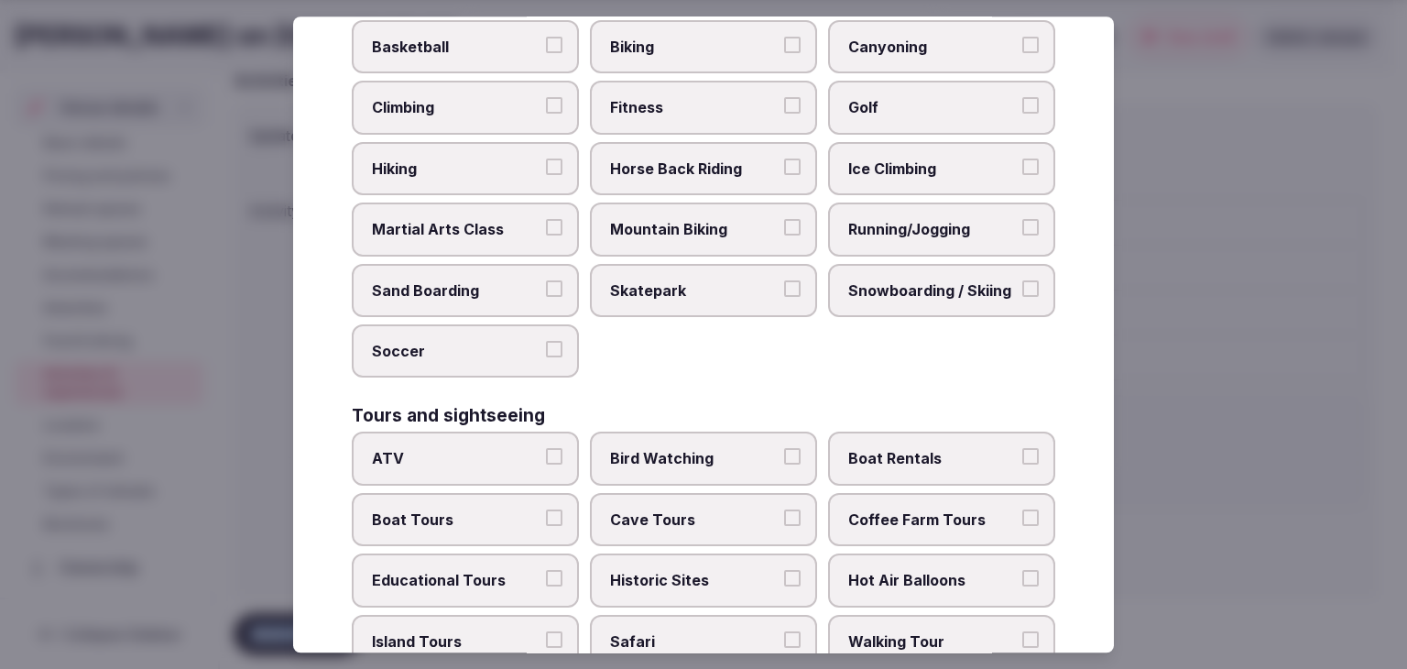
scroll to position [1415, 0]
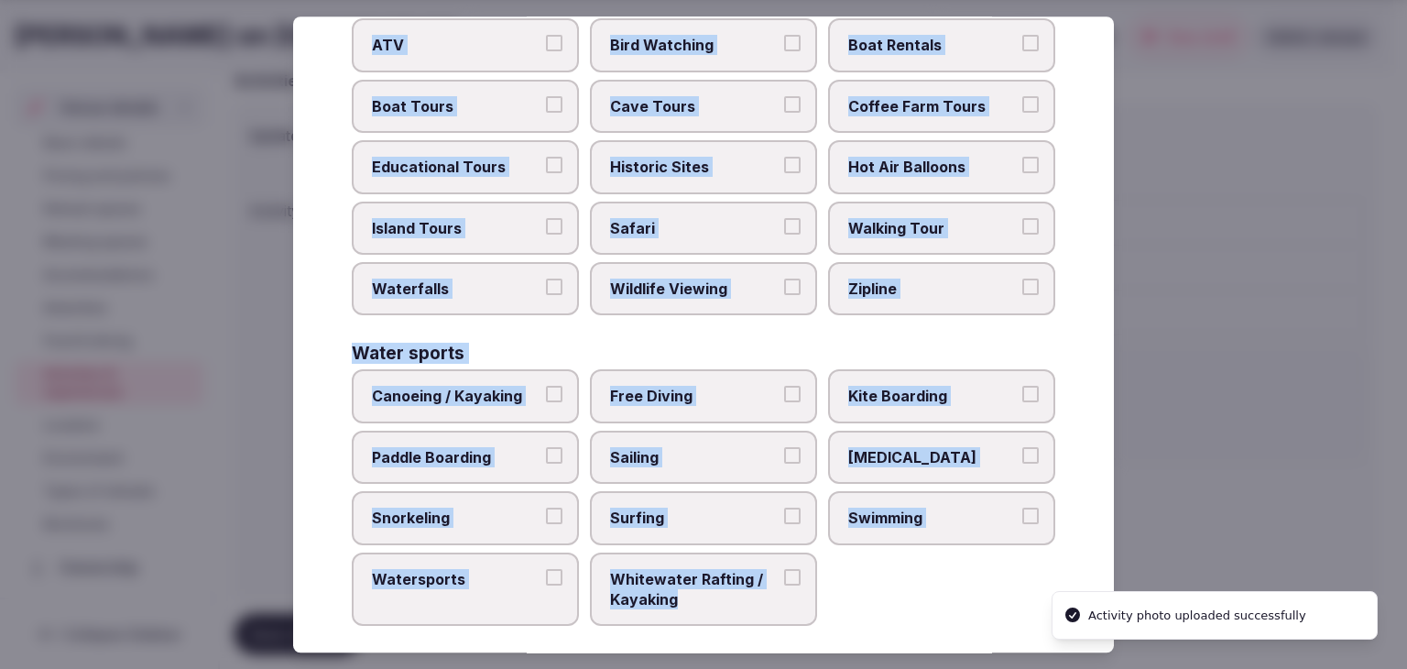
drag, startPoint x: 344, startPoint y: 123, endPoint x: 731, endPoint y: 623, distance: 632.9
click at [731, 623] on div "Select your activities Choose all applicable activities offered. Culture Dancin…" at bounding box center [703, 334] width 821 height 636
copy div "Choose all applicable activities offered. Culture Dancing Food and Culinary Cla…"
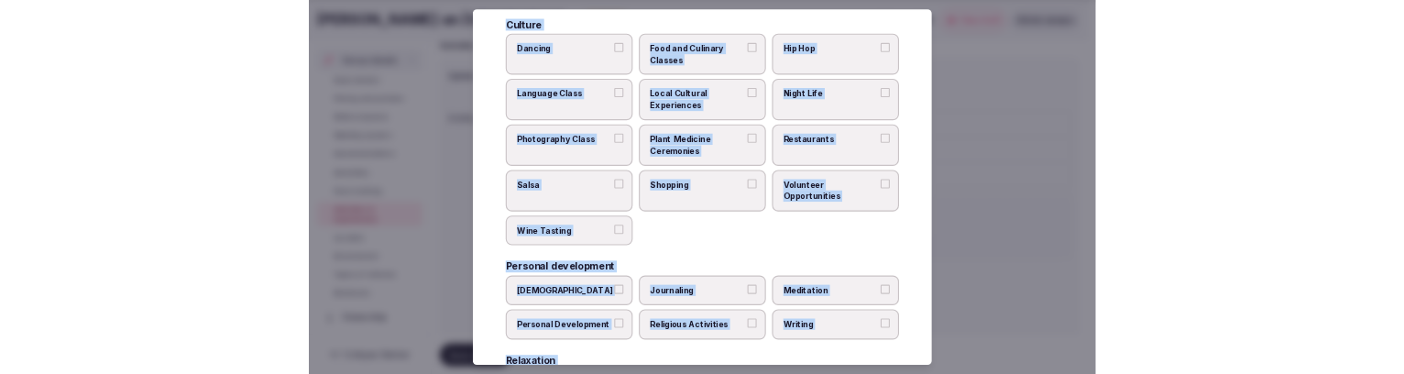
scroll to position [0, 0]
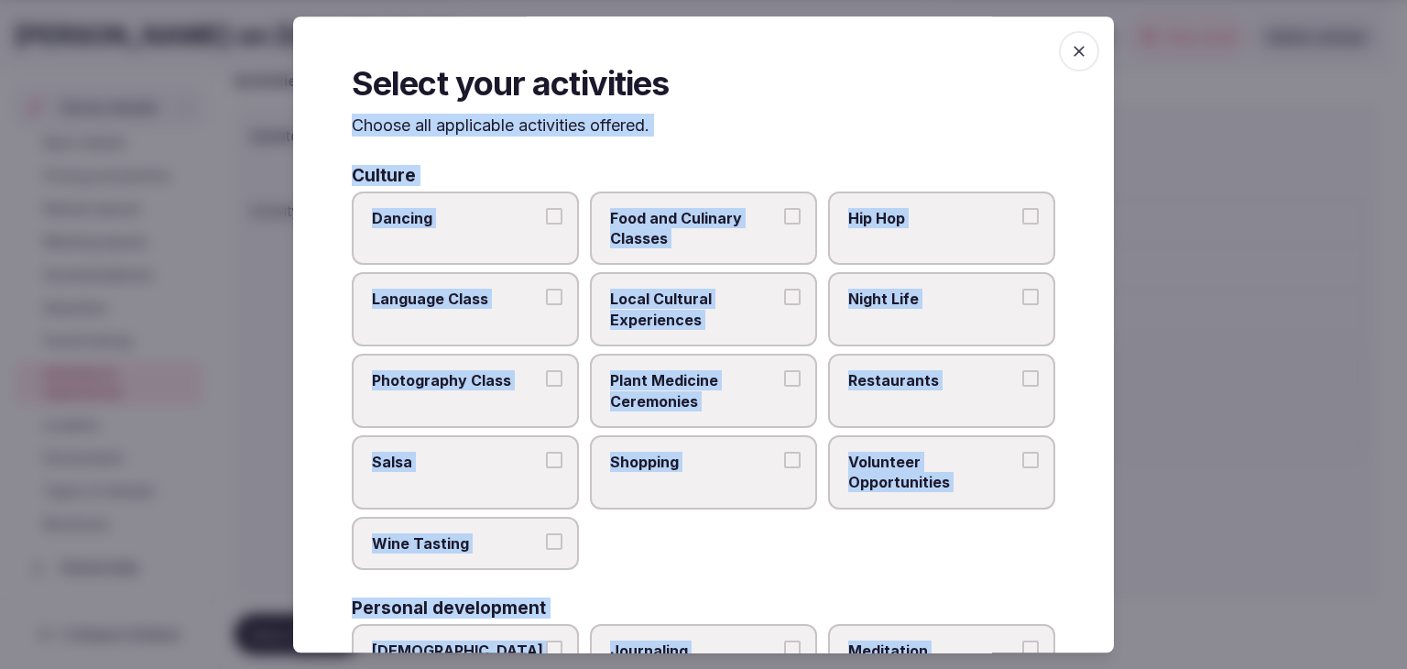
drag, startPoint x: 711, startPoint y: 296, endPoint x: 931, endPoint y: 296, distance: 219.9
click at [711, 296] on span "Local Cultural Experiences" at bounding box center [694, 310] width 169 height 41
click at [784, 296] on button "Local Cultural Experiences" at bounding box center [792, 298] width 16 height 16
click at [990, 294] on span "Night Life" at bounding box center [933, 300] width 169 height 20
click at [1023, 294] on button "Night Life" at bounding box center [1031, 298] width 16 height 16
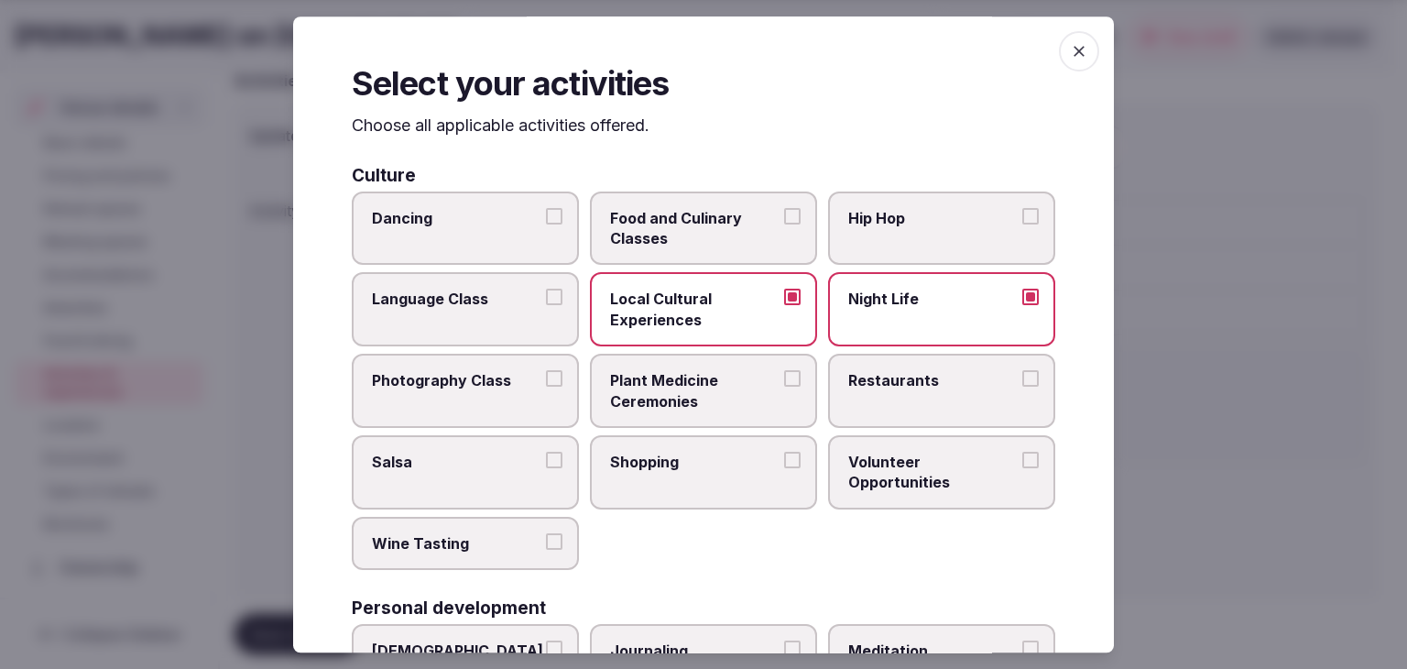
drag, startPoint x: 954, startPoint y: 371, endPoint x: 841, endPoint y: 436, distance: 130.1
click at [953, 372] on span "Restaurants" at bounding box center [933, 380] width 169 height 20
click at [1023, 372] on button "Restaurants" at bounding box center [1031, 378] width 16 height 16
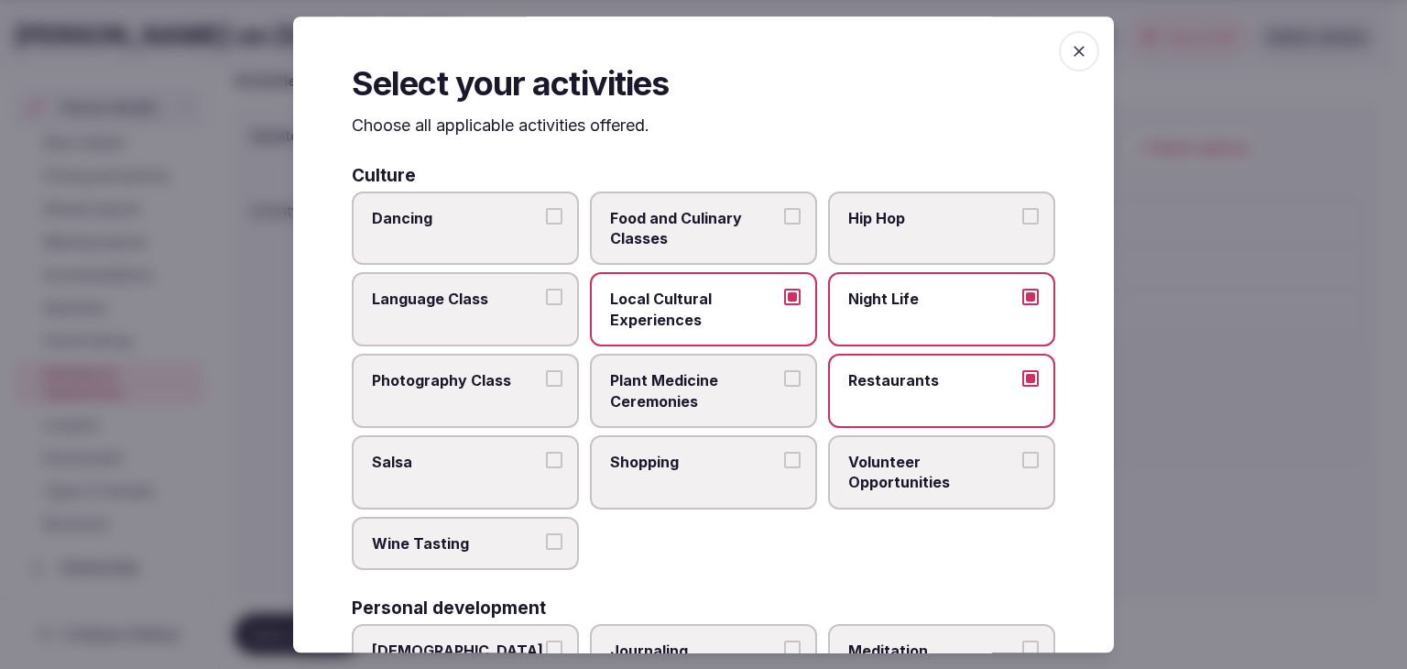
drag, startPoint x: 741, startPoint y: 464, endPoint x: 718, endPoint y: 474, distance: 25.0
click at [740, 465] on span "Shopping" at bounding box center [694, 462] width 169 height 20
click at [784, 465] on button "Shopping" at bounding box center [792, 460] width 16 height 16
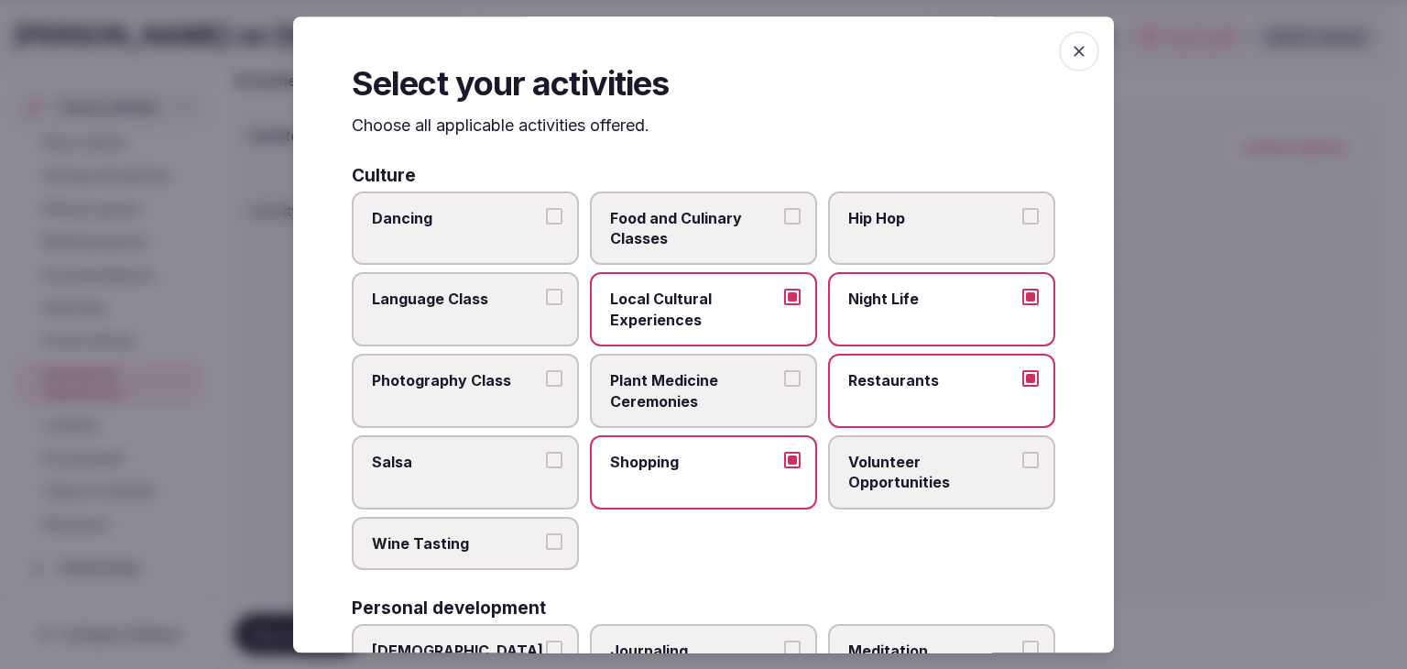
click at [500, 526] on label "Wine Tasting" at bounding box center [465, 543] width 227 height 53
click at [546, 533] on button "Wine Tasting" at bounding box center [554, 541] width 16 height 16
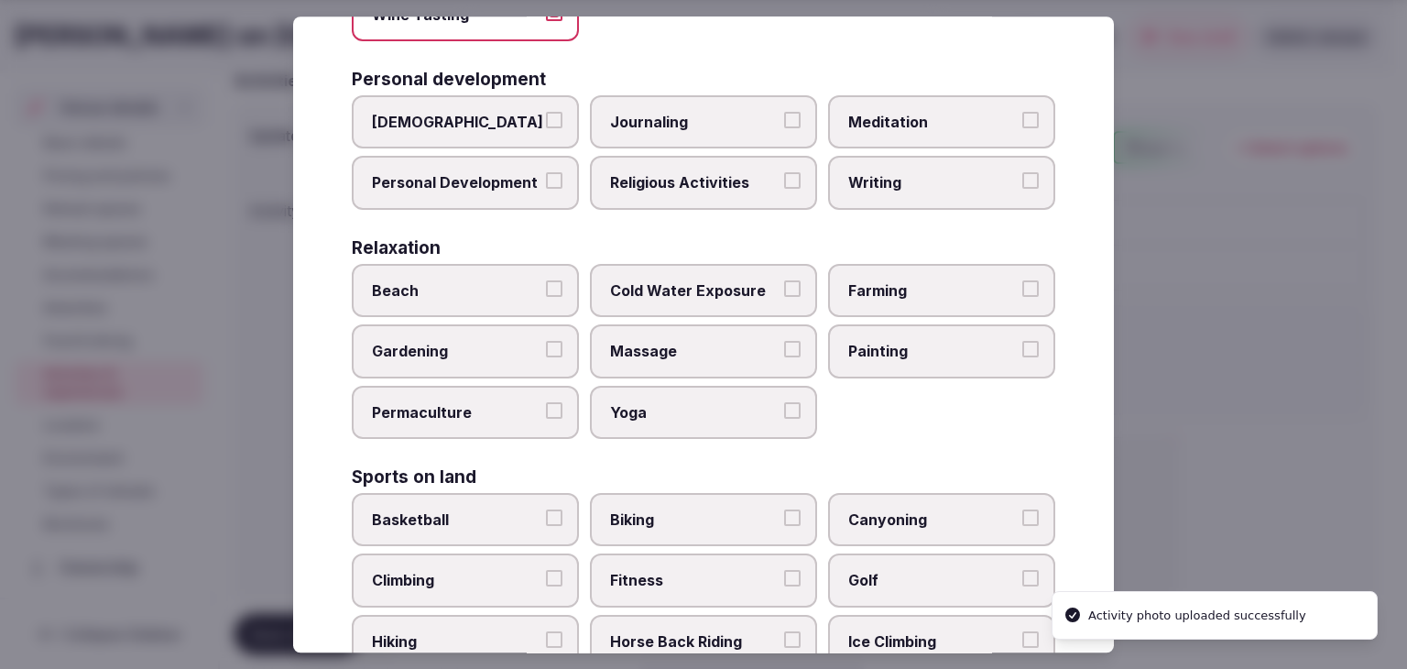
scroll to position [554, 0]
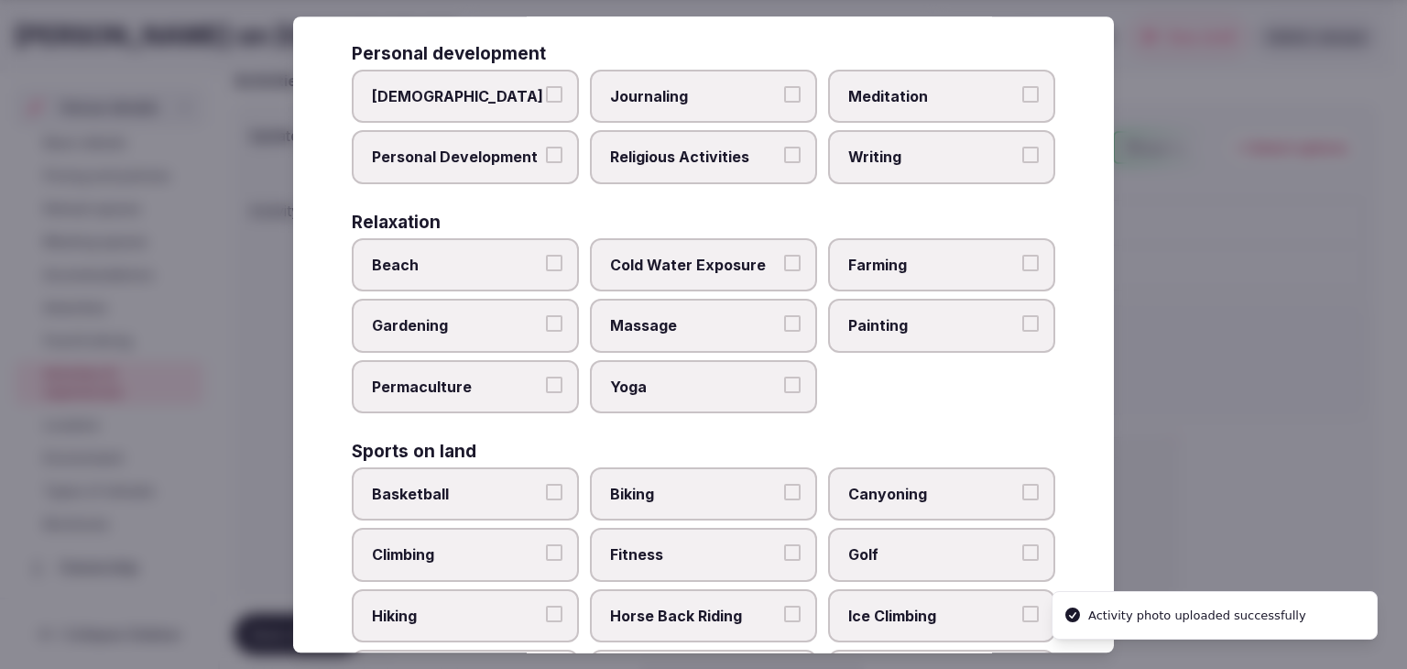
click at [516, 148] on span "Personal Development" at bounding box center [456, 158] width 169 height 20
click at [546, 148] on button "Personal Development" at bounding box center [554, 156] width 16 height 16
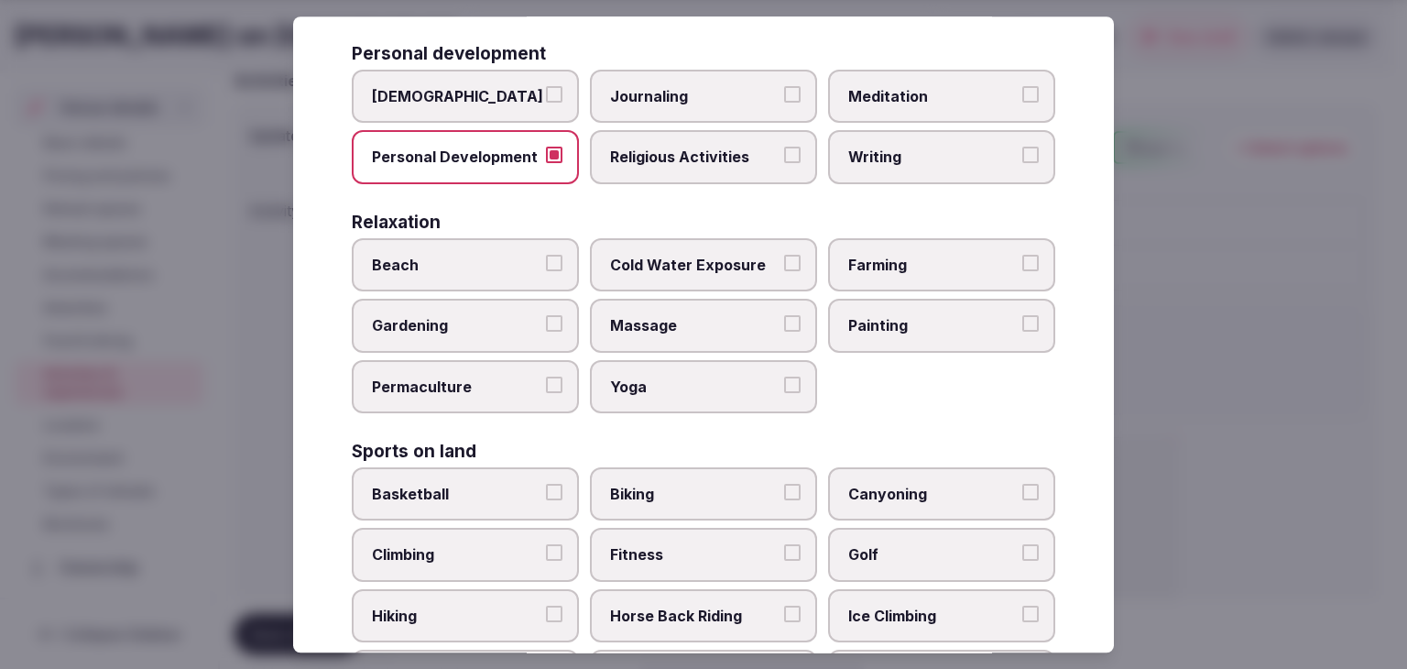
click at [928, 97] on span "Meditation" at bounding box center [933, 96] width 169 height 20
click at [1023, 97] on button "Meditation" at bounding box center [1031, 94] width 16 height 16
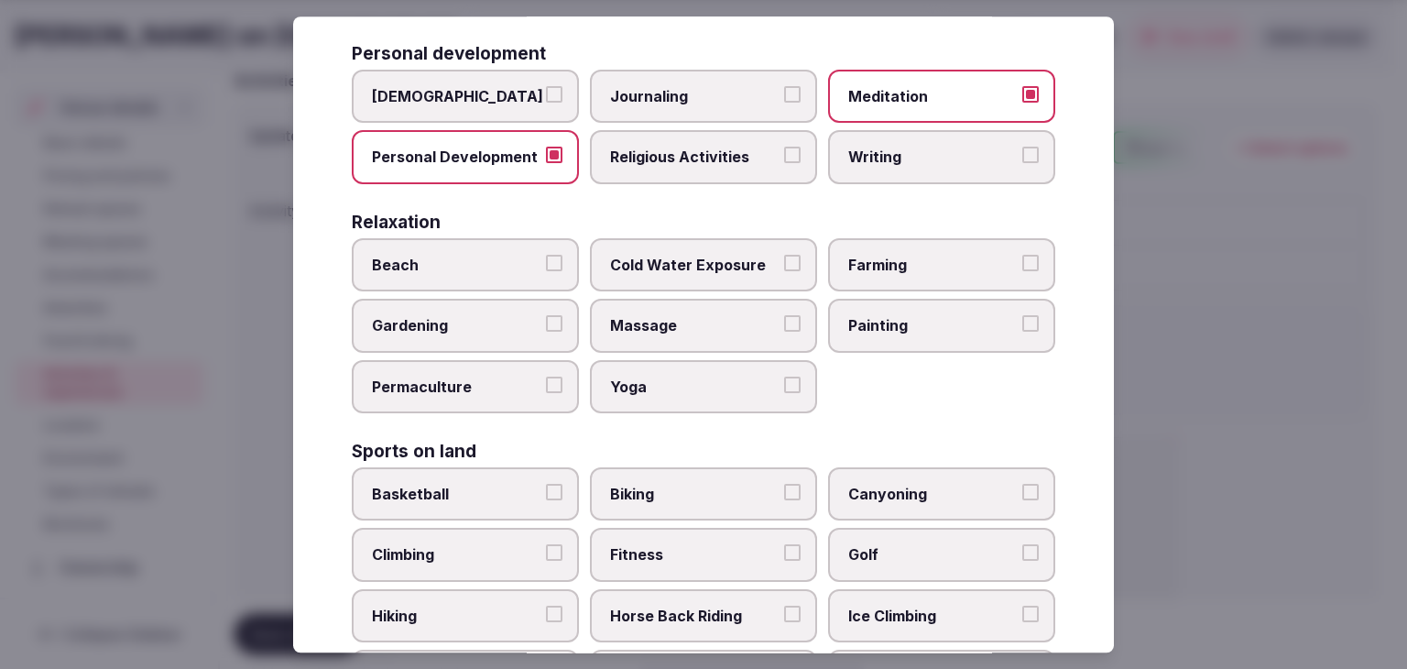
click at [929, 148] on span "Writing" at bounding box center [933, 158] width 169 height 20
click at [1023, 148] on button "Writing" at bounding box center [1031, 156] width 16 height 16
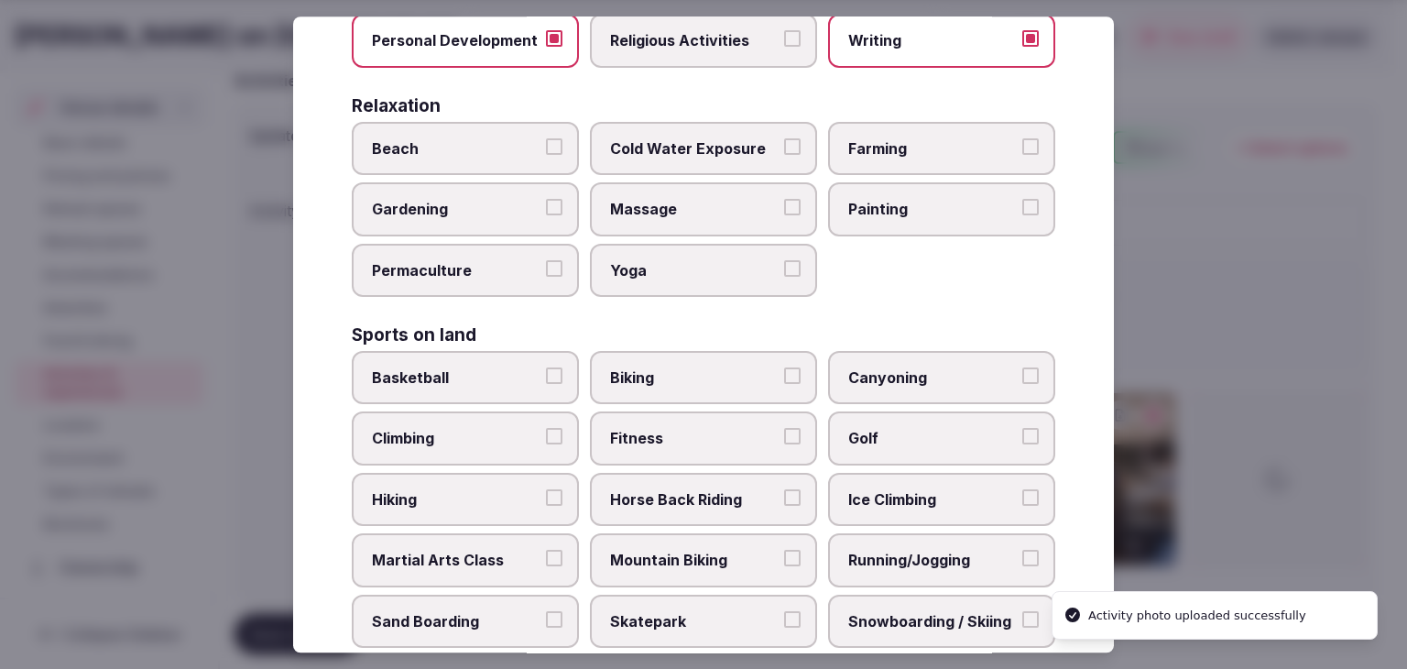
scroll to position [646, 0]
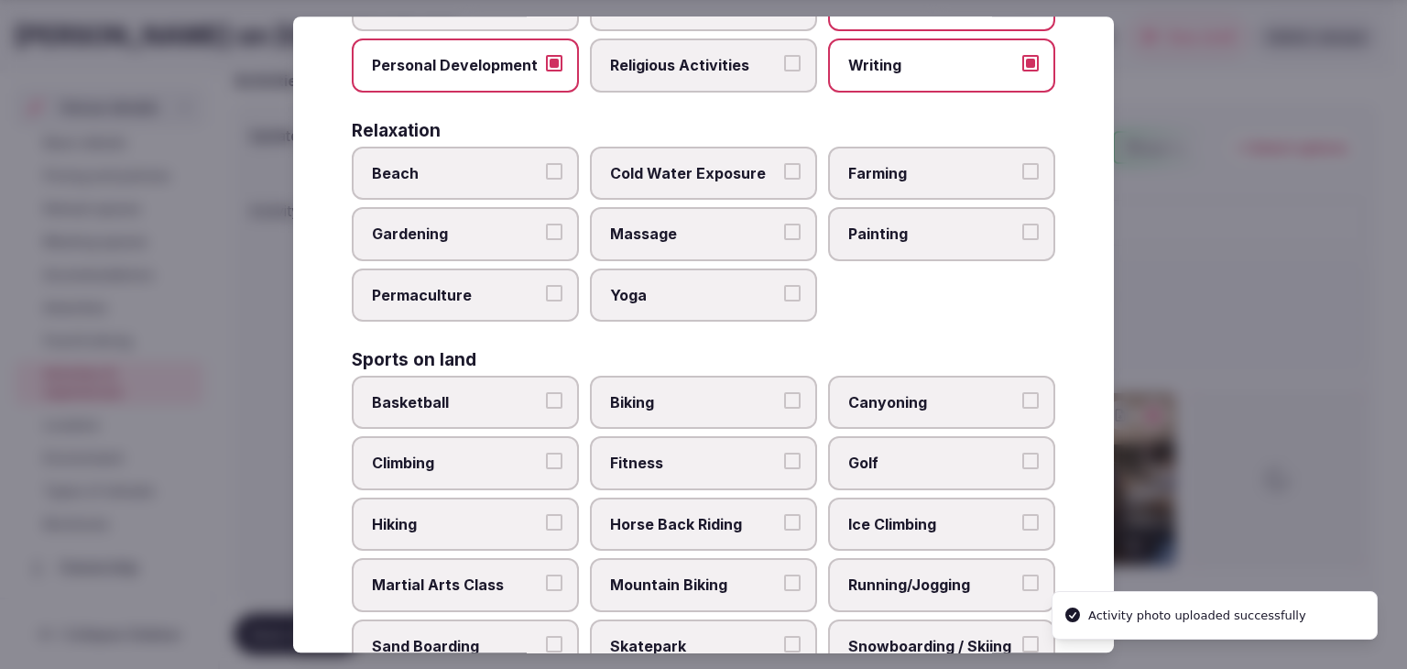
click at [456, 169] on span "Beach" at bounding box center [456, 173] width 169 height 20
click at [546, 169] on button "Beach" at bounding box center [554, 171] width 16 height 16
click at [681, 227] on span "Massage" at bounding box center [694, 235] width 169 height 20
click at [784, 227] on button "Massage" at bounding box center [792, 233] width 16 height 16
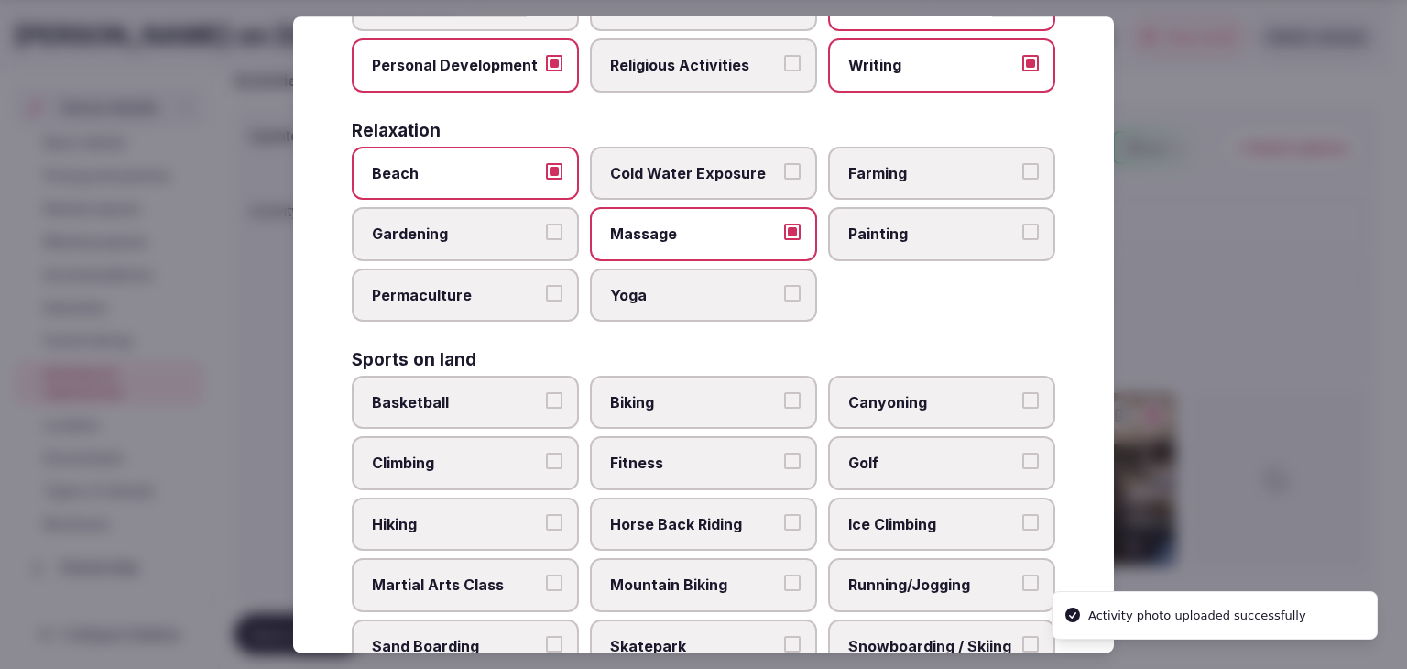
drag, startPoint x: 685, startPoint y: 287, endPoint x: 706, endPoint y: 283, distance: 21.4
click at [685, 287] on span "Yoga" at bounding box center [694, 295] width 169 height 20
click at [784, 287] on button "Yoga" at bounding box center [792, 293] width 16 height 16
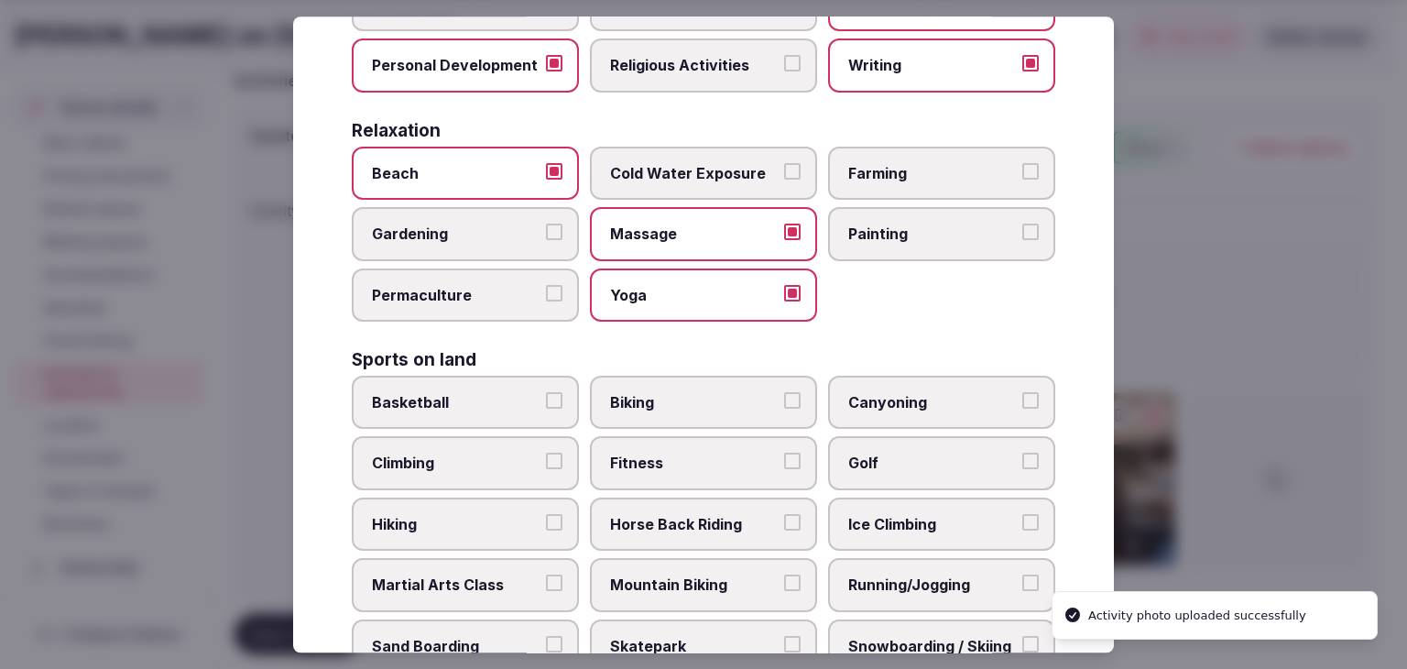
click at [915, 232] on span "Painting" at bounding box center [933, 235] width 169 height 20
click at [1023, 232] on button "Painting" at bounding box center [1031, 233] width 16 height 16
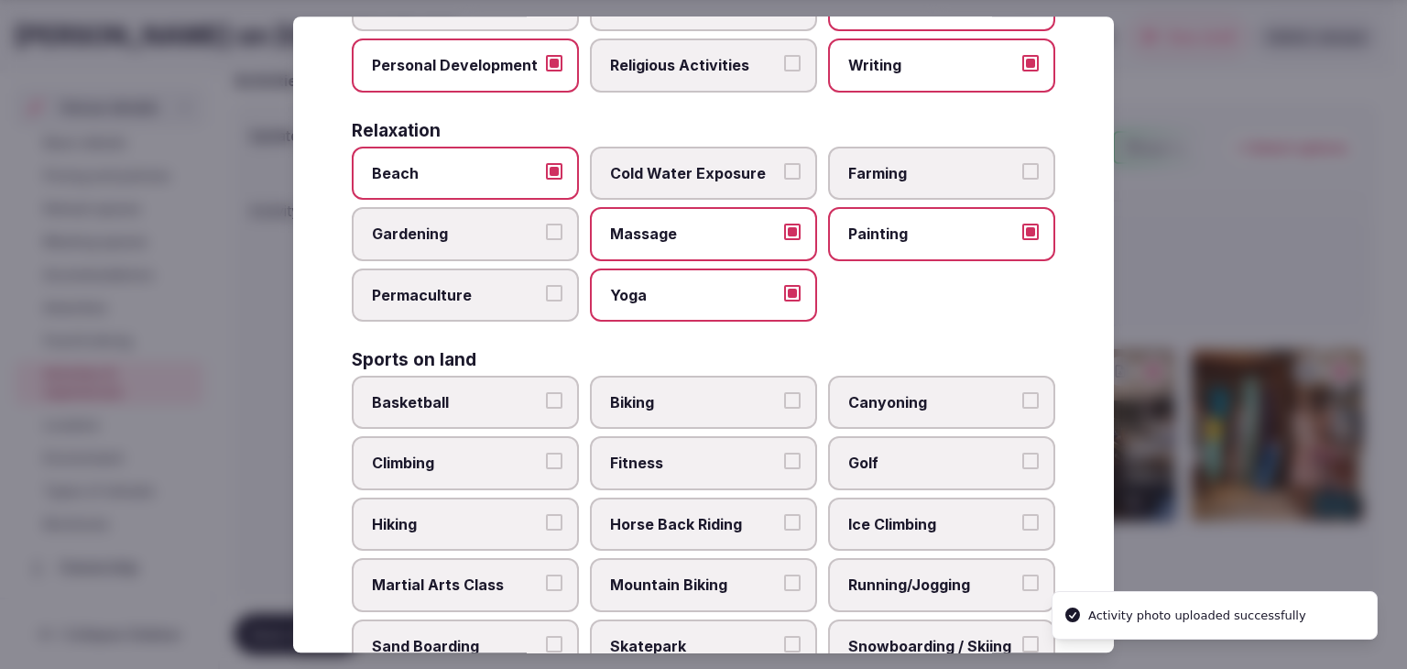
scroll to position [829, 0]
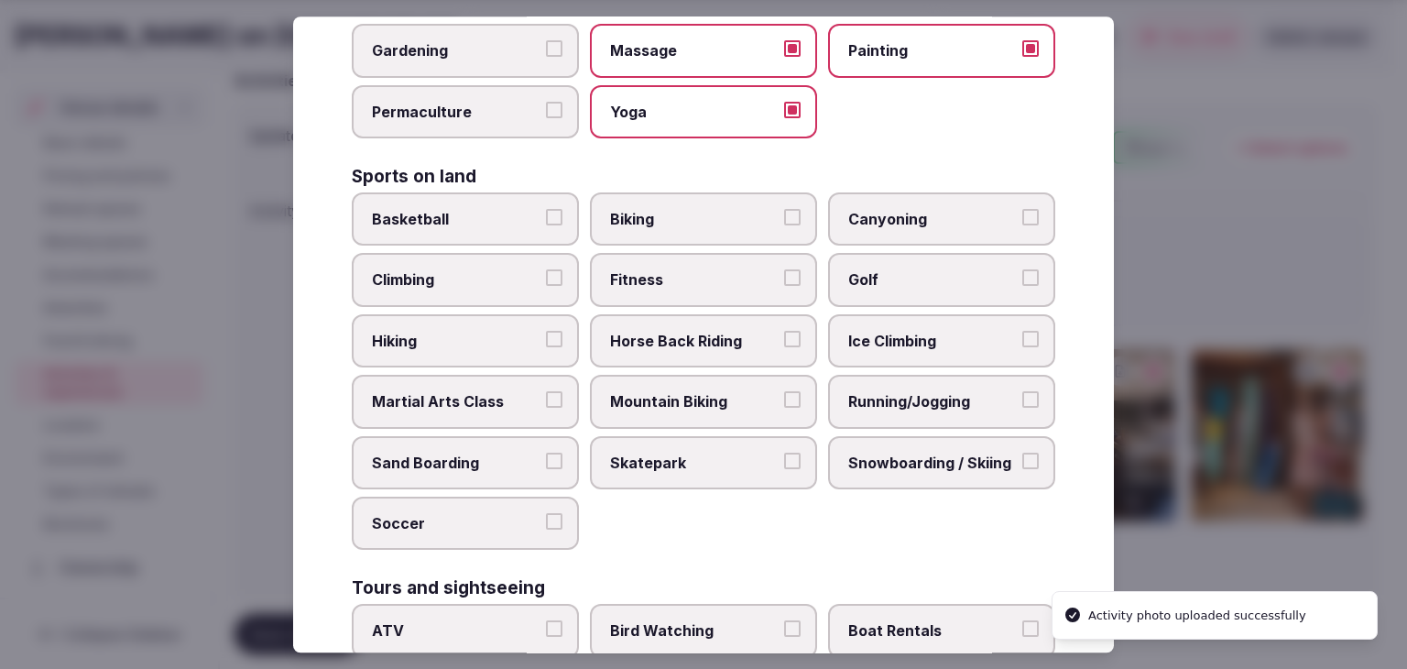
click at [673, 254] on label "Fitness" at bounding box center [703, 280] width 227 height 53
click at [784, 270] on button "Fitness" at bounding box center [792, 278] width 16 height 16
click at [906, 286] on label "Golf" at bounding box center [941, 280] width 227 height 53
click at [1023, 286] on button "Golf" at bounding box center [1031, 278] width 16 height 16
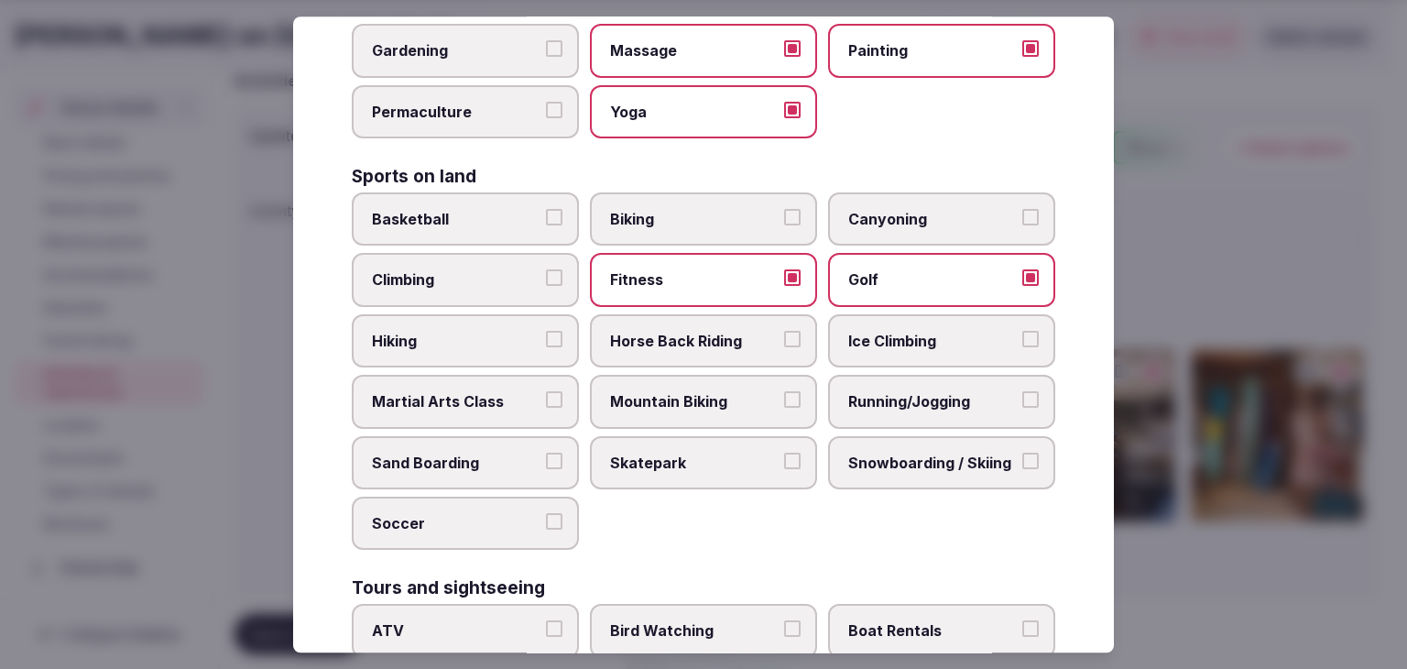
click at [439, 331] on span "Hiking" at bounding box center [456, 341] width 169 height 20
click at [546, 331] on button "Hiking" at bounding box center [554, 339] width 16 height 16
click at [893, 391] on span "Running/Jogging" at bounding box center [933, 401] width 169 height 20
click at [1023, 391] on button "Running/Jogging" at bounding box center [1031, 399] width 16 height 16
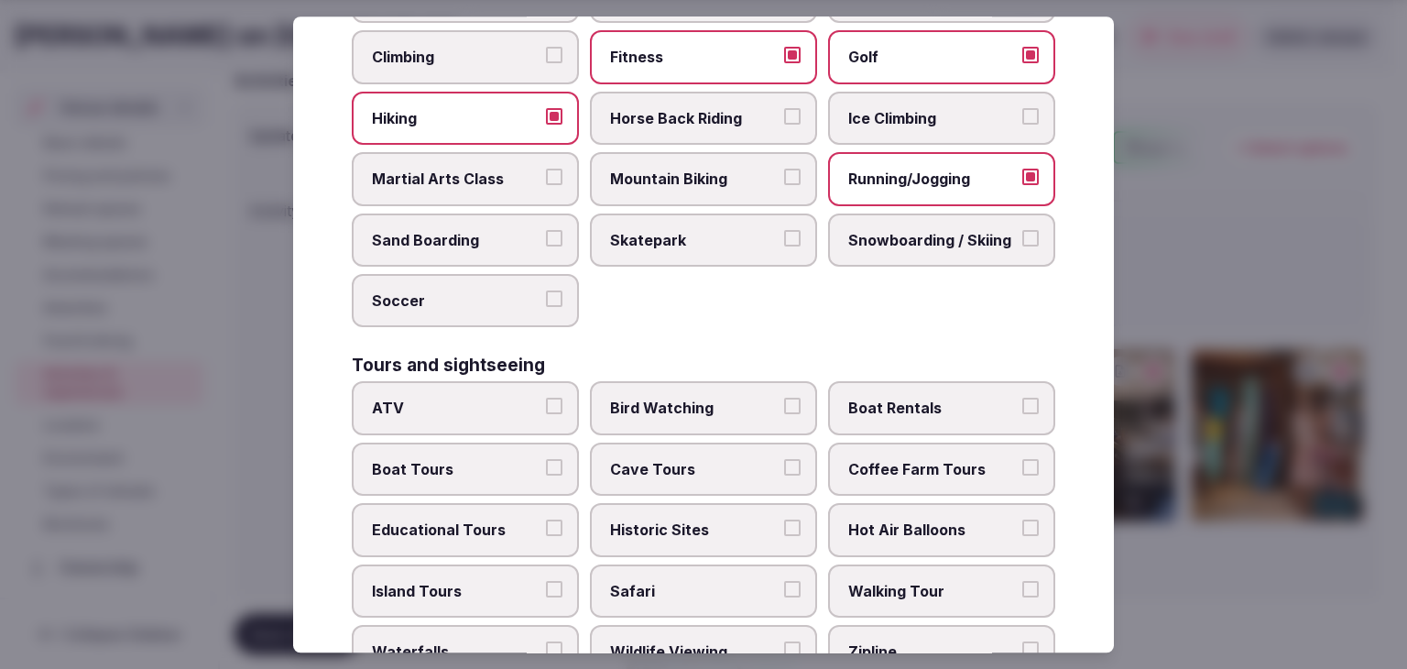
scroll to position [1104, 0]
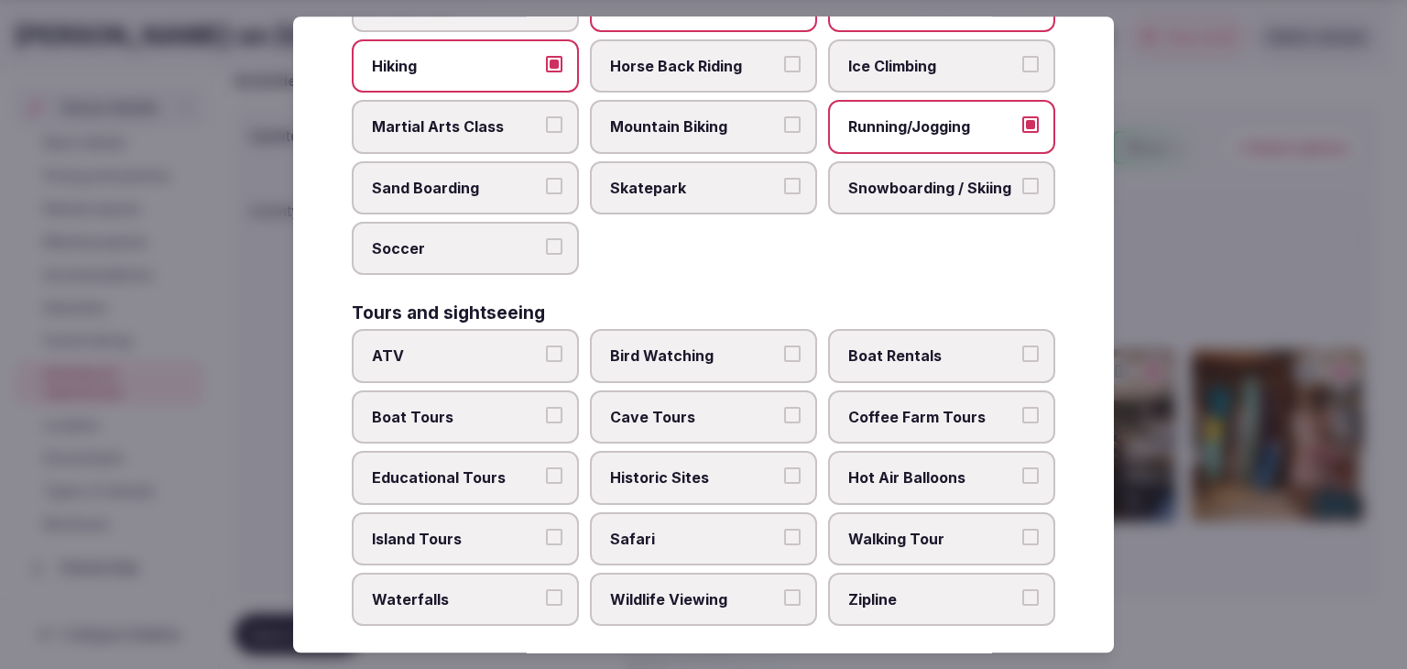
click at [704, 467] on span "Historic Sites" at bounding box center [694, 477] width 169 height 20
click at [784, 467] on button "Historic Sites" at bounding box center [792, 475] width 16 height 16
click at [901, 538] on label "Walking Tour" at bounding box center [941, 538] width 227 height 53
click at [1023, 538] on button "Walking Tour" at bounding box center [1031, 537] width 16 height 16
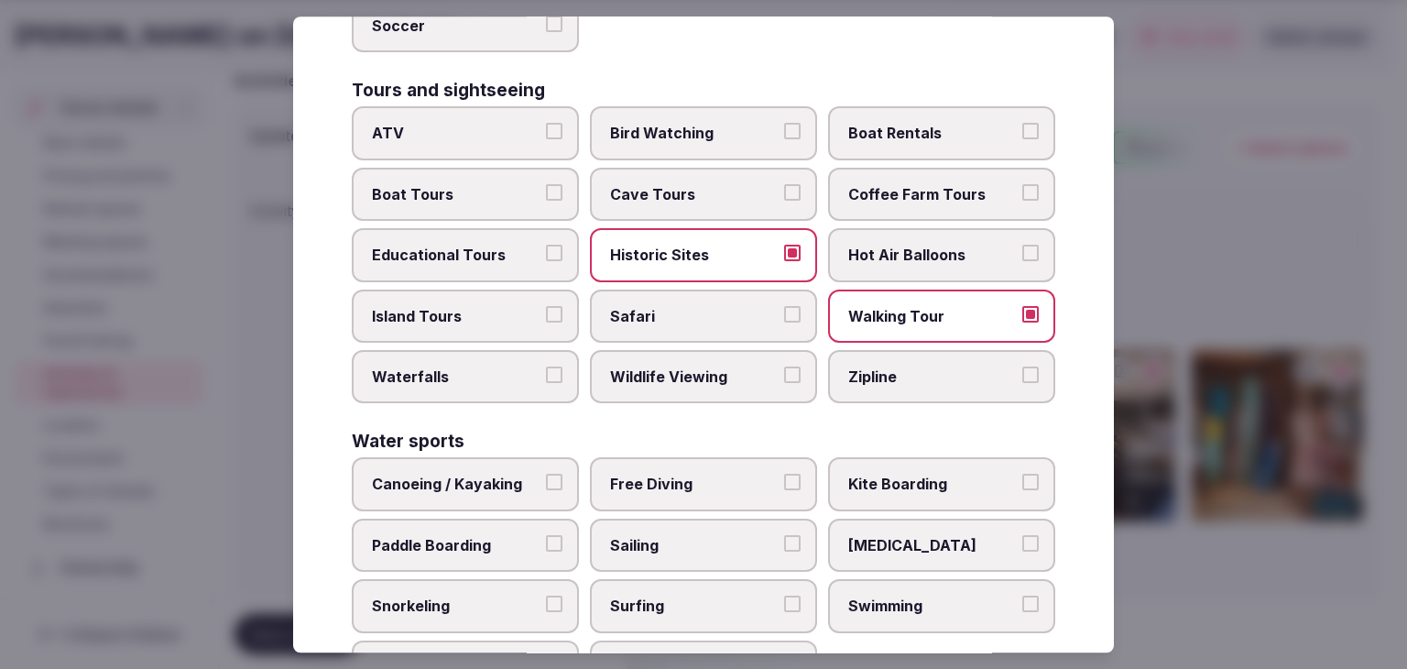
scroll to position [1415, 0]
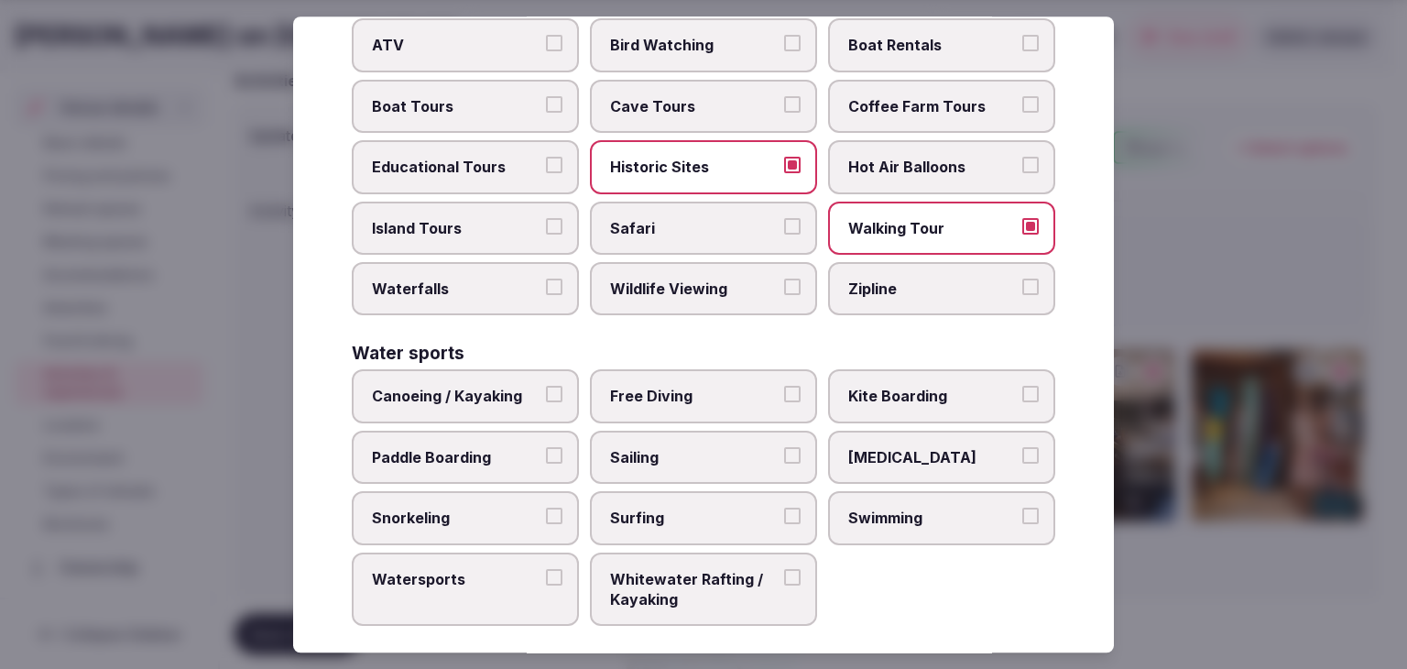
click at [512, 447] on span "Paddle Boarding" at bounding box center [456, 457] width 169 height 20
click at [546, 447] on button "Paddle Boarding" at bounding box center [554, 455] width 16 height 16
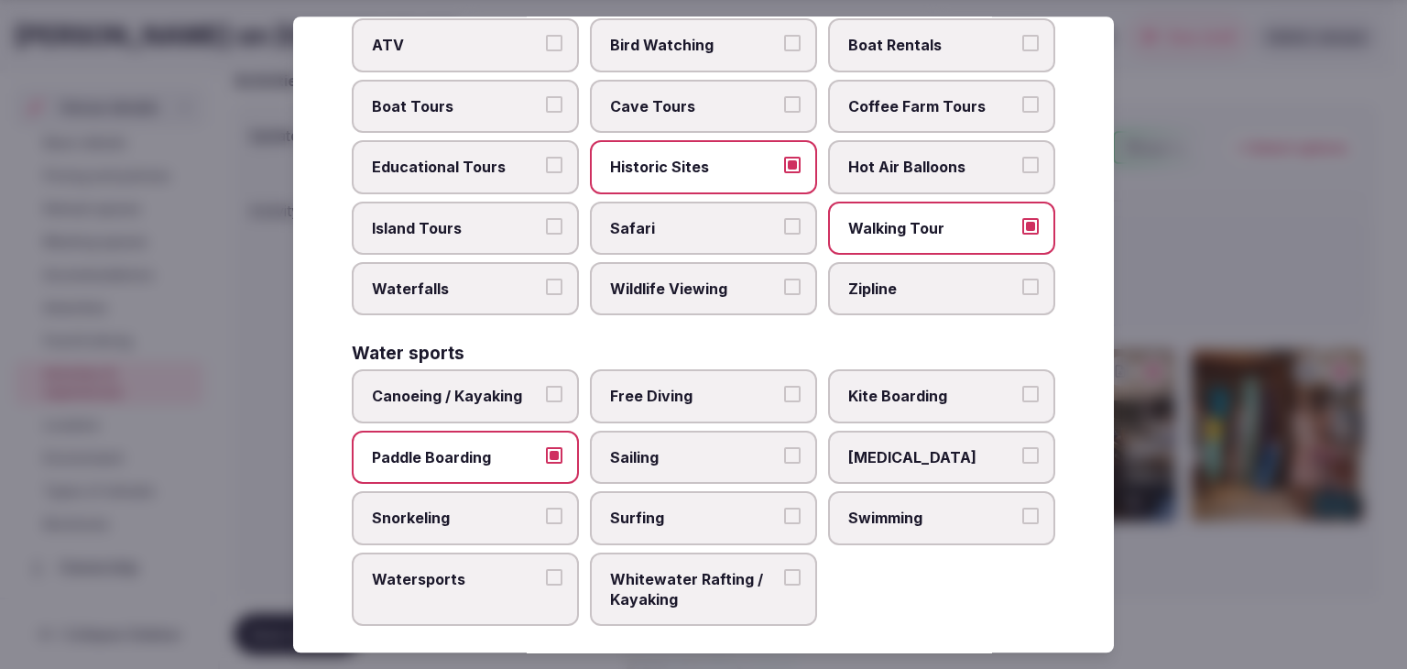
click at [661, 450] on span "Sailing" at bounding box center [694, 457] width 169 height 20
click at [784, 450] on button "Sailing" at bounding box center [792, 455] width 16 height 16
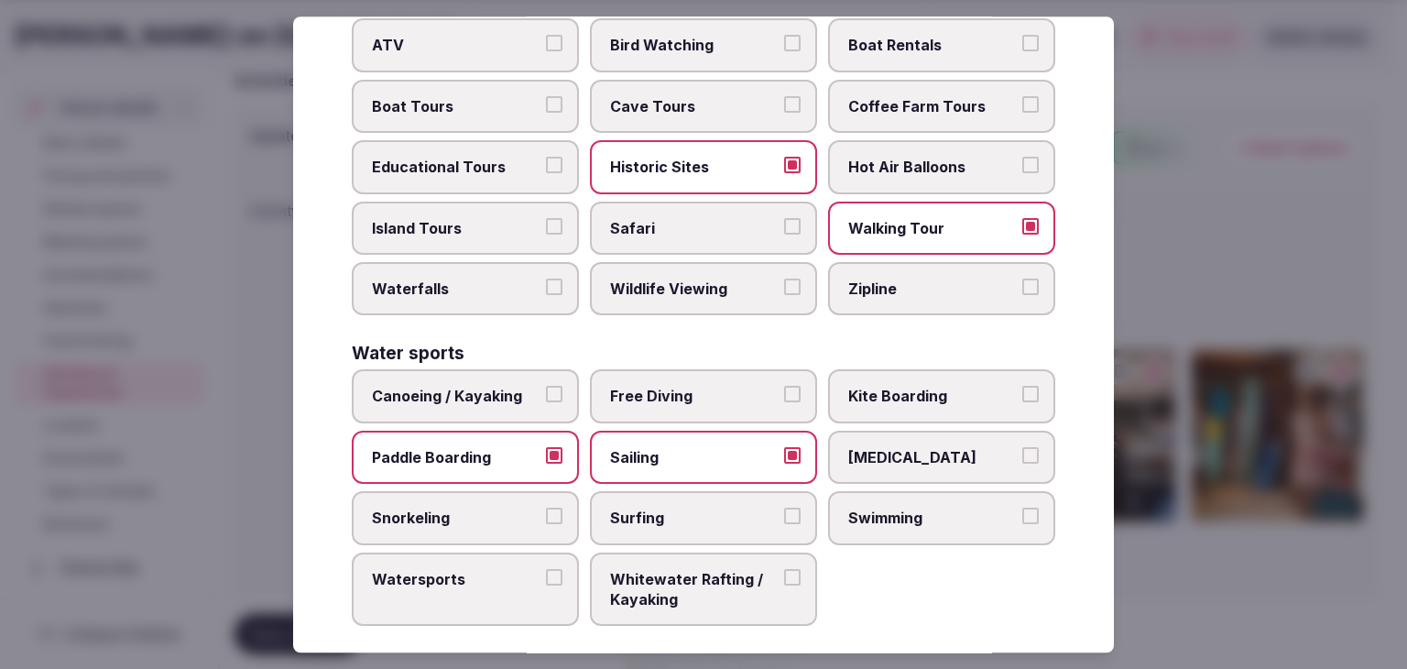
click at [939, 509] on span "Swimming" at bounding box center [933, 518] width 169 height 20
click at [1023, 509] on button "Swimming" at bounding box center [1031, 516] width 16 height 16
drag, startPoint x: 520, startPoint y: 576, endPoint x: 683, endPoint y: 542, distance: 165.7
click at [520, 576] on label "Watersports" at bounding box center [465, 590] width 227 height 74
click at [546, 576] on button "Watersports" at bounding box center [554, 577] width 16 height 16
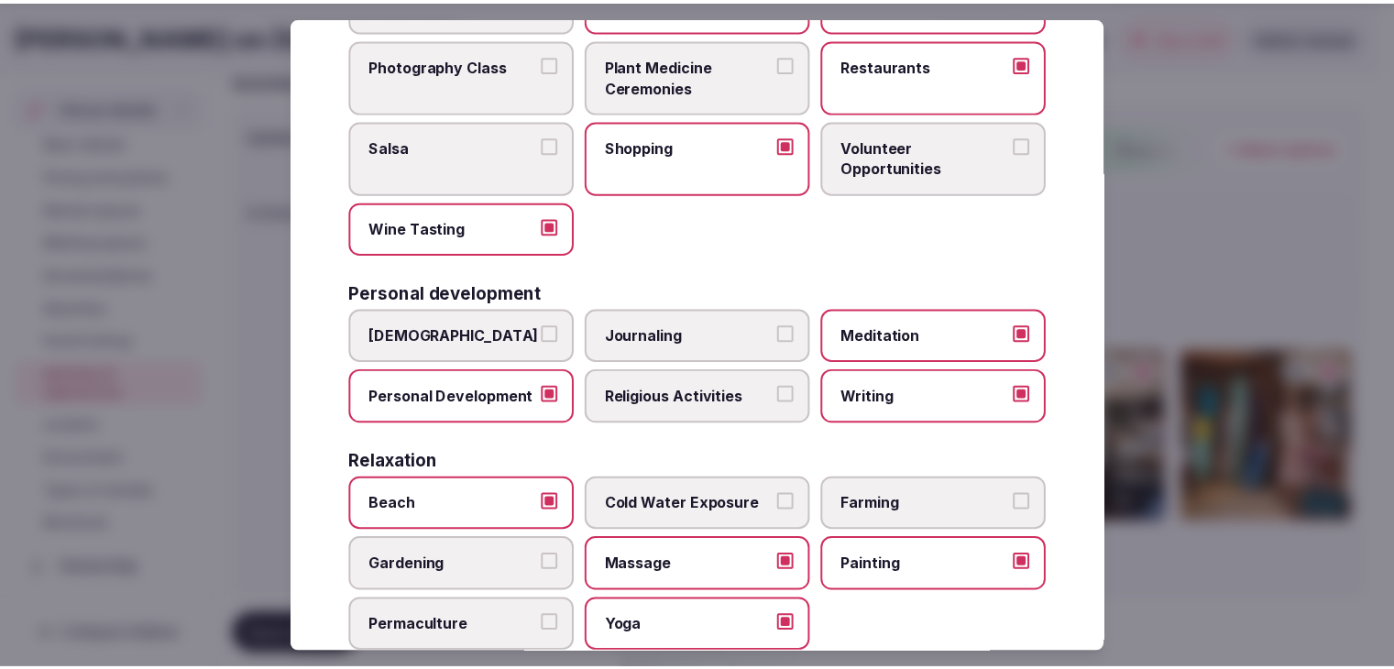
scroll to position [0, 0]
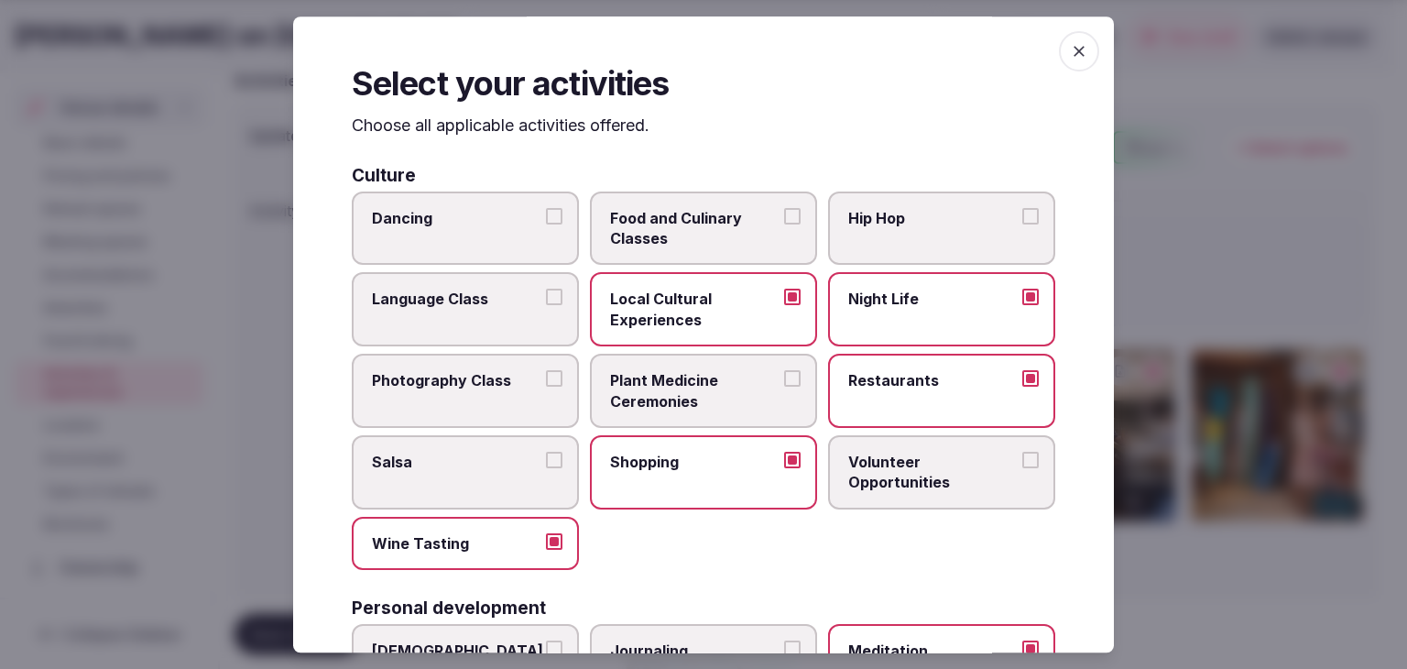
click at [1078, 53] on span "button" at bounding box center [1079, 51] width 40 height 40
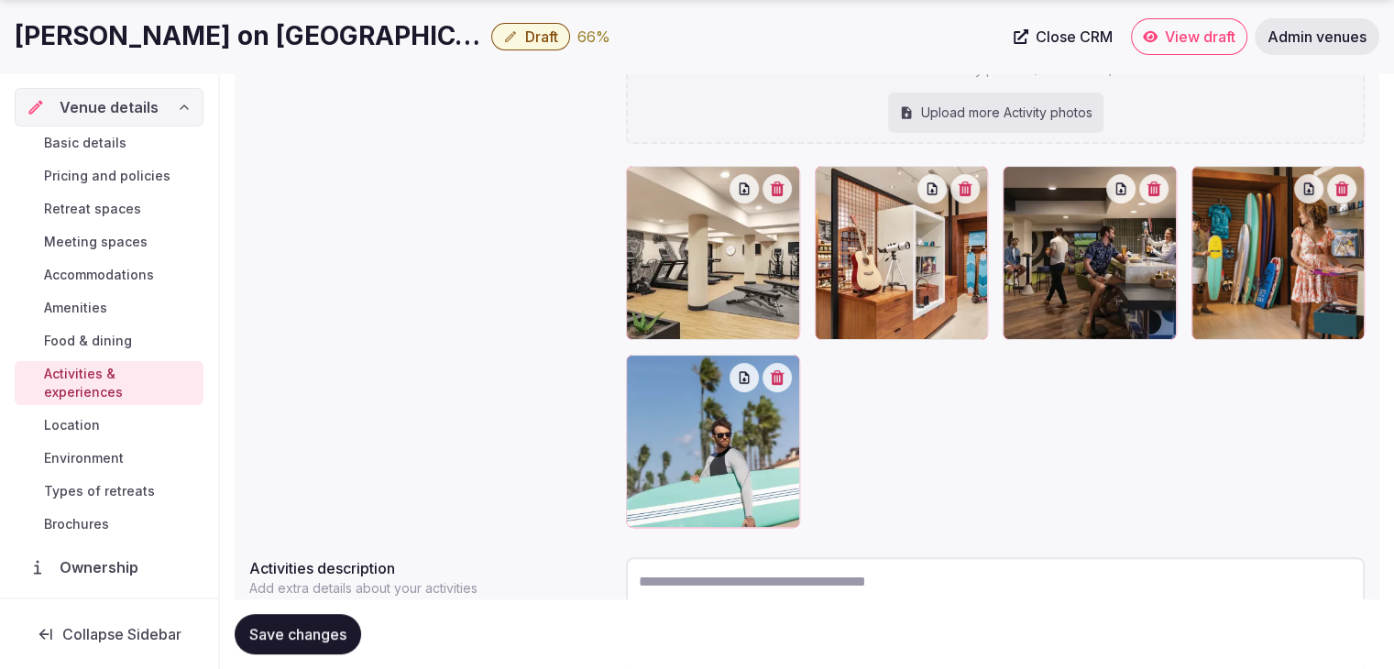
scroll to position [367, 0]
click at [297, 638] on span "Save changes" at bounding box center [297, 634] width 97 height 18
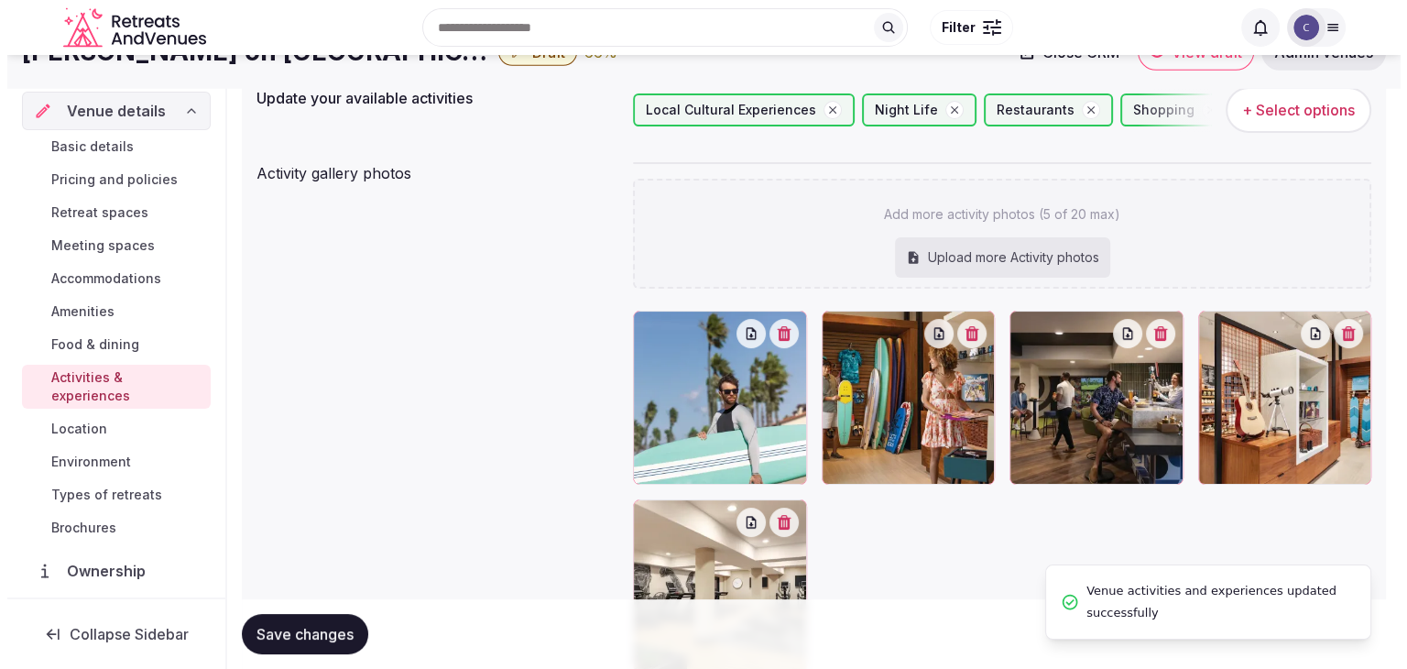
scroll to position [92, 0]
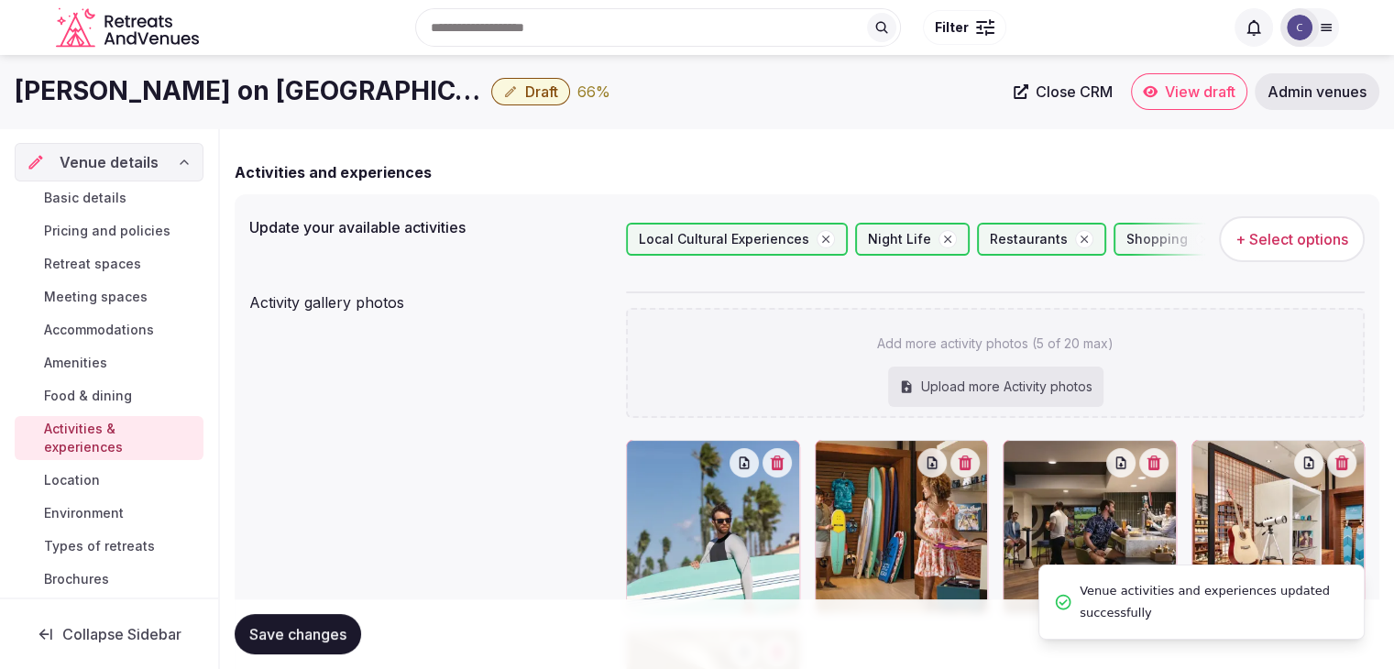
click at [1322, 236] on span "+ Select options" at bounding box center [1291, 239] width 113 height 20
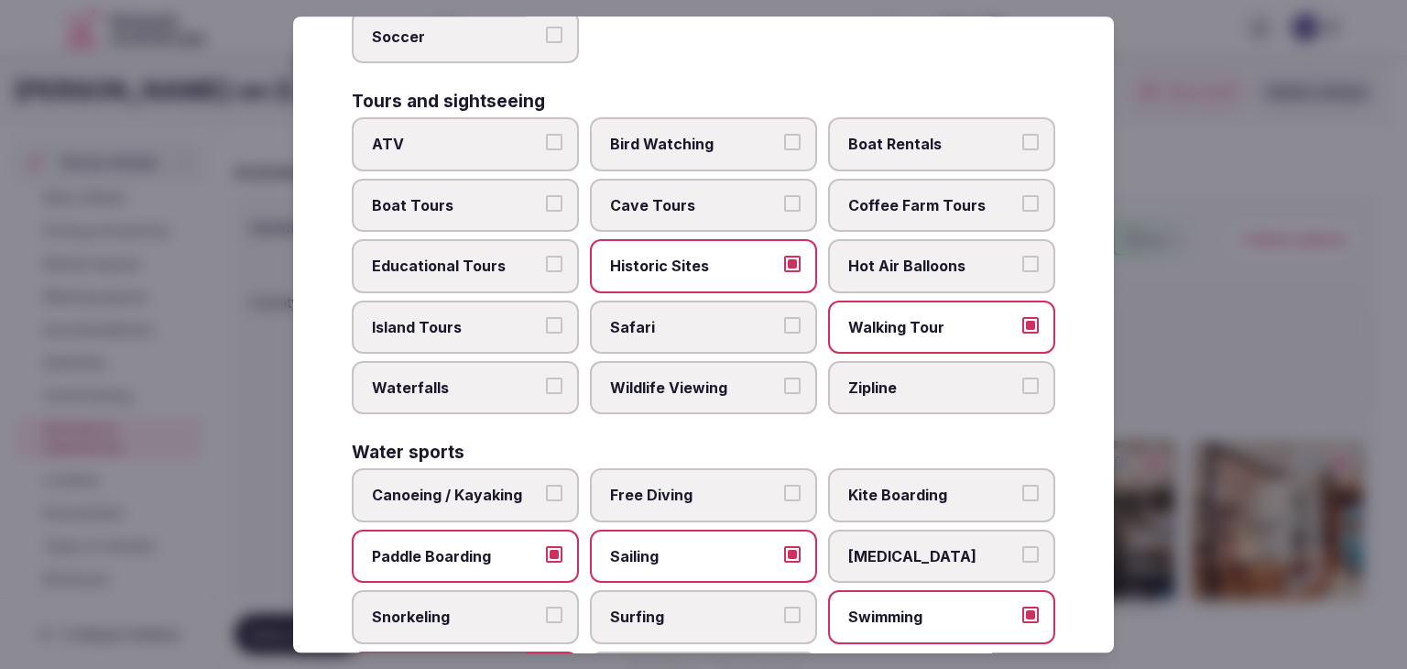
scroll to position [1415, 0]
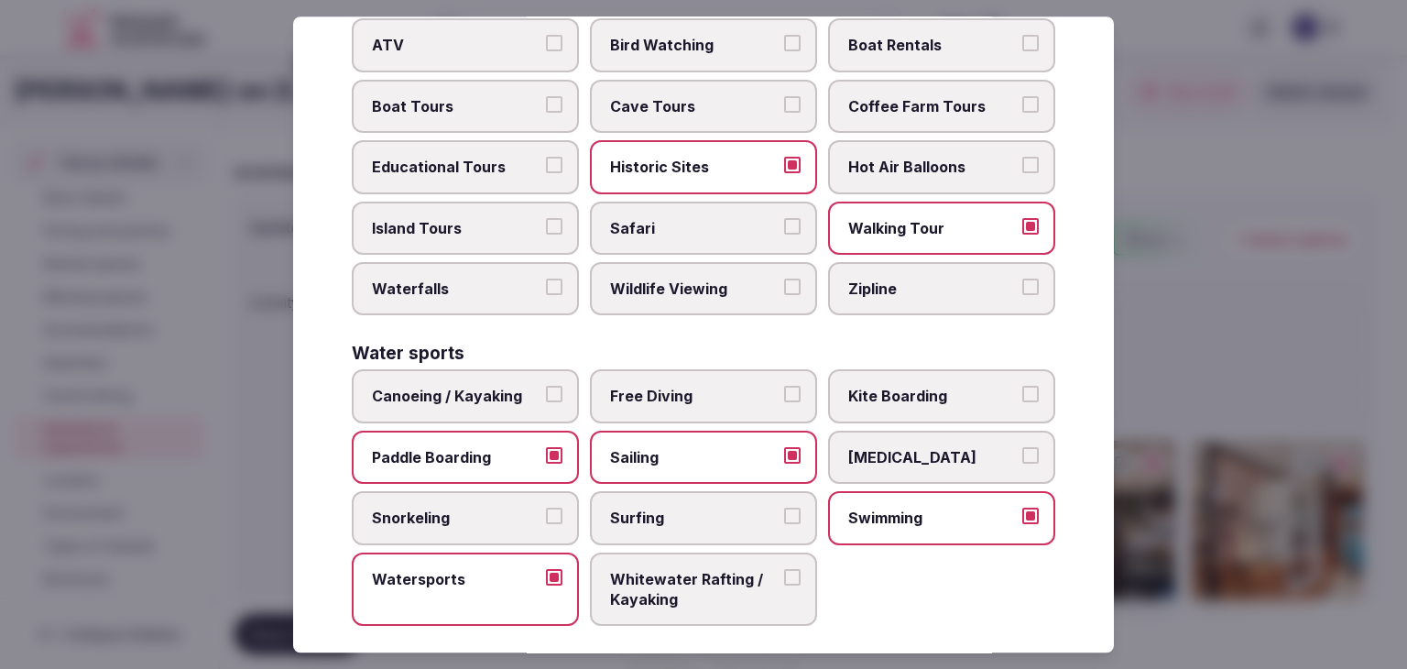
click at [679, 491] on label "Surfing" at bounding box center [703, 517] width 227 height 53
click at [784, 508] on button "Surfing" at bounding box center [792, 516] width 16 height 16
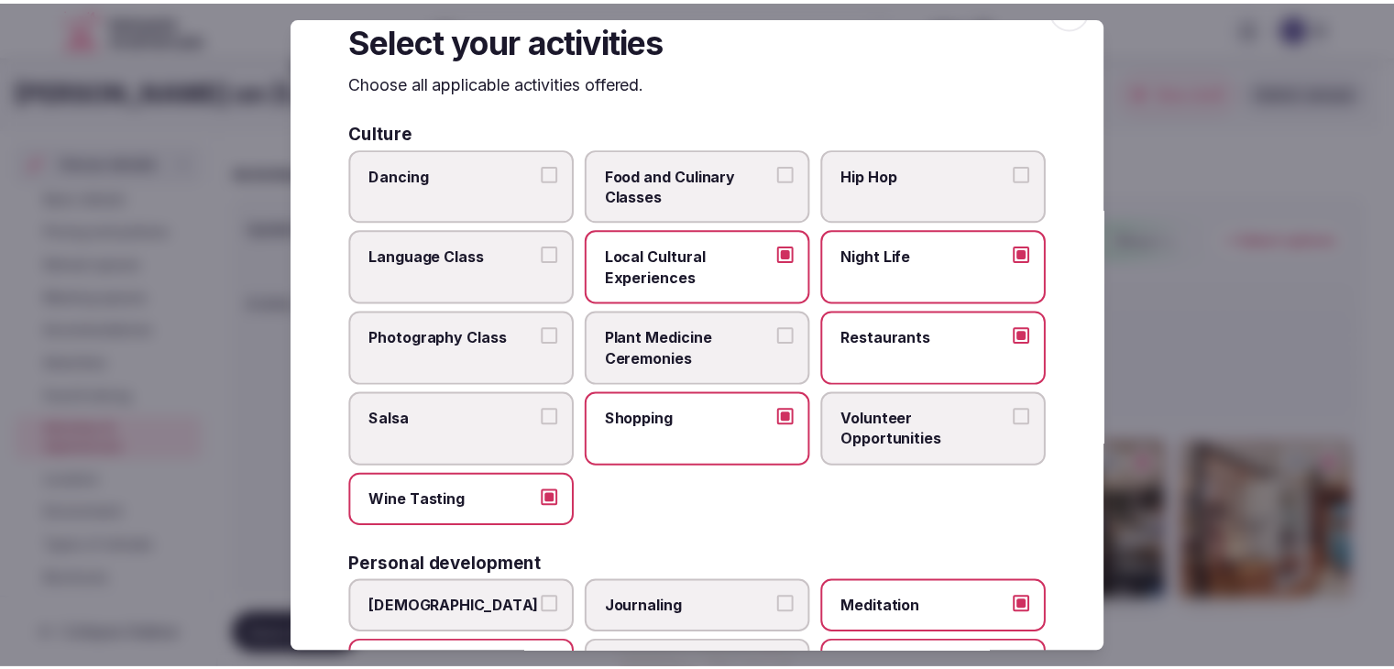
scroll to position [0, 0]
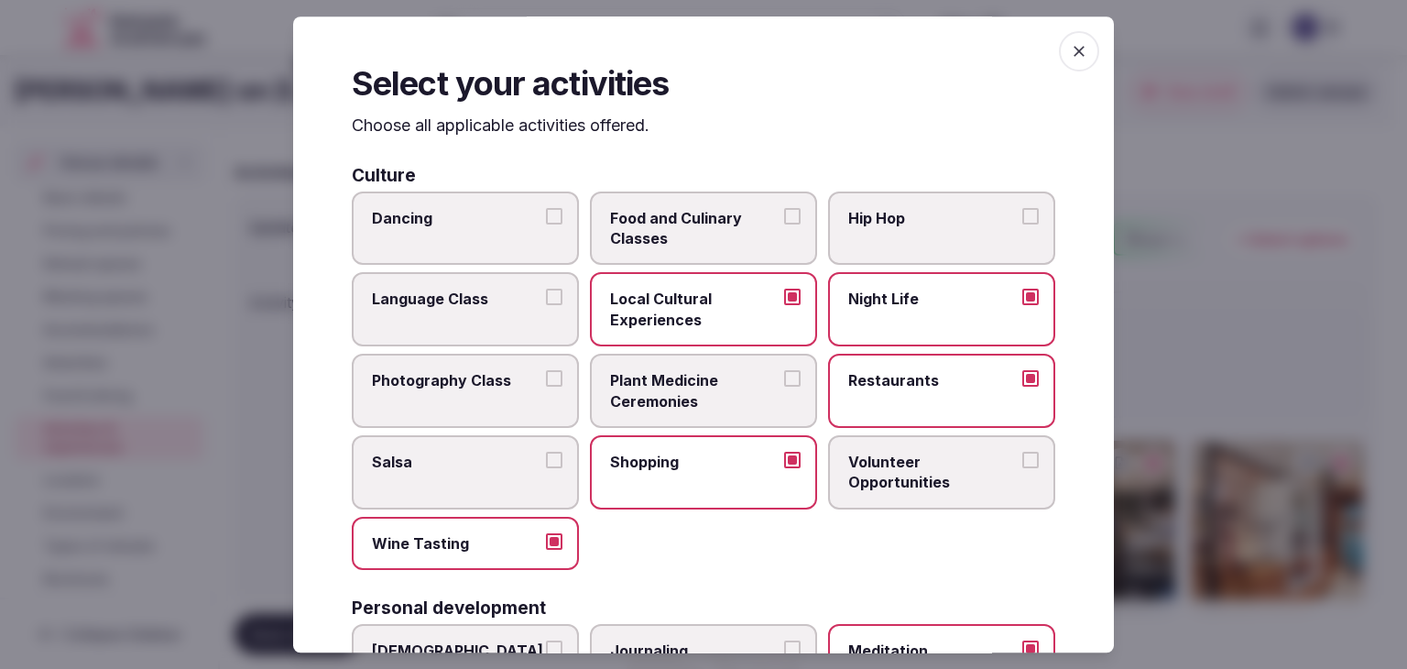
drag, startPoint x: 1078, startPoint y: 48, endPoint x: 981, endPoint y: 148, distance: 138.7
click at [1079, 47] on span "button" at bounding box center [1079, 51] width 40 height 40
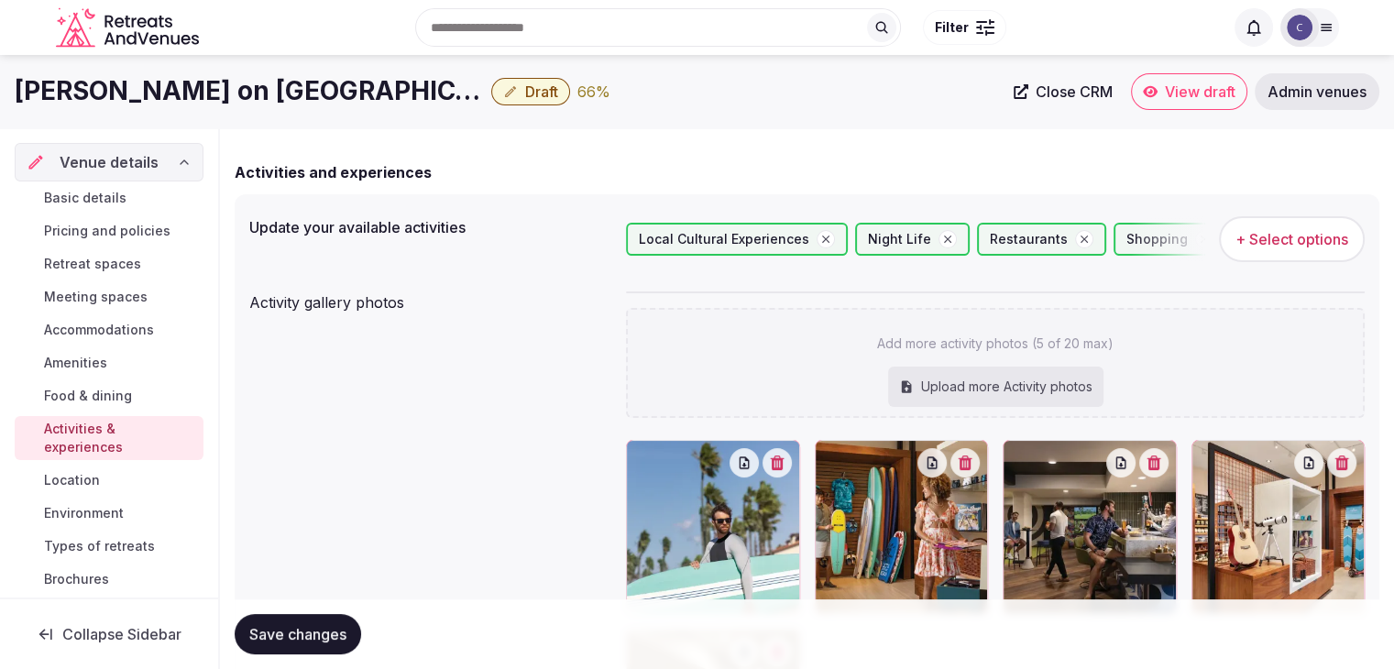
click at [333, 639] on span "Save changes" at bounding box center [297, 634] width 97 height 18
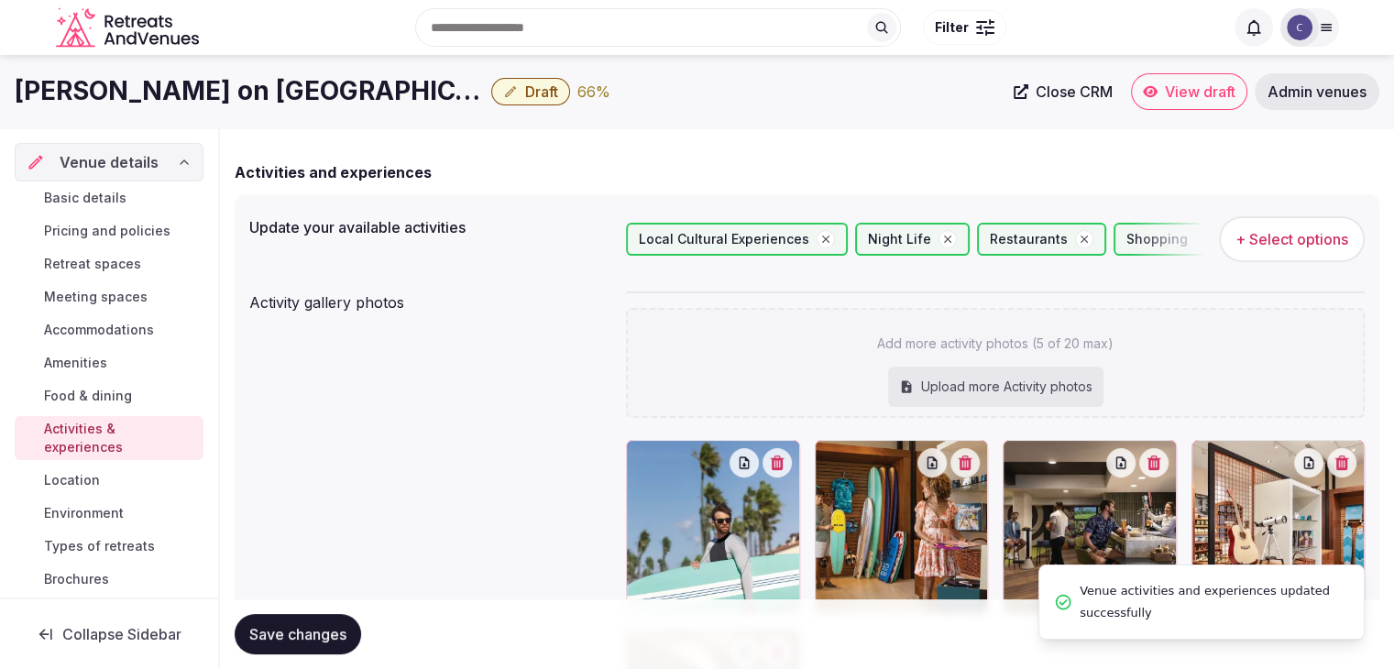
click at [101, 510] on span "Environment" at bounding box center [84, 513] width 80 height 18
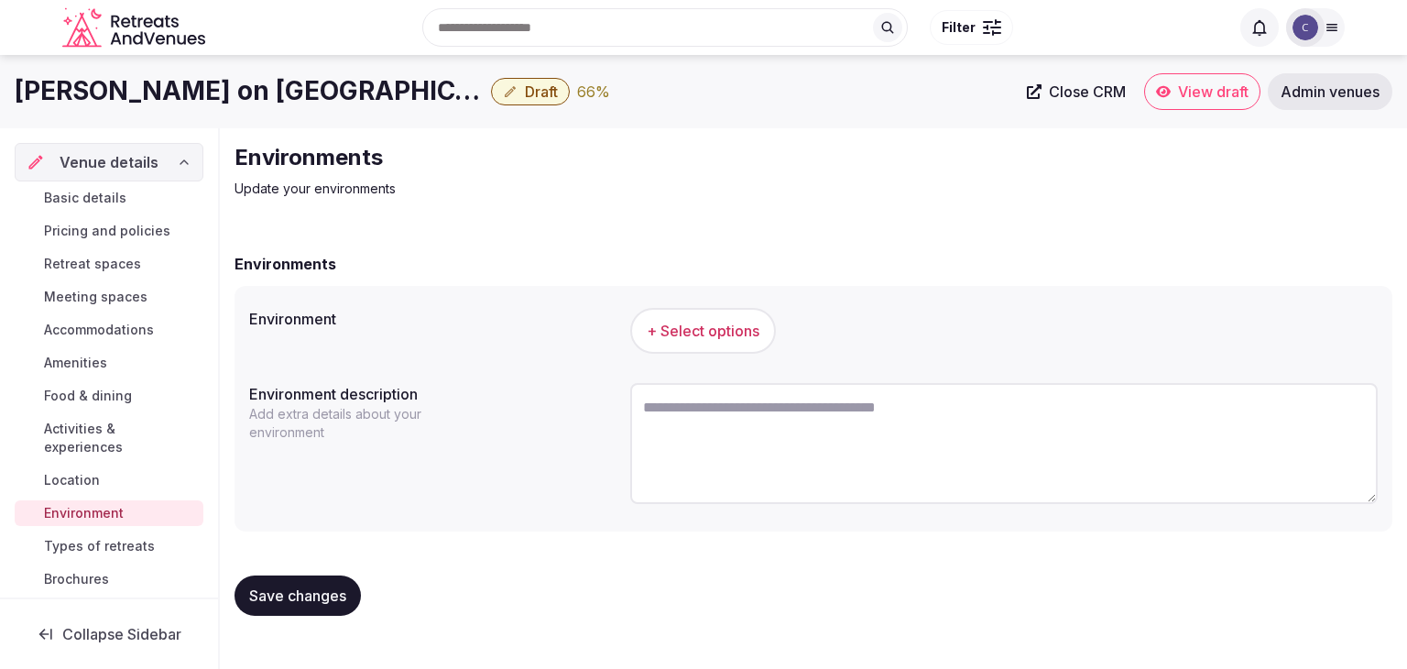
click at [733, 335] on span "+ Select options" at bounding box center [703, 331] width 113 height 20
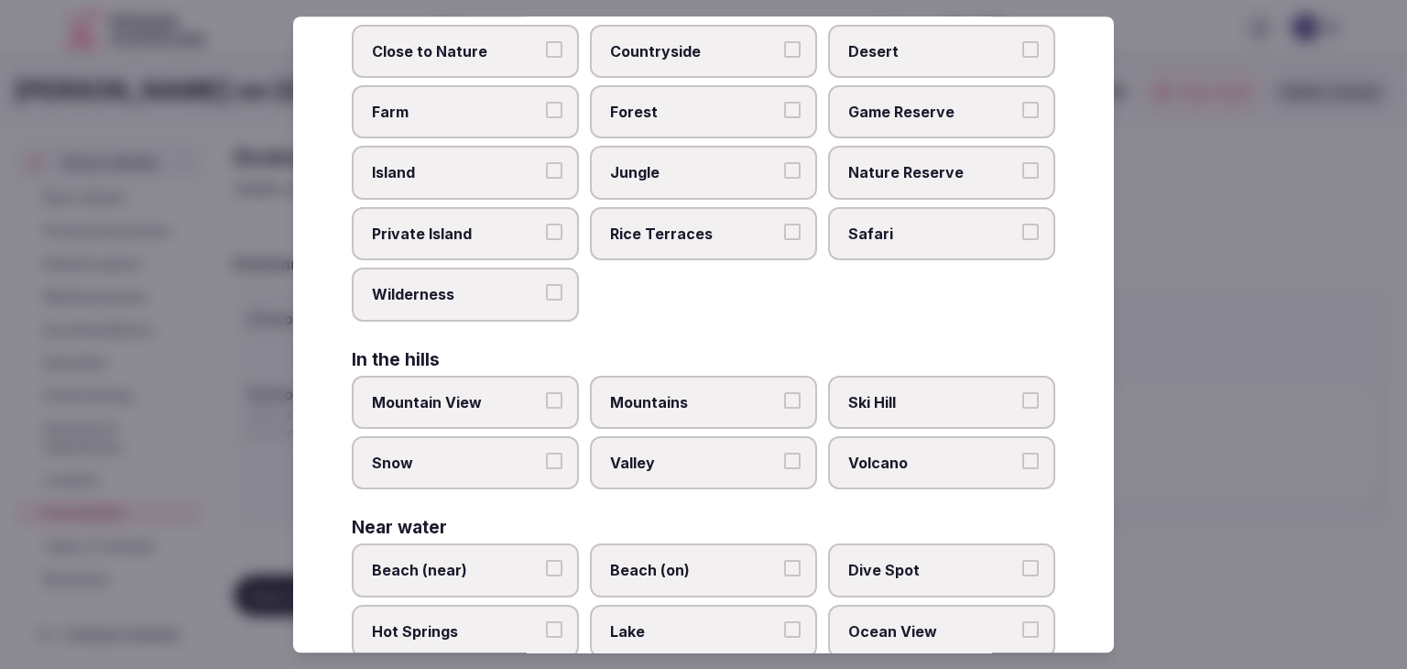
scroll to position [438, 0]
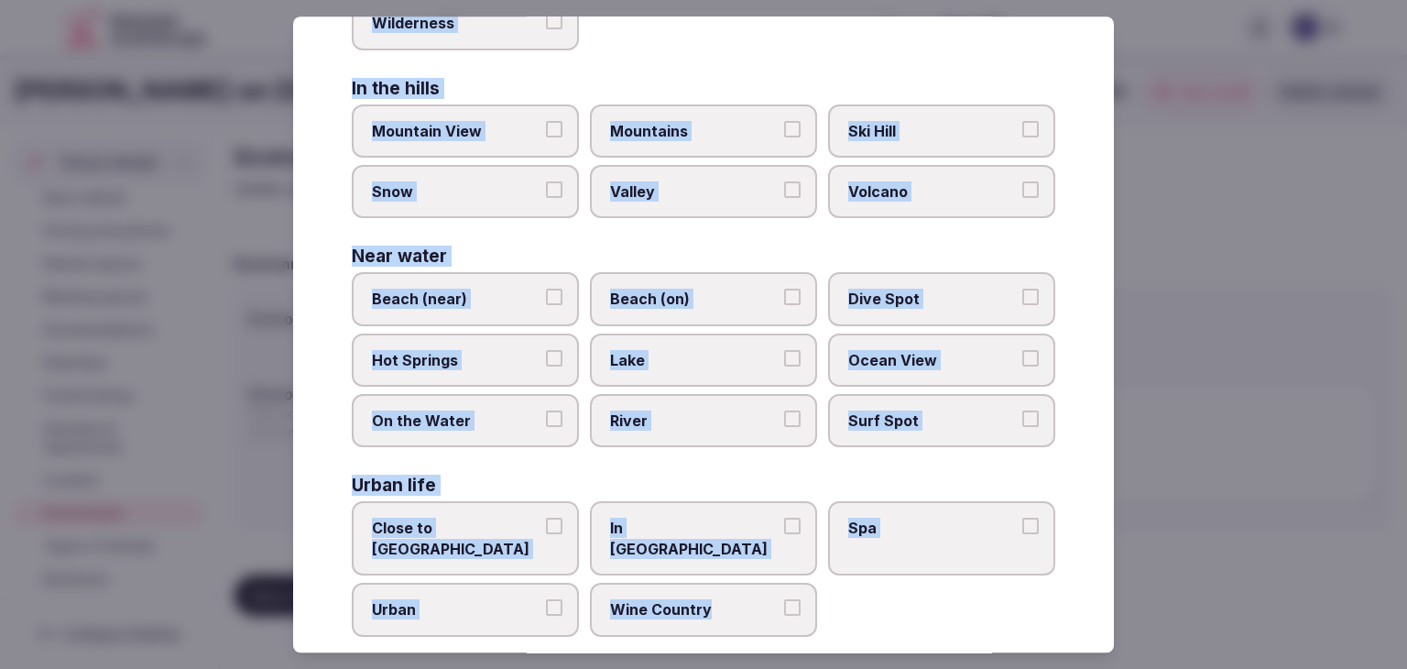
drag, startPoint x: 348, startPoint y: 123, endPoint x: 776, endPoint y: 617, distance: 653.5
click at [776, 617] on div "Select your environment Choose all applicable environments offered. In nature C…" at bounding box center [703, 334] width 821 height 636
copy div "Choose all applicable environments offered. In nature Close to Nature Countrysi…"
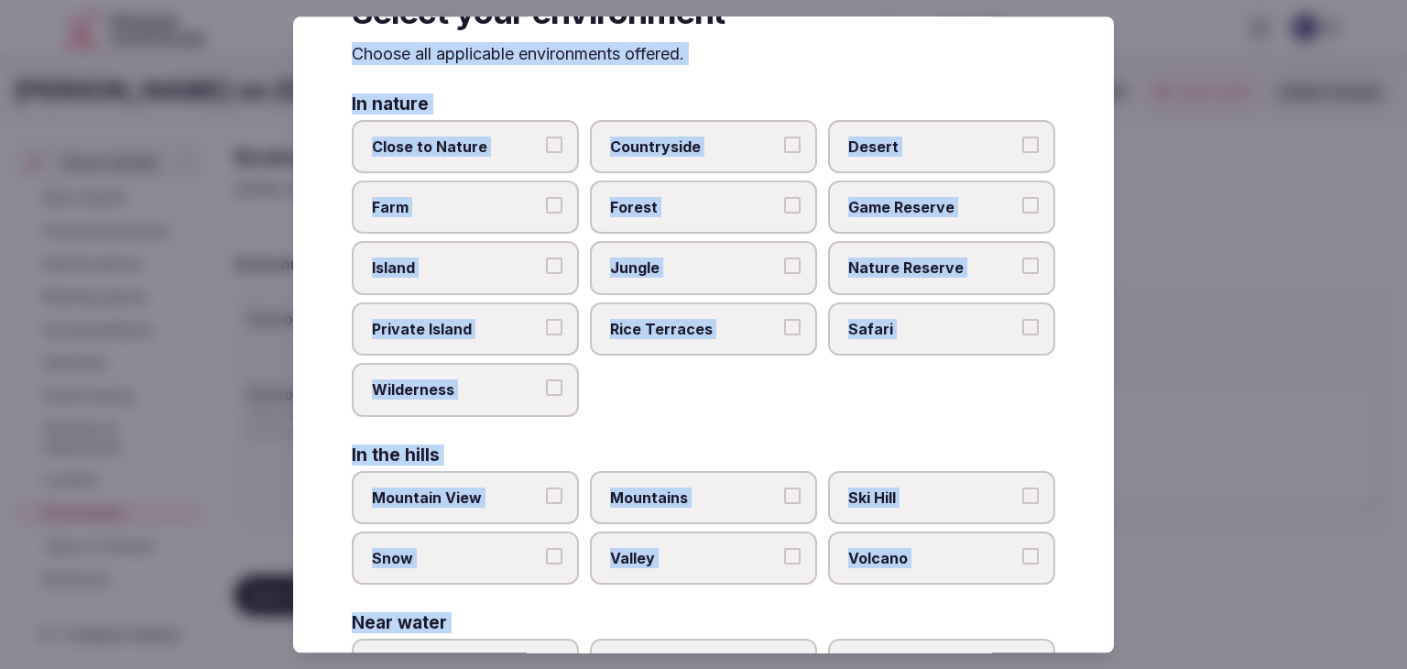
scroll to position [0, 0]
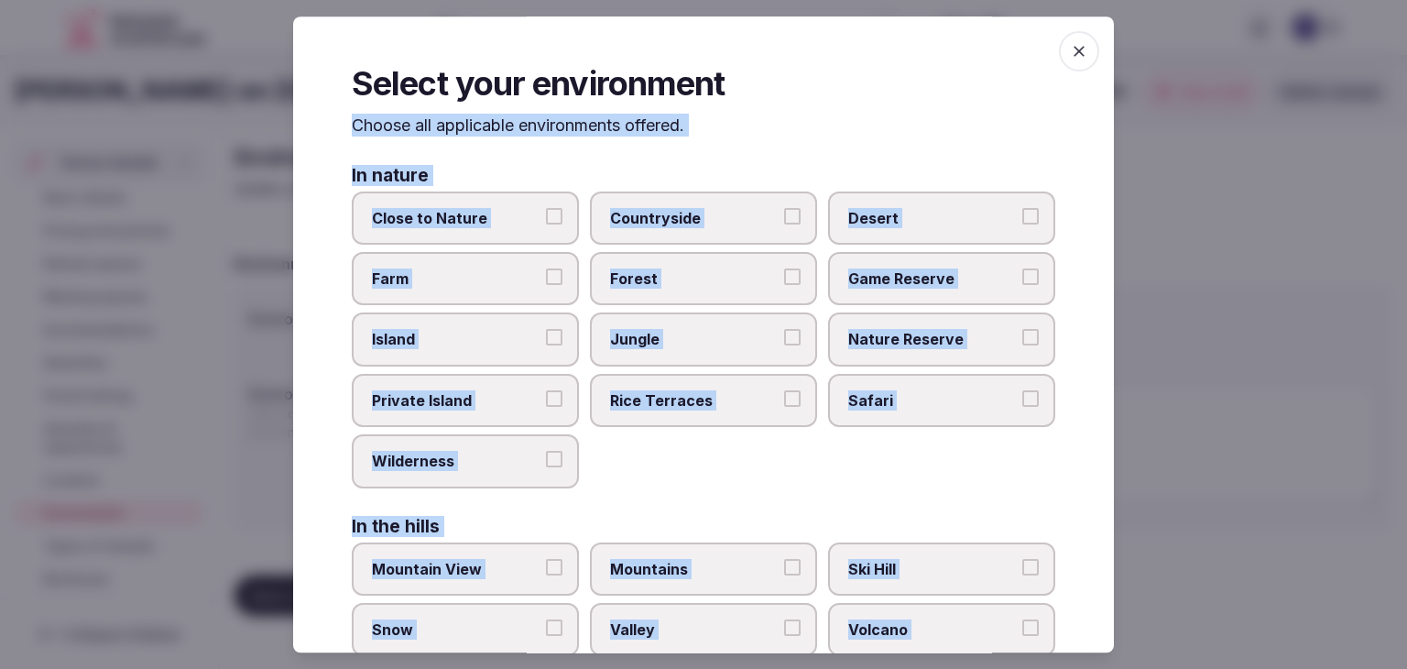
drag, startPoint x: 696, startPoint y: 223, endPoint x: 547, endPoint y: 224, distance: 149.4
click at [695, 222] on span "Countryside" at bounding box center [694, 218] width 169 height 20
click at [784, 222] on button "Countryside" at bounding box center [792, 216] width 16 height 16
click at [508, 223] on span "Close to Nature" at bounding box center [456, 218] width 169 height 20
click at [546, 223] on button "Close to Nature" at bounding box center [554, 216] width 16 height 16
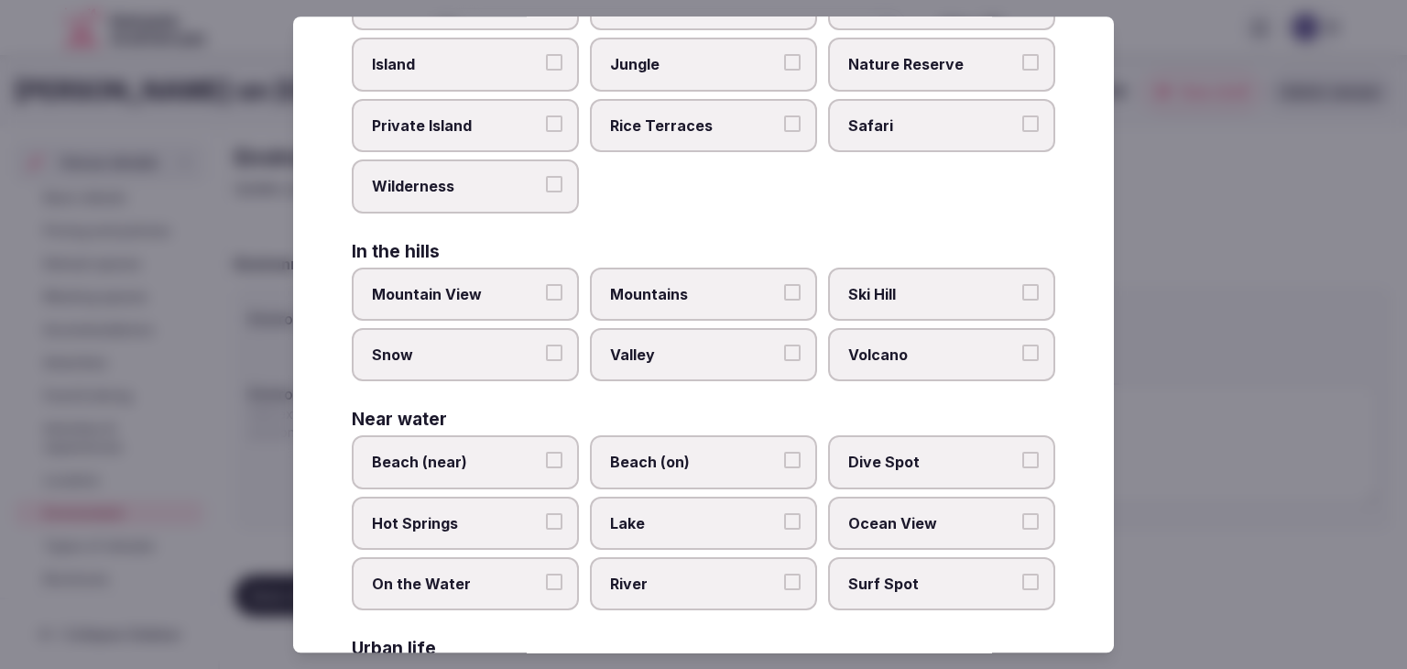
scroll to position [438, 0]
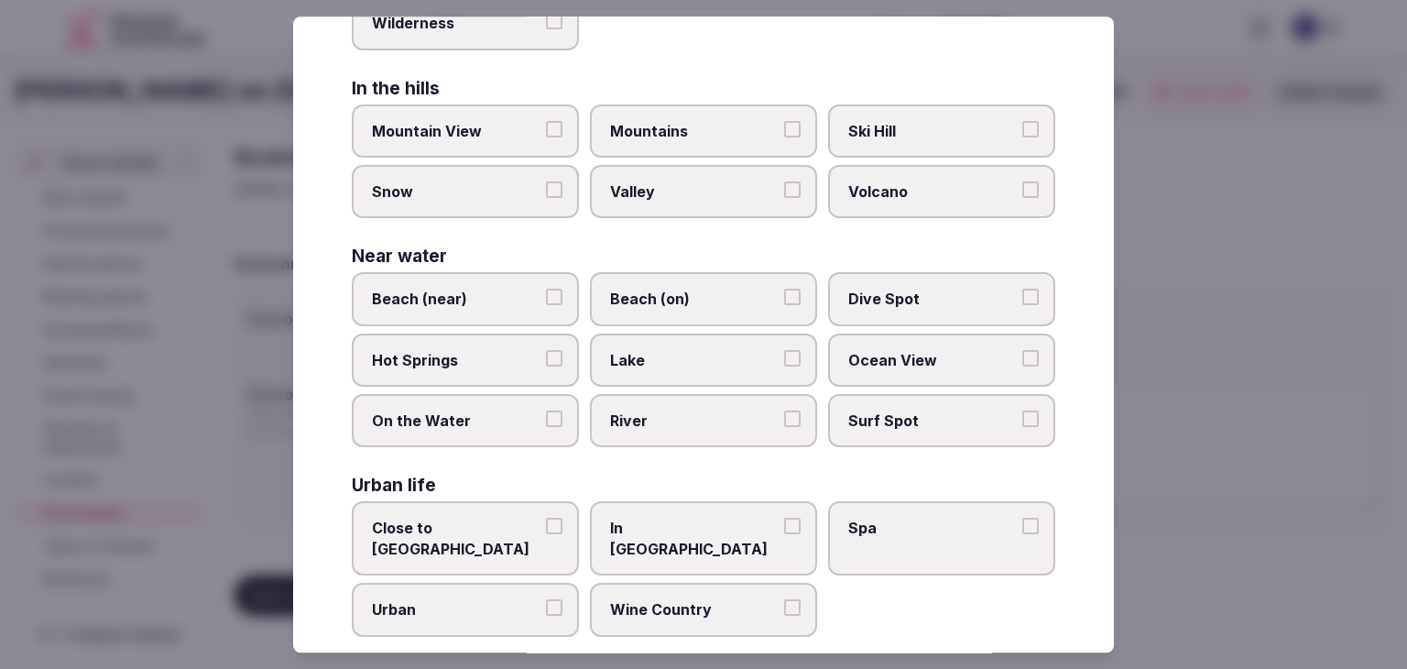
click at [496, 290] on span "Beach (near)" at bounding box center [456, 300] width 169 height 20
click at [546, 290] on button "Beach (near)" at bounding box center [554, 298] width 16 height 16
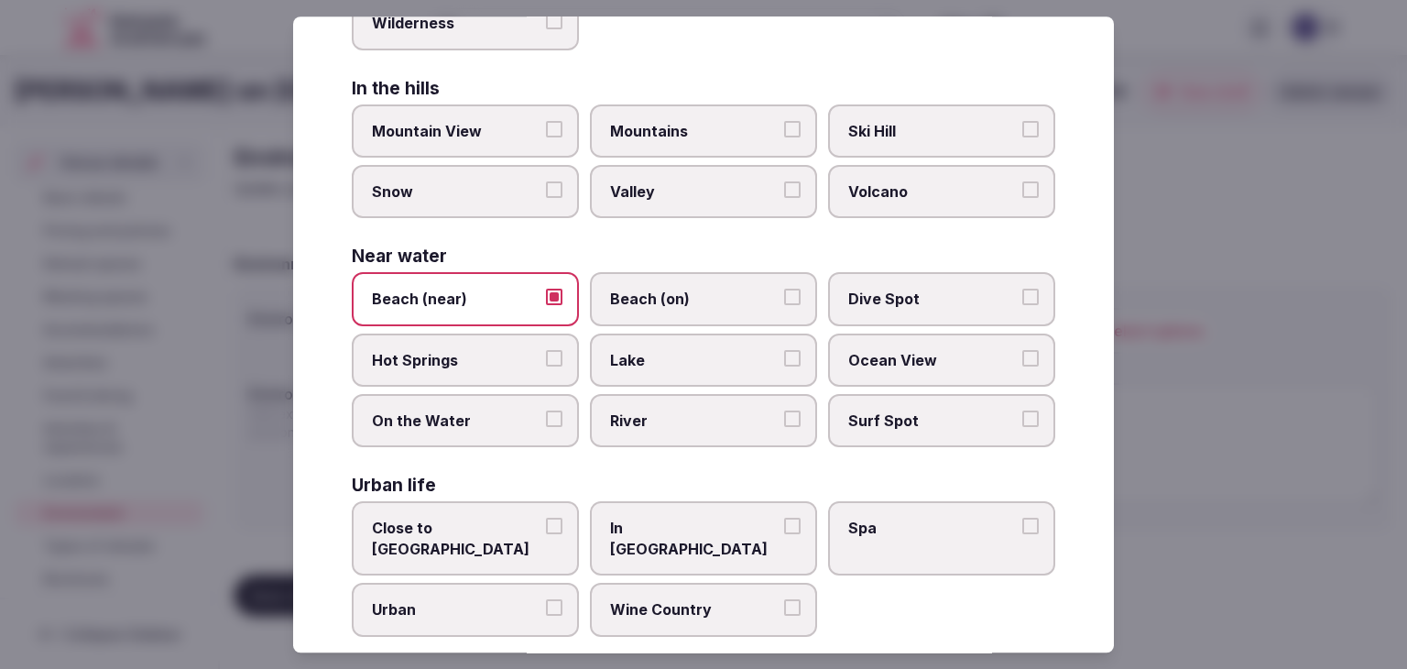
click at [451, 290] on span "Beach (near)" at bounding box center [456, 300] width 169 height 20
click at [546, 290] on button "Beach (near)" at bounding box center [554, 298] width 16 height 16
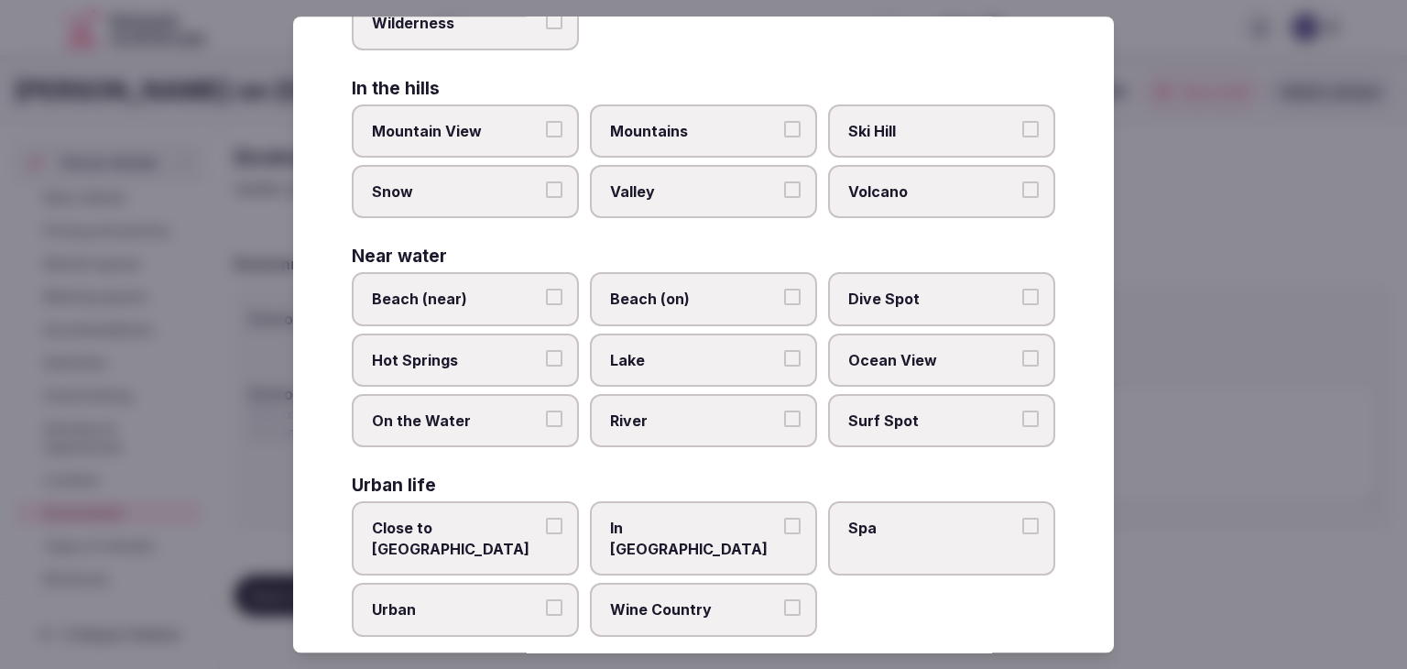
drag, startPoint x: 619, startPoint y: 279, endPoint x: 898, endPoint y: 371, distance: 293.5
click at [621, 279] on label "Beach (on)" at bounding box center [703, 299] width 227 height 53
click at [784, 290] on button "Beach (on)" at bounding box center [792, 298] width 16 height 16
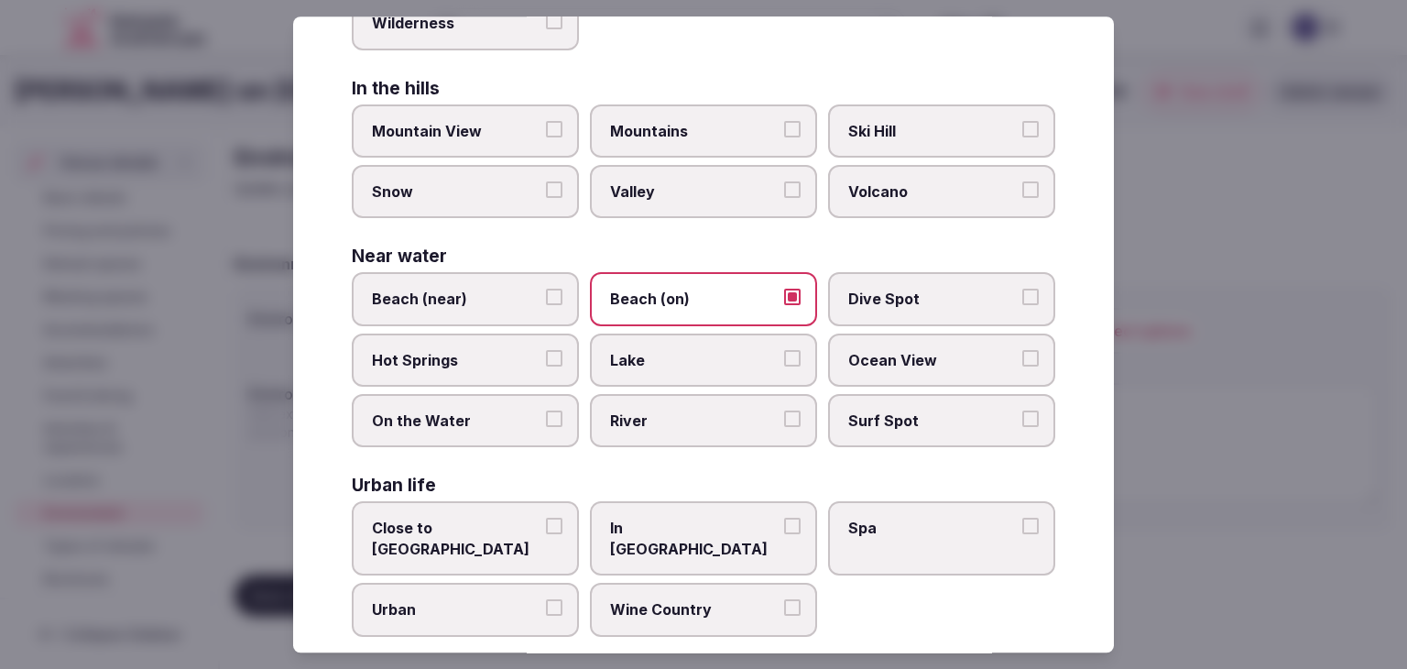
click at [911, 293] on span "Dive Spot" at bounding box center [933, 300] width 169 height 20
click at [1023, 293] on button "Dive Spot" at bounding box center [1031, 298] width 16 height 16
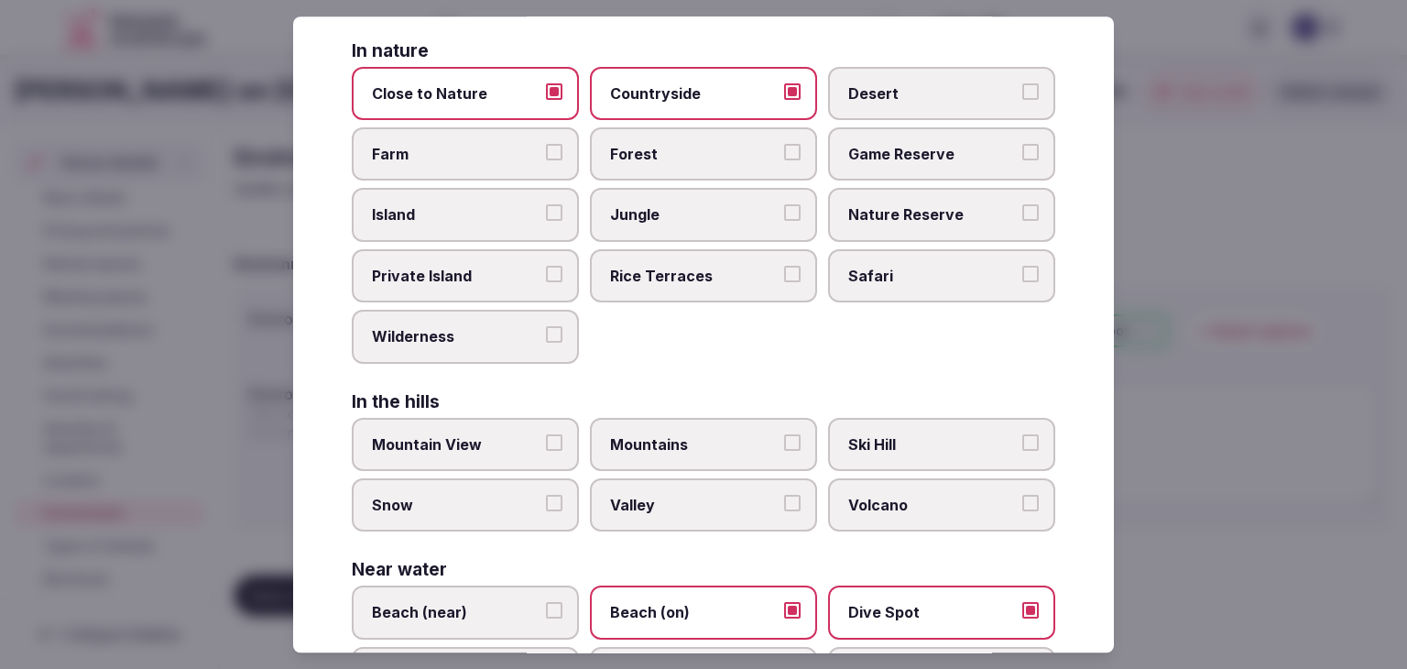
scroll to position [0, 0]
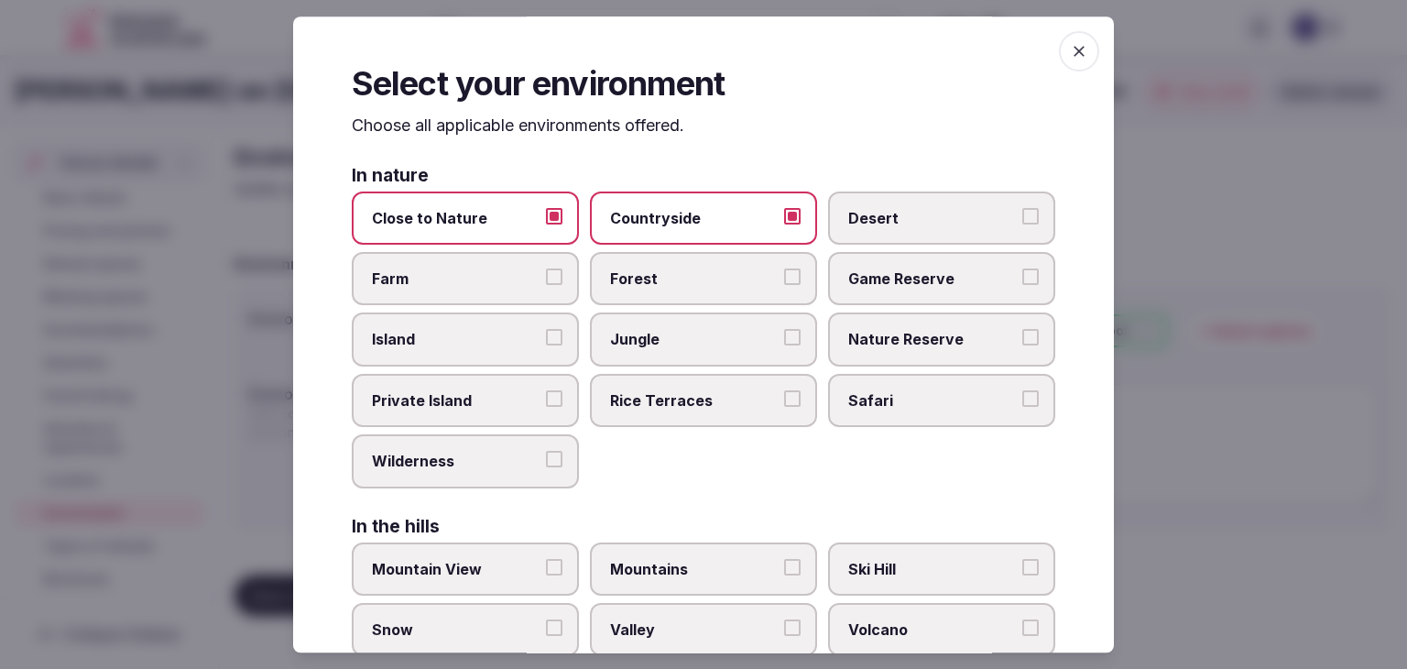
click at [1079, 49] on span "button" at bounding box center [1079, 51] width 40 height 40
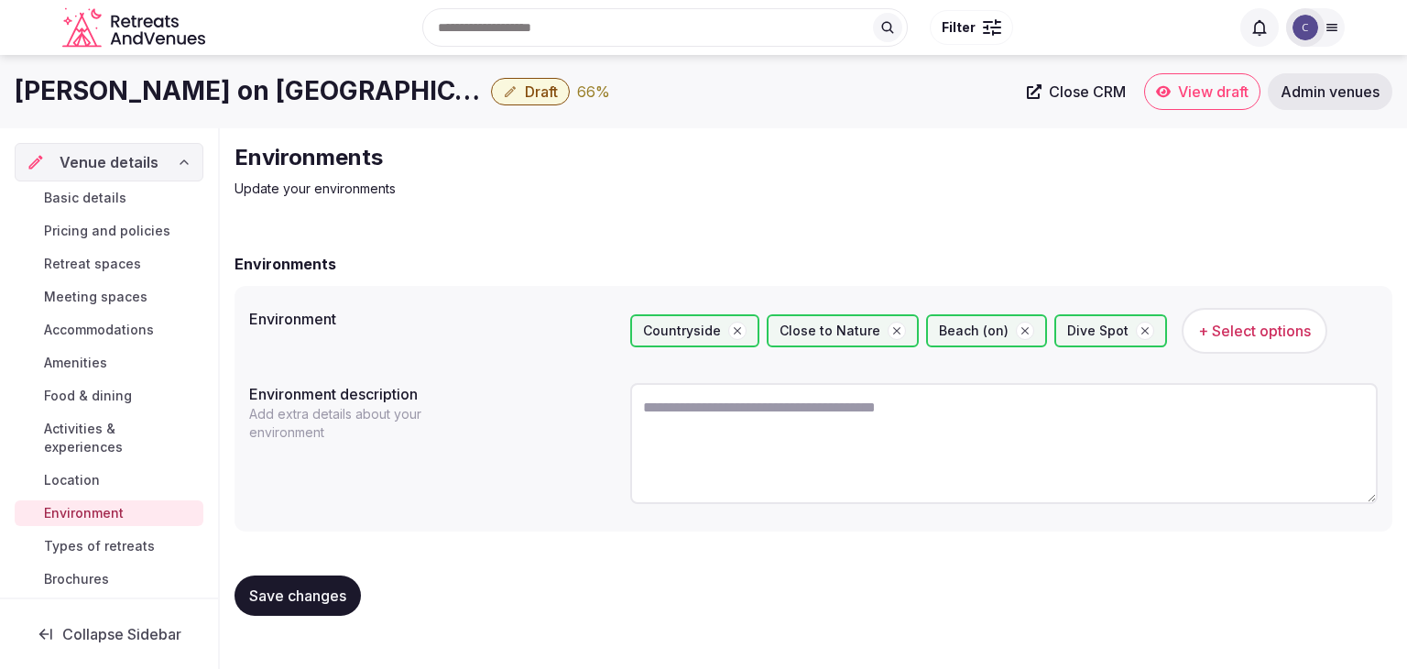
drag, startPoint x: 313, startPoint y: 589, endPoint x: 334, endPoint y: 620, distance: 37.1
click at [314, 590] on span "Save changes" at bounding box center [297, 595] width 97 height 18
click at [332, 586] on span "Save changes" at bounding box center [297, 595] width 97 height 18
click at [102, 554] on span "Types of retreats" at bounding box center [99, 546] width 111 height 18
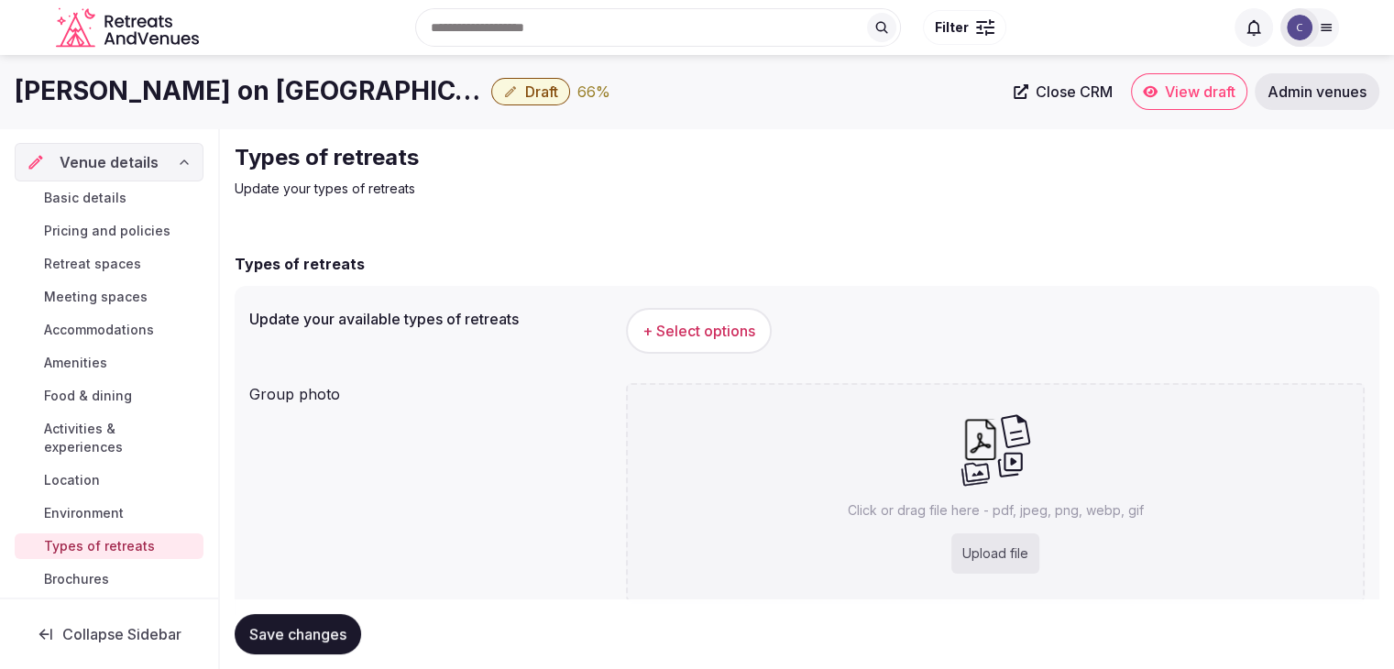
click at [723, 339] on span "+ Select options" at bounding box center [698, 331] width 113 height 20
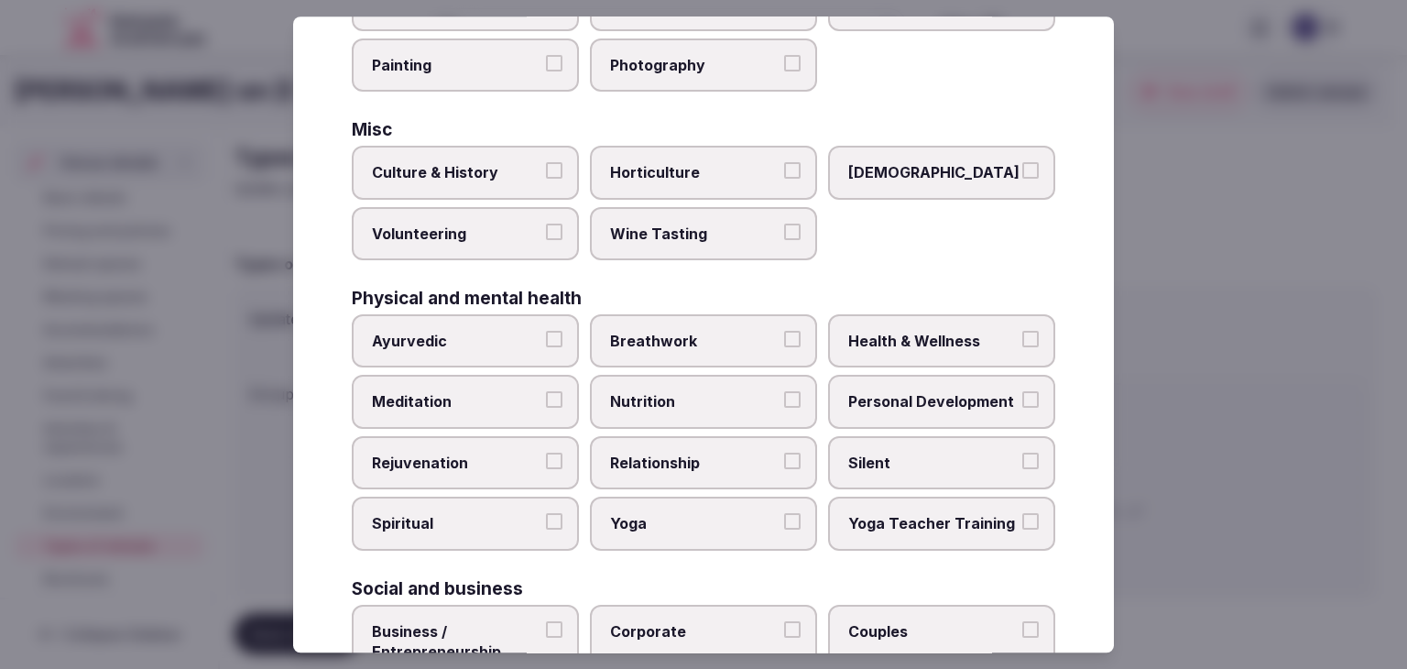
scroll to position [745, 0]
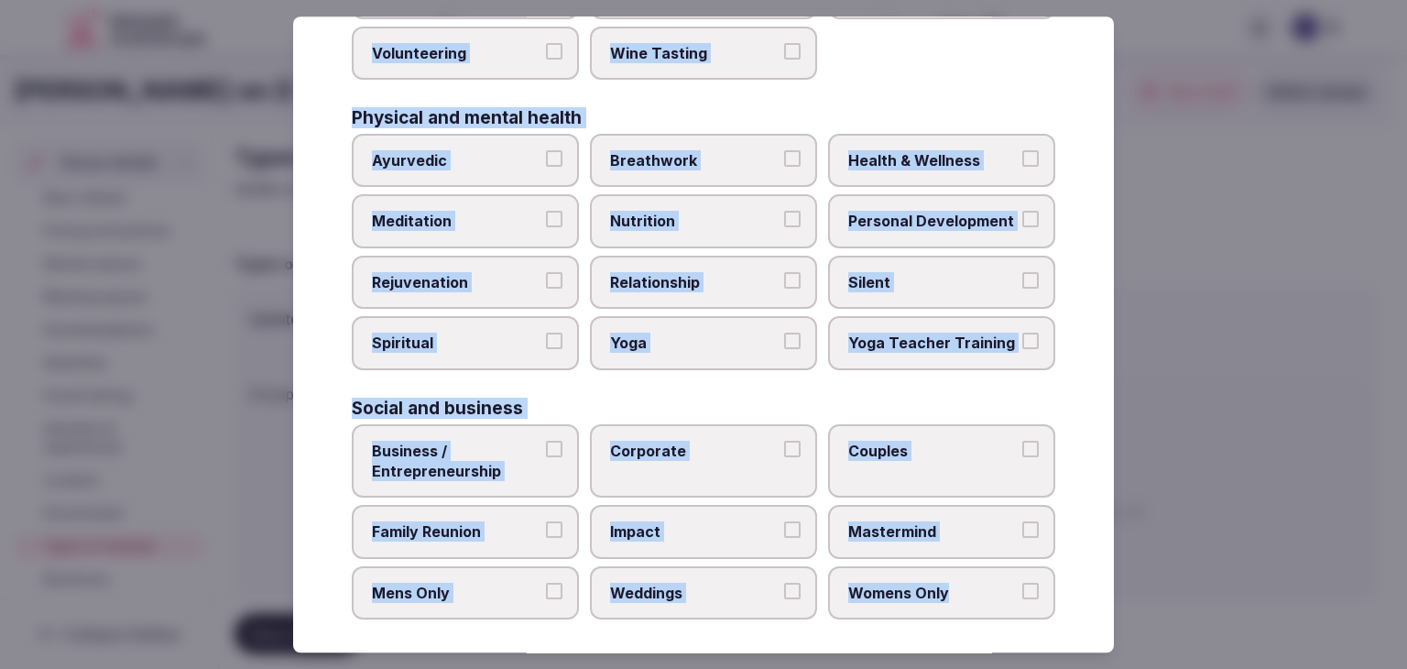
drag, startPoint x: 348, startPoint y: 126, endPoint x: 1018, endPoint y: 605, distance: 823.6
click at [1018, 605] on div "Select your types of retreats Choose all applicable types of retreats offered. …" at bounding box center [703, 334] width 821 height 636
copy div "Choose all applicable types of retreats offered. Active Adventure Cold Water Ex…"
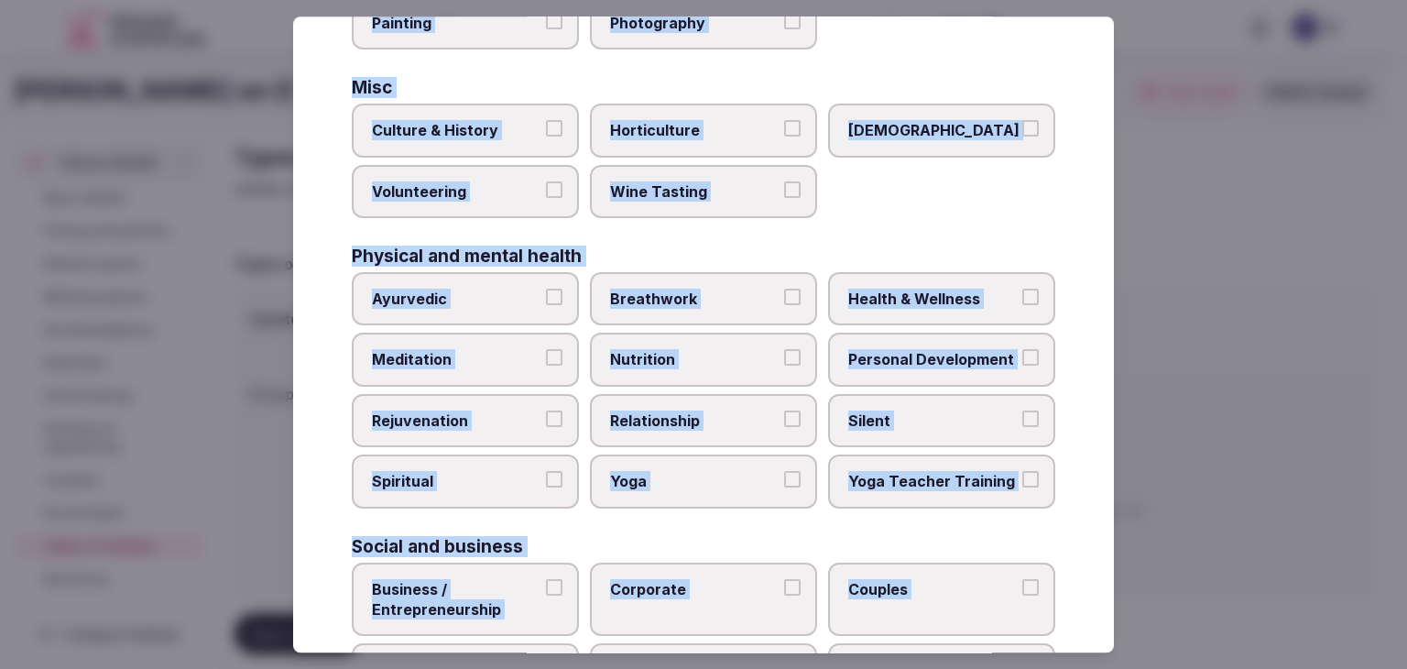
scroll to position [562, 0]
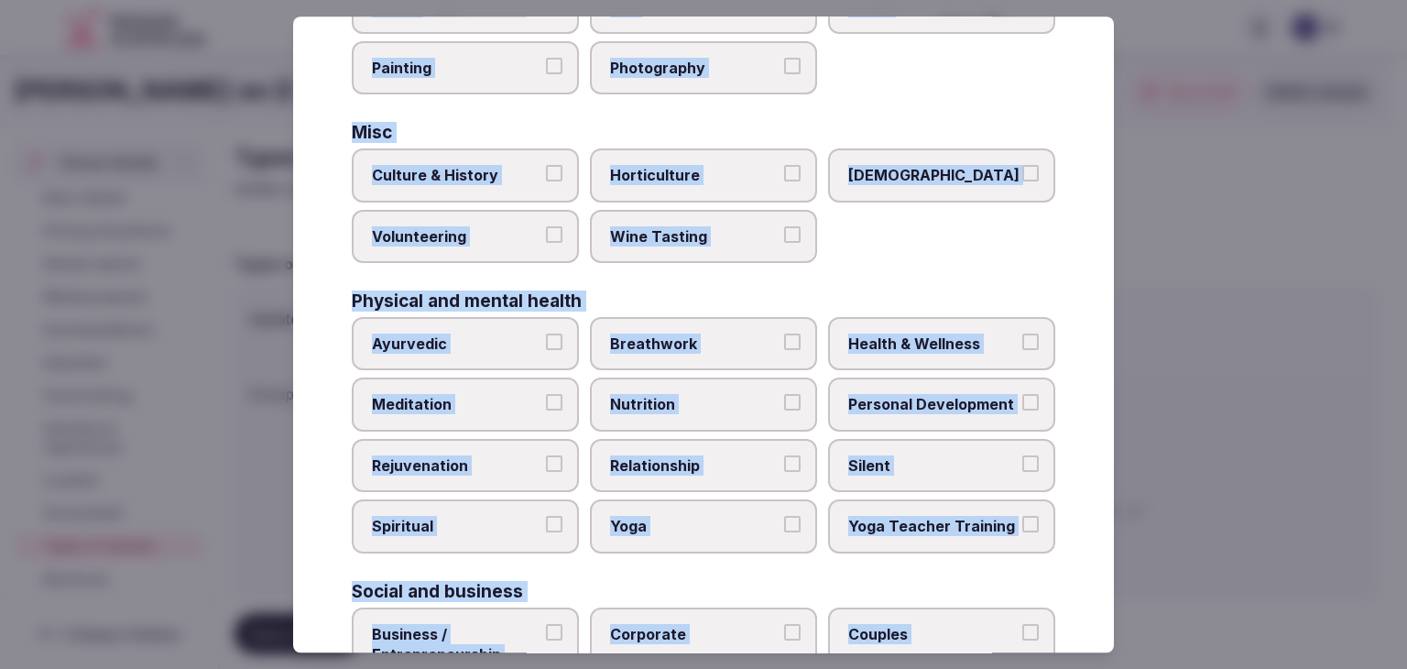
click at [867, 229] on div "Culture & History Horticulture LGBTQ Volunteering Wine Tasting" at bounding box center [704, 206] width 704 height 115
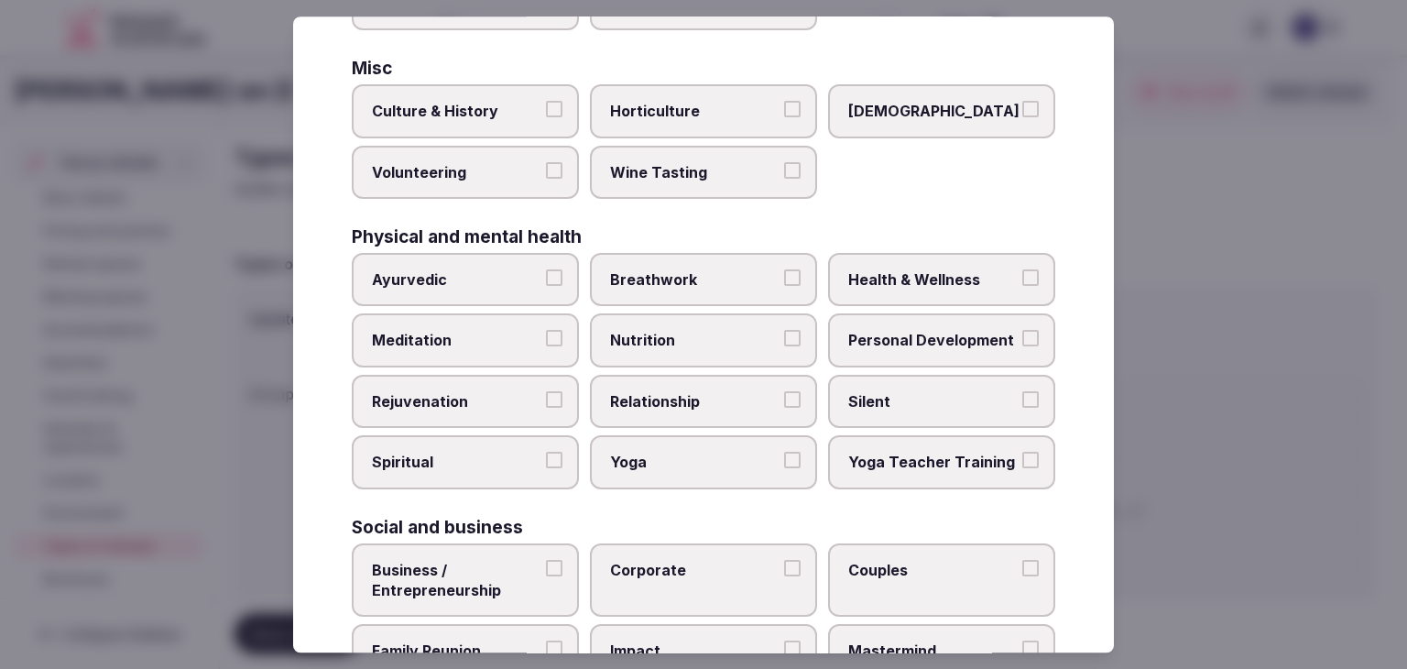
scroll to position [653, 0]
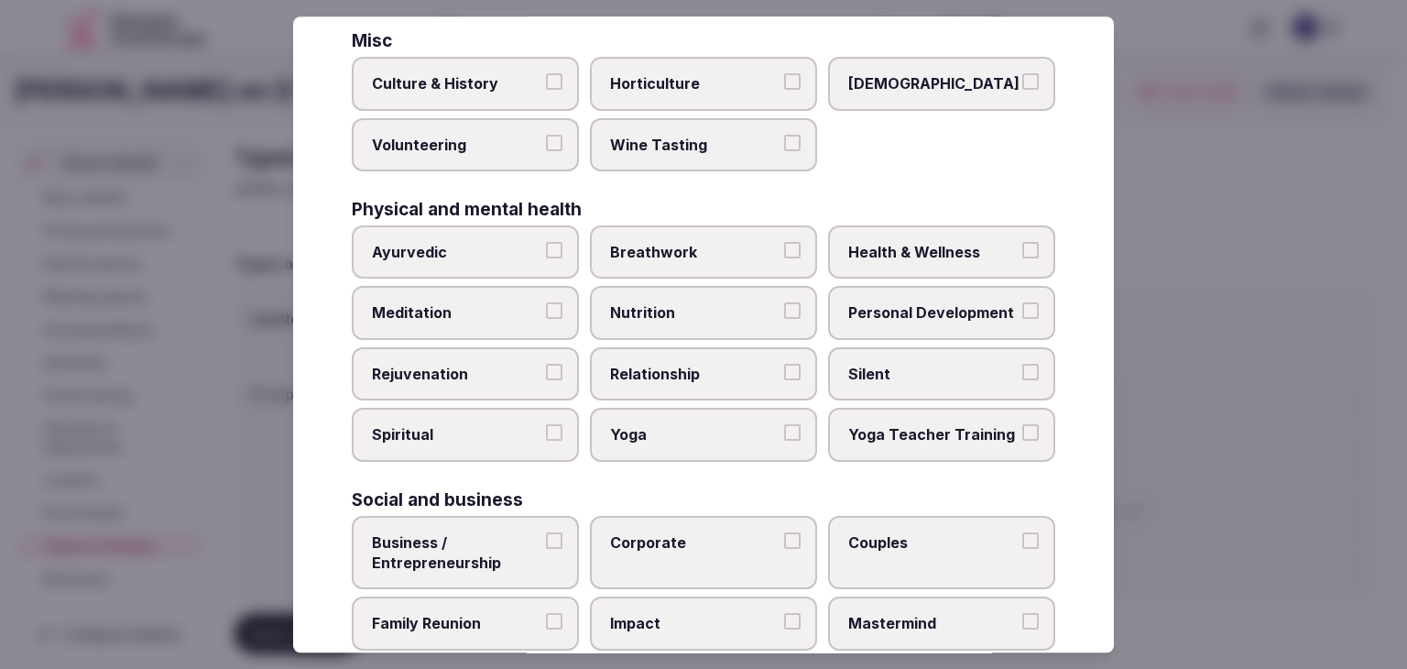
click at [877, 244] on span "Health & Wellness" at bounding box center [933, 252] width 169 height 20
click at [1023, 244] on button "Health & Wellness" at bounding box center [1031, 250] width 16 height 16
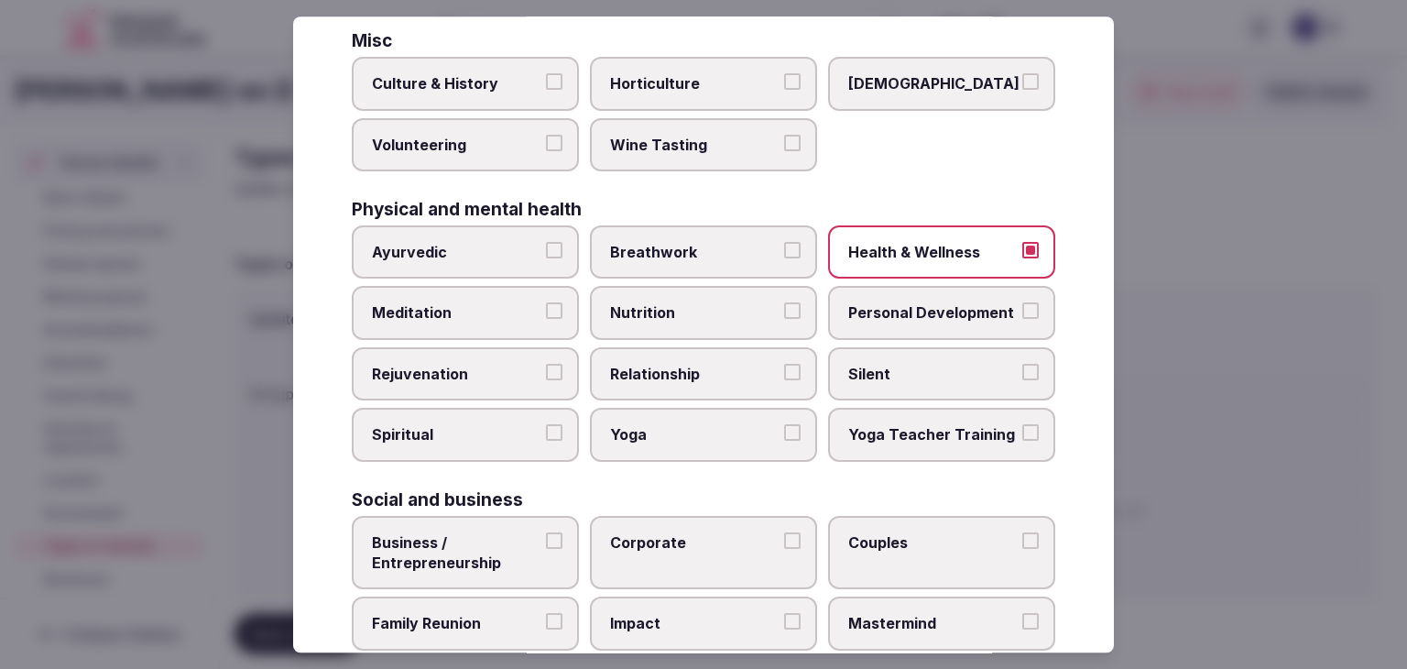
click at [869, 304] on span "Personal Development" at bounding box center [933, 313] width 169 height 20
click at [1023, 304] on button "Personal Development" at bounding box center [1031, 311] width 16 height 16
click at [471, 378] on label "Rejuvenation" at bounding box center [465, 373] width 227 height 53
click at [546, 378] on button "Rejuvenation" at bounding box center [554, 372] width 16 height 16
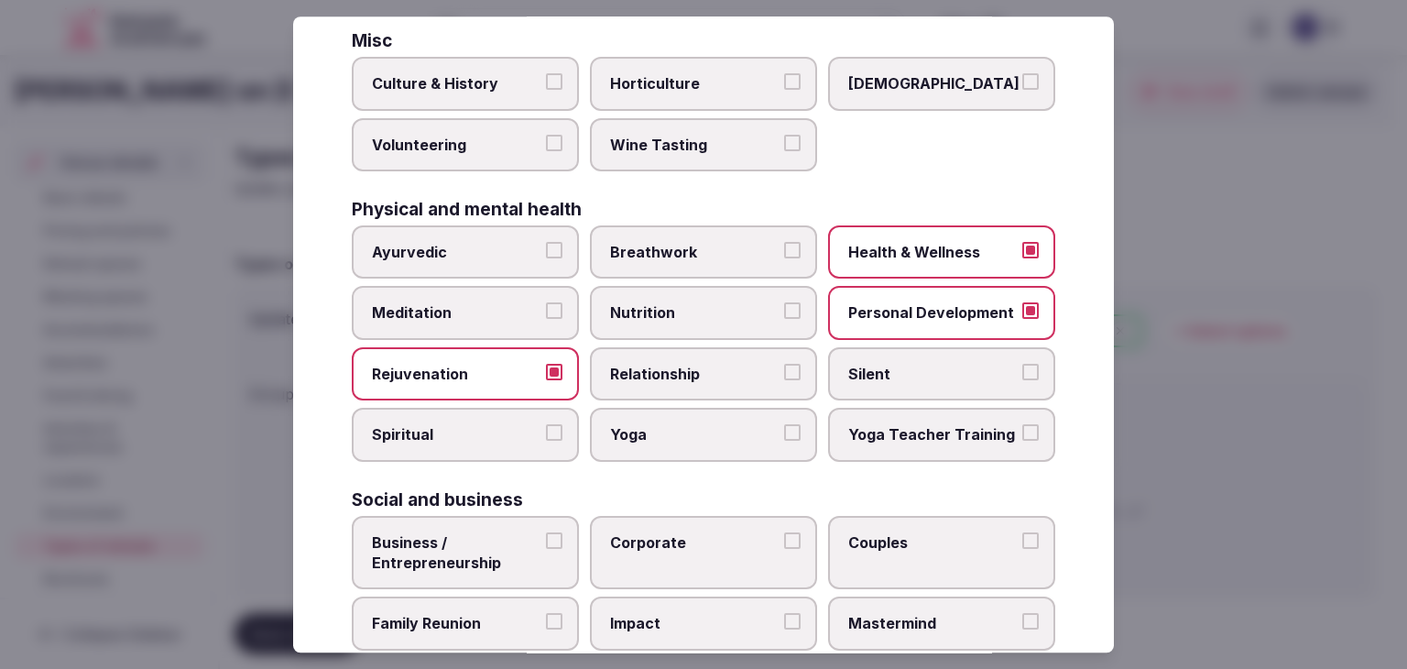
click at [484, 313] on span "Meditation" at bounding box center [456, 313] width 169 height 20
click at [546, 313] on button "Meditation" at bounding box center [554, 311] width 16 height 16
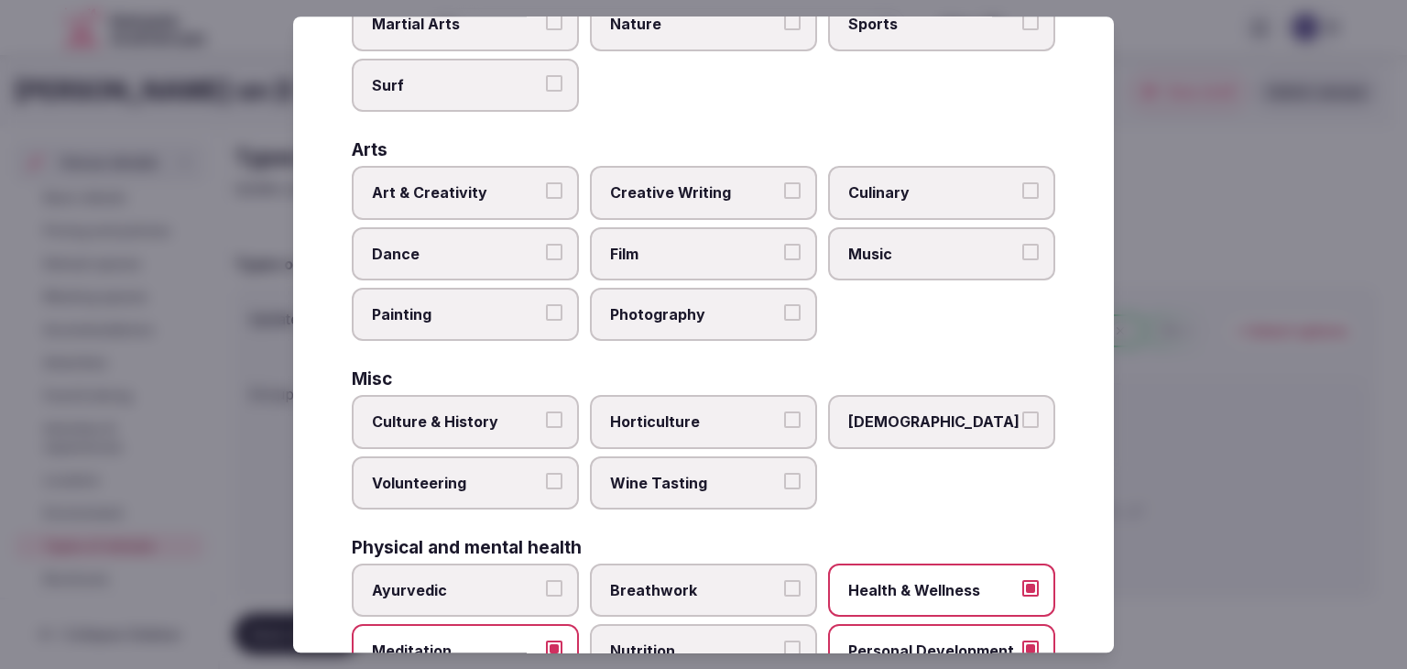
scroll to position [287, 0]
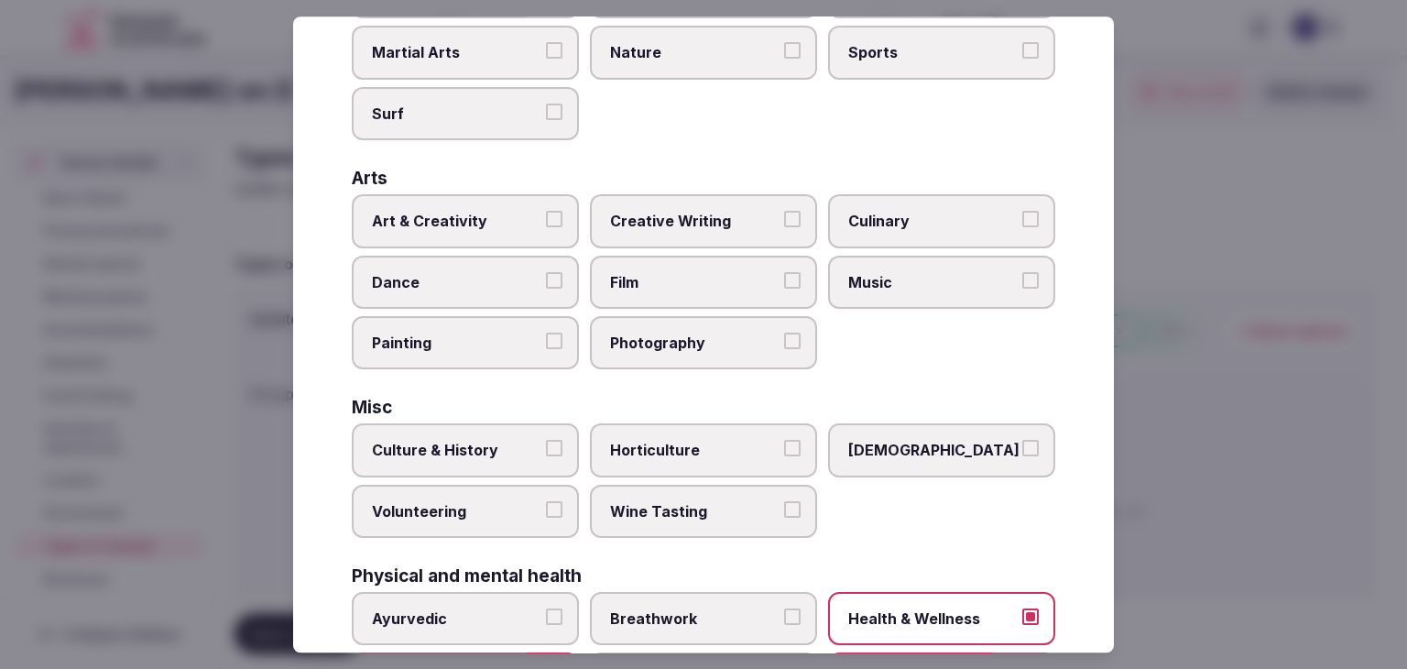
click at [702, 343] on span "Photography" at bounding box center [694, 343] width 169 height 20
click at [784, 343] on button "Photography" at bounding box center [792, 341] width 16 height 16
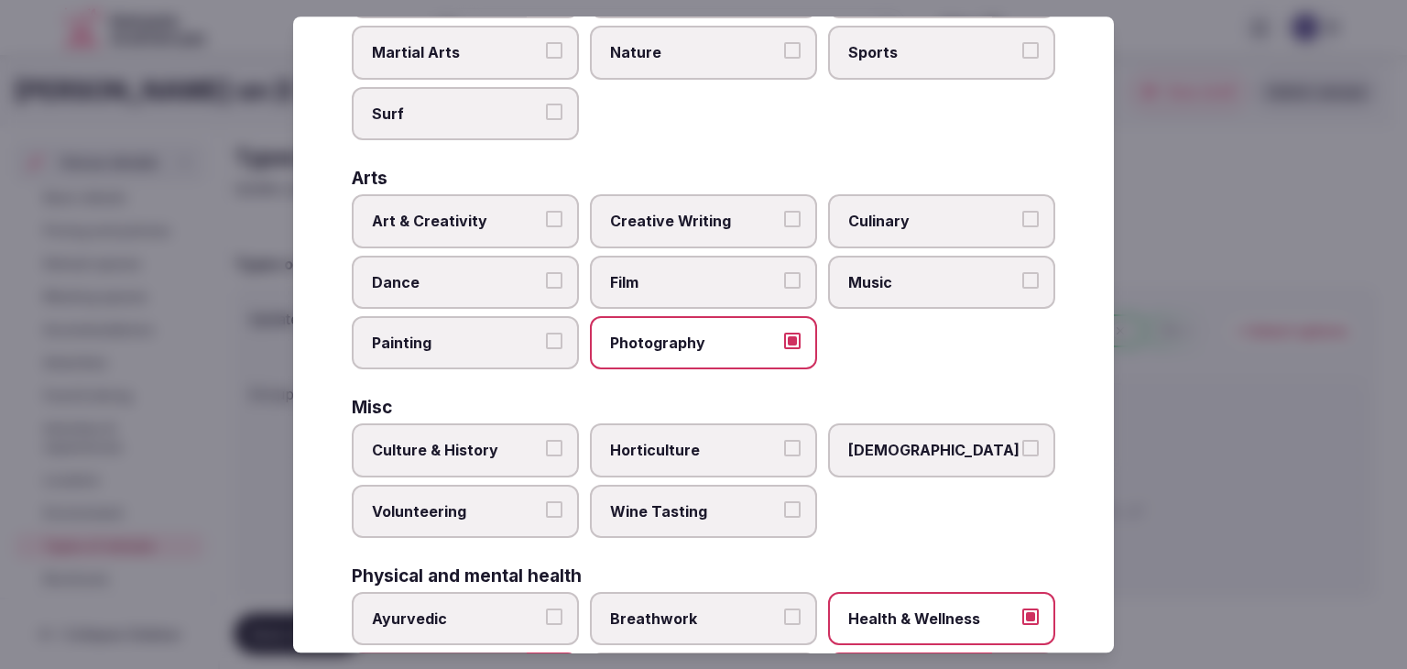
click at [484, 211] on span "Art & Creativity" at bounding box center [456, 221] width 169 height 20
click at [546, 211] on button "Art & Creativity" at bounding box center [554, 219] width 16 height 16
click at [957, 195] on label "Culinary" at bounding box center [941, 220] width 227 height 53
click at [1023, 211] on button "Culinary" at bounding box center [1031, 219] width 16 height 16
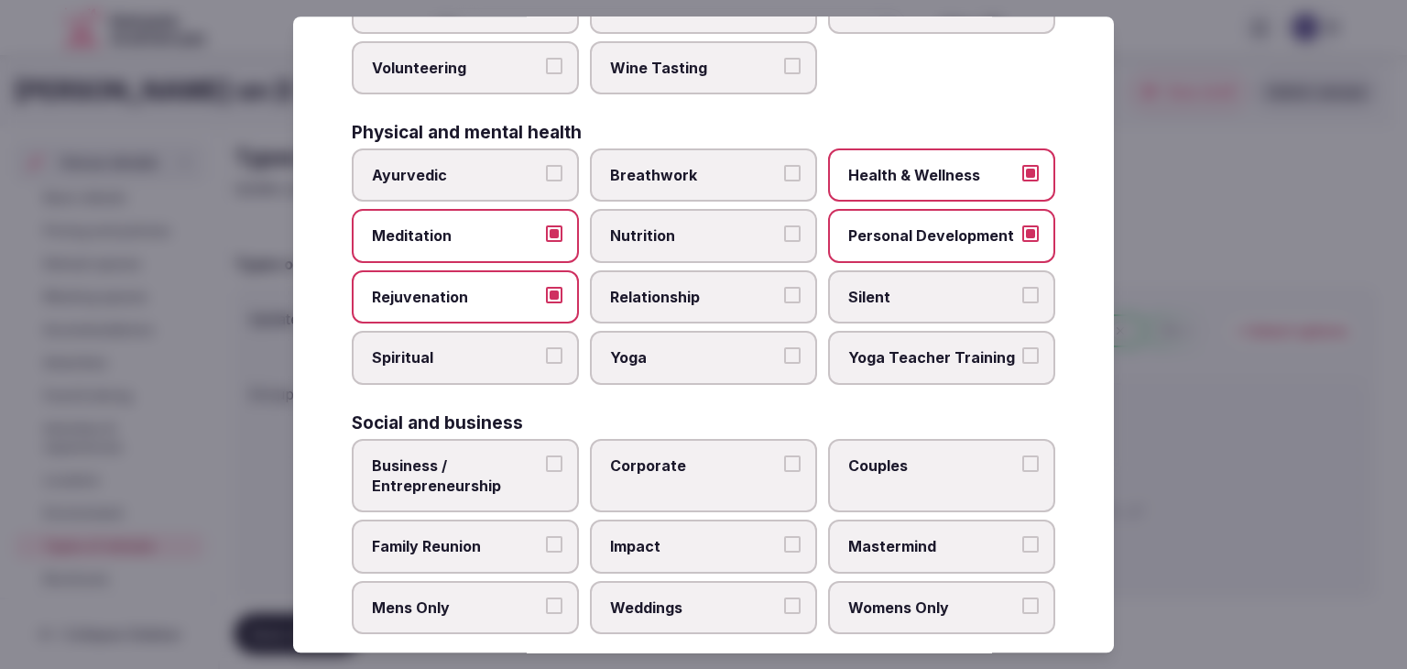
scroll to position [745, 0]
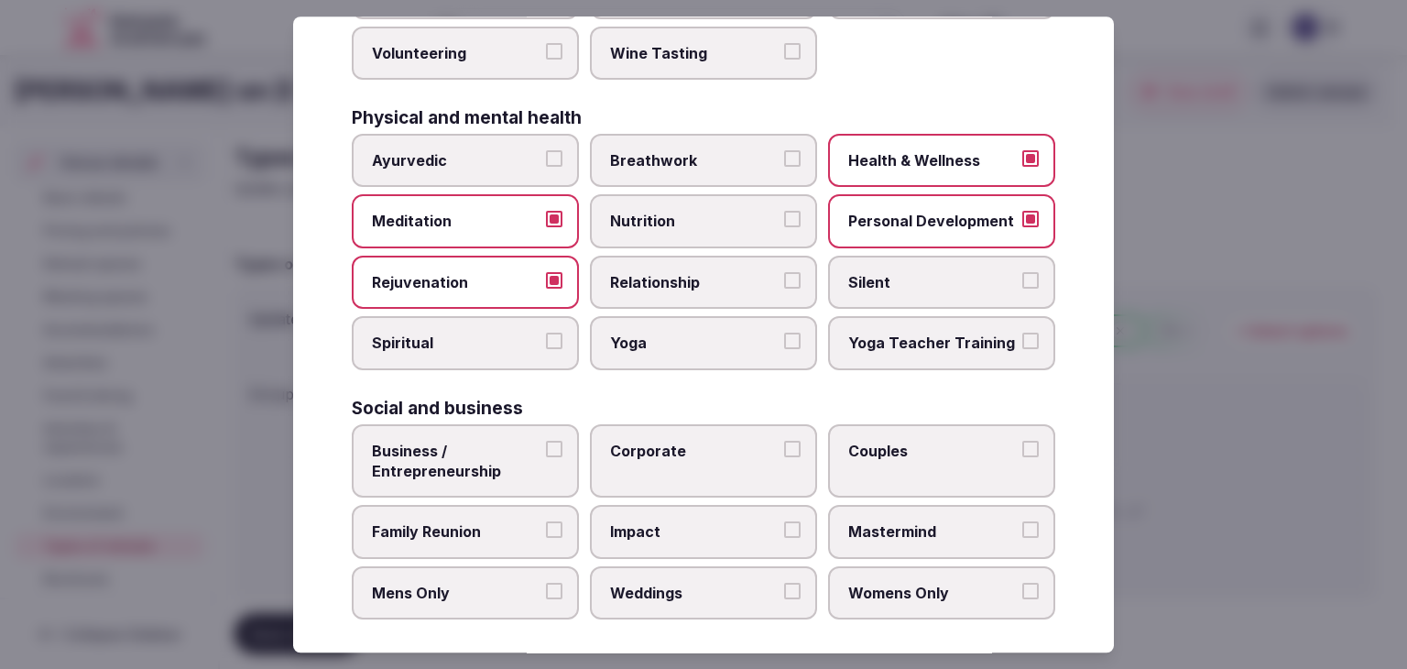
click at [681, 345] on label "Yoga" at bounding box center [703, 343] width 227 height 53
click at [784, 345] on button "Yoga" at bounding box center [792, 342] width 16 height 16
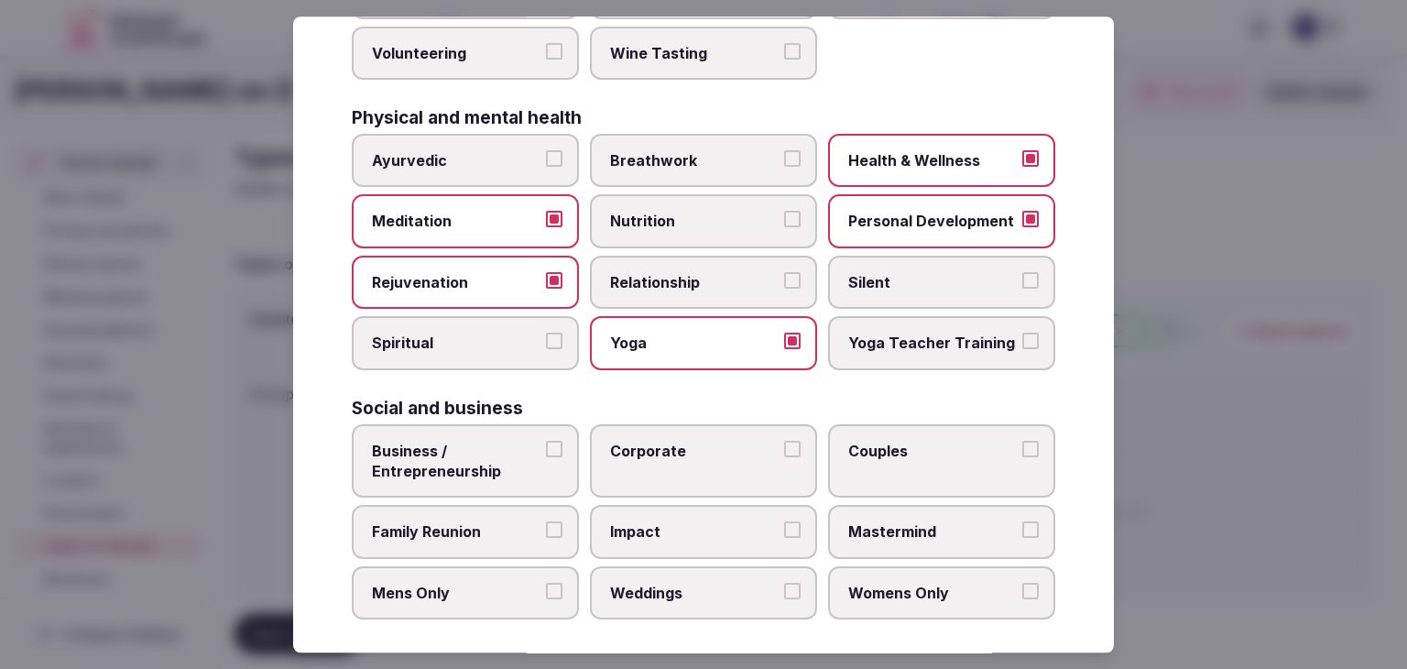
click at [497, 342] on span "Spiritual" at bounding box center [456, 344] width 169 height 20
click at [546, 342] on button "Spiritual" at bounding box center [554, 342] width 16 height 16
drag, startPoint x: 527, startPoint y: 520, endPoint x: 542, endPoint y: 520, distance: 15.6
click at [526, 522] on span "Family Reunion" at bounding box center [456, 532] width 169 height 20
click at [546, 522] on button "Family Reunion" at bounding box center [554, 530] width 16 height 16
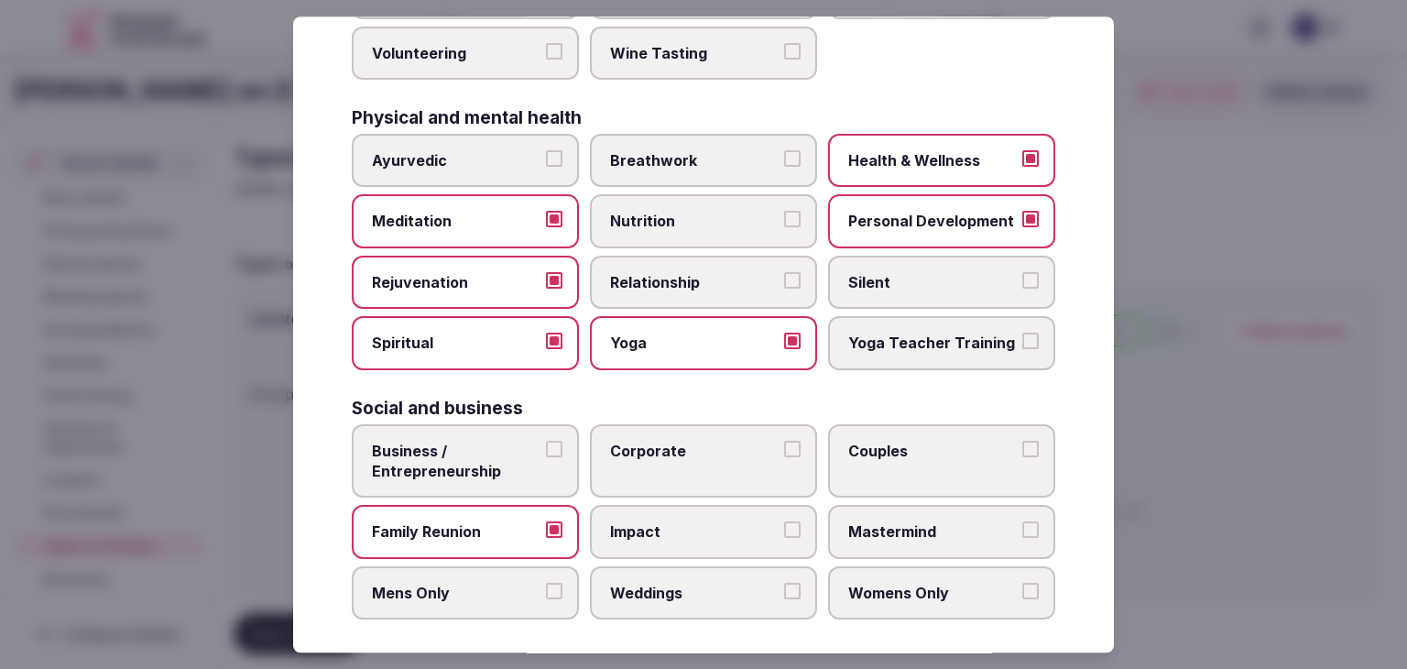
click at [663, 583] on span "Weddings" at bounding box center [694, 593] width 169 height 20
click at [784, 583] on button "Weddings" at bounding box center [792, 591] width 16 height 16
click at [984, 441] on span "Couples" at bounding box center [933, 451] width 169 height 20
click at [1023, 441] on button "Couples" at bounding box center [1031, 449] width 16 height 16
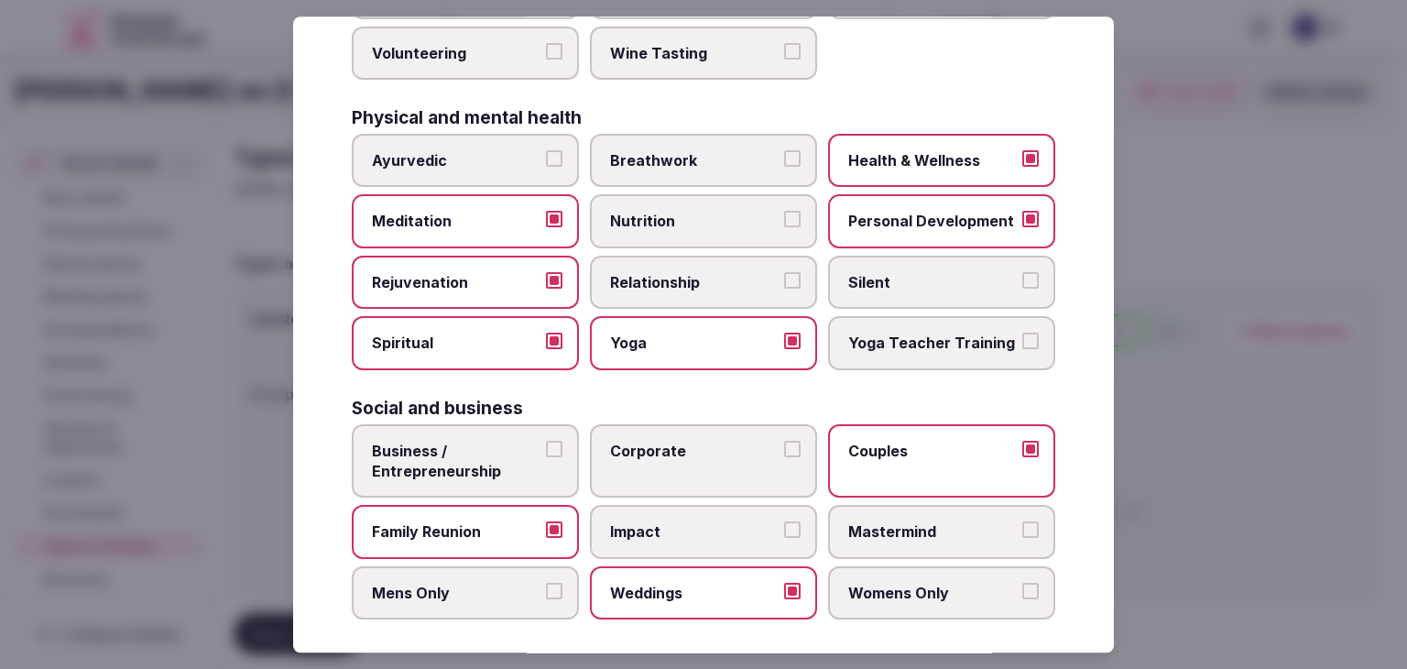
drag, startPoint x: 745, startPoint y: 445, endPoint x: 864, endPoint y: 419, distance: 122.1
click at [745, 444] on span "Corporate" at bounding box center [694, 451] width 169 height 20
click at [784, 444] on button "Corporate" at bounding box center [792, 449] width 16 height 16
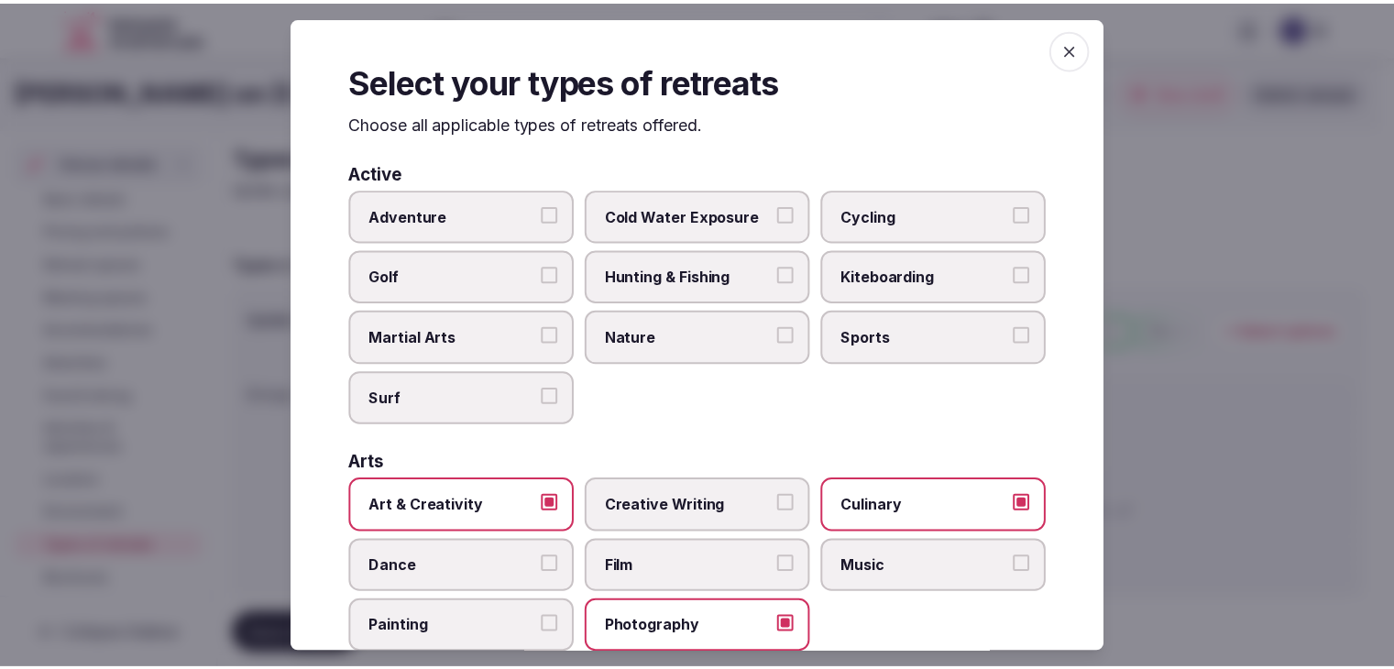
scroll to position [0, 0]
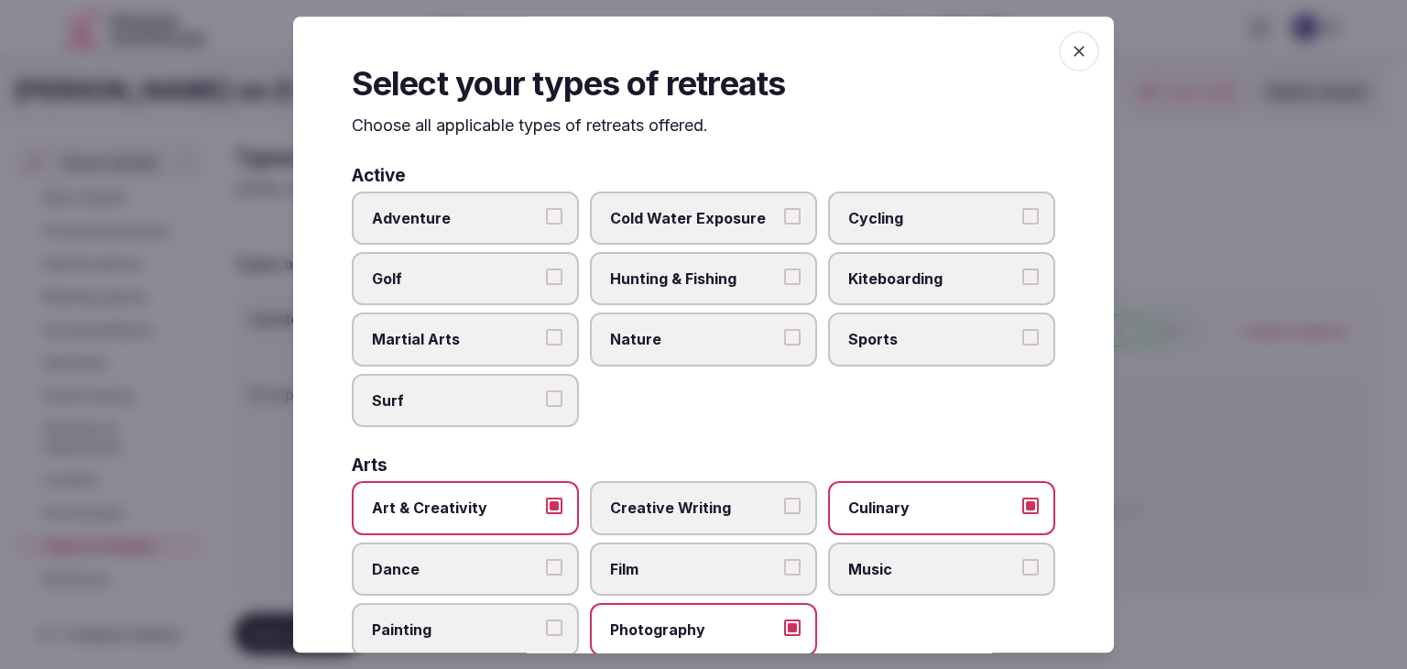
click at [1070, 57] on icon "button" at bounding box center [1079, 51] width 18 height 18
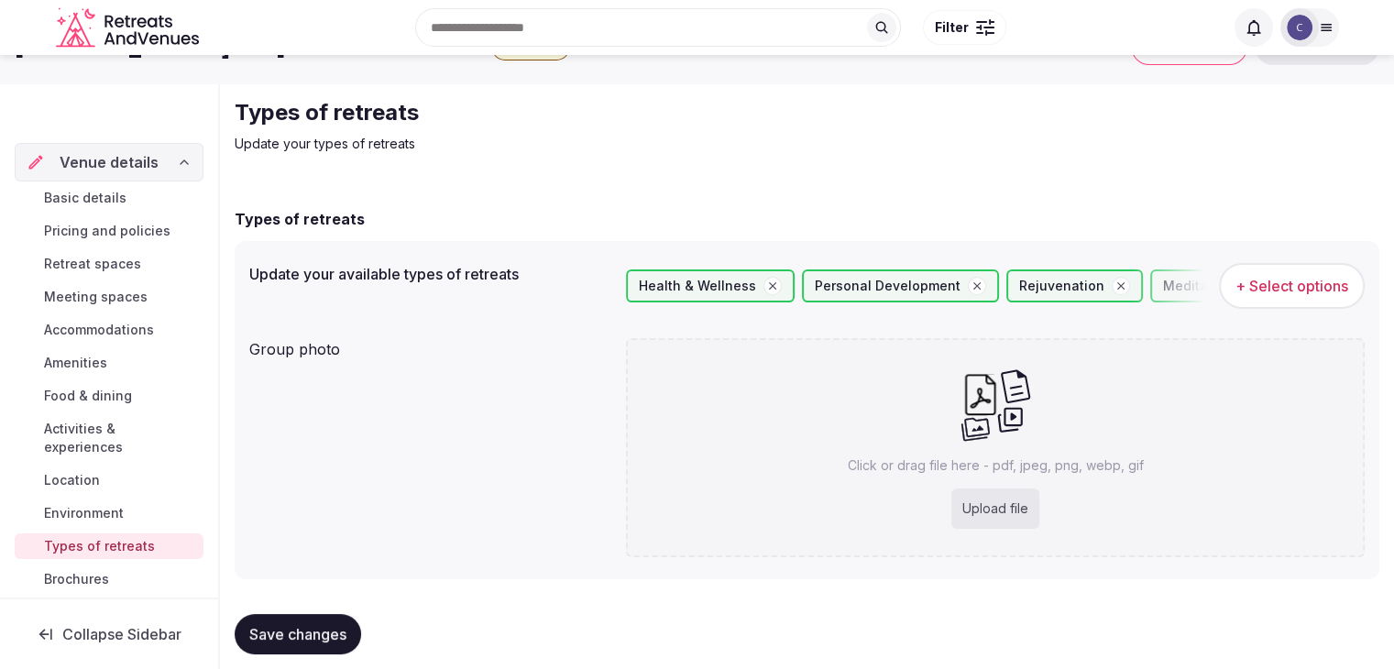
scroll to position [69, 0]
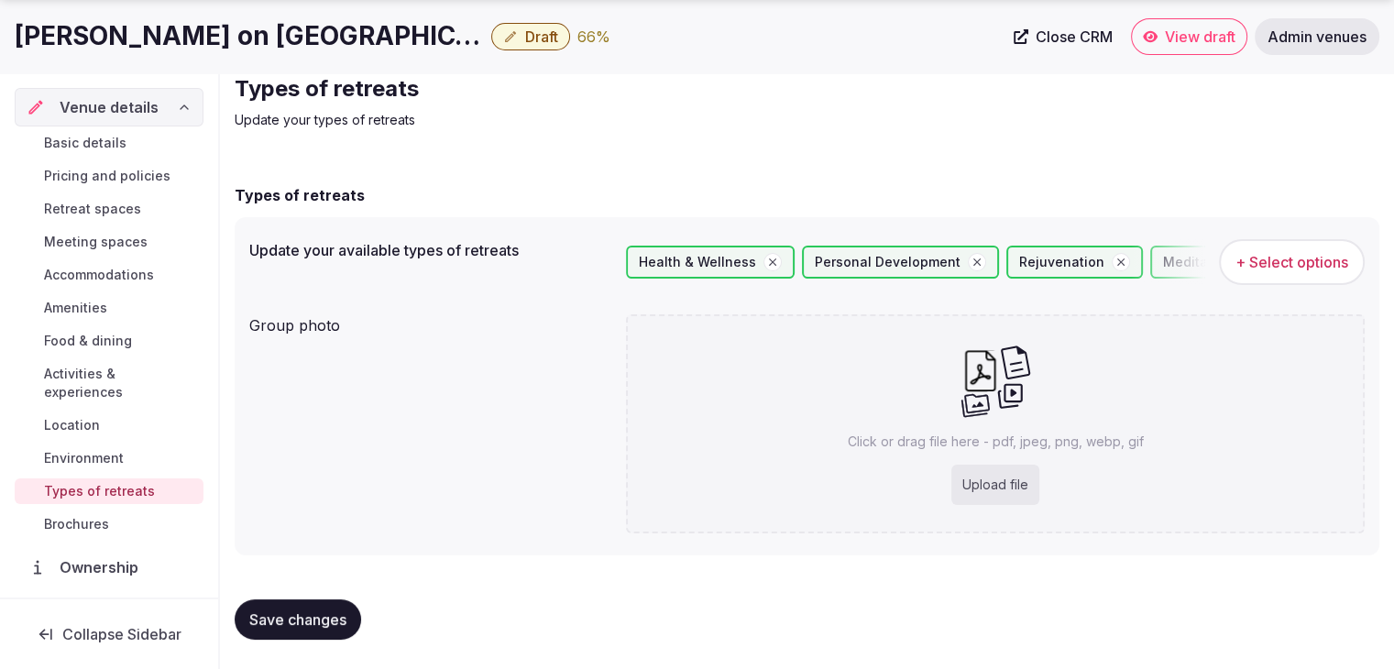
click at [1033, 496] on div "Upload file" at bounding box center [995, 485] width 88 height 40
type input "**********"
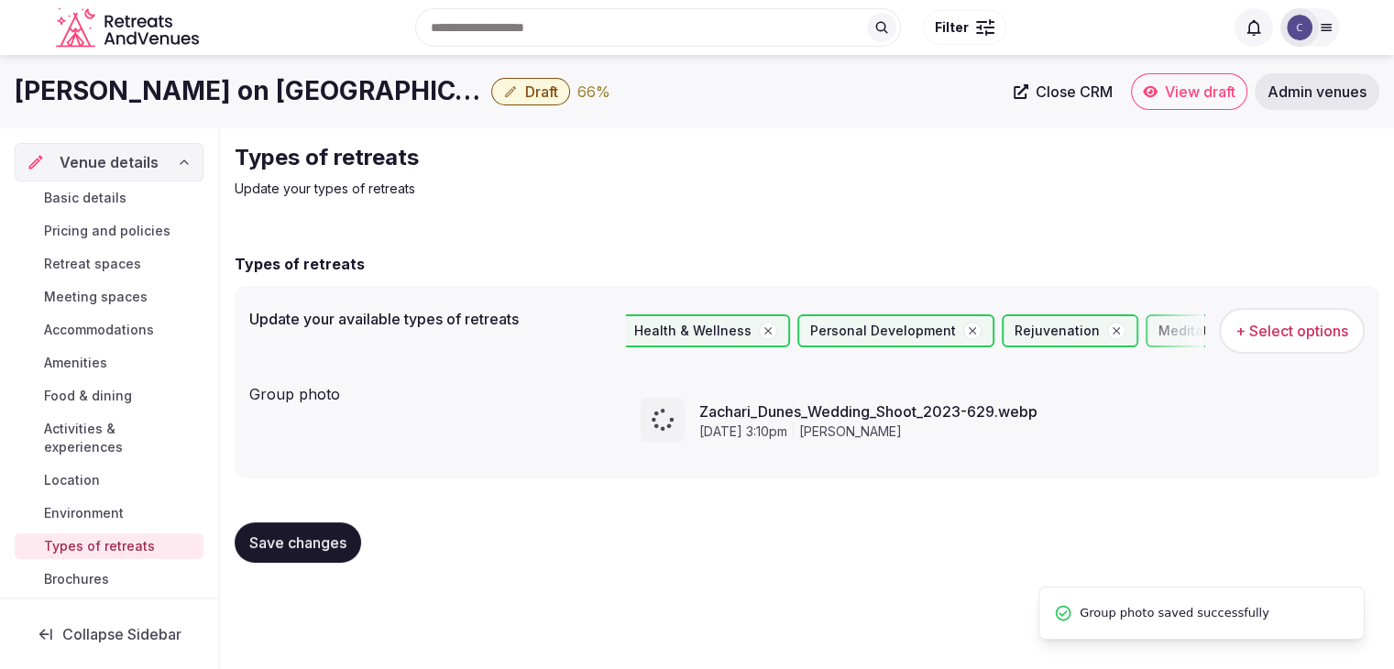
scroll to position [0, 0]
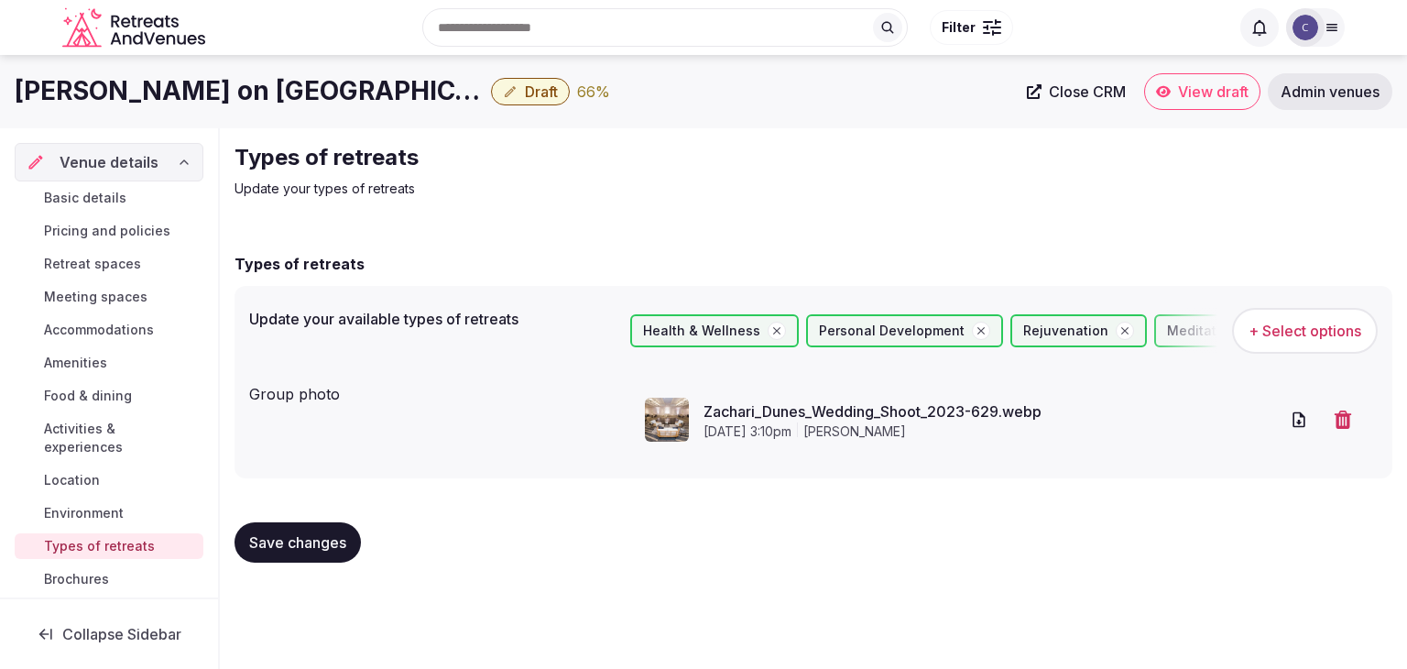
click at [335, 547] on span "Save changes" at bounding box center [297, 542] width 97 height 18
click at [93, 233] on span "Pricing and policies" at bounding box center [107, 231] width 126 height 18
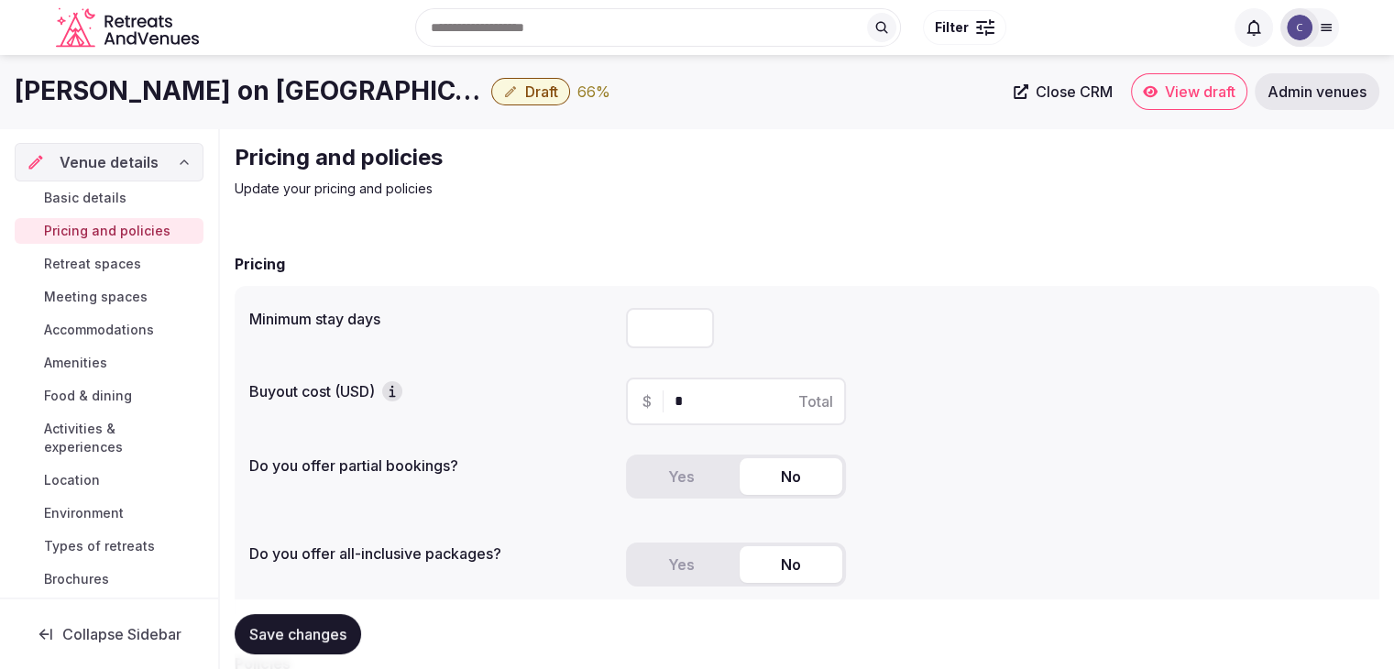
click at [668, 332] on input "number" at bounding box center [670, 328] width 88 height 40
type input "*"
click at [320, 625] on span "Save changes" at bounding box center [297, 634] width 97 height 18
click at [356, 83] on h1 "[PERSON_NAME] on [GEOGRAPHIC_DATA], Curio Collection by [PERSON_NAME]" at bounding box center [249, 91] width 469 height 36
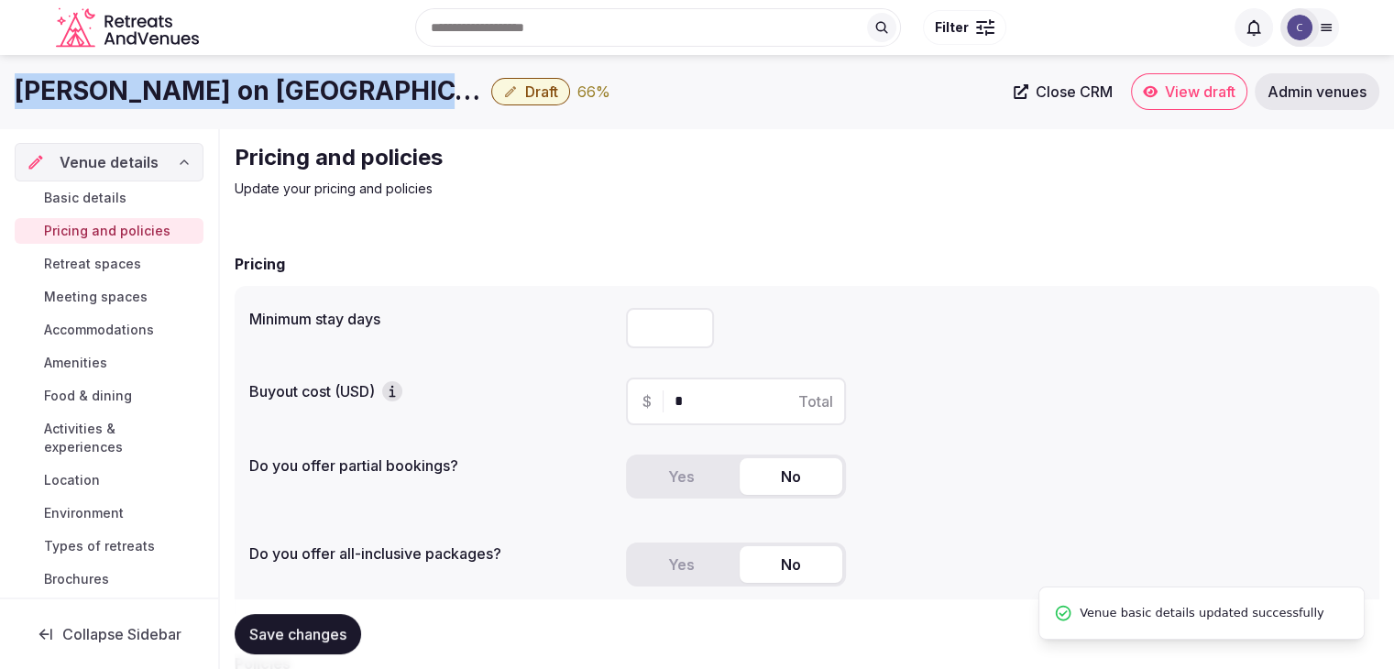
click at [356, 83] on h1 "[PERSON_NAME] on [GEOGRAPHIC_DATA], Curio Collection by [PERSON_NAME]" at bounding box center [249, 91] width 469 height 36
copy div "[PERSON_NAME] on [GEOGRAPHIC_DATA], Curio Collection by [PERSON_NAME]"
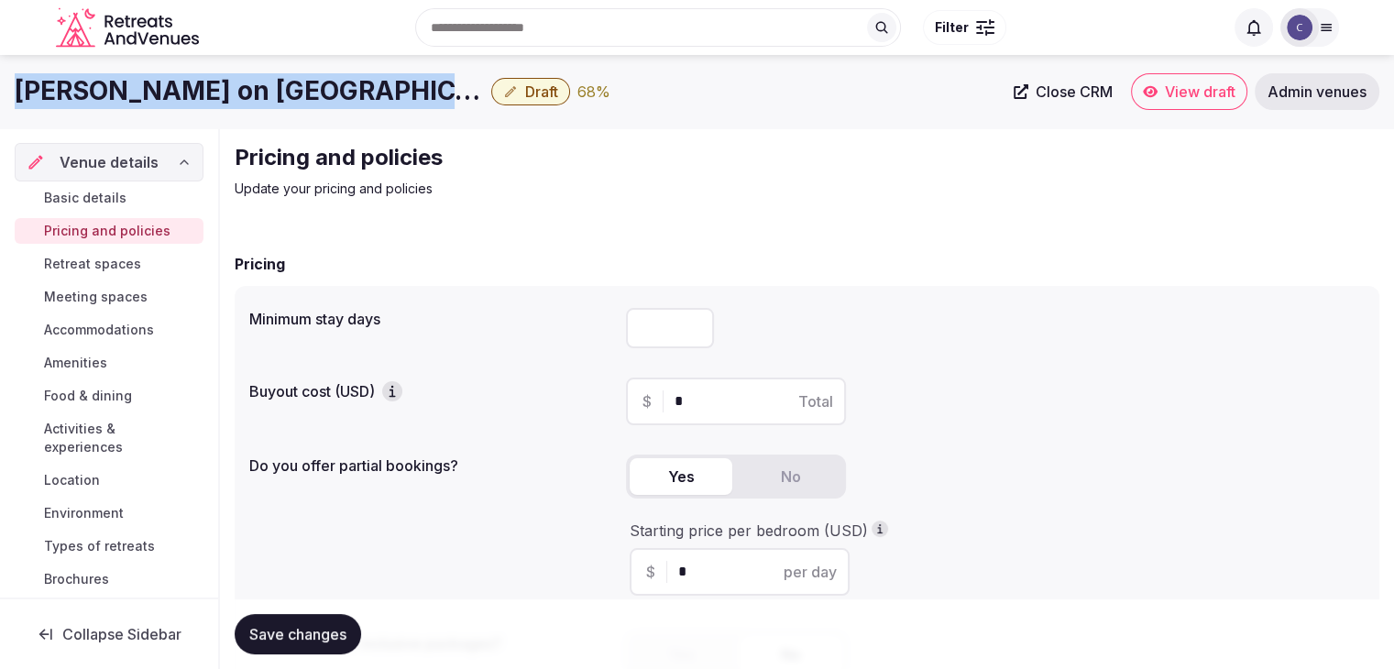
click at [703, 466] on button "Yes" at bounding box center [681, 476] width 103 height 37
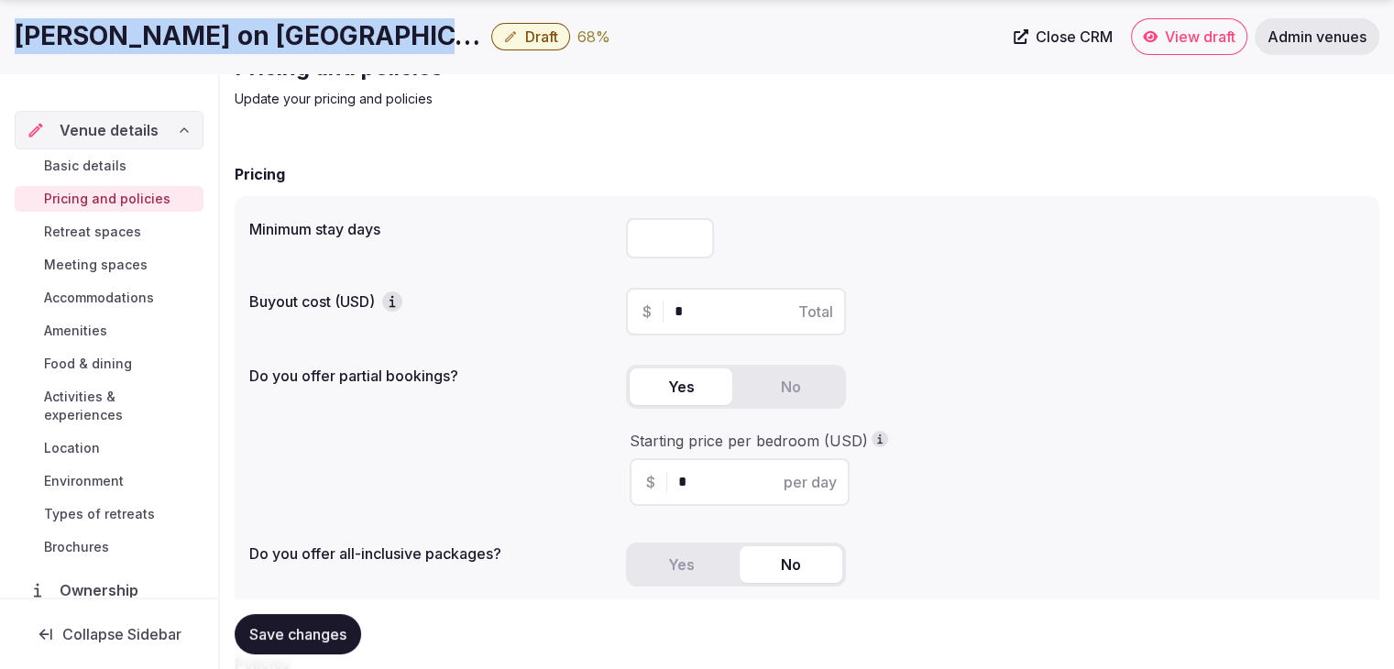
scroll to position [183, 0]
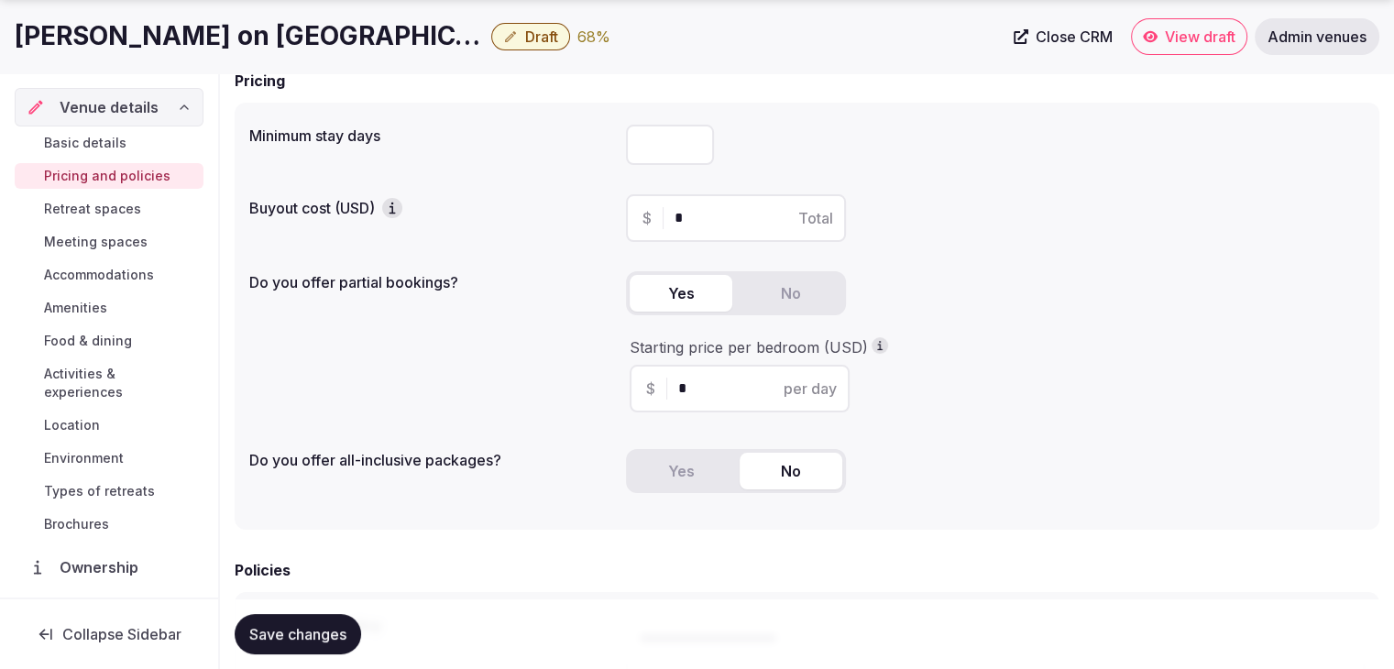
drag, startPoint x: 684, startPoint y: 374, endPoint x: 652, endPoint y: 362, distance: 33.4
click at [652, 362] on div "Starting price per bedroom (USD) $ * per day" at bounding box center [995, 374] width 739 height 75
type input "***"
click at [301, 641] on span "Save changes" at bounding box center [297, 634] width 97 height 18
click at [123, 210] on span "Retreat spaces" at bounding box center [92, 209] width 97 height 18
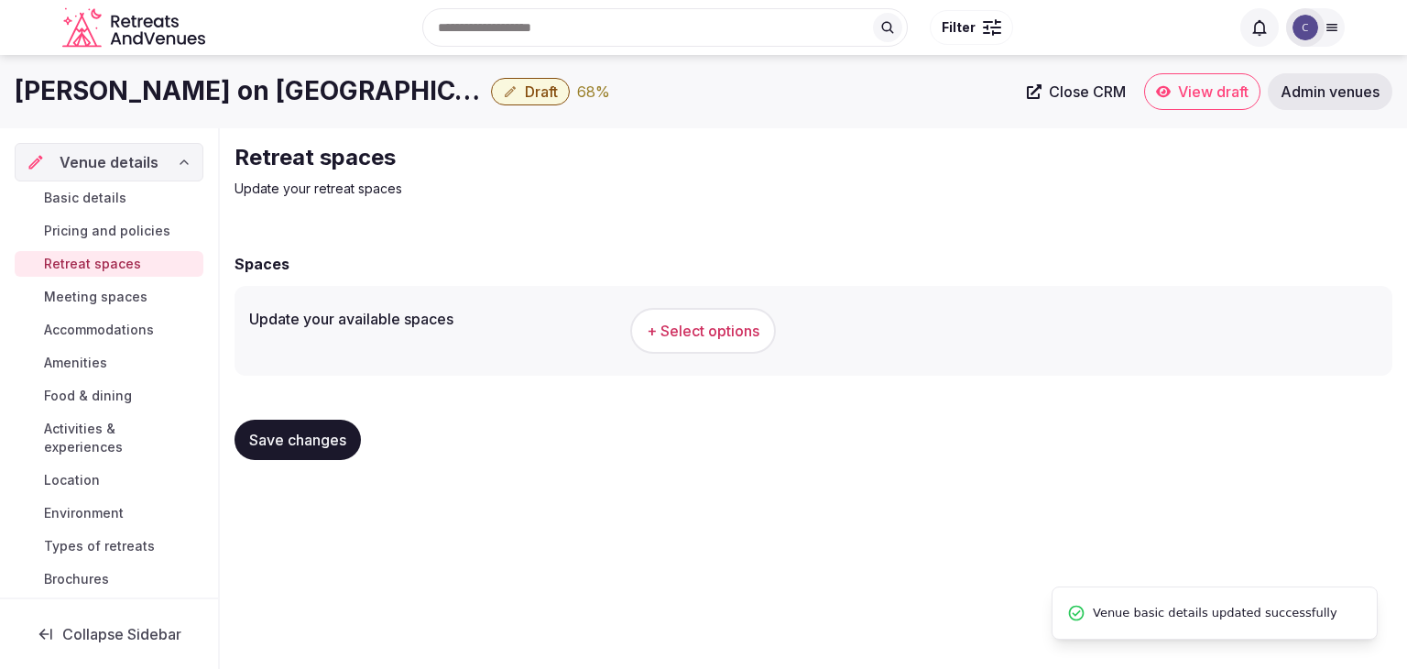
click at [205, 89] on h1 "[PERSON_NAME] on [GEOGRAPHIC_DATA], Curio Collection by [PERSON_NAME]" at bounding box center [249, 91] width 469 height 36
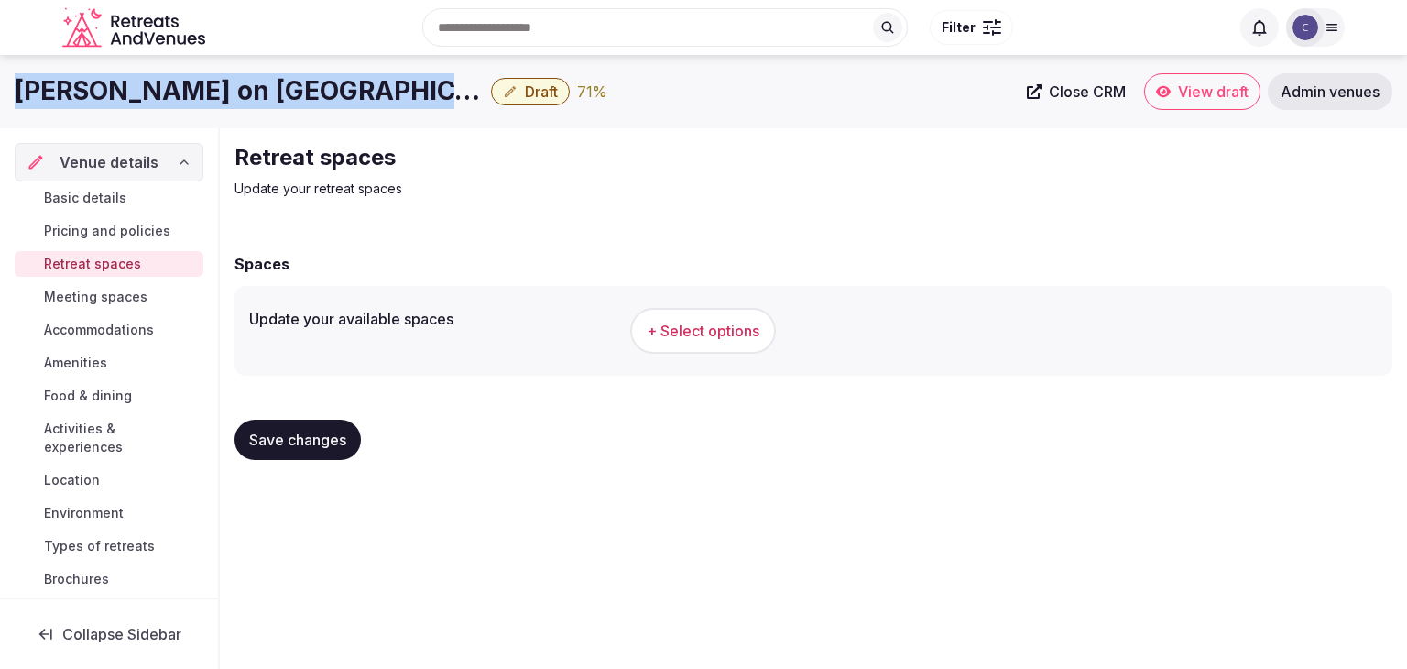
click at [205, 89] on h1 "[PERSON_NAME] on [GEOGRAPHIC_DATA], Curio Collection by [PERSON_NAME]" at bounding box center [249, 91] width 469 height 36
copy div "[PERSON_NAME] on [GEOGRAPHIC_DATA], Curio Collection by [PERSON_NAME]"
click at [715, 323] on span "+ Select options" at bounding box center [703, 331] width 113 height 20
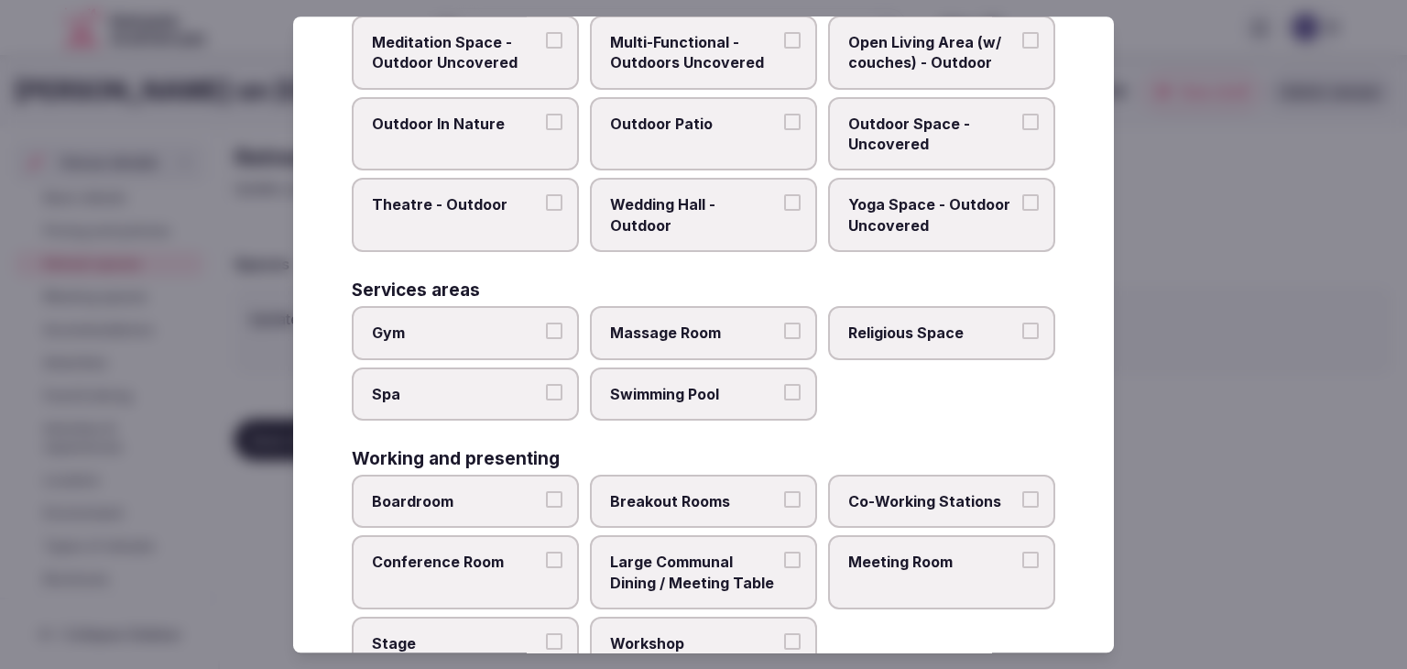
scroll to position [828, 0]
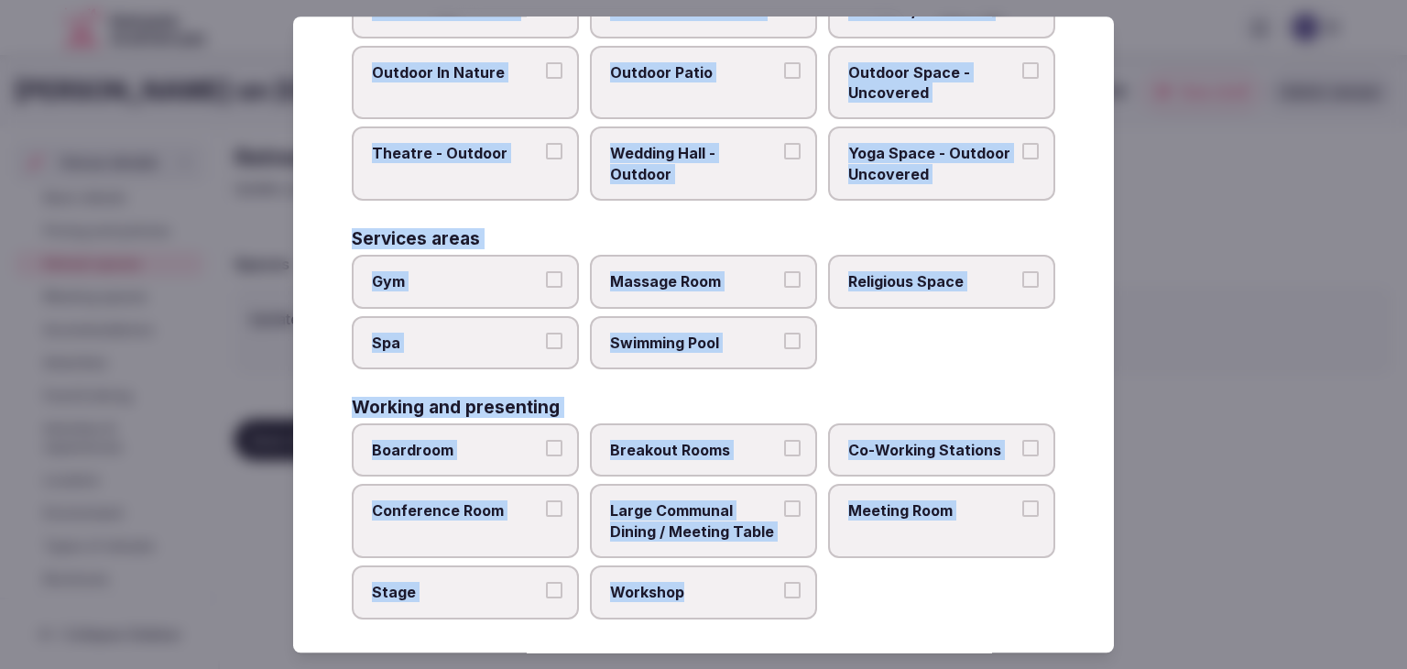
drag, startPoint x: 356, startPoint y: 123, endPoint x: 757, endPoint y: 630, distance: 646.4
click at [757, 630] on div "Select your retreat spaces Choose all applicable retreat spaces offered. Covere…" at bounding box center [703, 334] width 821 height 636
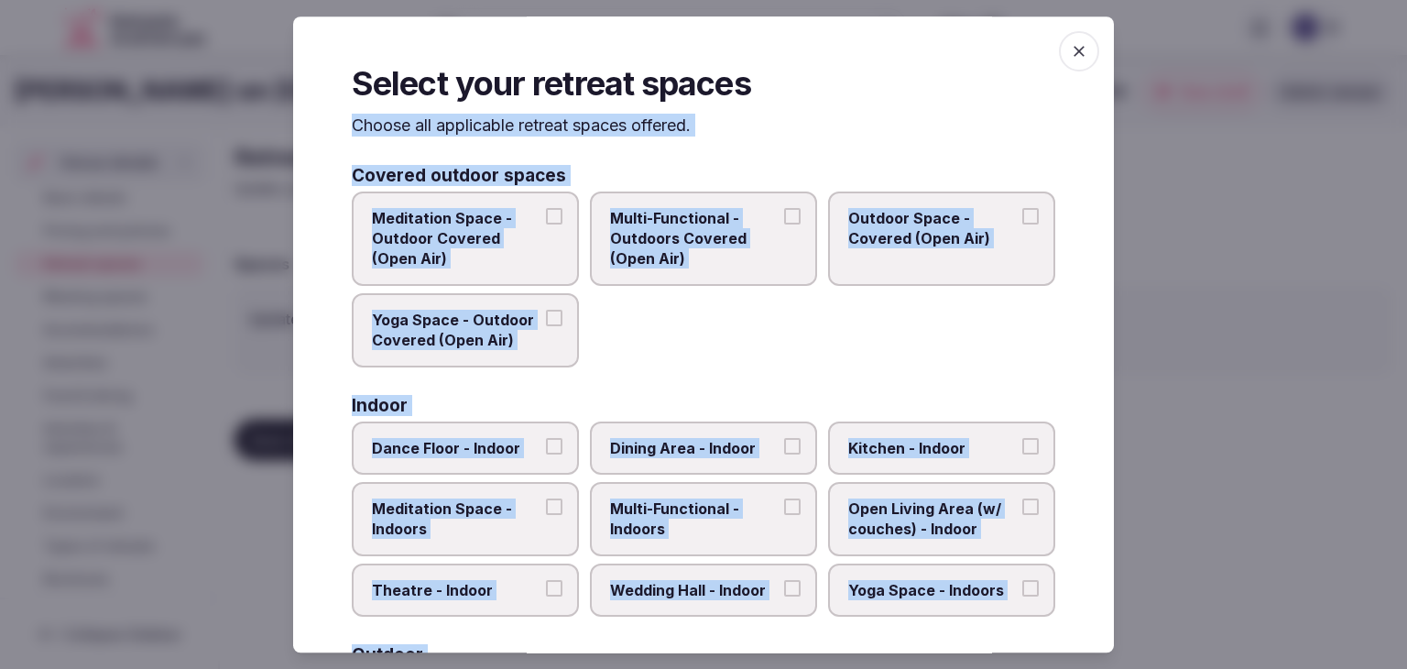
scroll to position [0, 0]
click at [668, 268] on label "Multi-Functional - Outdoors Covered (Open Air)" at bounding box center [703, 239] width 227 height 94
click at [784, 225] on button "Multi-Functional - Outdoors Covered (Open Air)" at bounding box center [792, 216] width 16 height 16
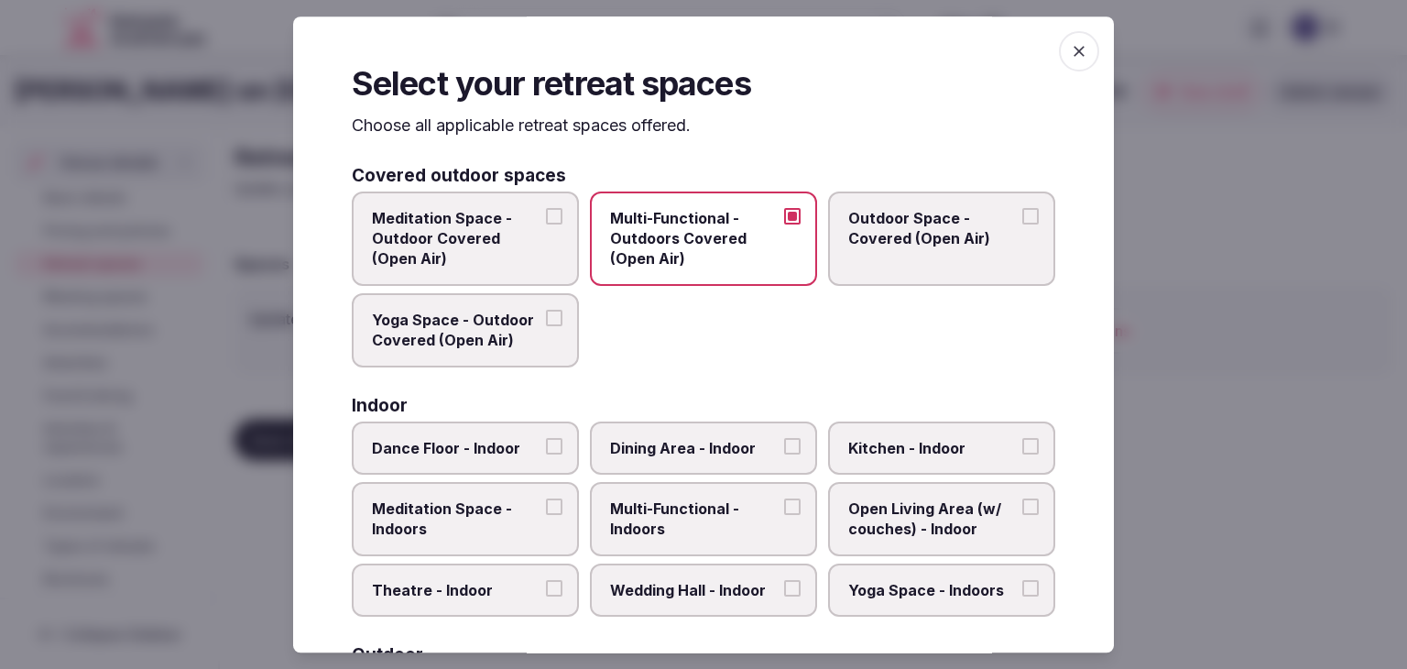
drag, startPoint x: 420, startPoint y: 229, endPoint x: 425, endPoint y: 318, distance: 89.1
click at [421, 230] on span "Meditation Space - Outdoor Covered (Open Air)" at bounding box center [456, 238] width 169 height 61
click at [546, 225] on button "Meditation Space - Outdoor Covered (Open Air)" at bounding box center [554, 216] width 16 height 16
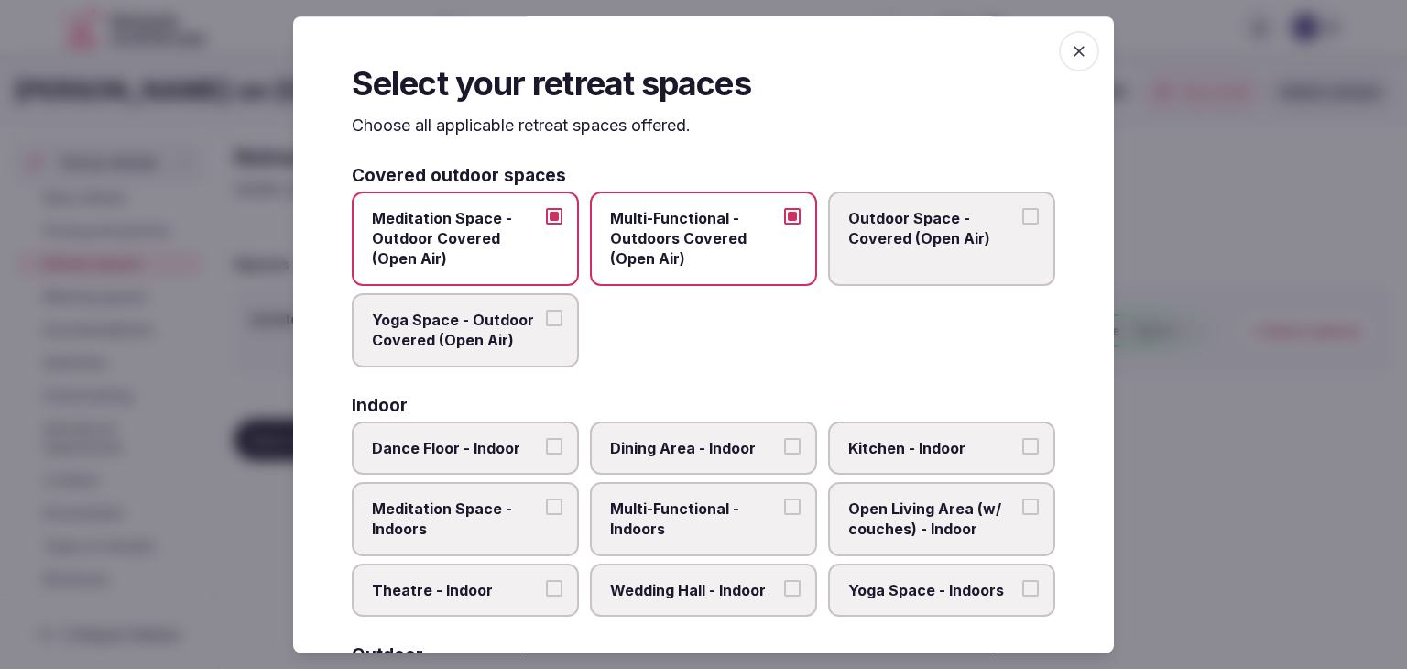
drag, startPoint x: 425, startPoint y: 323, endPoint x: 439, endPoint y: 323, distance: 13.8
click at [425, 323] on span "Yoga Space - Outdoor Covered (Open Air)" at bounding box center [456, 330] width 169 height 41
click at [546, 323] on button "Yoga Space - Outdoor Covered (Open Air)" at bounding box center [554, 318] width 16 height 16
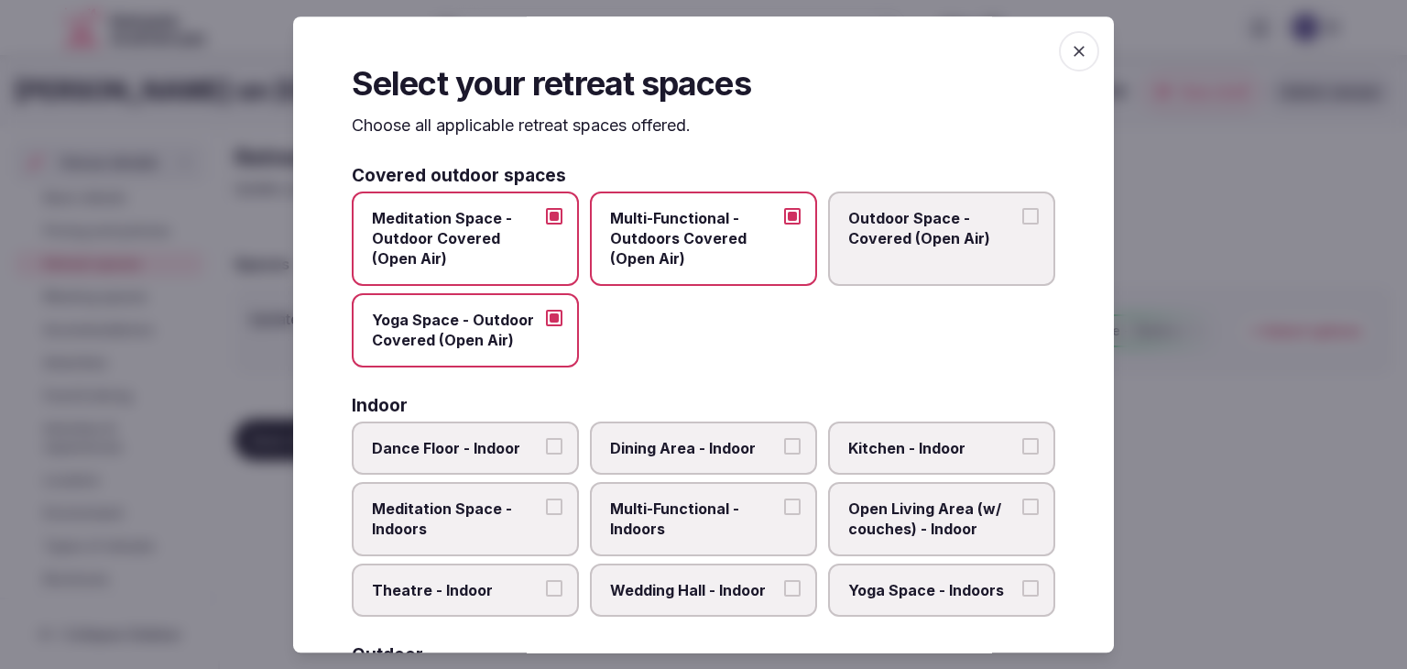
click at [881, 259] on label "Outdoor Space - Covered (Open Air)" at bounding box center [941, 239] width 227 height 94
click at [1023, 225] on button "Outdoor Space - Covered (Open Air)" at bounding box center [1031, 216] width 16 height 16
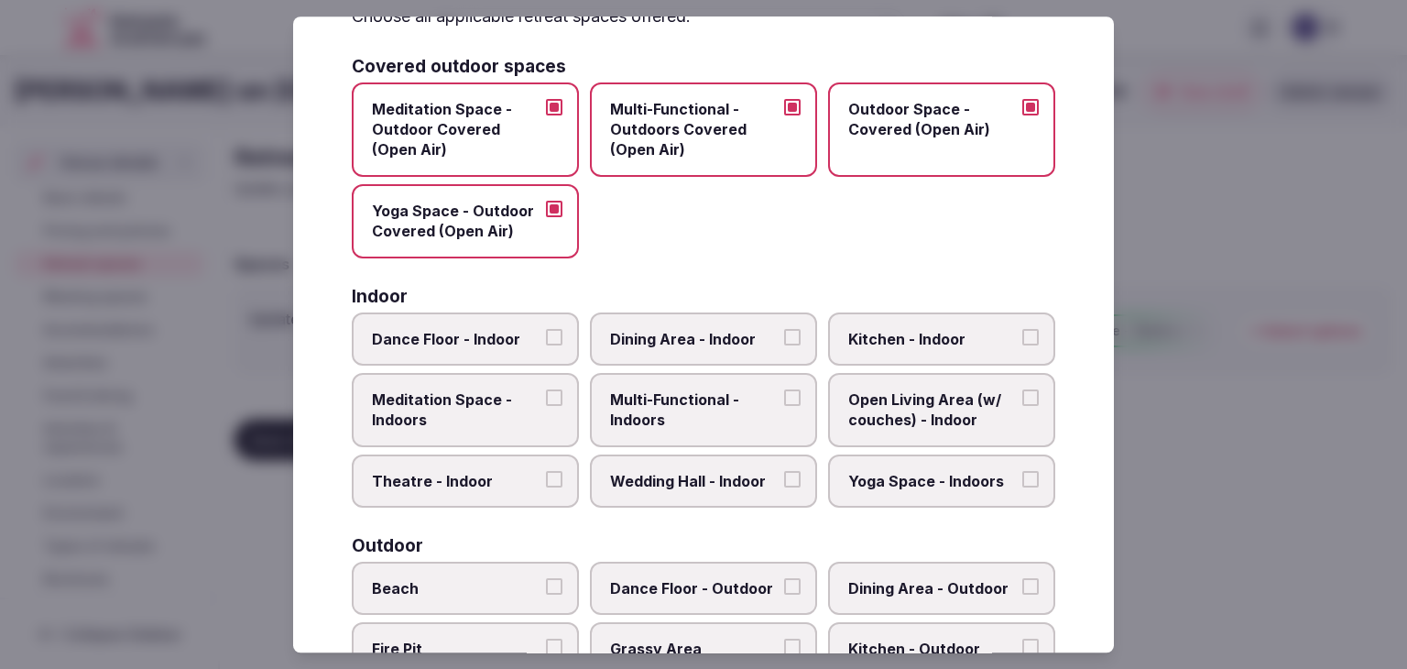
scroll to position [183, 0]
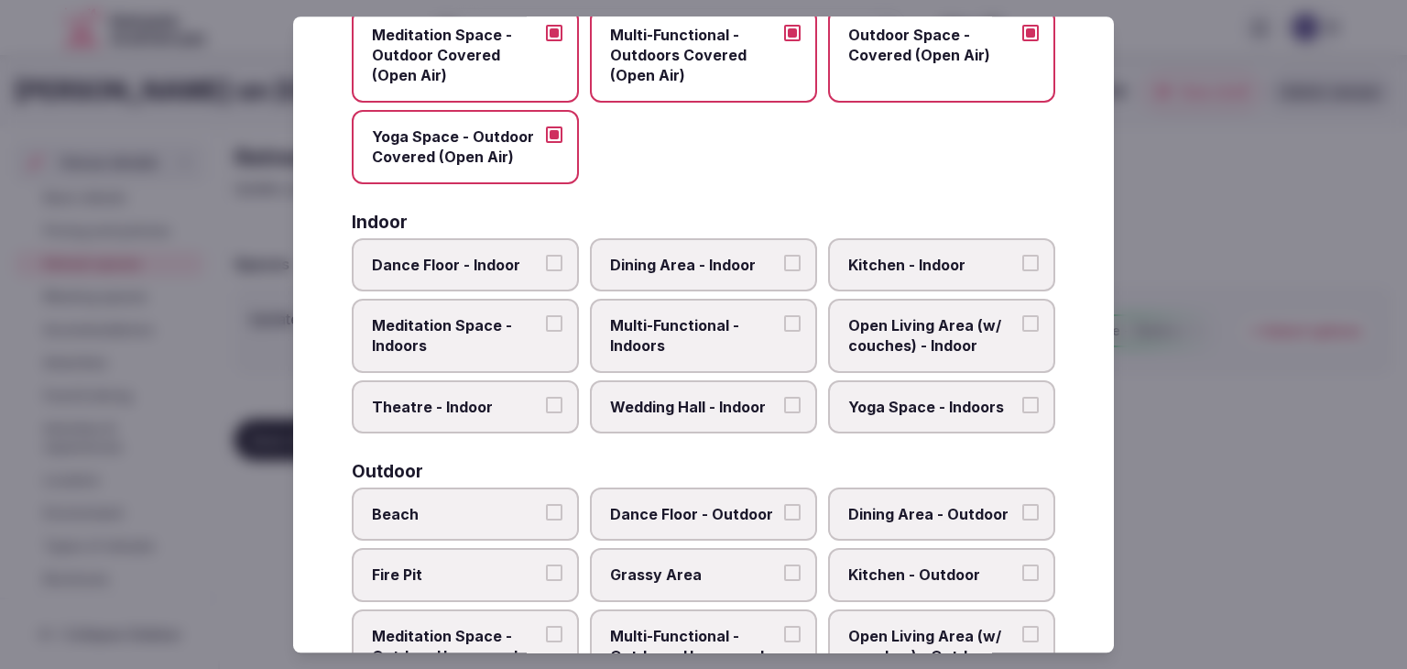
click at [692, 338] on span "Multi-Functional - Indoors" at bounding box center [694, 335] width 169 height 41
click at [784, 332] on button "Multi-Functional - Indoors" at bounding box center [792, 323] width 16 height 16
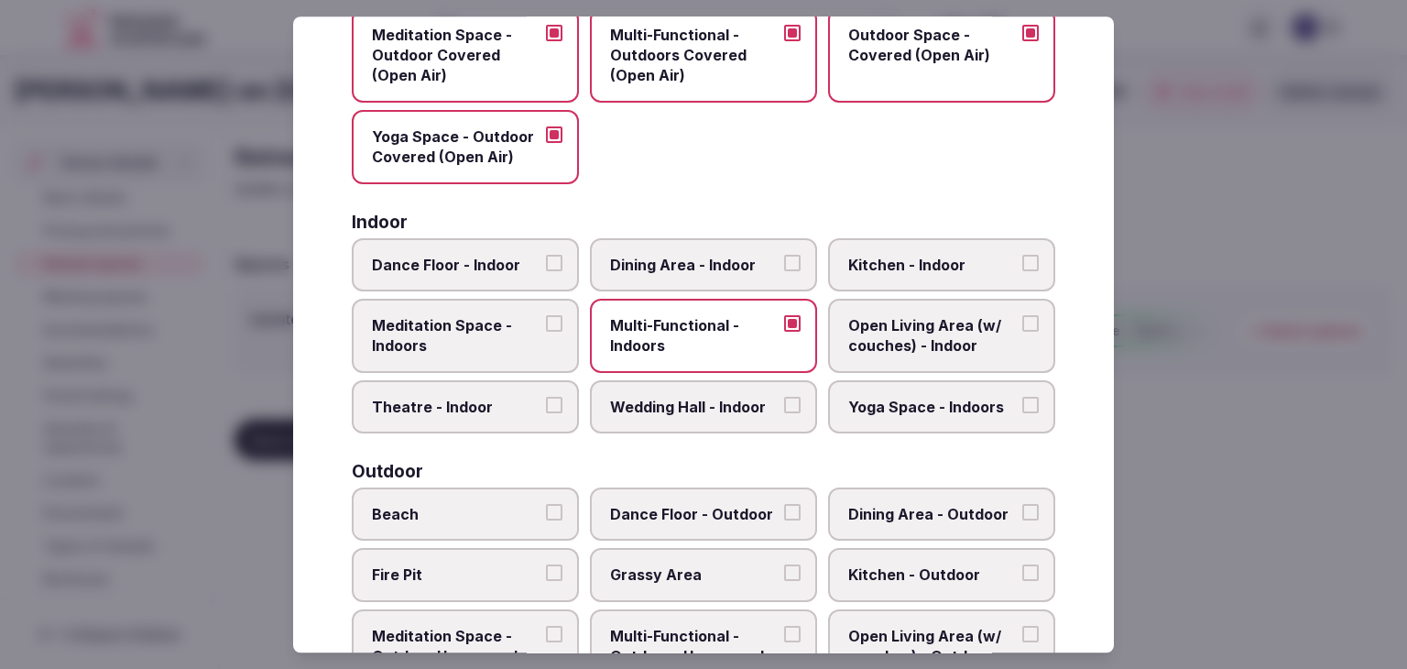
click at [692, 261] on span "Dining Area - Indoor" at bounding box center [694, 265] width 169 height 20
click at [784, 261] on button "Dining Area - Indoor" at bounding box center [792, 263] width 16 height 16
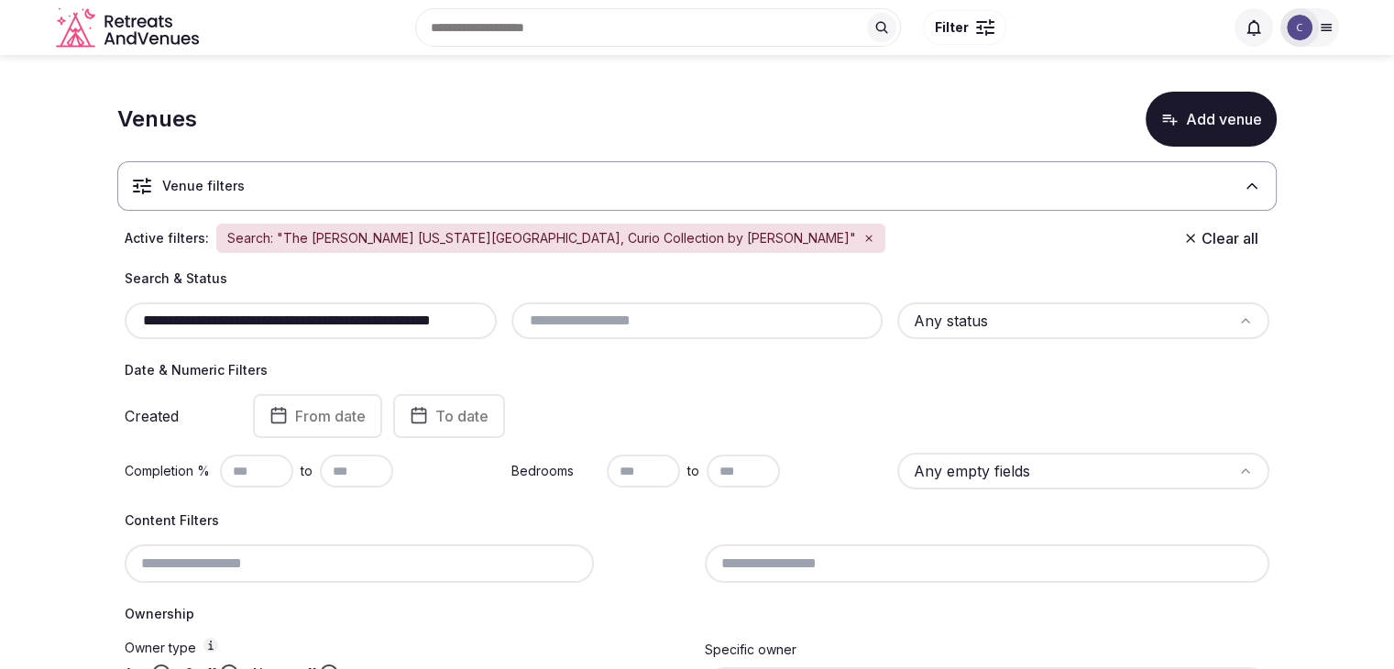
click at [386, 291] on div "**********" at bounding box center [697, 304] width 1144 height 70
drag, startPoint x: 386, startPoint y: 291, endPoint x: 381, endPoint y: 313, distance: 22.5
click at [386, 294] on div "**********" at bounding box center [697, 304] width 1144 height 70
click at [381, 313] on input "**********" at bounding box center [310, 321] width 357 height 22
click at [381, 316] on input "**********" at bounding box center [310, 321] width 357 height 22
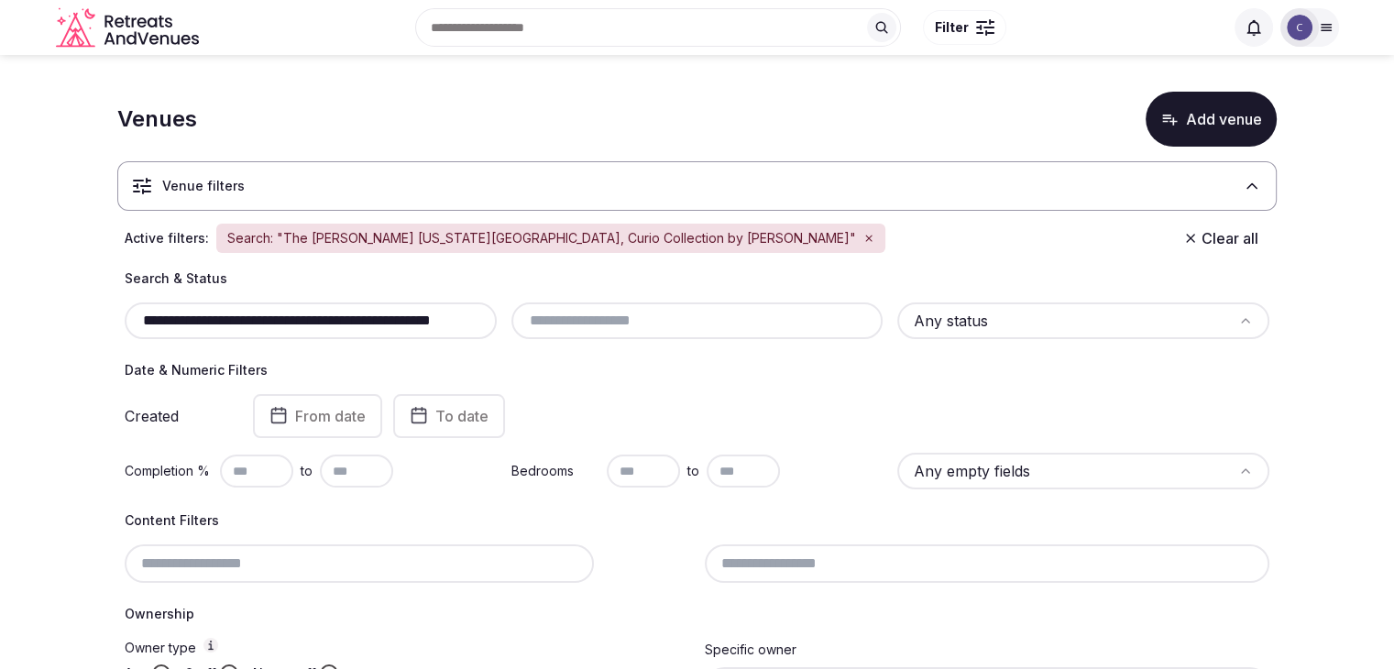
click at [381, 316] on input "**********" at bounding box center [310, 321] width 357 height 22
paste input "**********"
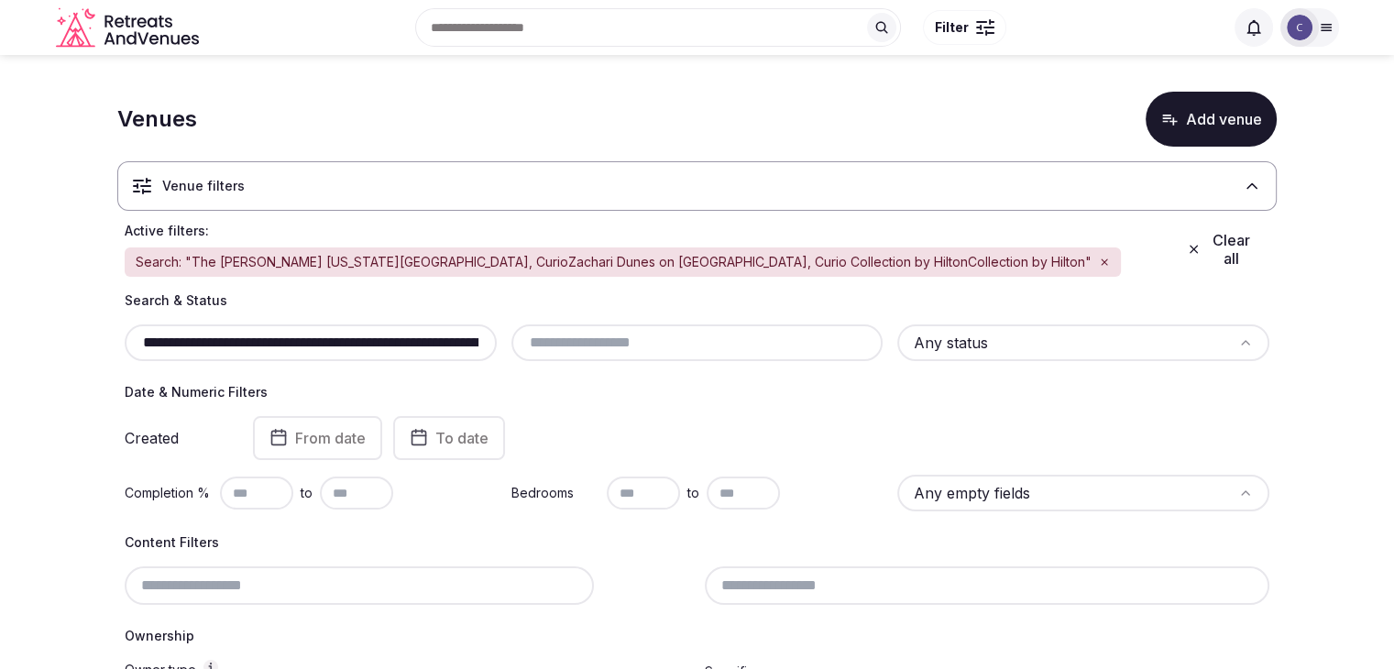
scroll to position [0, 332]
click at [381, 332] on input "**********" at bounding box center [310, 343] width 357 height 22
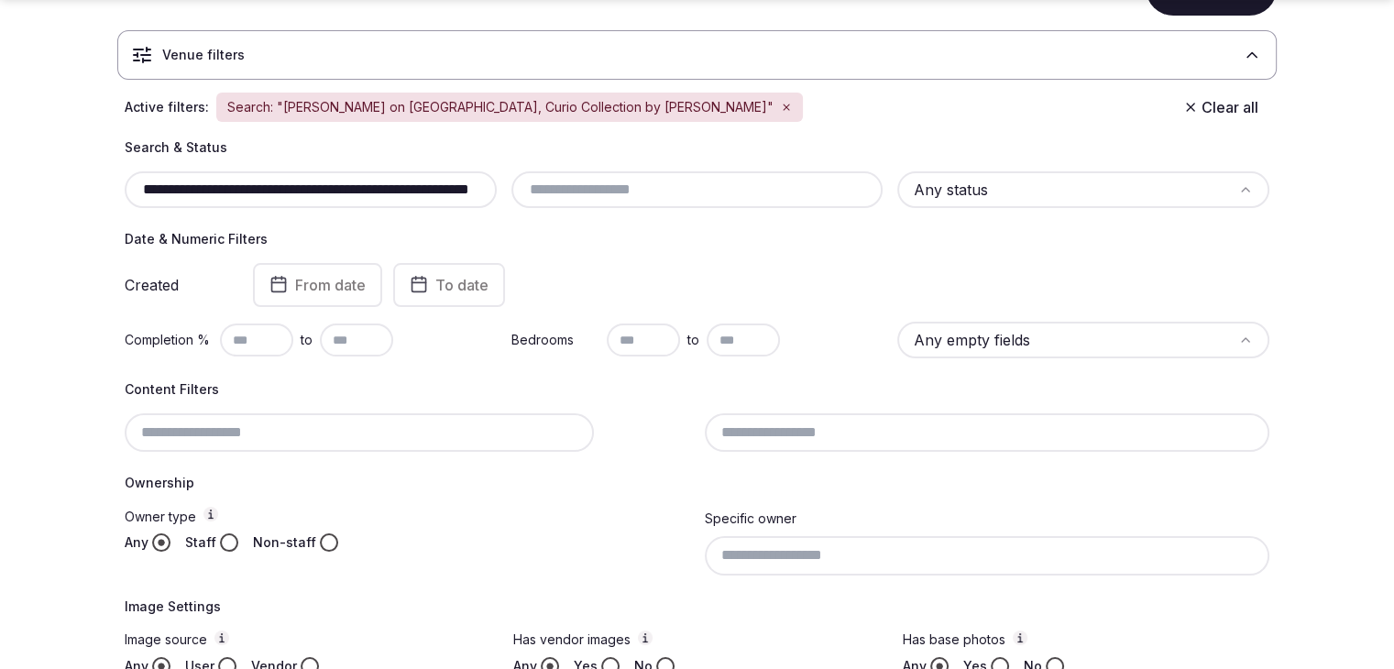
scroll to position [246, 0]
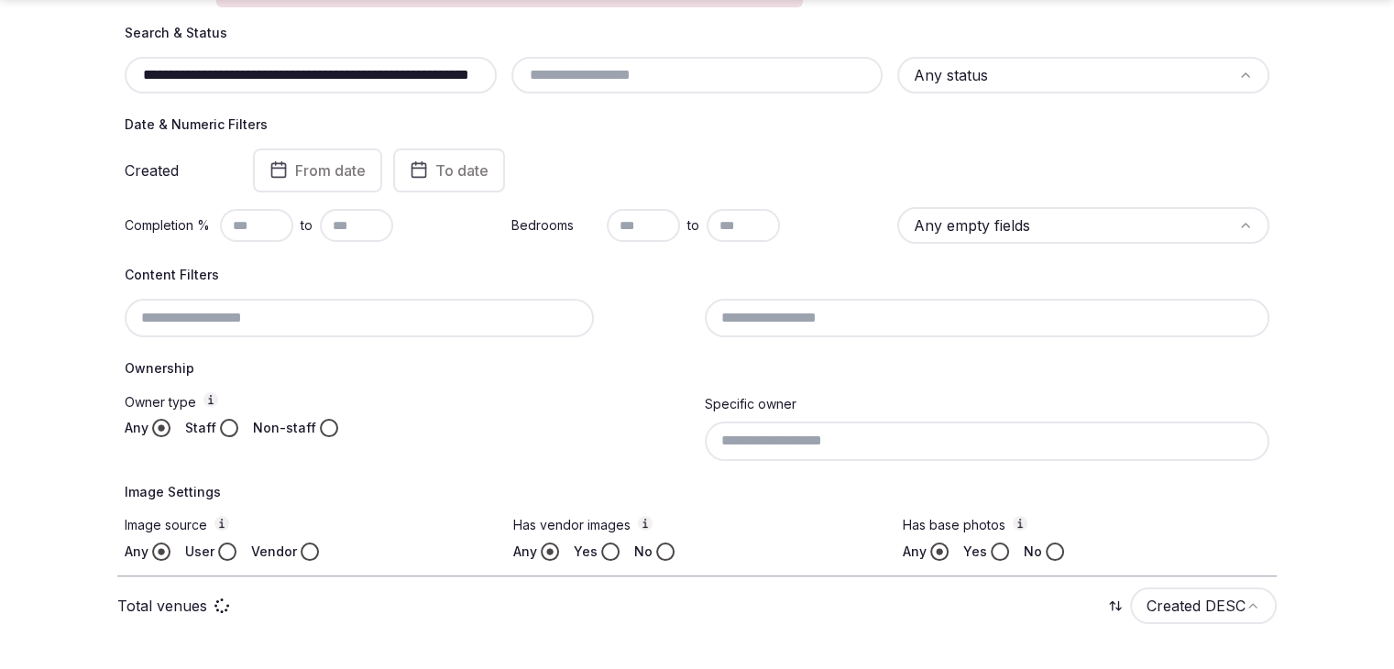
type input "**********"
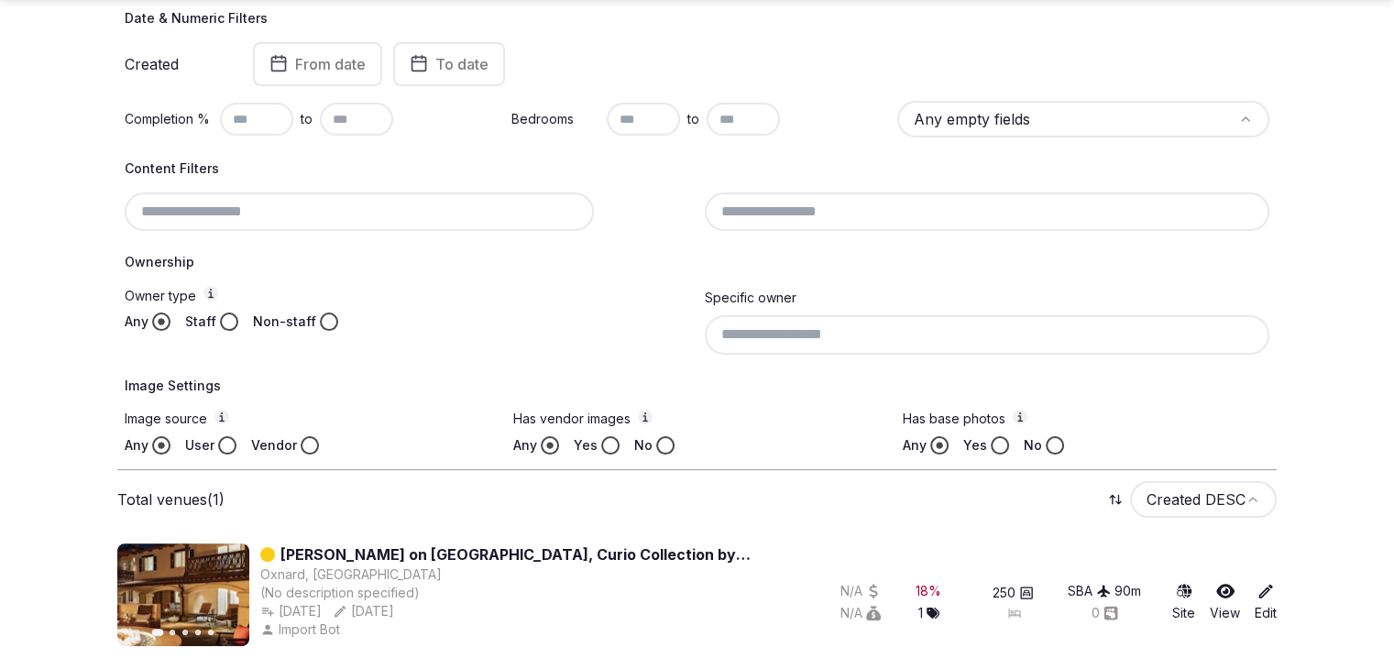
scroll to position [356, 0]
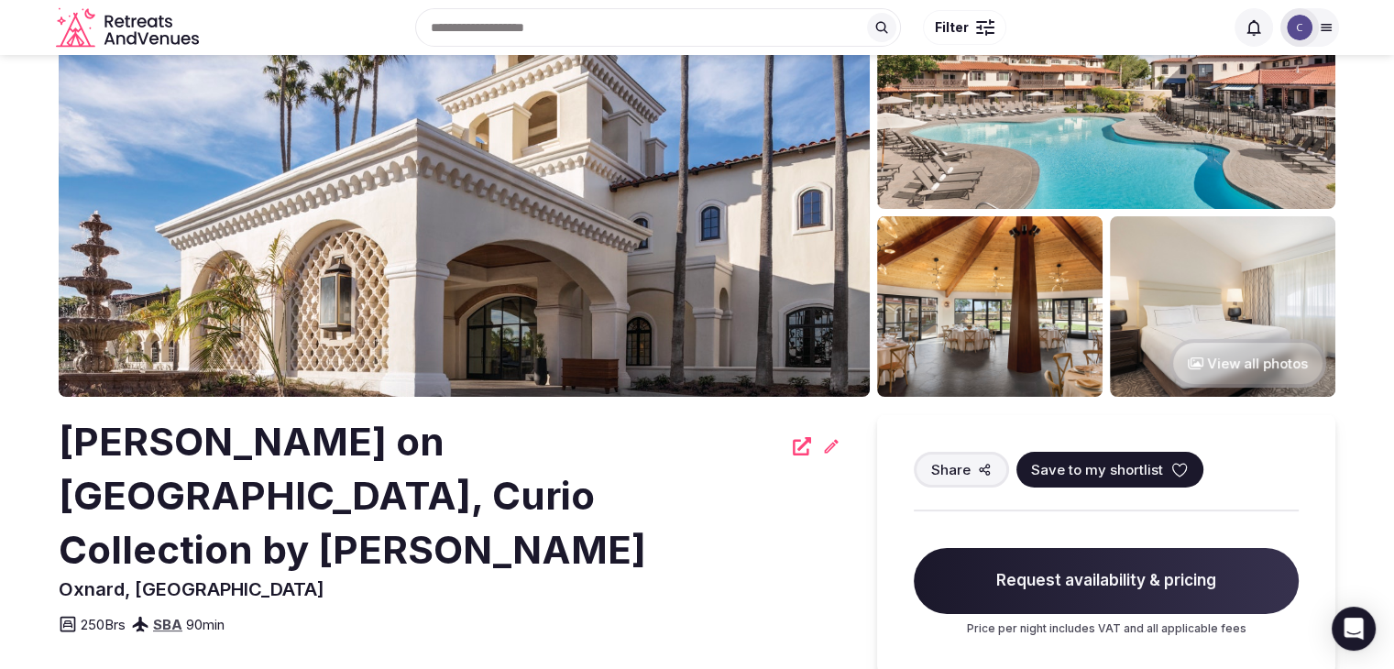
scroll to position [275, 0]
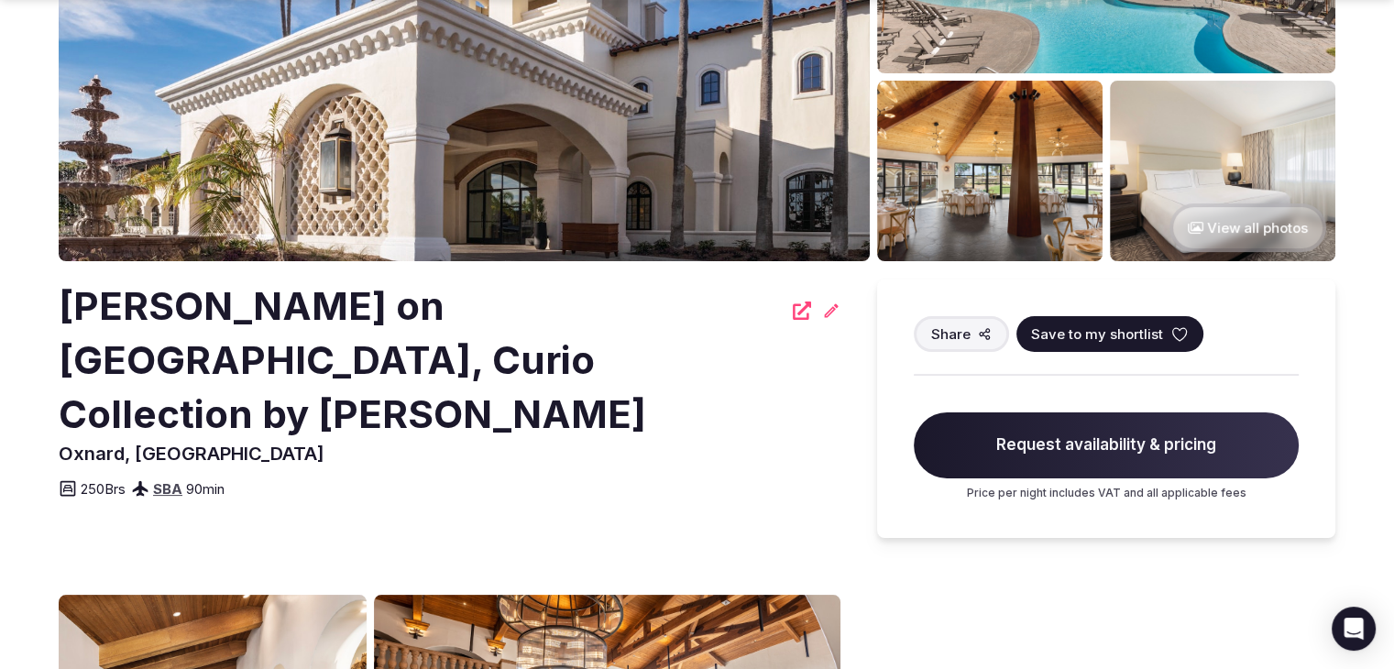
click at [421, 288] on h2 "[PERSON_NAME] on [GEOGRAPHIC_DATA], Curio Collection by [PERSON_NAME]" at bounding box center [420, 359] width 723 height 161
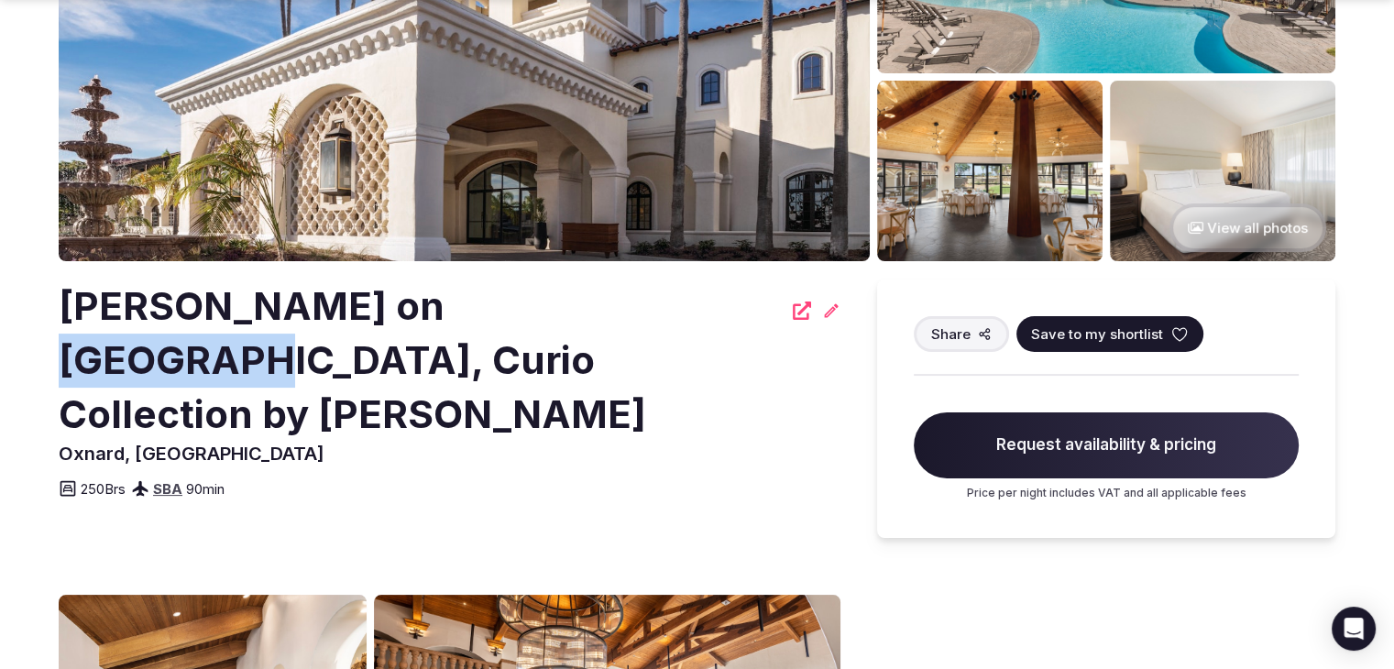
click at [421, 288] on h2 "[PERSON_NAME] on [GEOGRAPHIC_DATA], Curio Collection by [PERSON_NAME]" at bounding box center [420, 359] width 723 height 161
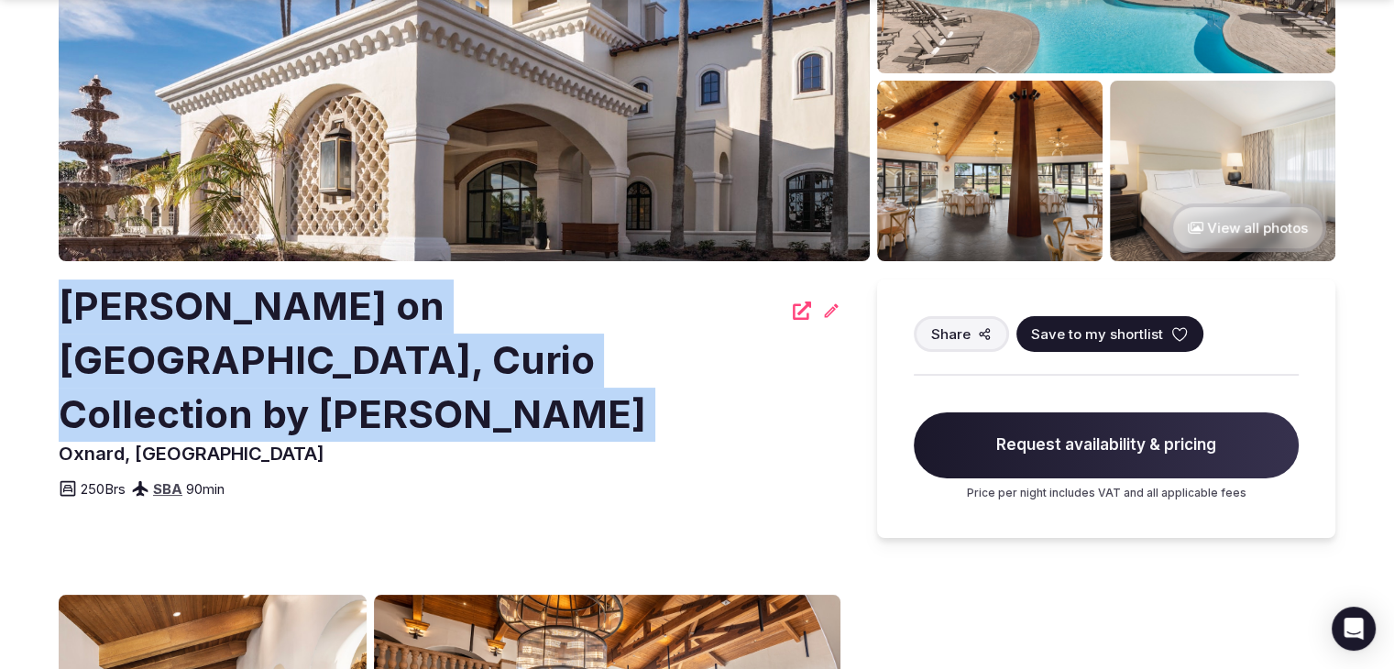
click at [421, 288] on h2 "[PERSON_NAME] on [GEOGRAPHIC_DATA], Curio Collection by [PERSON_NAME]" at bounding box center [420, 359] width 723 height 161
copy div "[PERSON_NAME] on [GEOGRAPHIC_DATA], Curio Collection by [PERSON_NAME]"
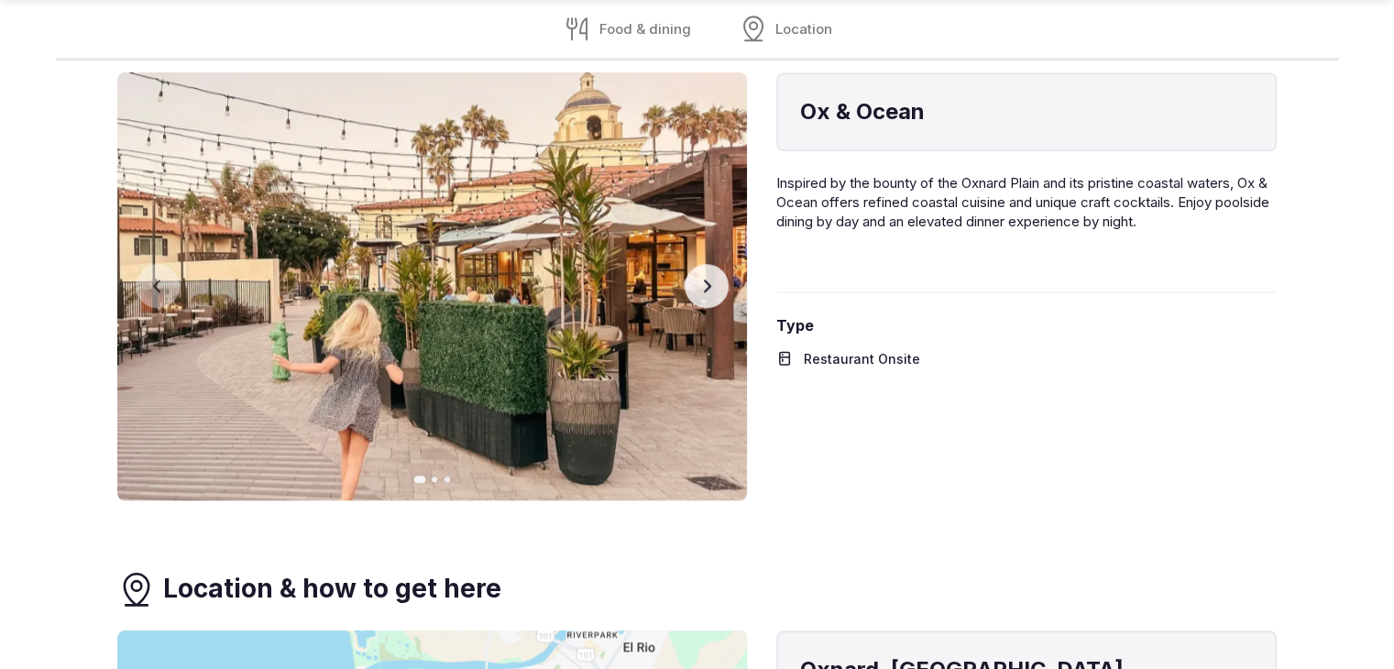
scroll to position [1833, 0]
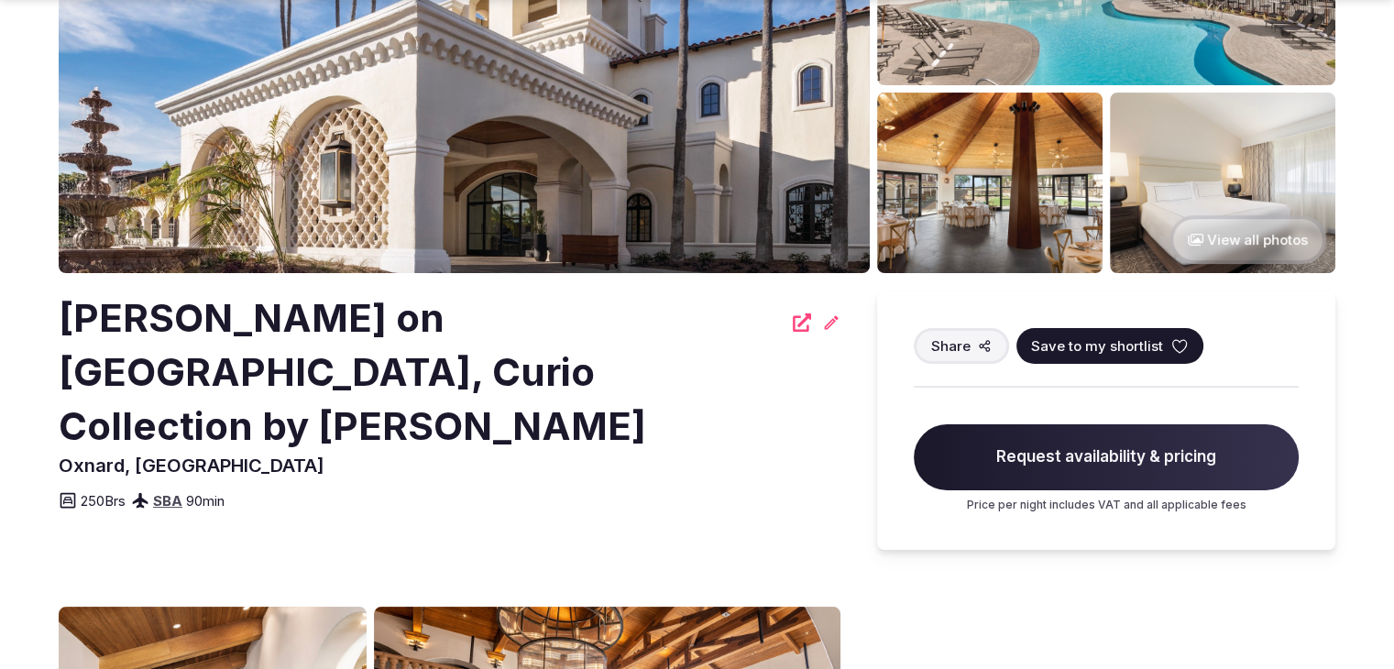
scroll to position [275, 0]
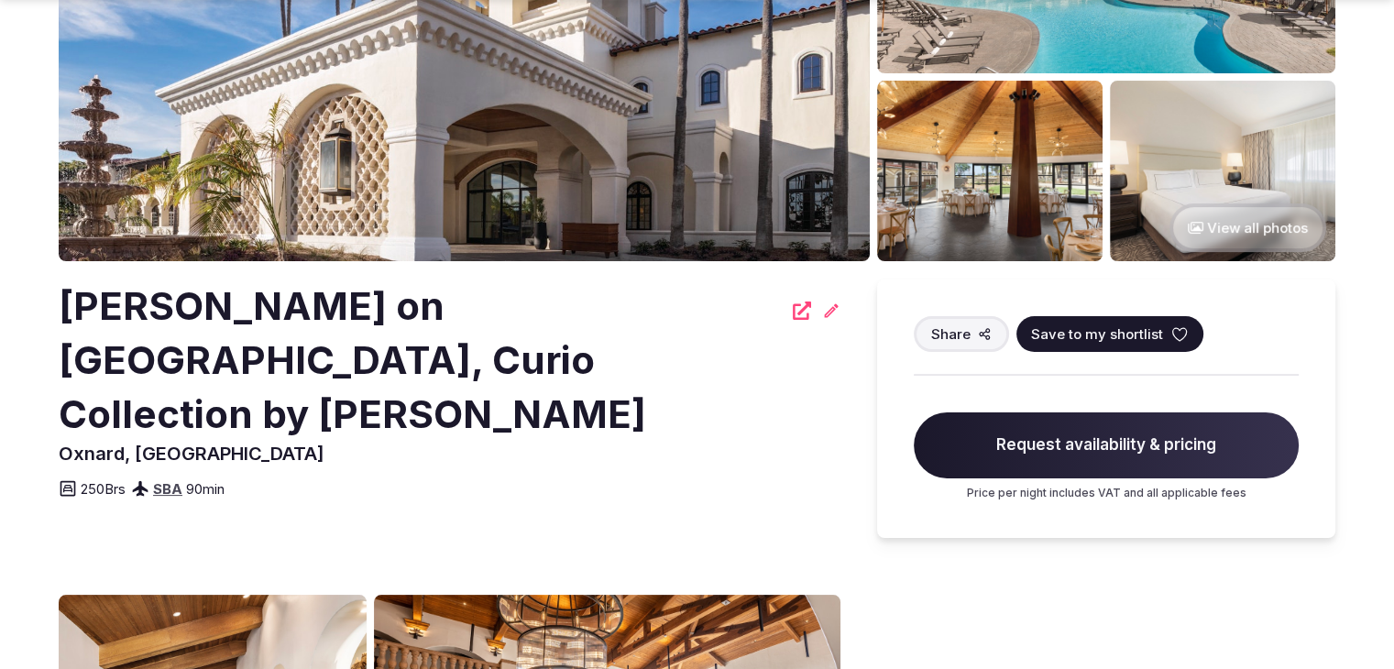
click at [488, 316] on h2 "[PERSON_NAME] on [GEOGRAPHIC_DATA], Curio Collection by [PERSON_NAME]" at bounding box center [420, 359] width 723 height 161
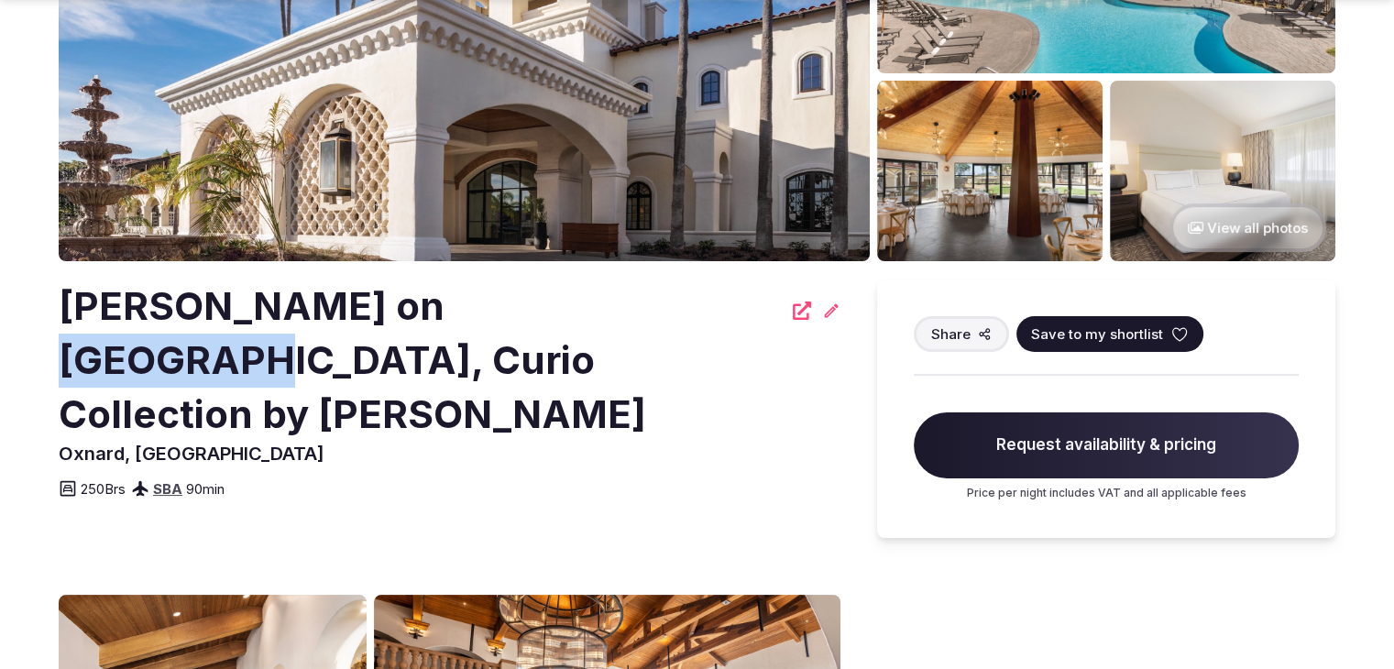
click at [488, 316] on h2 "[PERSON_NAME] on [GEOGRAPHIC_DATA], Curio Collection by [PERSON_NAME]" at bounding box center [420, 359] width 723 height 161
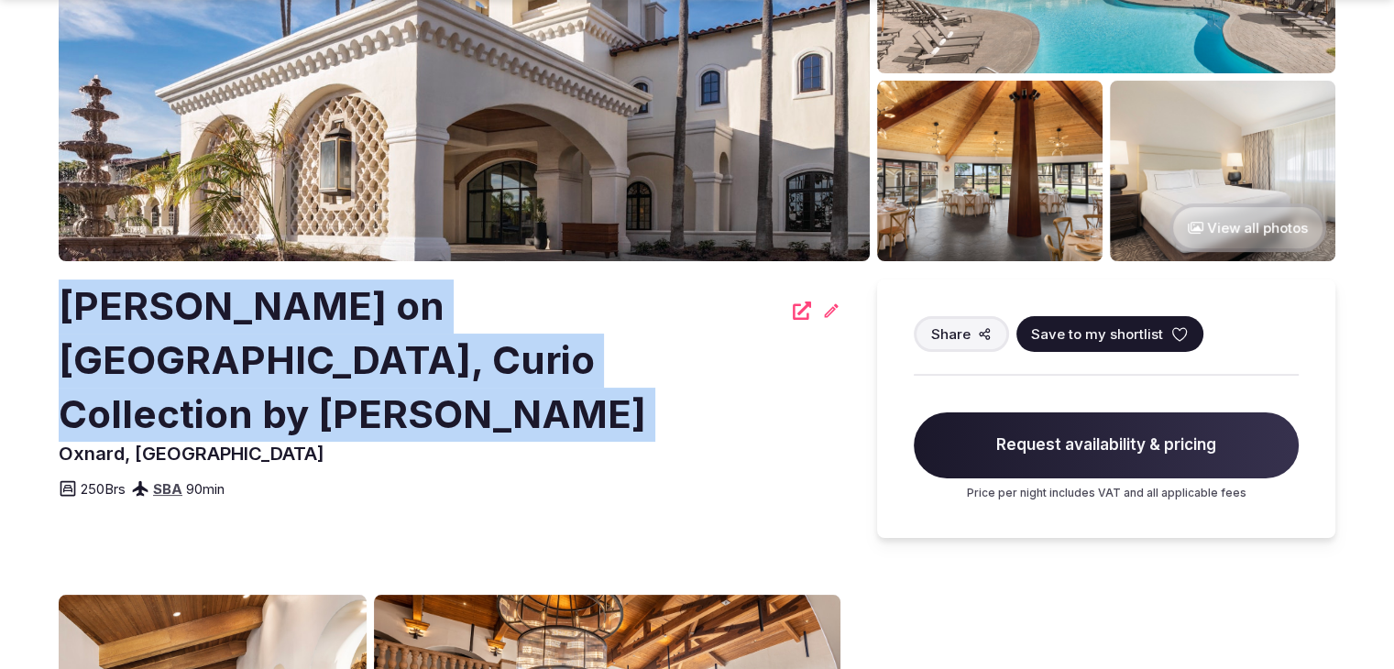
click at [488, 316] on h2 "[PERSON_NAME] on [GEOGRAPHIC_DATA], Curio Collection by [PERSON_NAME]" at bounding box center [420, 359] width 723 height 161
copy div "[PERSON_NAME] on [GEOGRAPHIC_DATA], Curio Collection by [PERSON_NAME]"
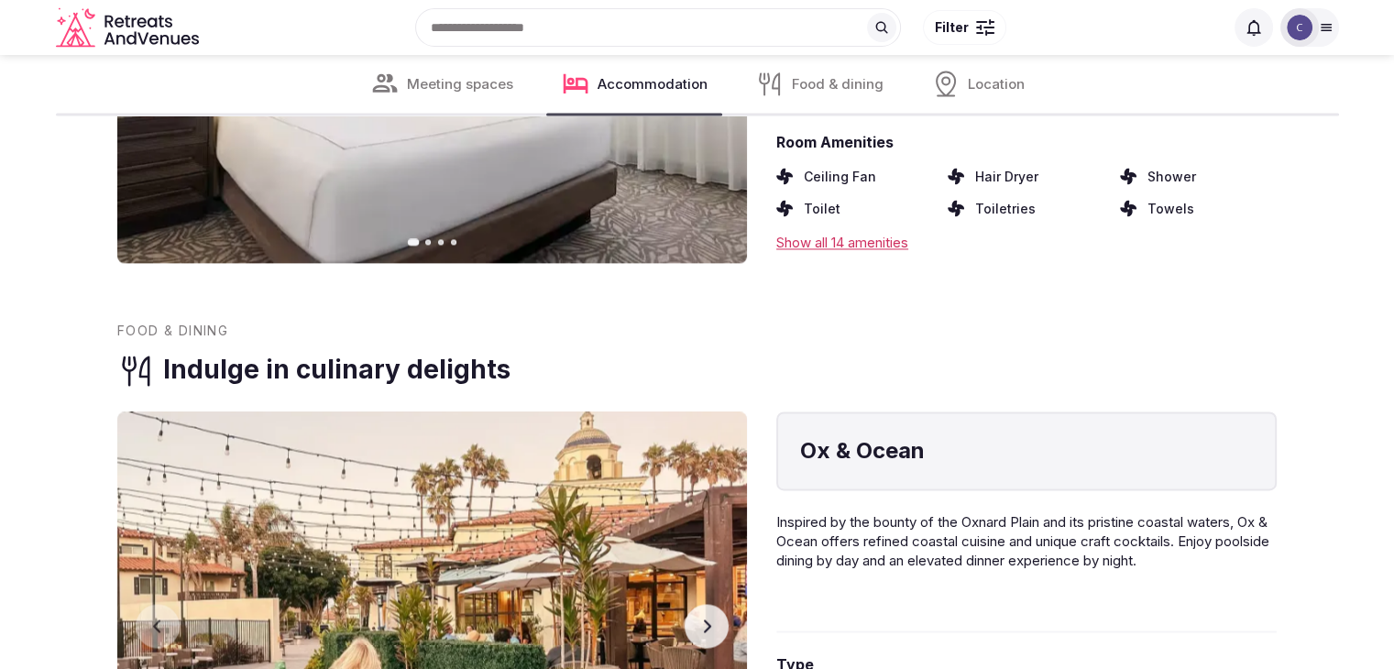
scroll to position [2479, 0]
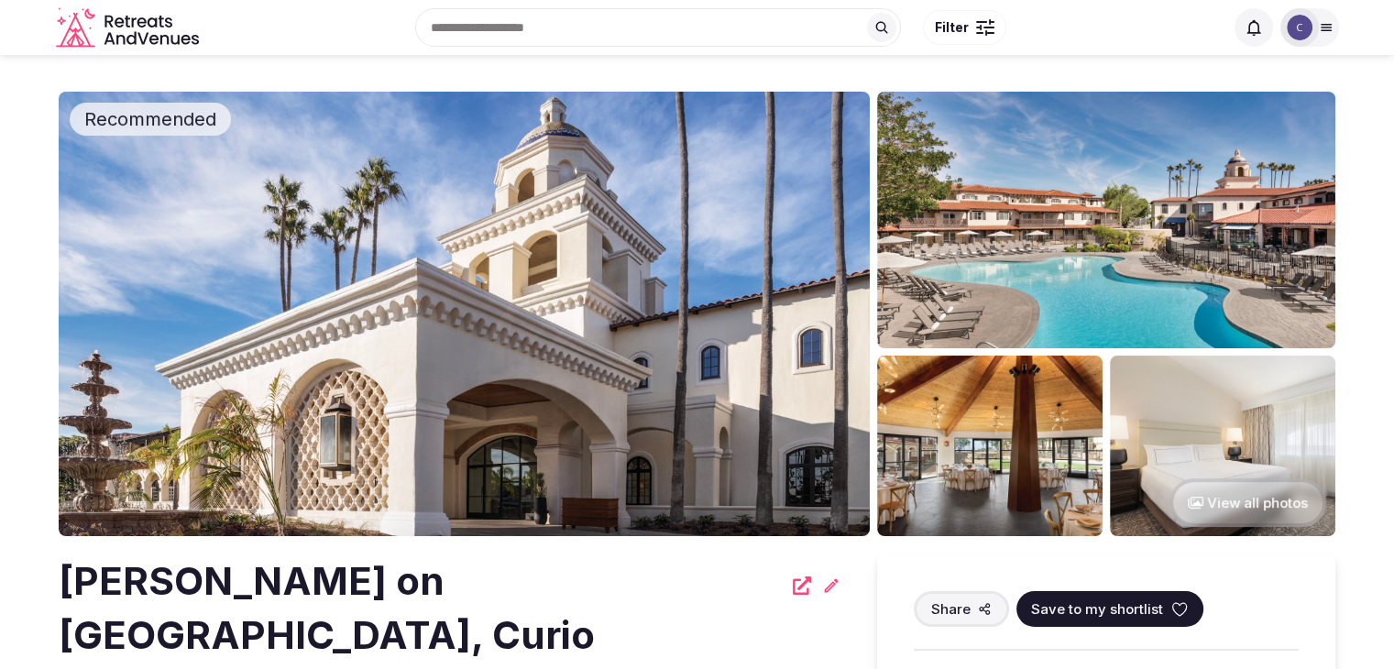
click at [447, 588] on h2 "[PERSON_NAME] on [GEOGRAPHIC_DATA], Curio Collection by [PERSON_NAME]" at bounding box center [420, 634] width 723 height 161
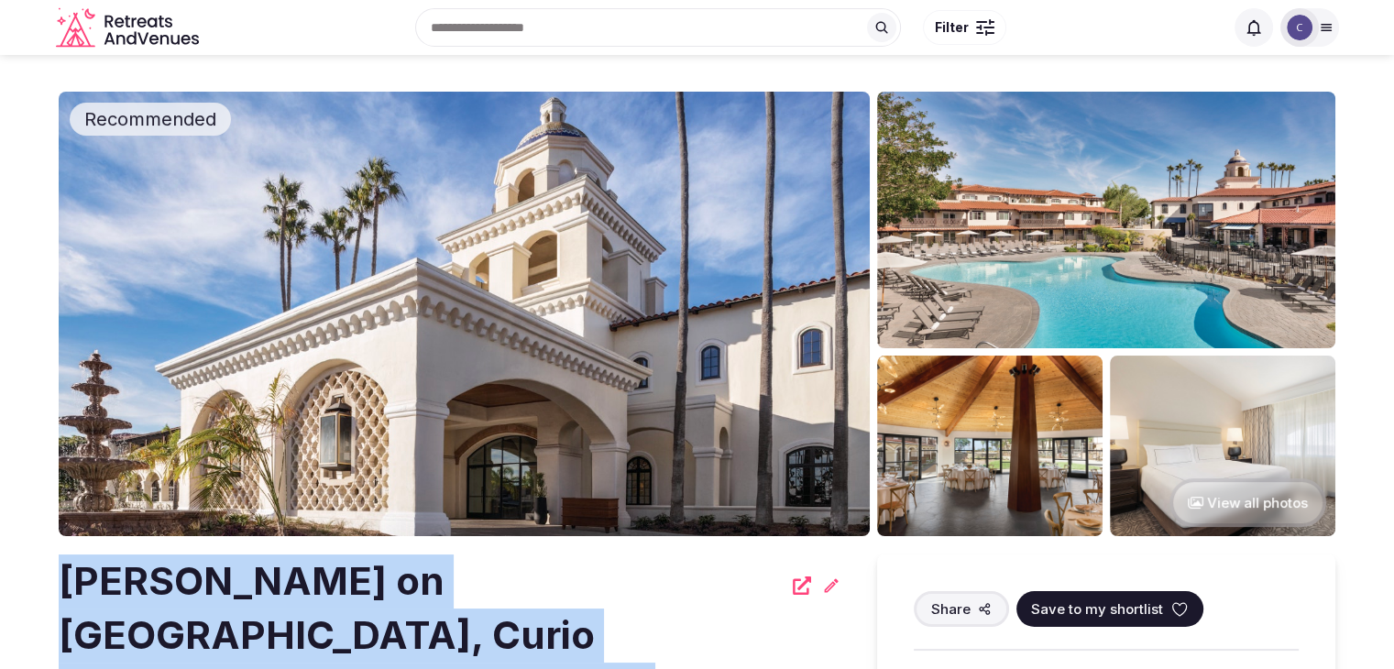
click at [447, 588] on h2 "[PERSON_NAME] on [GEOGRAPHIC_DATA], Curio Collection by [PERSON_NAME]" at bounding box center [420, 634] width 723 height 161
copy div "[PERSON_NAME] on [GEOGRAPHIC_DATA], Curio Collection by [PERSON_NAME]"
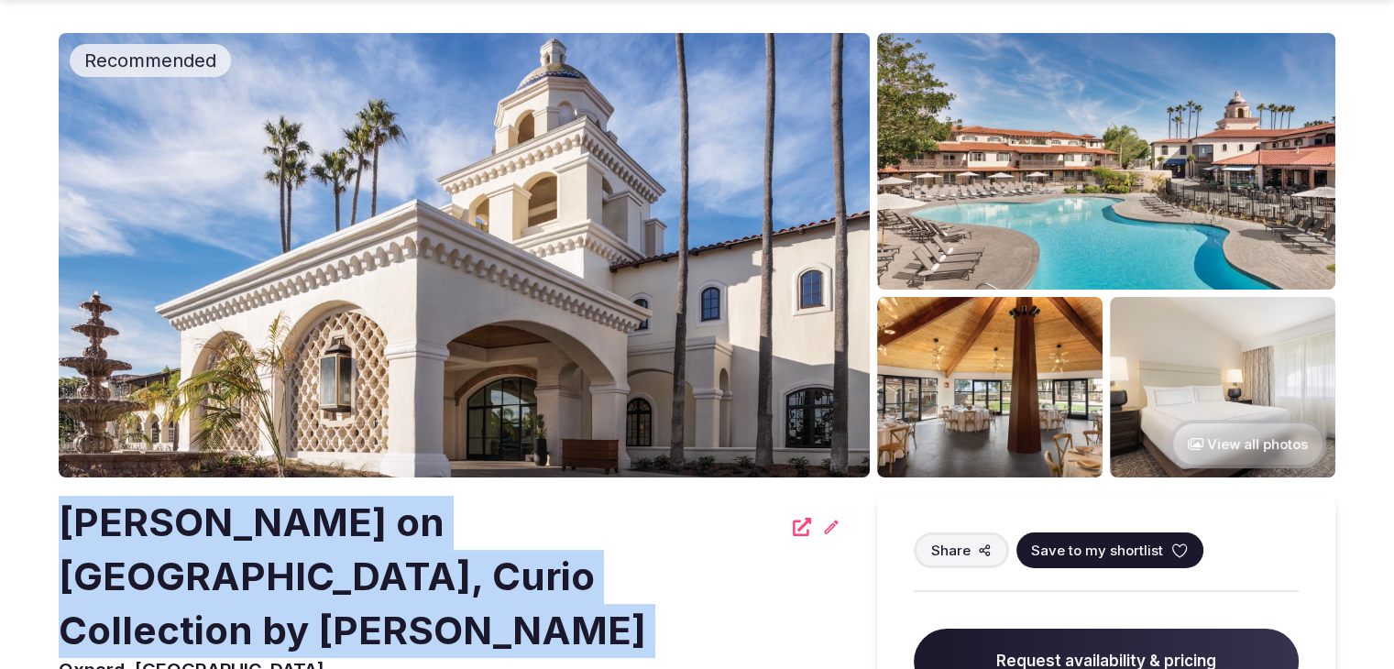
scroll to position [92, 0]
